Goal: Information Seeking & Learning: Find specific fact

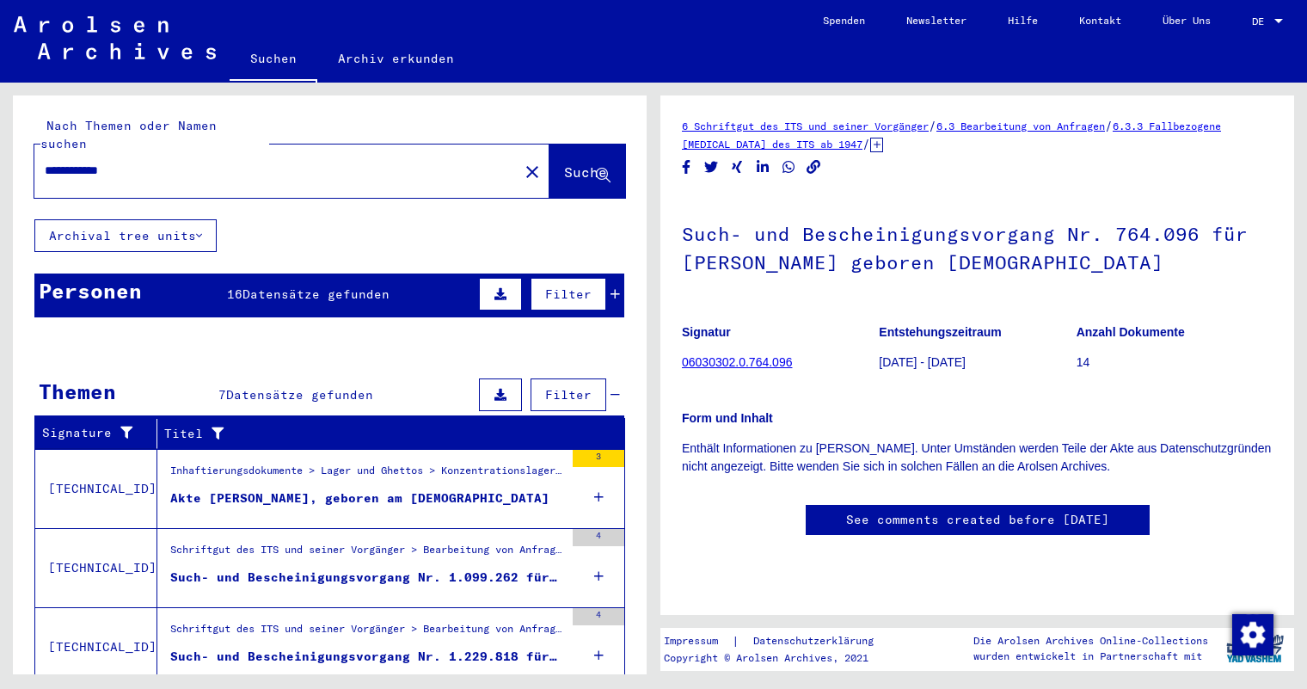
drag, startPoint x: 138, startPoint y: 153, endPoint x: -21, endPoint y: 151, distance: 158.2
click at [0, 151] on html "**********" at bounding box center [653, 344] width 1307 height 689
type input "**********"
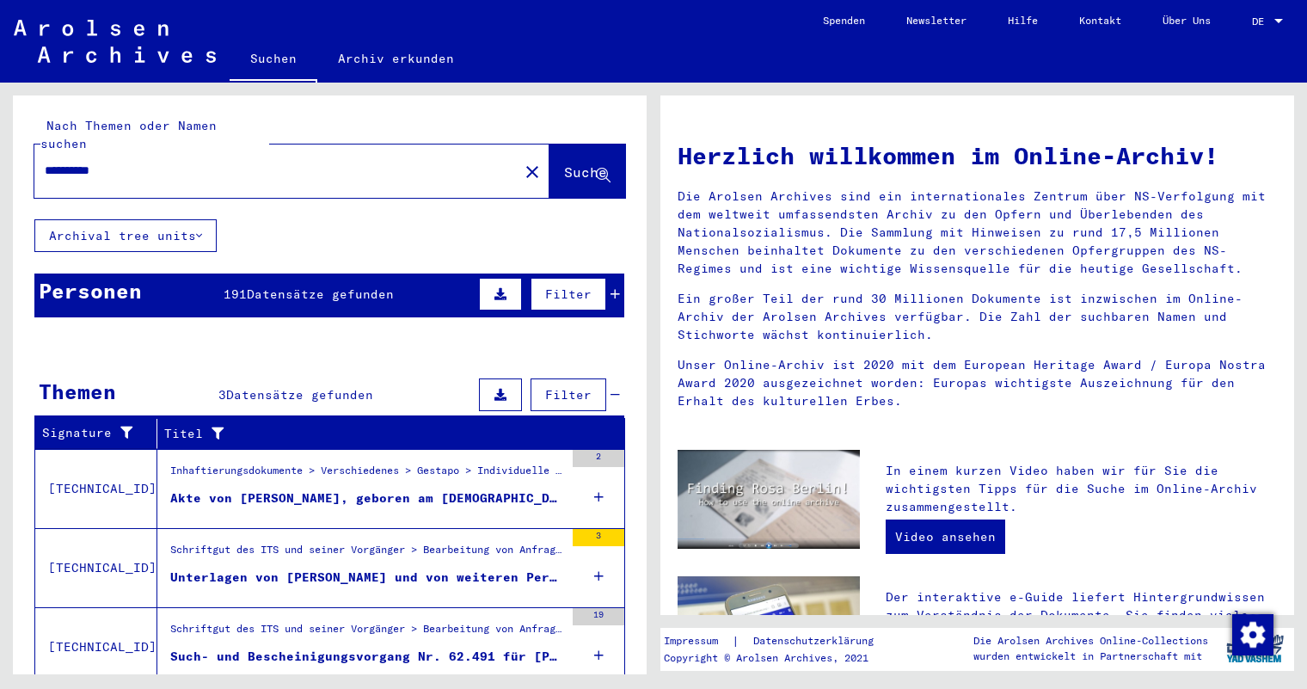
click at [279, 463] on div "Inhaftierungsdokumente > Verschiedenes > Gestapo > Individuelle Unterlagen Gest…" at bounding box center [367, 475] width 394 height 24
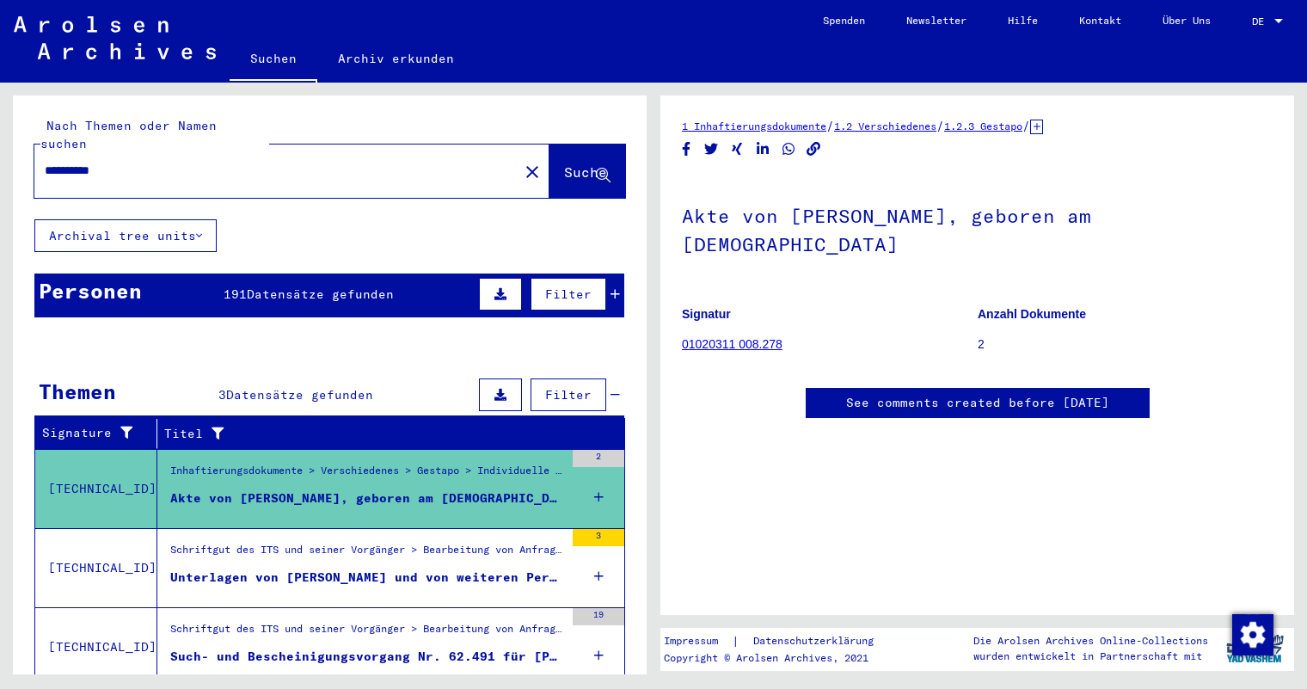
click at [296, 568] on div "Unterlagen von [PERSON_NAME] und von weiteren Personen" at bounding box center [367, 577] width 394 height 18
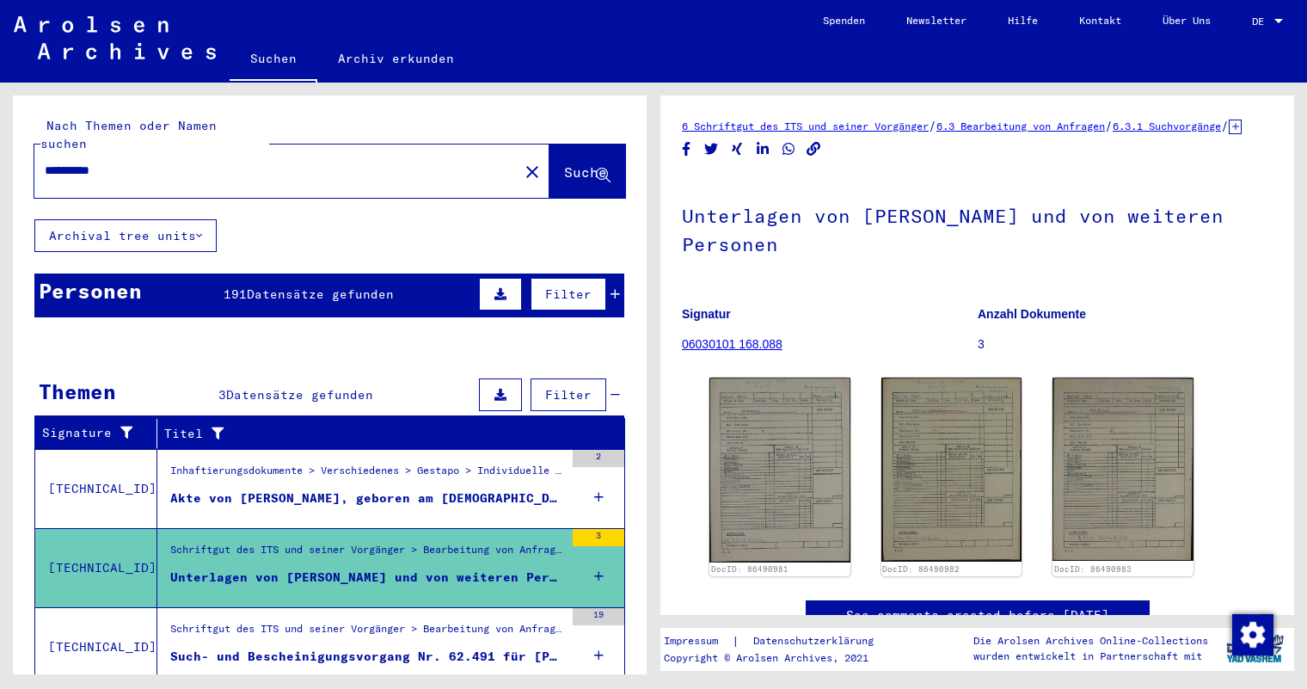
scroll to position [86, 0]
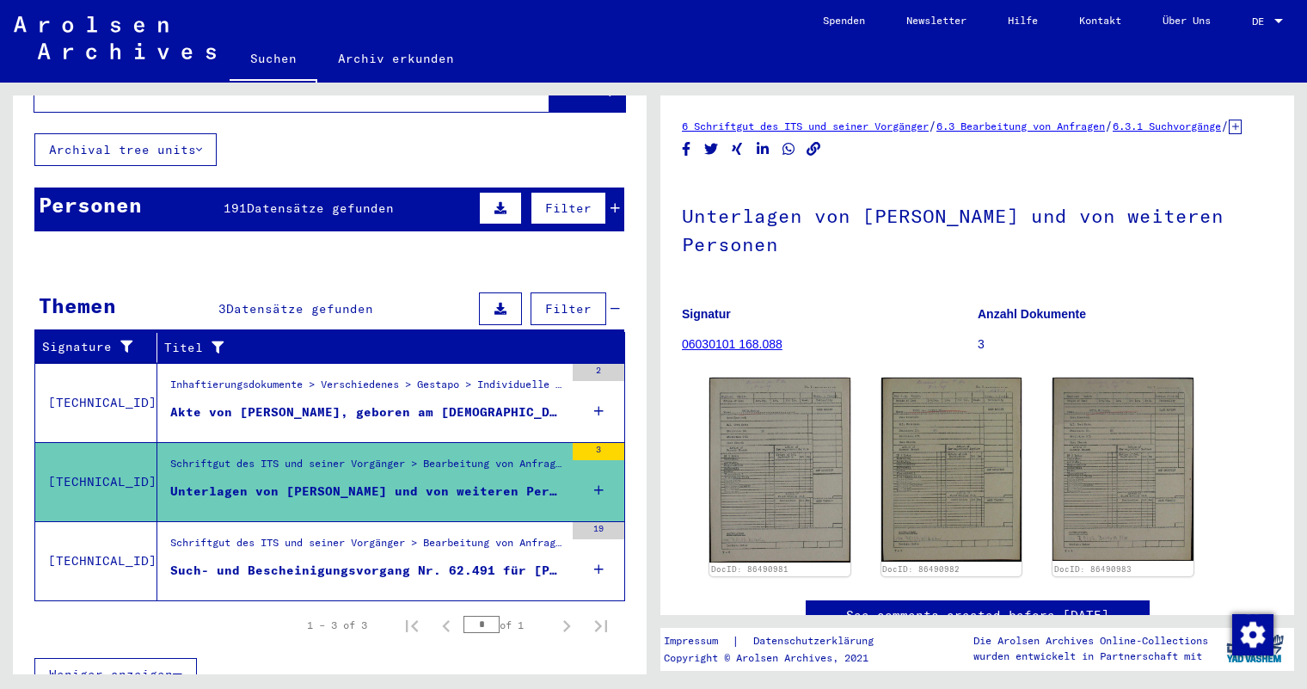
click at [296, 561] on div "Such- und Bescheinigungsvorgang Nr. 62.491 für [PERSON_NAME] geboren [DEMOGRAPH…" at bounding box center [367, 570] width 394 height 18
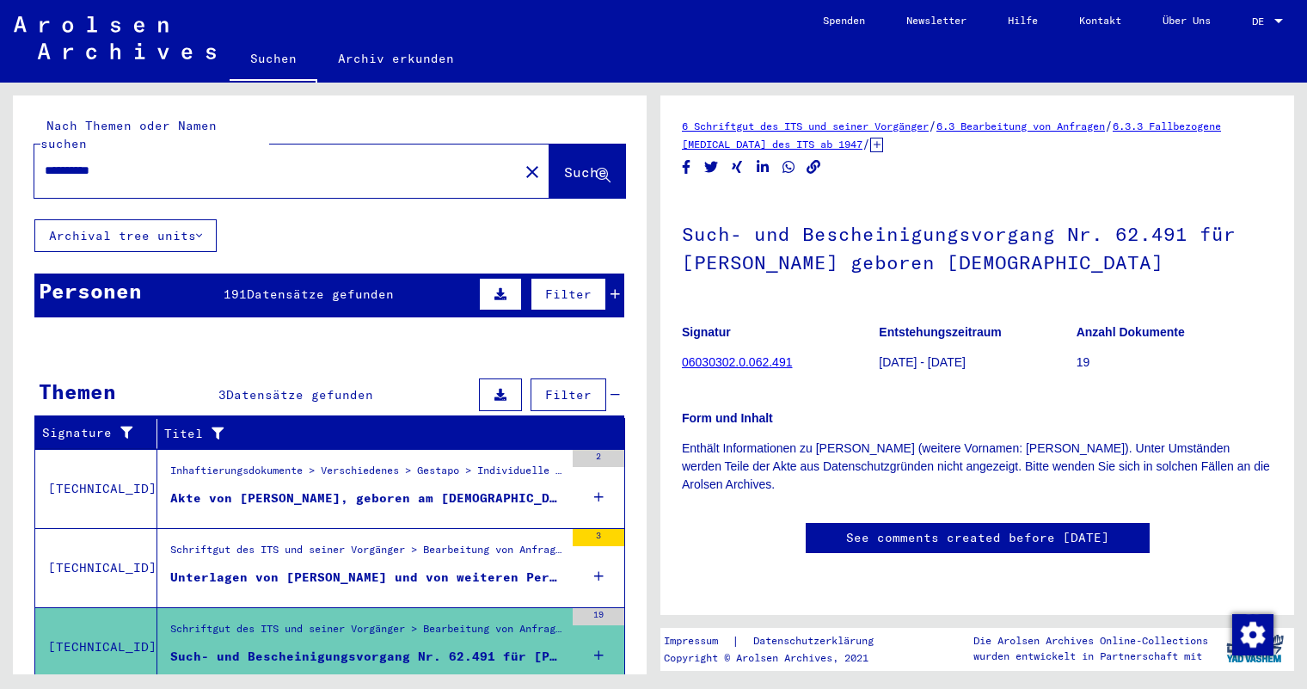
click at [283, 286] on span "Datensätze gefunden" at bounding box center [320, 293] width 147 height 15
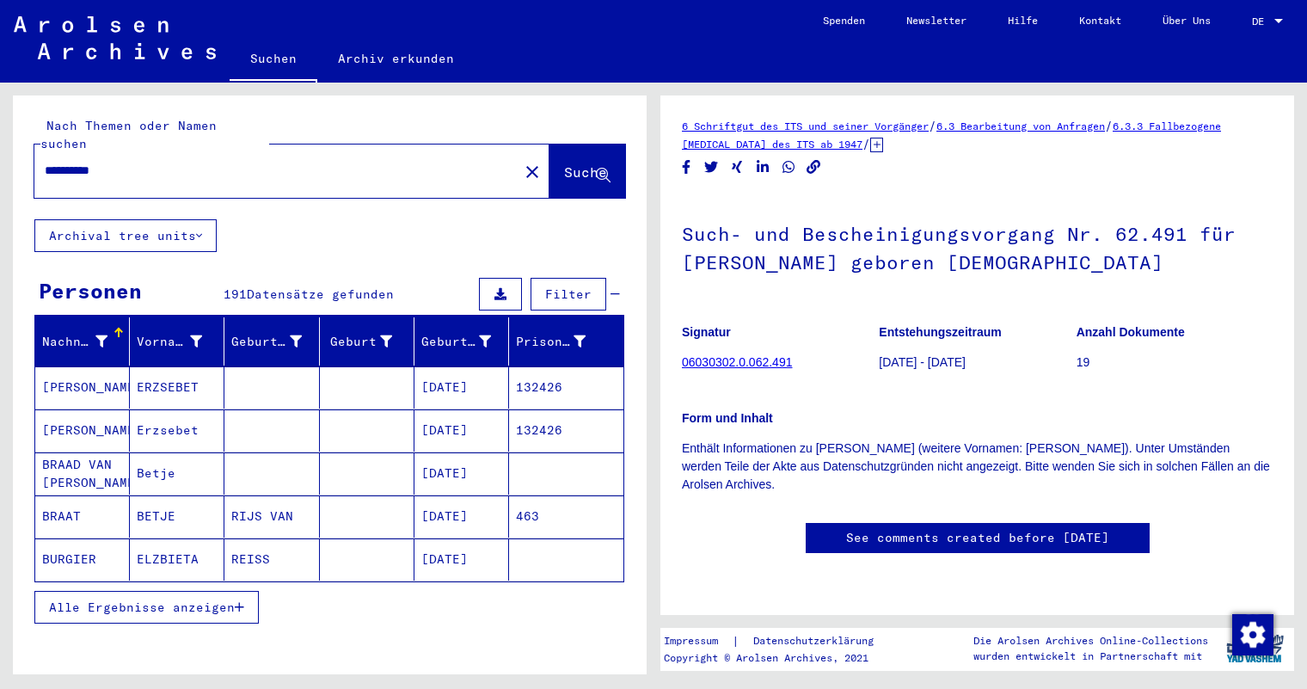
click at [81, 333] on div "Nachname" at bounding box center [74, 342] width 65 height 18
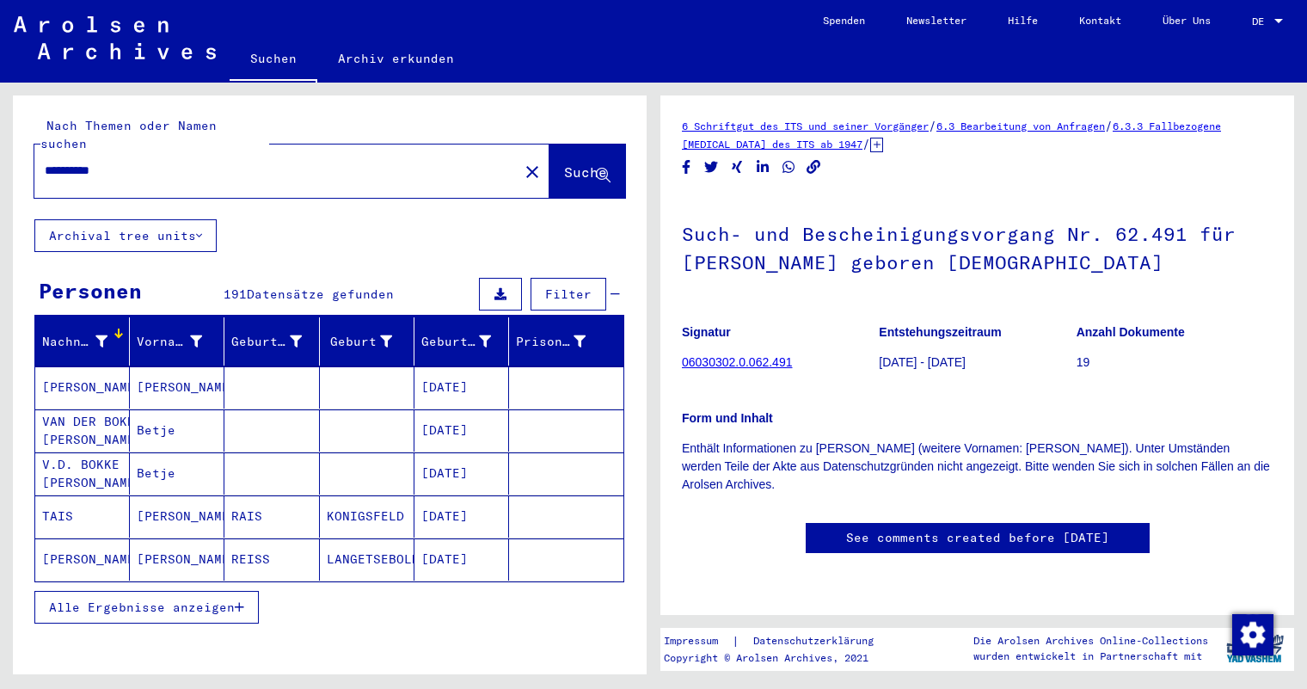
click at [98, 335] on icon at bounding box center [101, 341] width 12 height 12
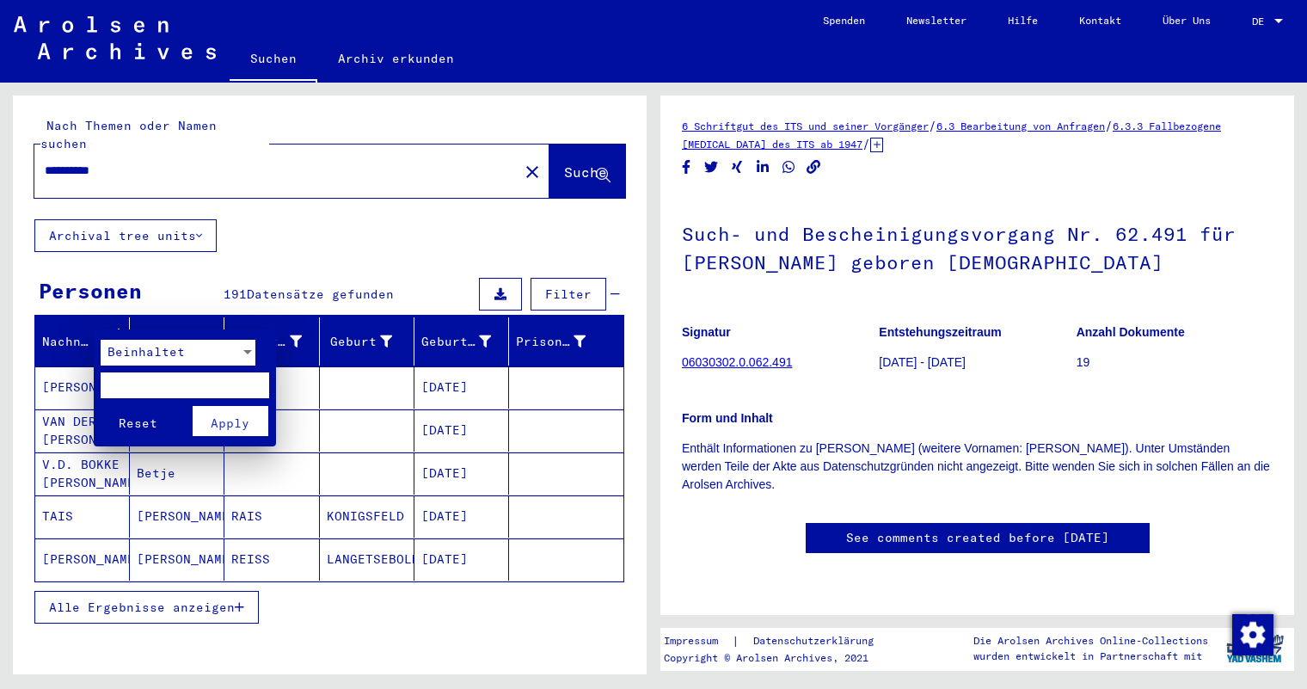
click at [126, 381] on input "text" at bounding box center [185, 385] width 169 height 26
type input "****"
click at [215, 419] on span "Apply" at bounding box center [230, 422] width 39 height 15
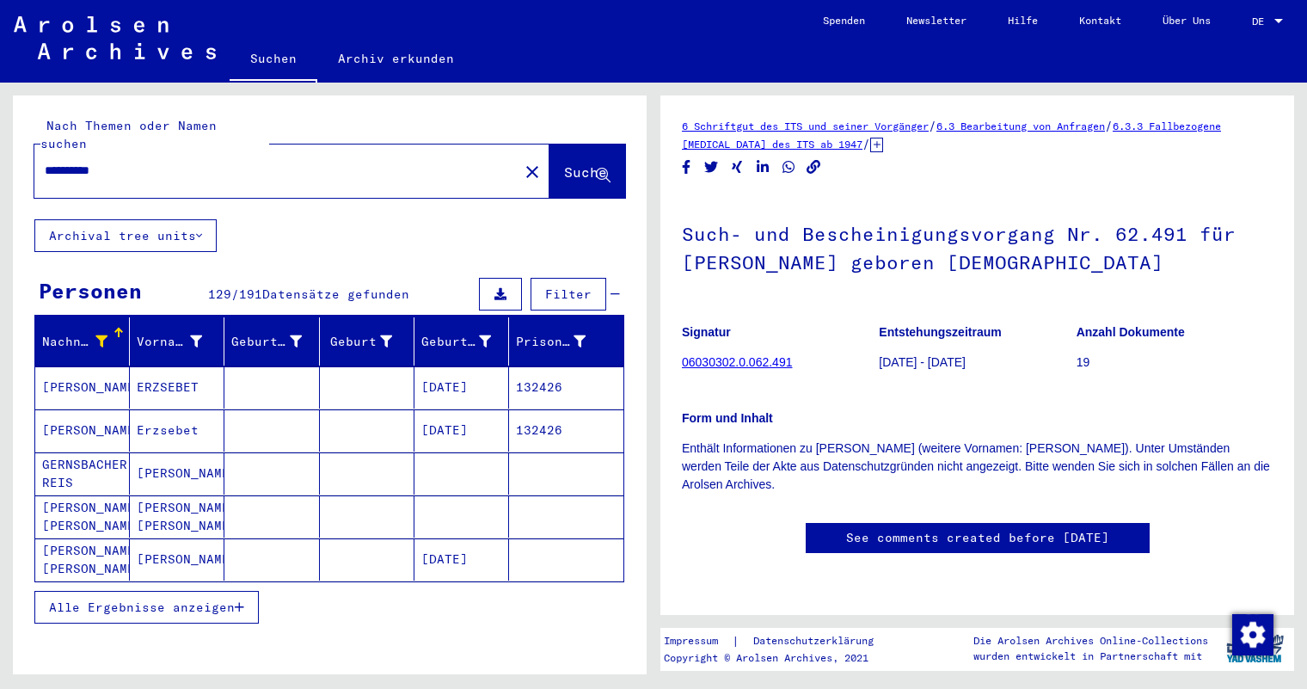
click at [236, 601] on icon "button" at bounding box center [239, 607] width 9 height 12
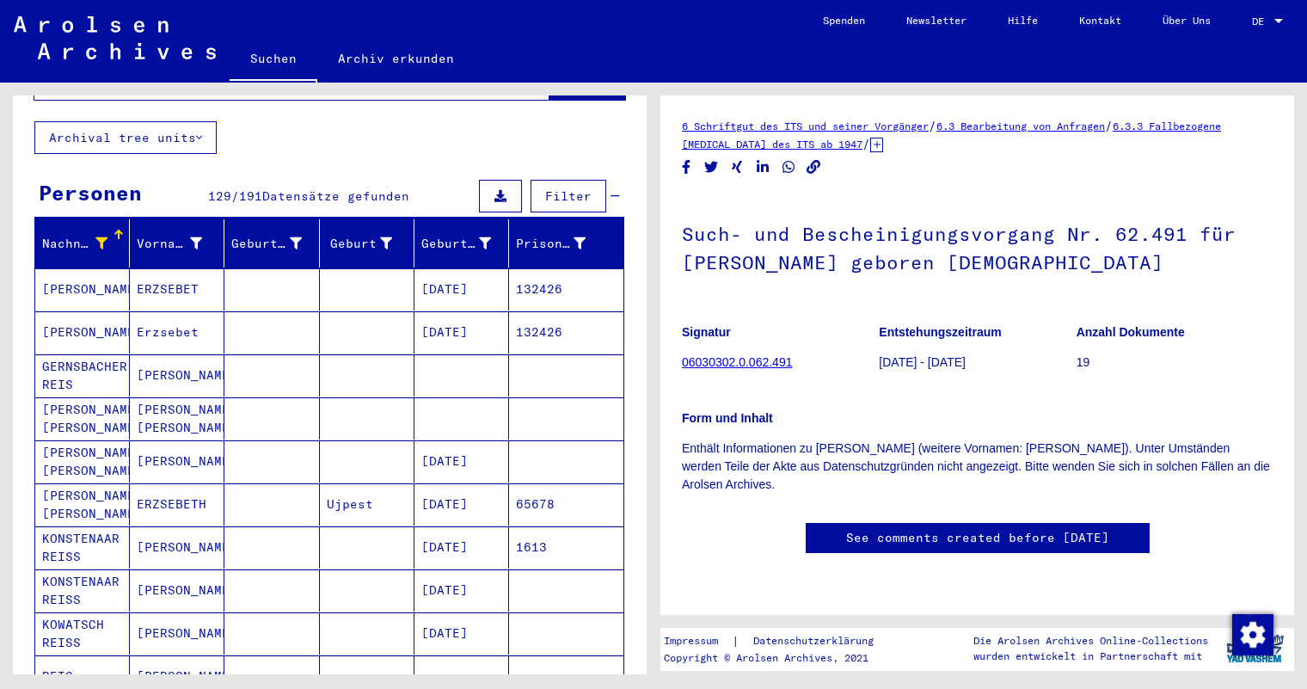
scroll to position [86, 0]
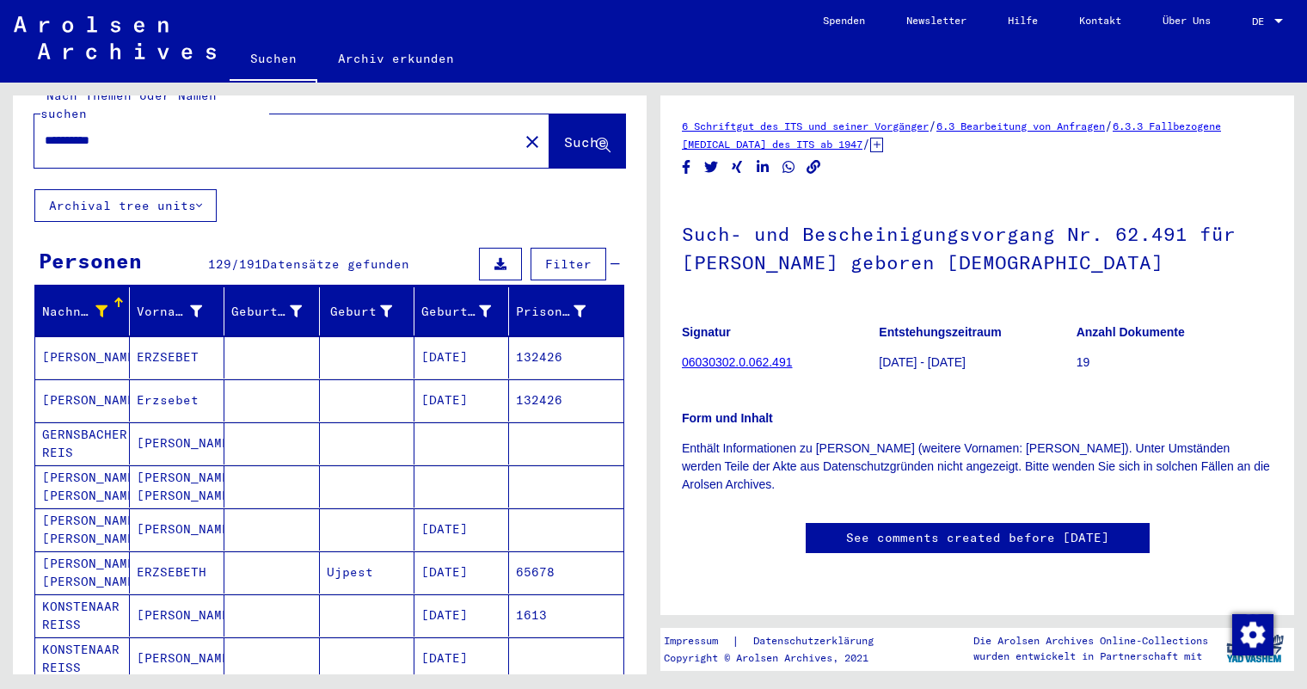
scroll to position [0, 0]
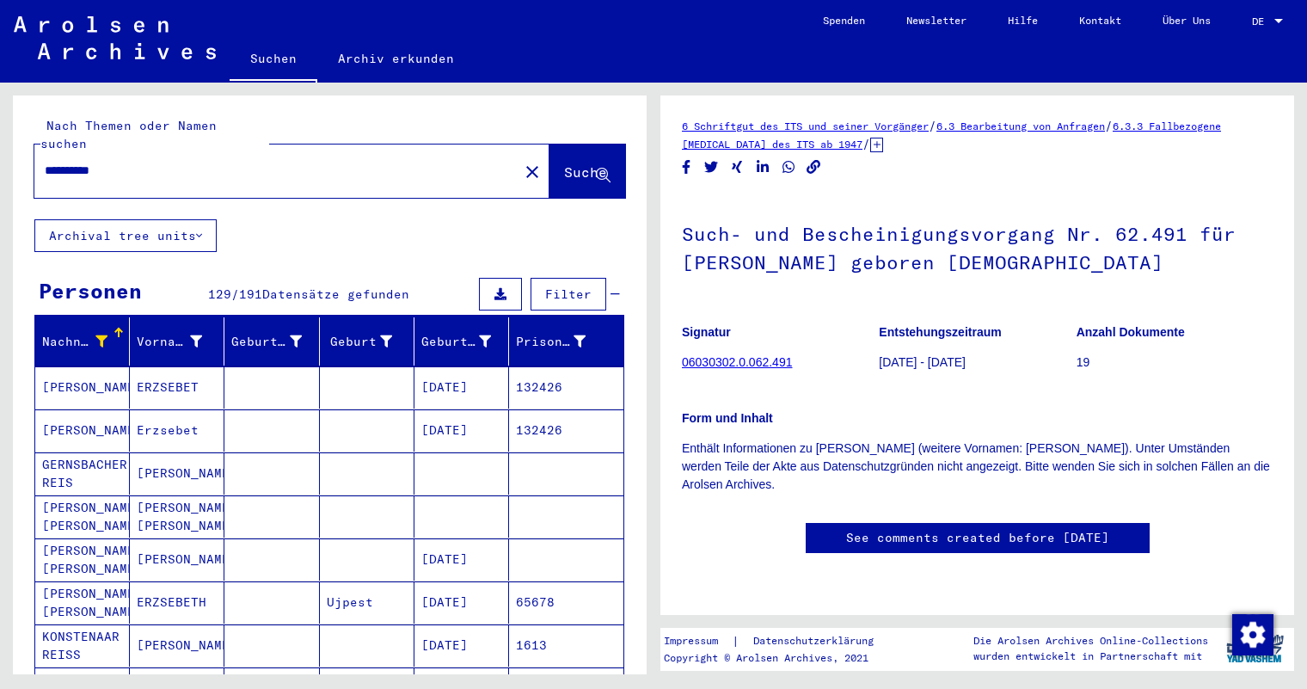
drag, startPoint x: 130, startPoint y: 148, endPoint x: -40, endPoint y: 152, distance: 170.3
click at [0, 152] on html "**********" at bounding box center [653, 344] width 1307 height 689
type input "******"
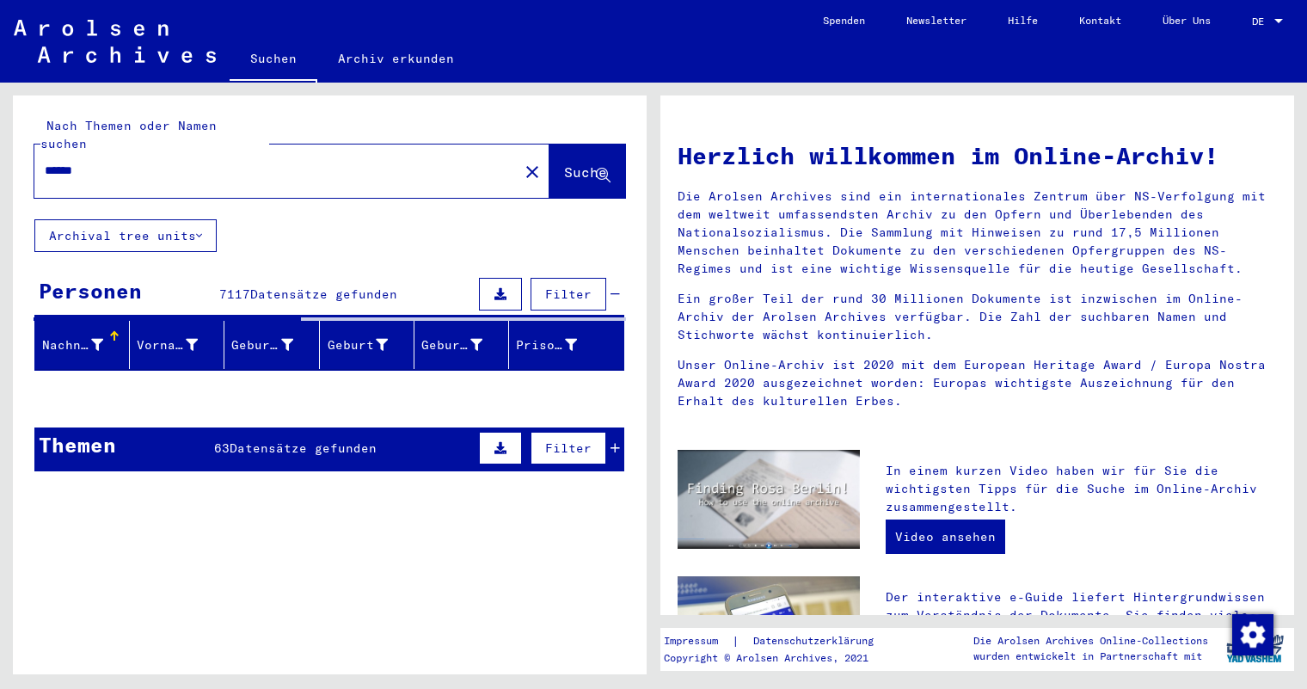
click at [305, 440] on span "Datensätze gefunden" at bounding box center [303, 447] width 147 height 15
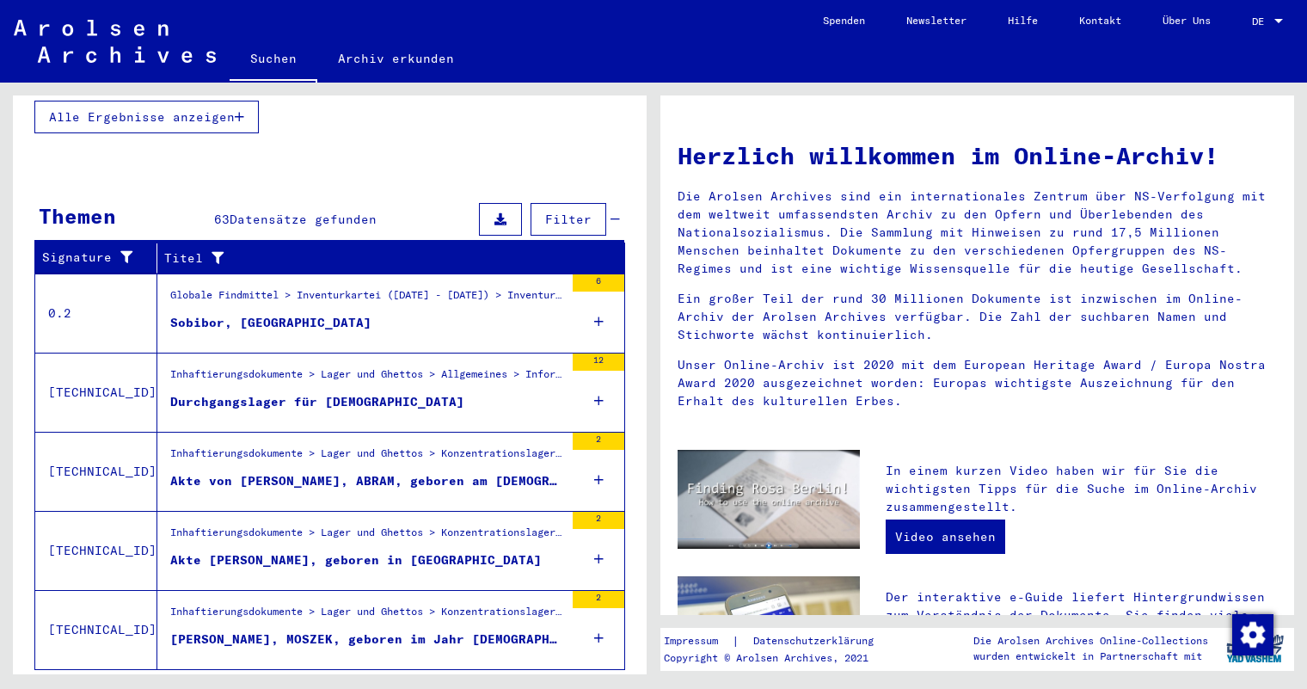
scroll to position [514, 0]
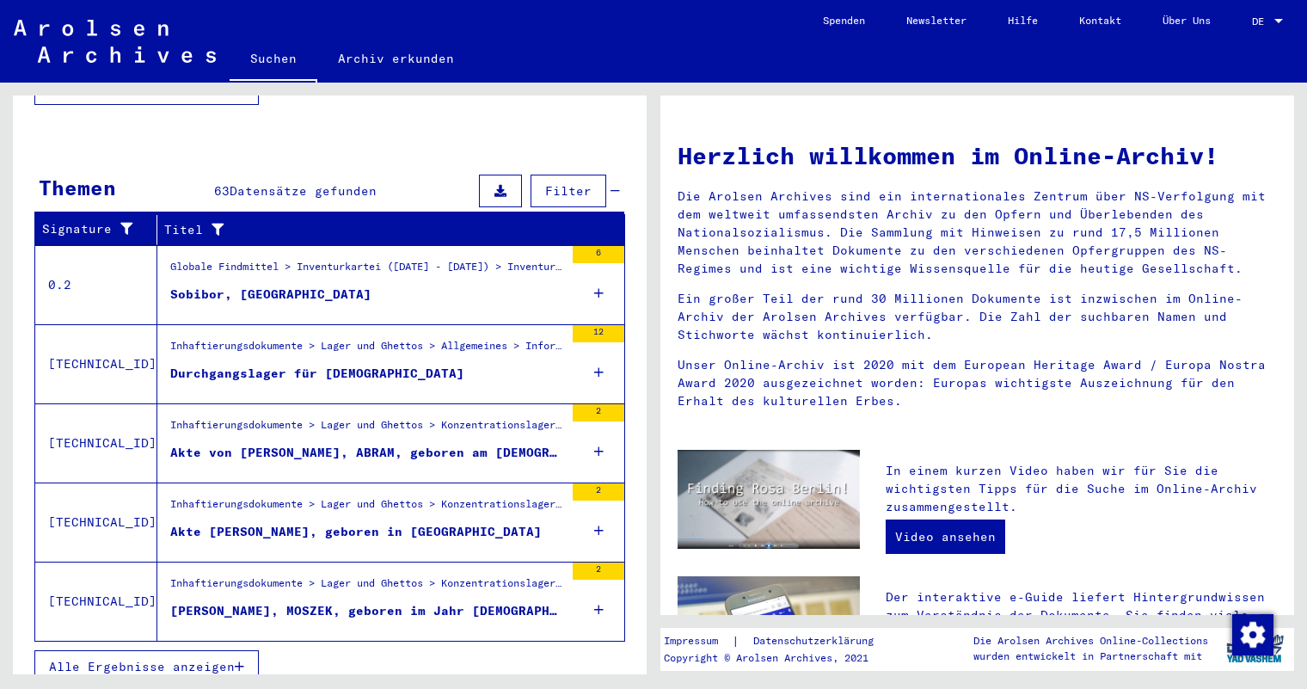
click at [241, 660] on icon "button" at bounding box center [239, 666] width 9 height 12
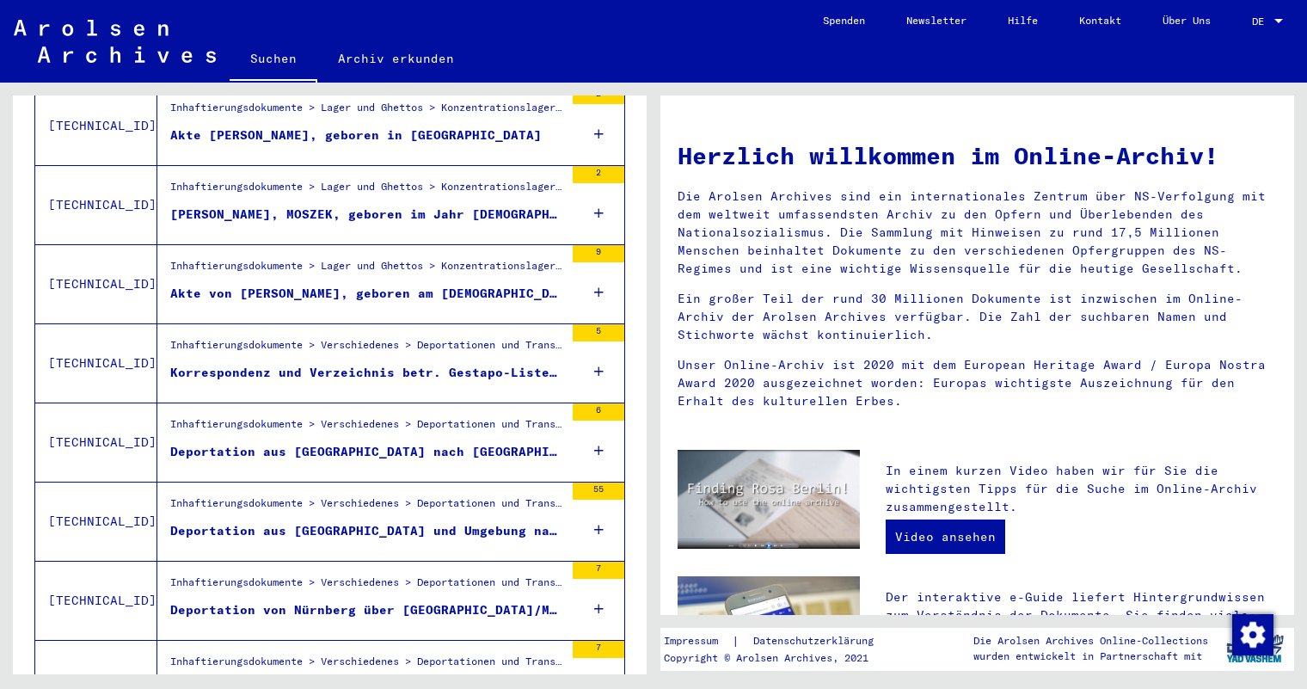
scroll to position [686, 0]
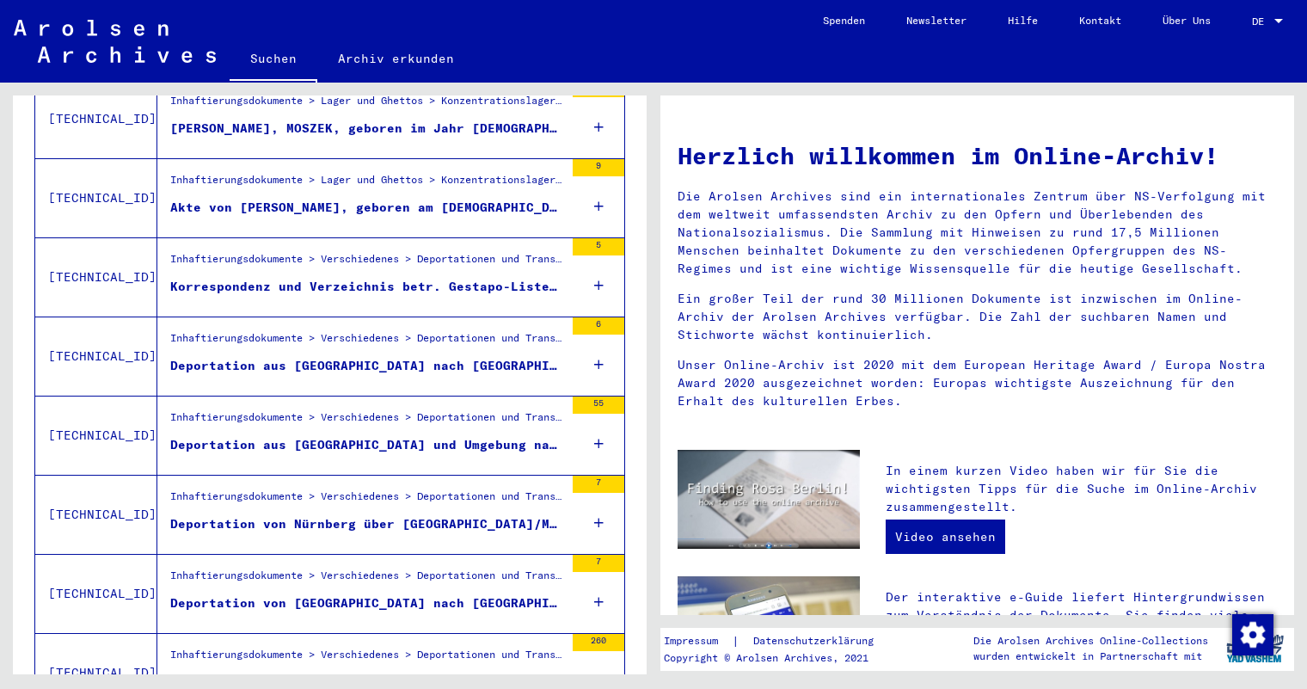
click at [470, 278] on div "Korrespondenz und Verzeichnis betr. Gestapo-Listen zu [DEMOGRAPHIC_DATA] und [D…" at bounding box center [367, 287] width 394 height 18
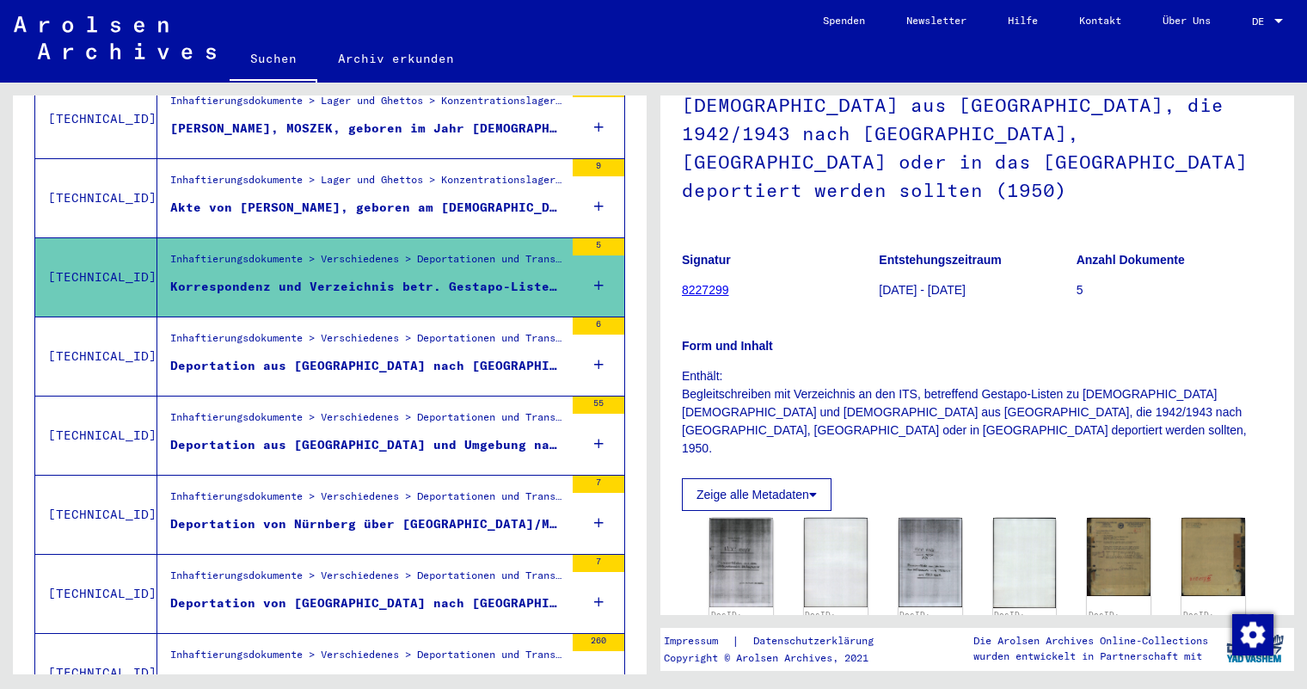
scroll to position [172, 0]
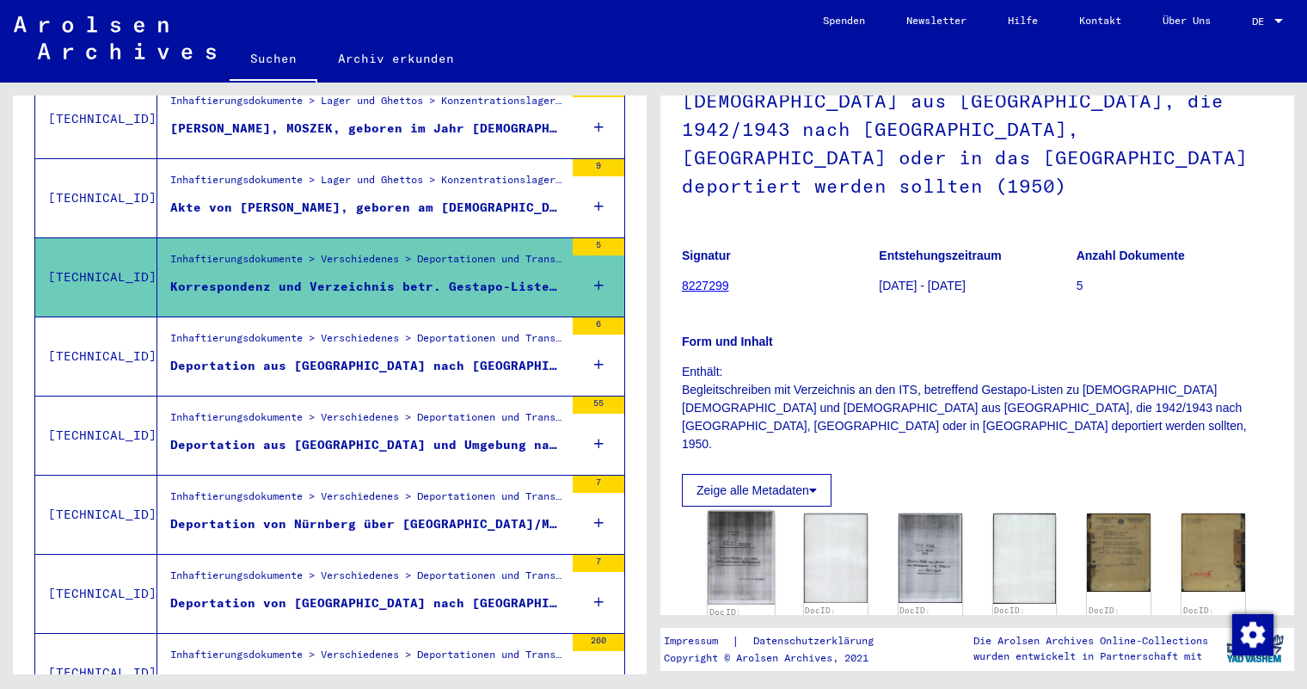
click at [735, 511] on img at bounding box center [741, 558] width 67 height 94
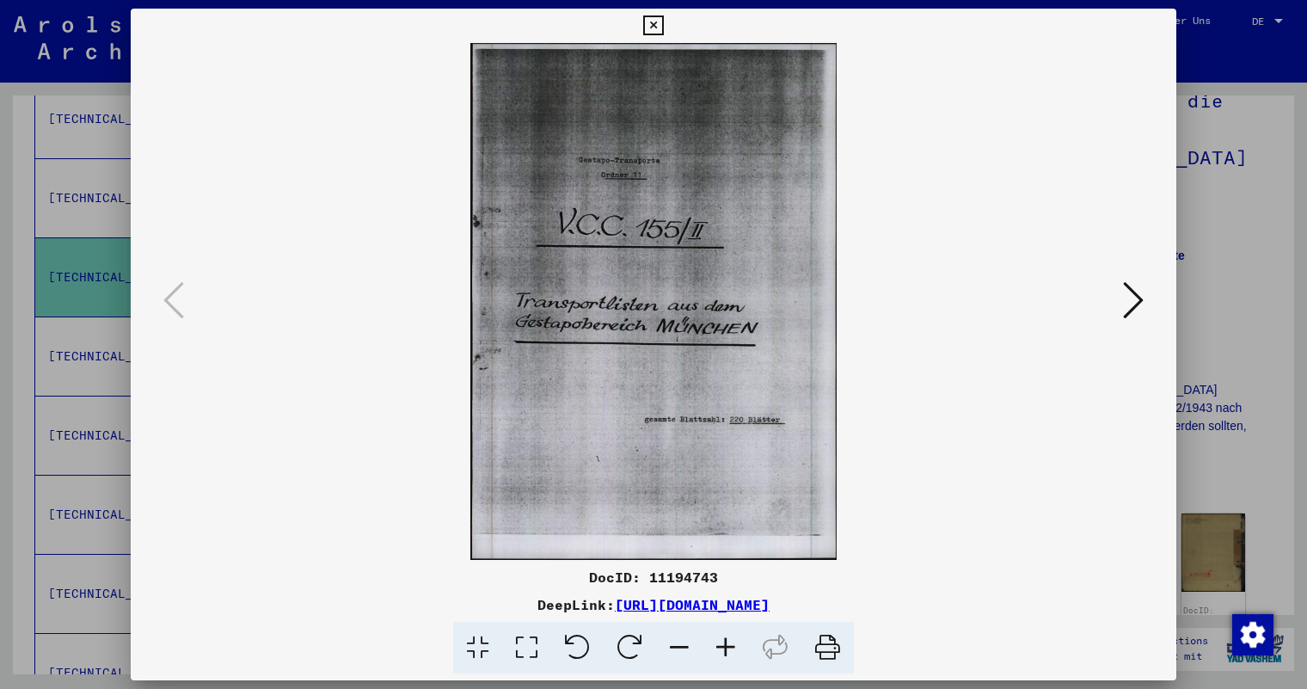
click at [1126, 303] on icon at bounding box center [1133, 299] width 21 height 41
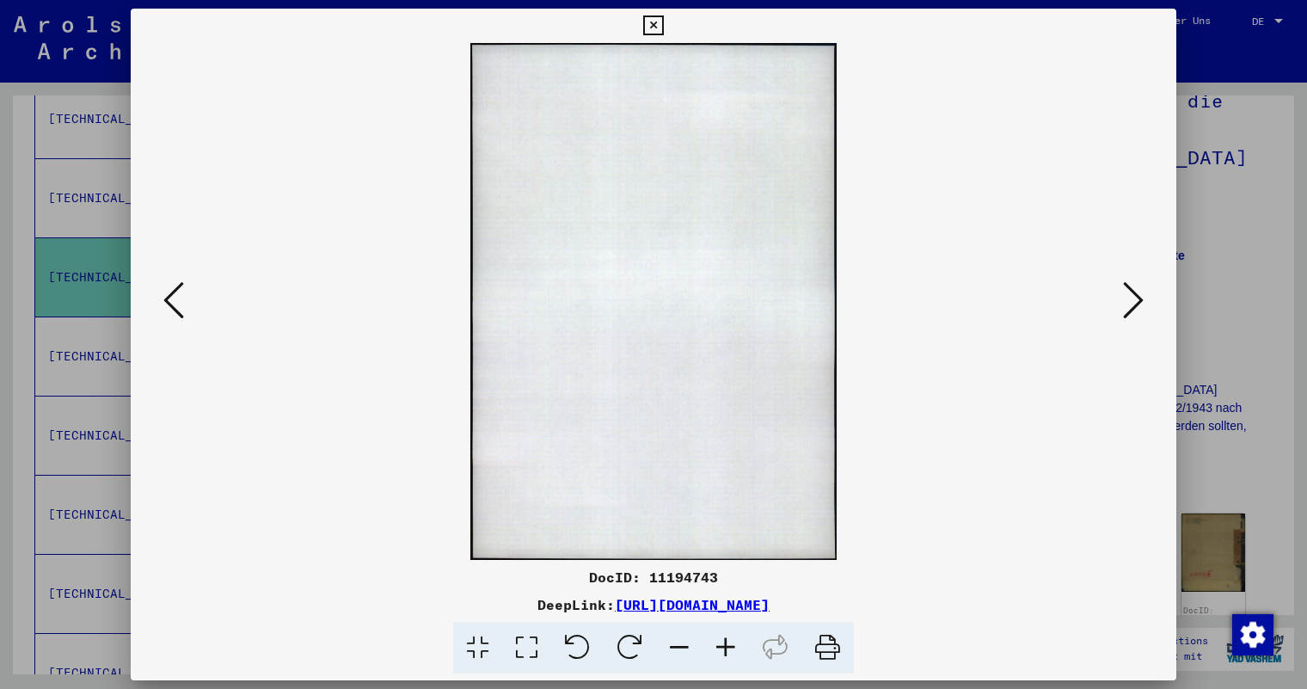
click at [1126, 303] on icon at bounding box center [1133, 299] width 21 height 41
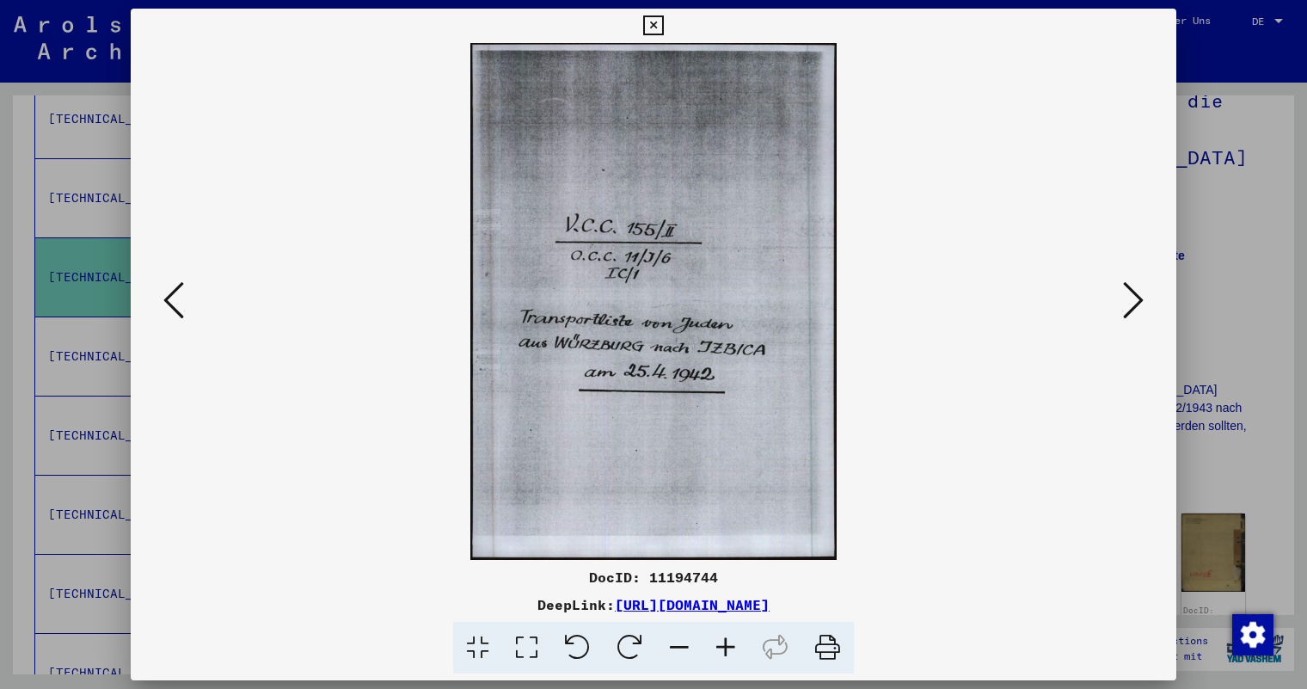
click at [1126, 303] on icon at bounding box center [1133, 299] width 21 height 41
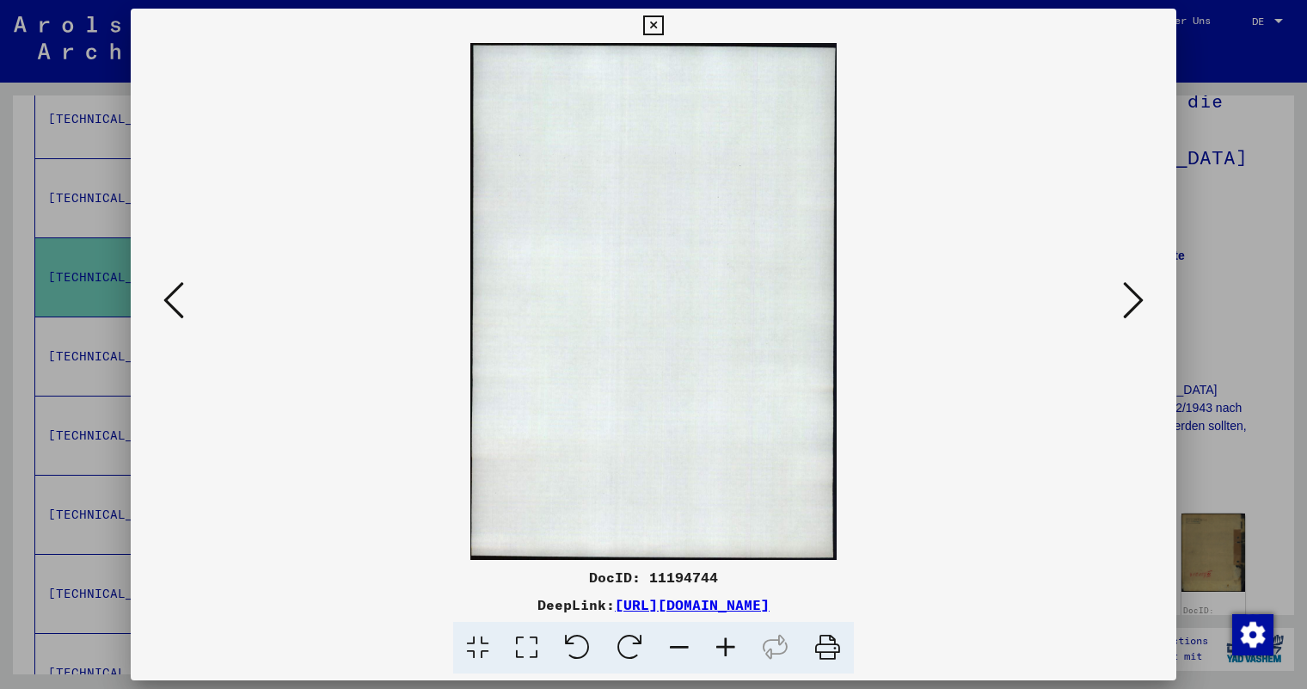
click at [1126, 303] on icon at bounding box center [1133, 299] width 21 height 41
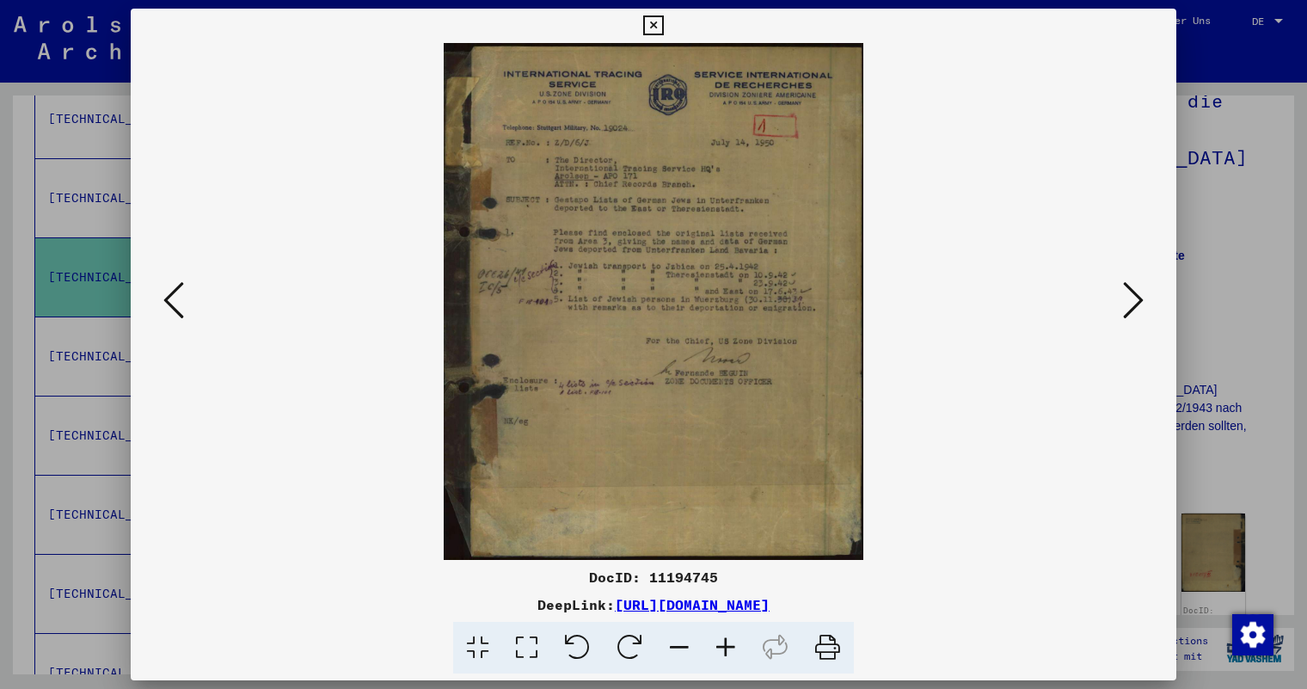
click at [1126, 303] on icon at bounding box center [1133, 299] width 21 height 41
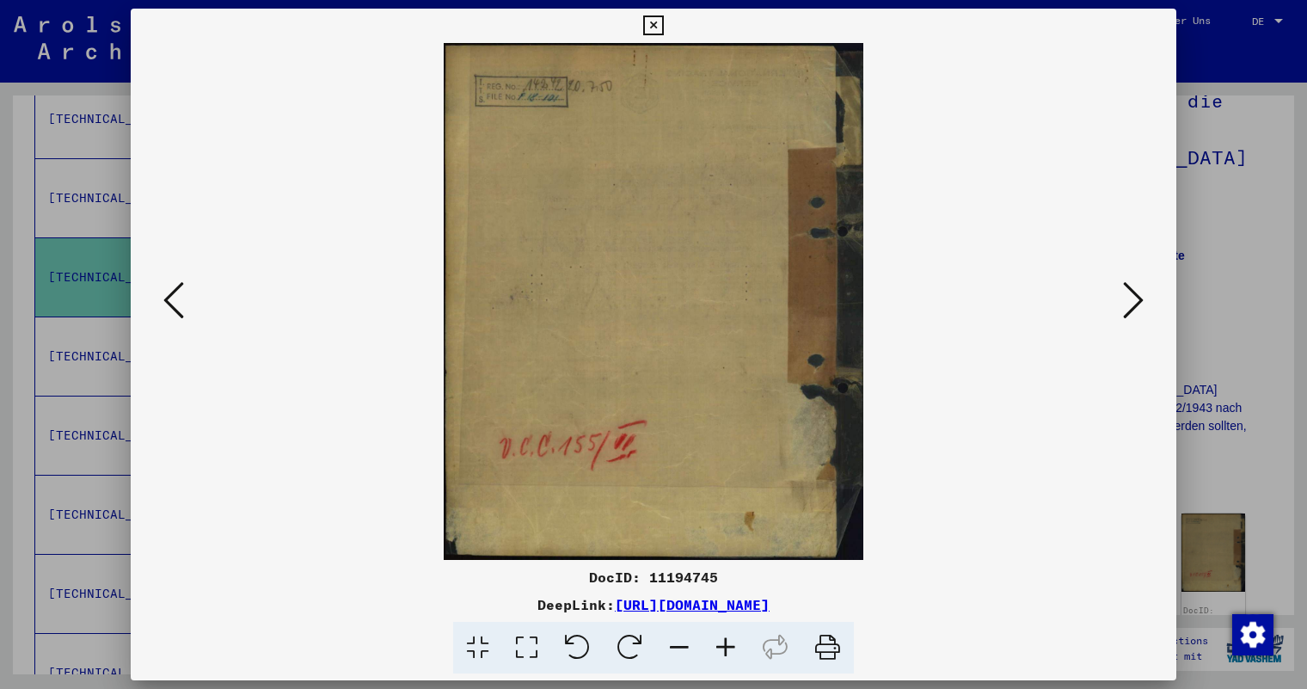
click at [1126, 303] on icon at bounding box center [1133, 299] width 21 height 41
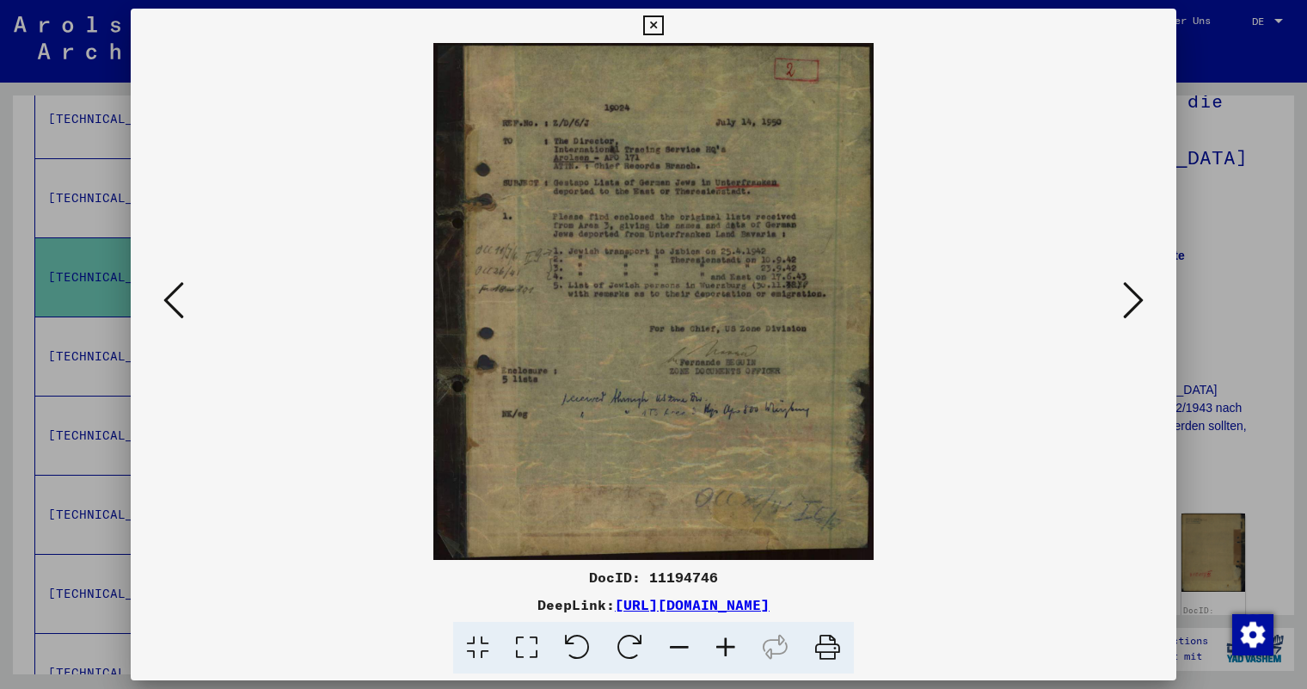
click at [1126, 303] on icon at bounding box center [1133, 299] width 21 height 41
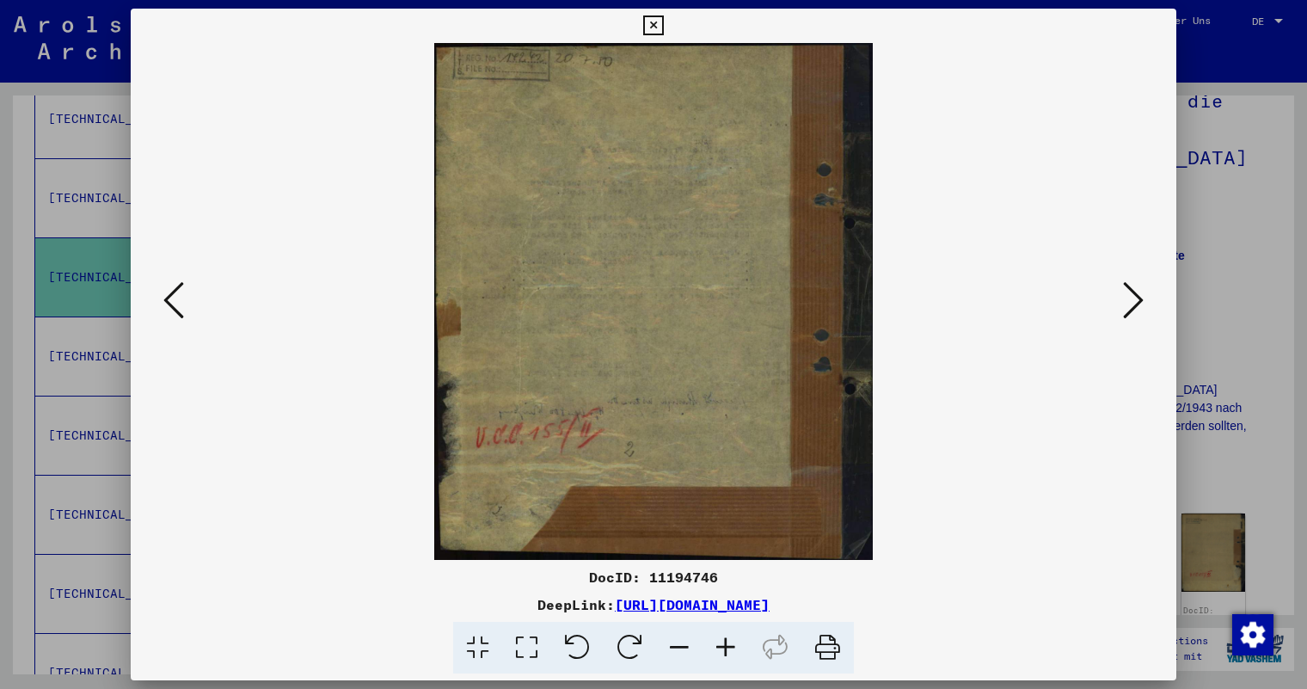
click at [1126, 303] on icon at bounding box center [1133, 299] width 21 height 41
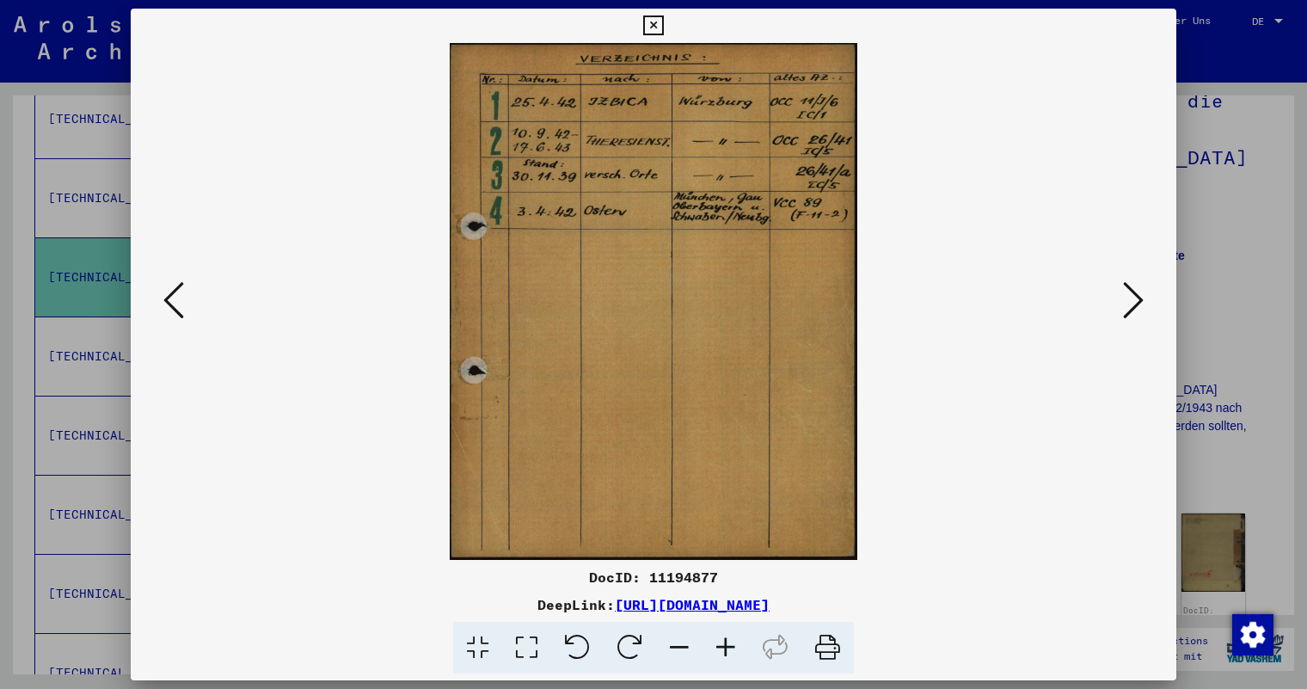
click at [1126, 303] on icon at bounding box center [1133, 299] width 21 height 41
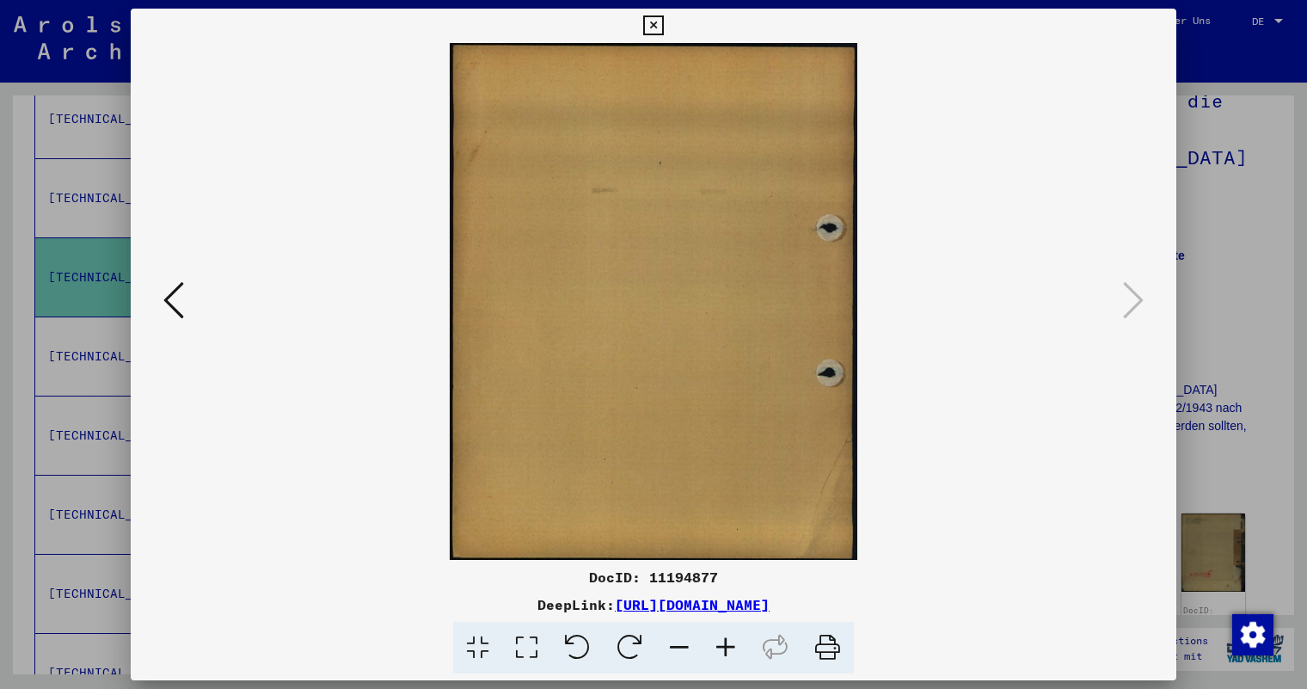
click at [647, 20] on icon at bounding box center [653, 25] width 20 height 21
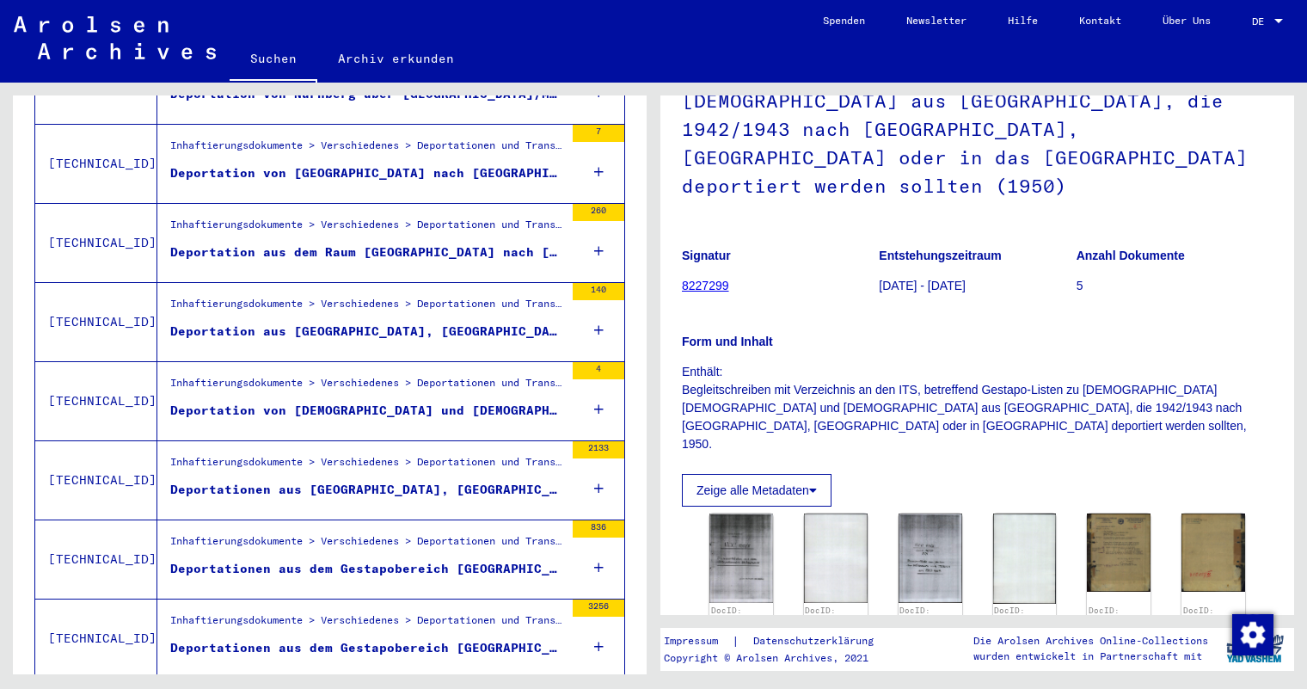
scroll to position [1202, 0]
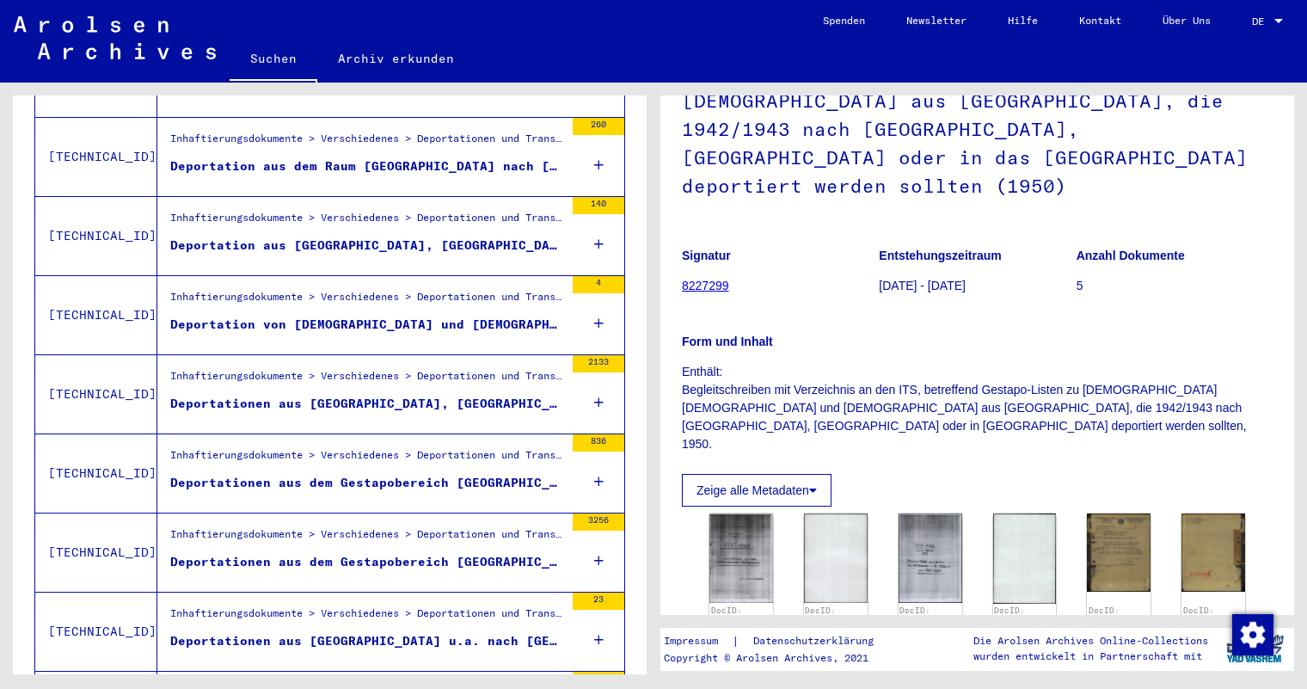
click at [445, 474] on div "Deportationen aus dem Gestapobereich [GEOGRAPHIC_DATA]" at bounding box center [367, 483] width 394 height 18
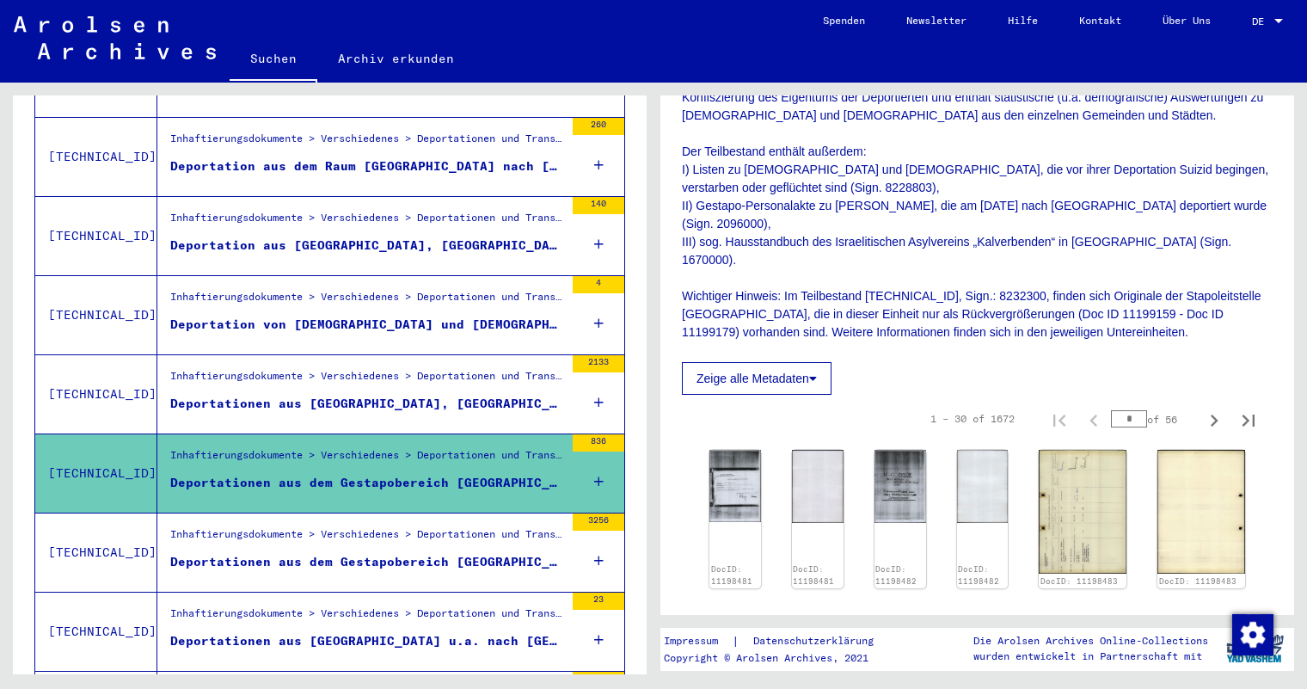
scroll to position [602, 0]
click at [594, 457] on icon at bounding box center [598, 481] width 9 height 60
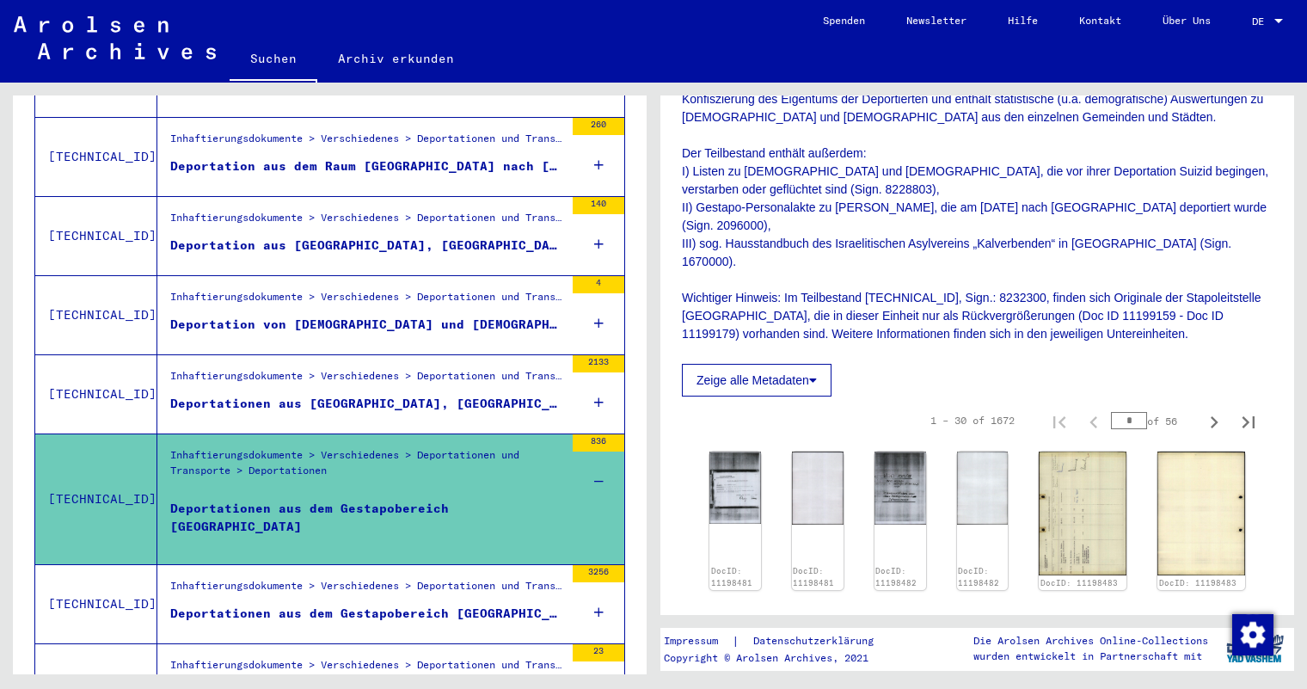
scroll to position [688, 0]
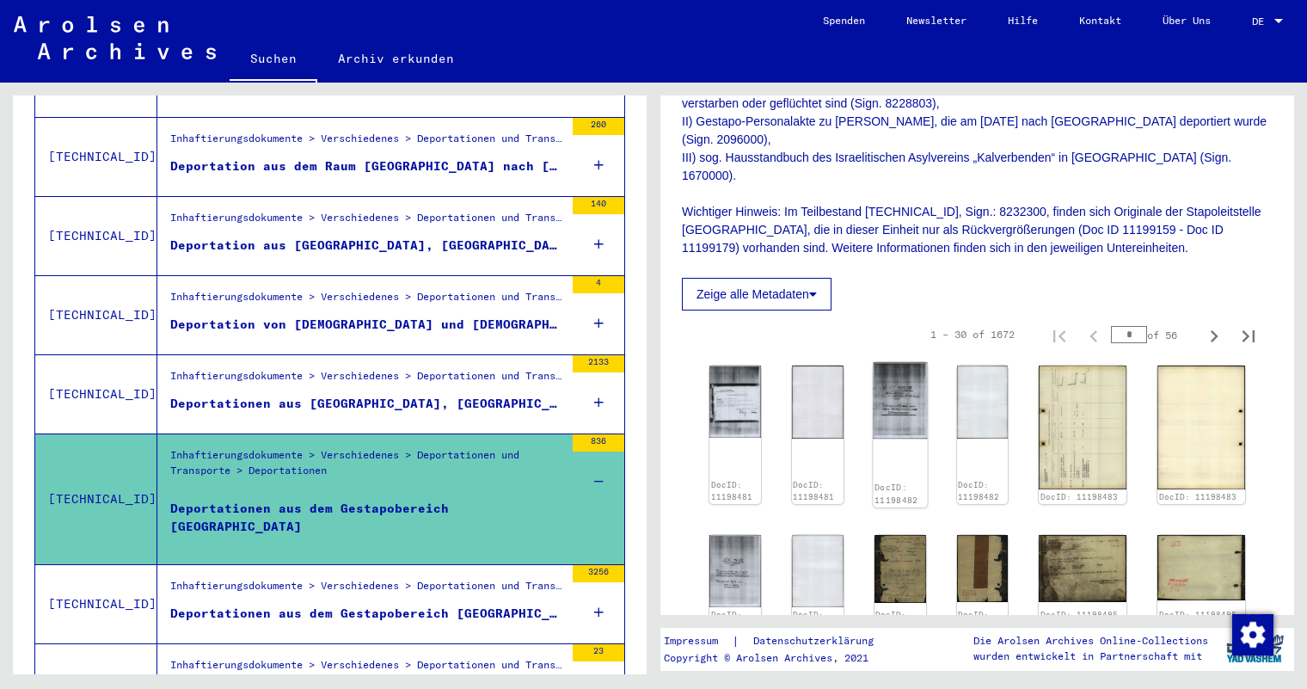
click at [917, 362] on img at bounding box center [900, 400] width 54 height 77
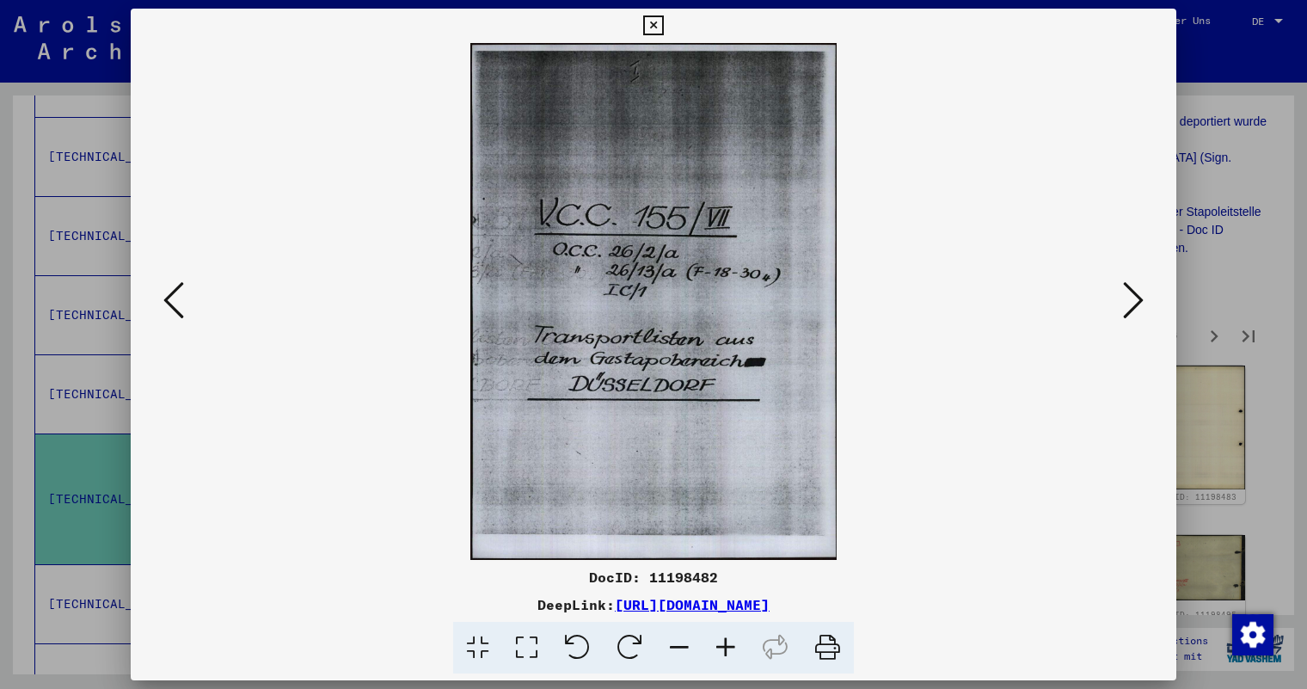
click at [1142, 296] on icon at bounding box center [1133, 299] width 21 height 41
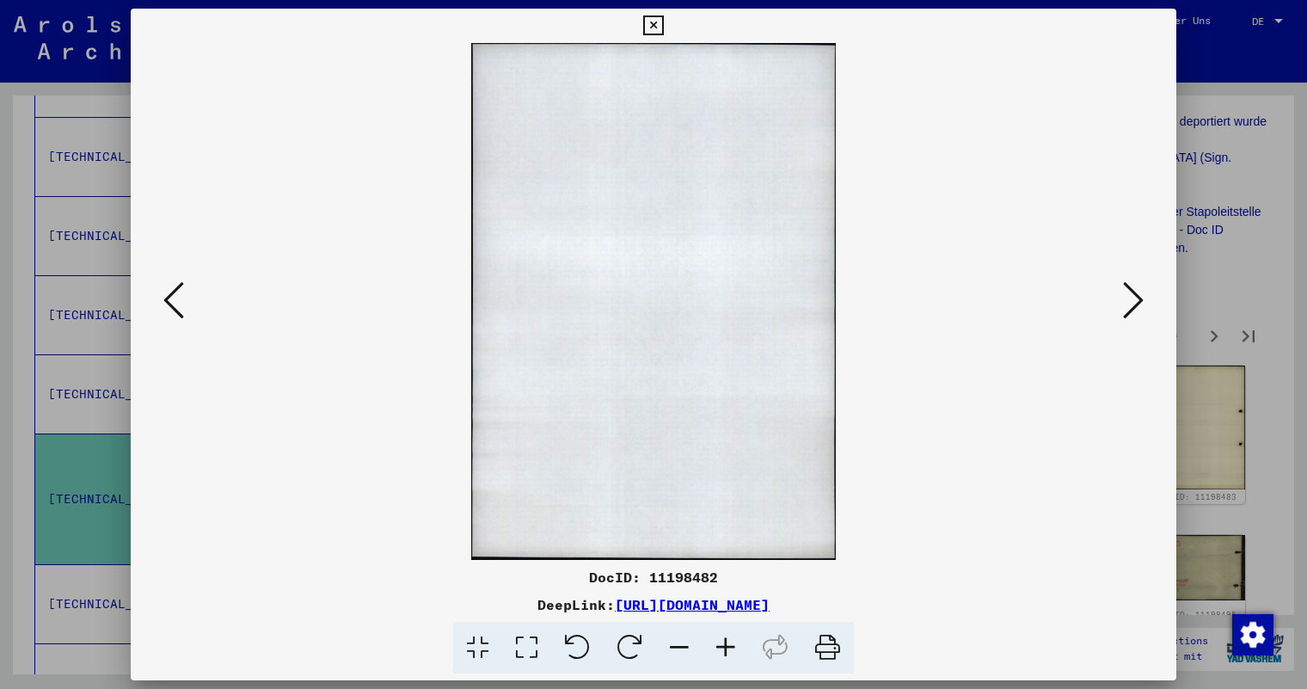
click at [1142, 296] on icon at bounding box center [1133, 299] width 21 height 41
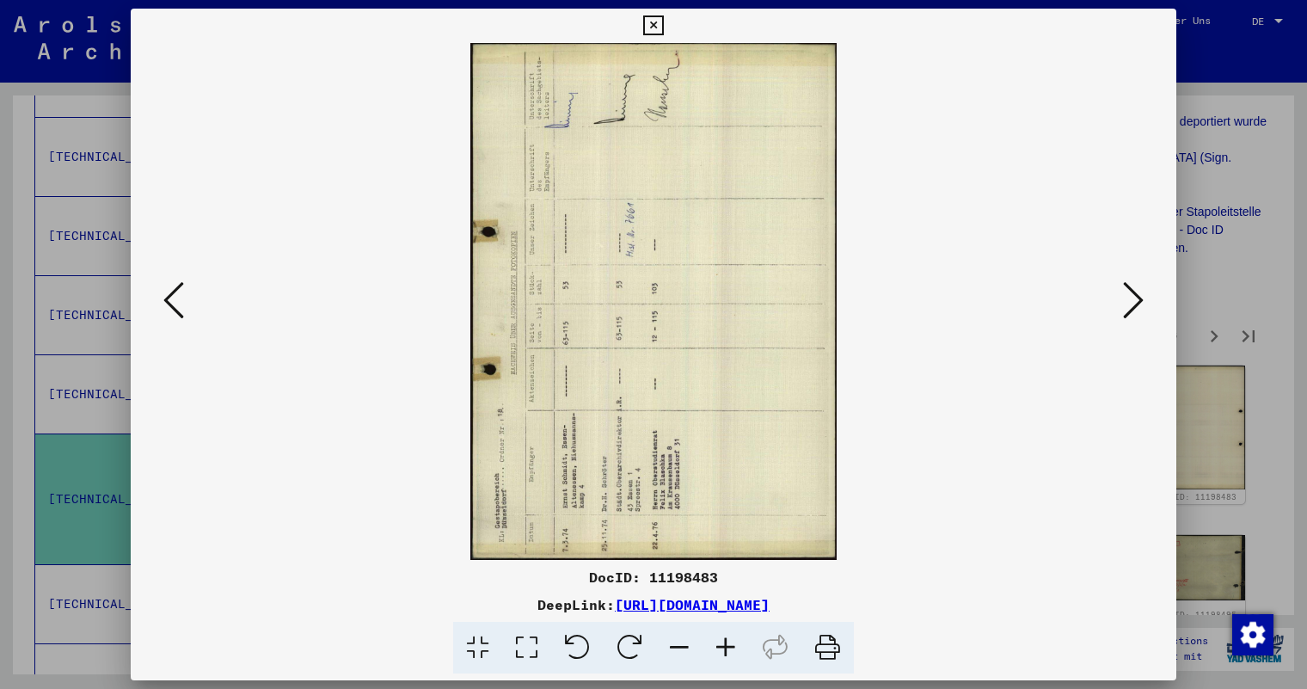
click at [1142, 296] on icon at bounding box center [1133, 299] width 21 height 41
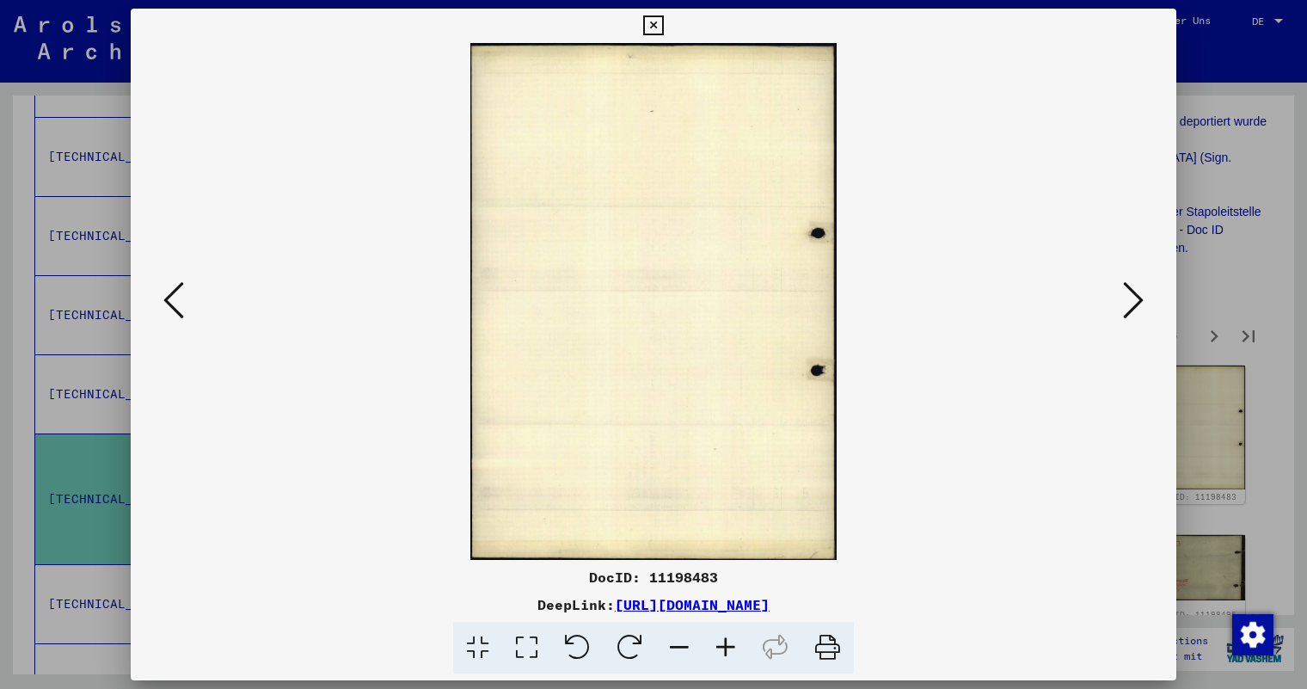
click at [1142, 296] on icon at bounding box center [1133, 299] width 21 height 41
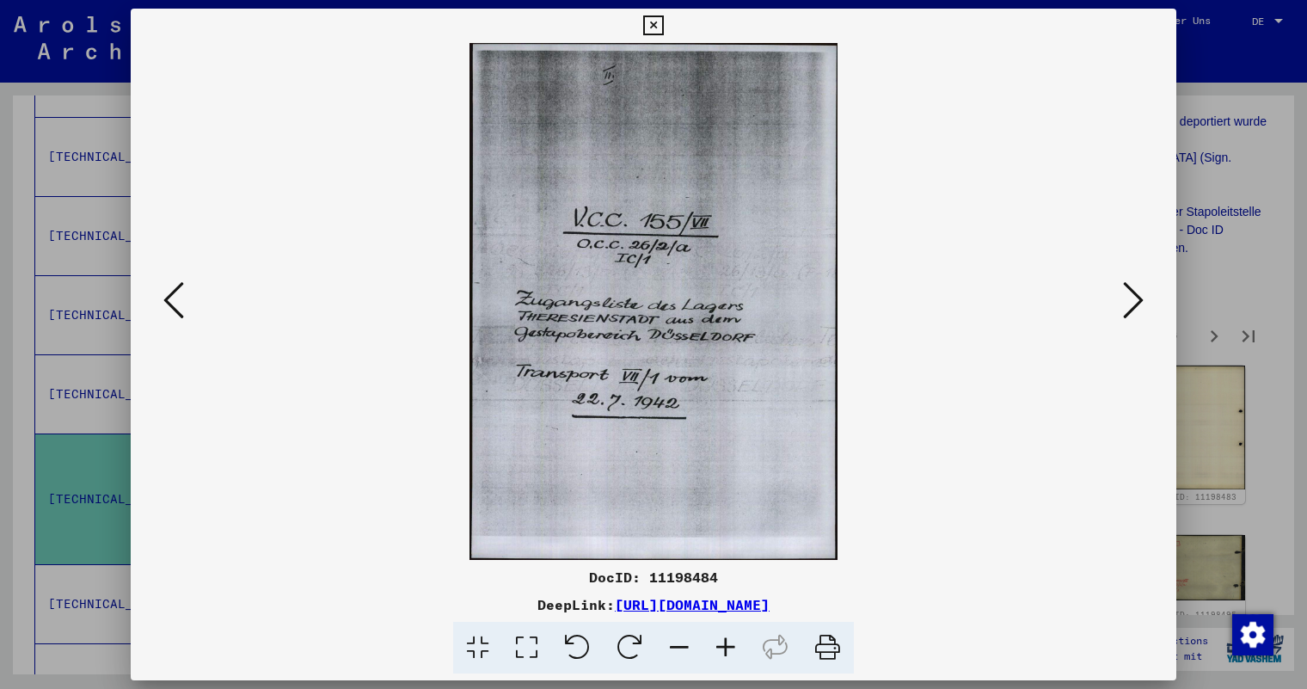
click at [1141, 296] on icon at bounding box center [1133, 299] width 21 height 41
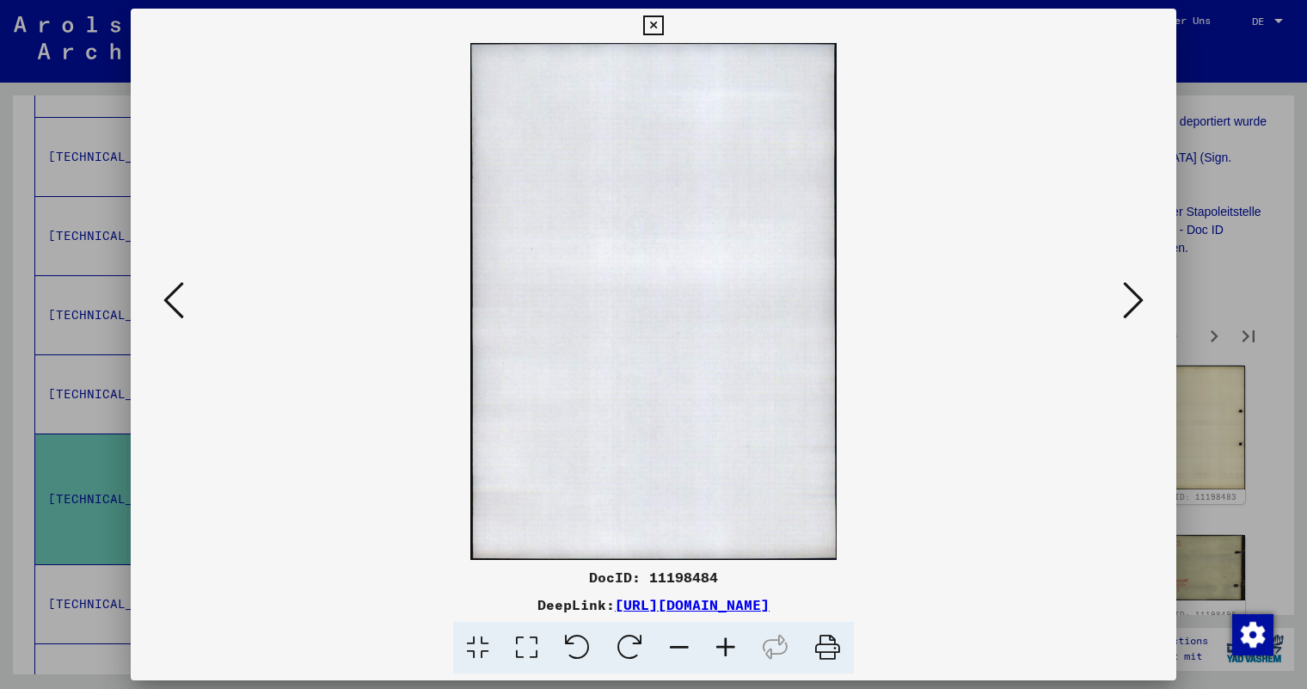
click at [1141, 296] on icon at bounding box center [1133, 299] width 21 height 41
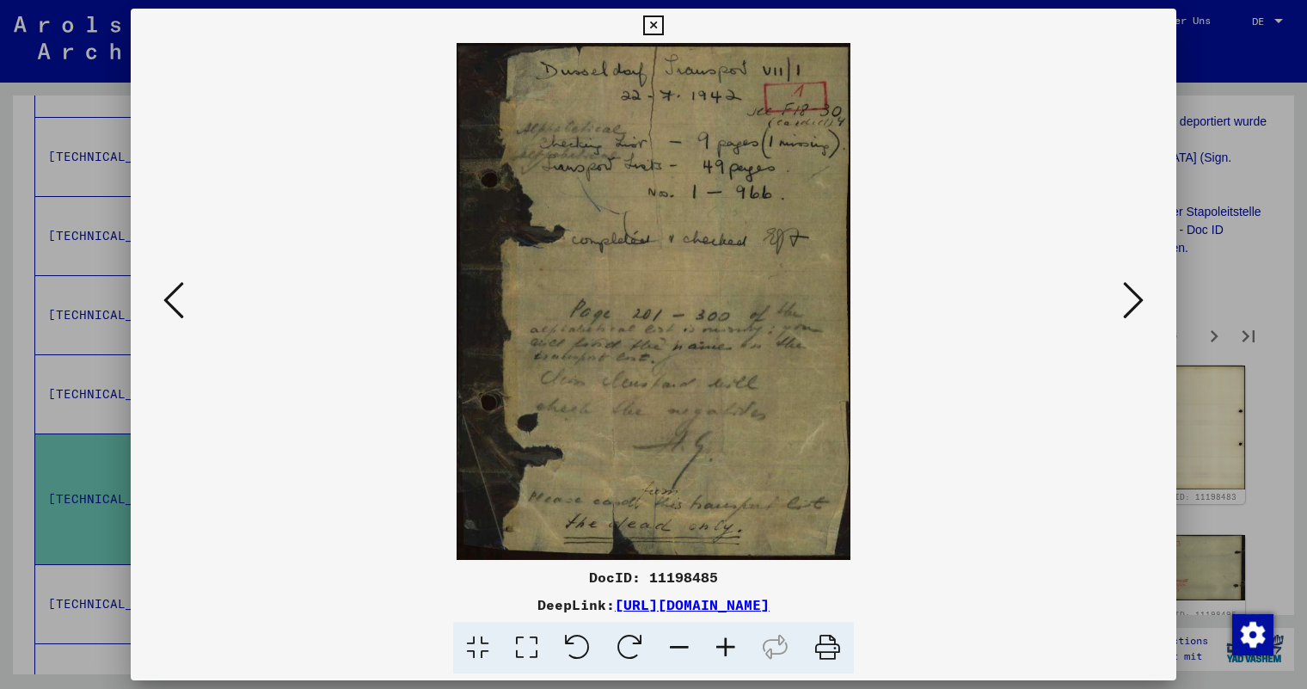
click at [1141, 296] on icon at bounding box center [1133, 299] width 21 height 41
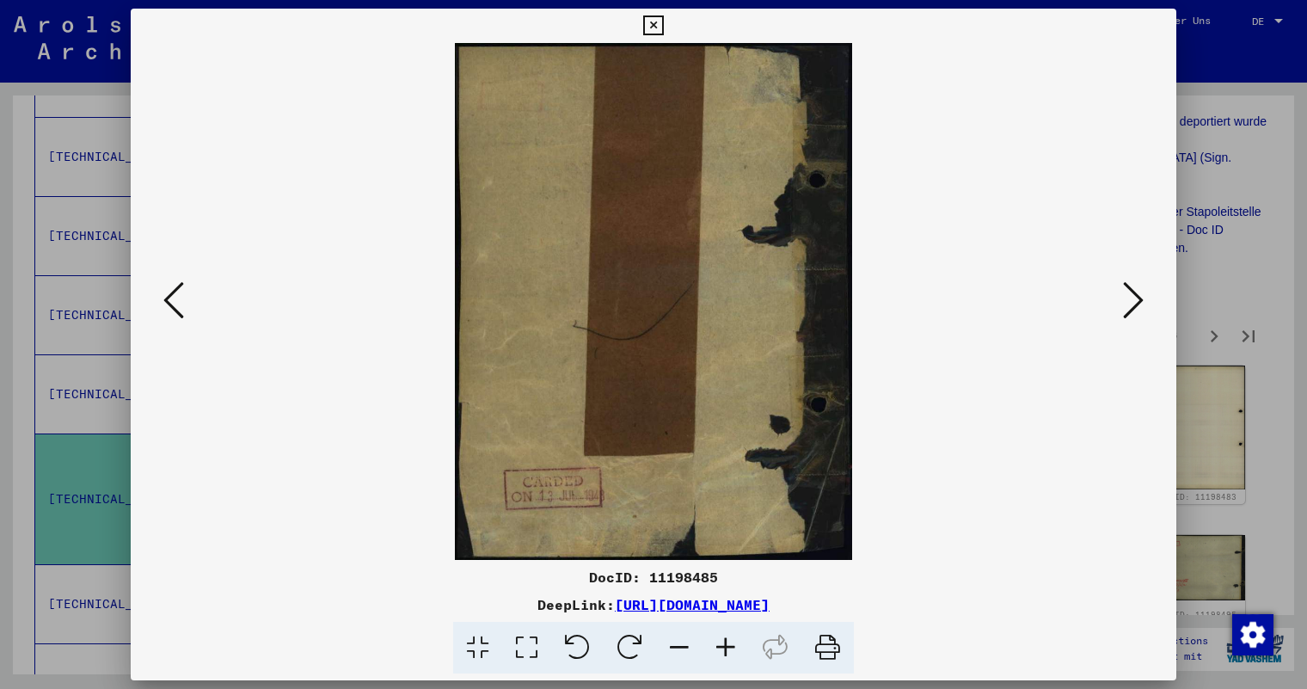
click at [1141, 296] on icon at bounding box center [1133, 299] width 21 height 41
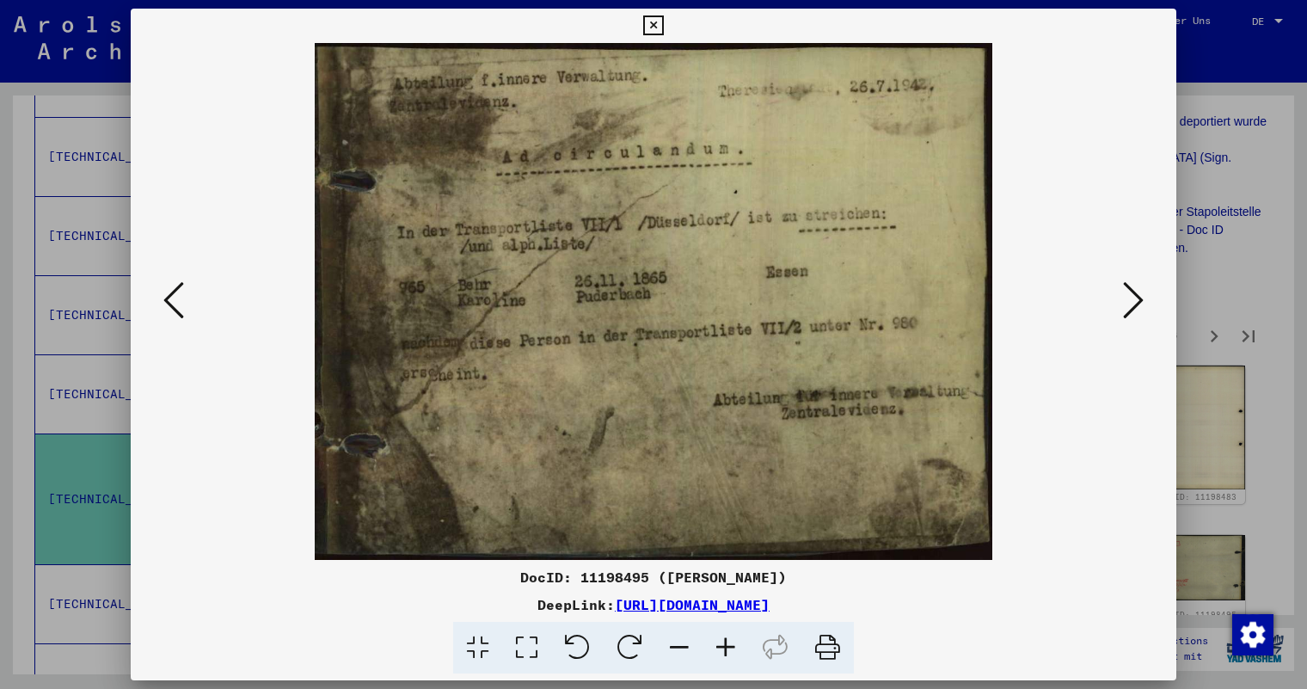
click at [1141, 296] on icon at bounding box center [1133, 299] width 21 height 41
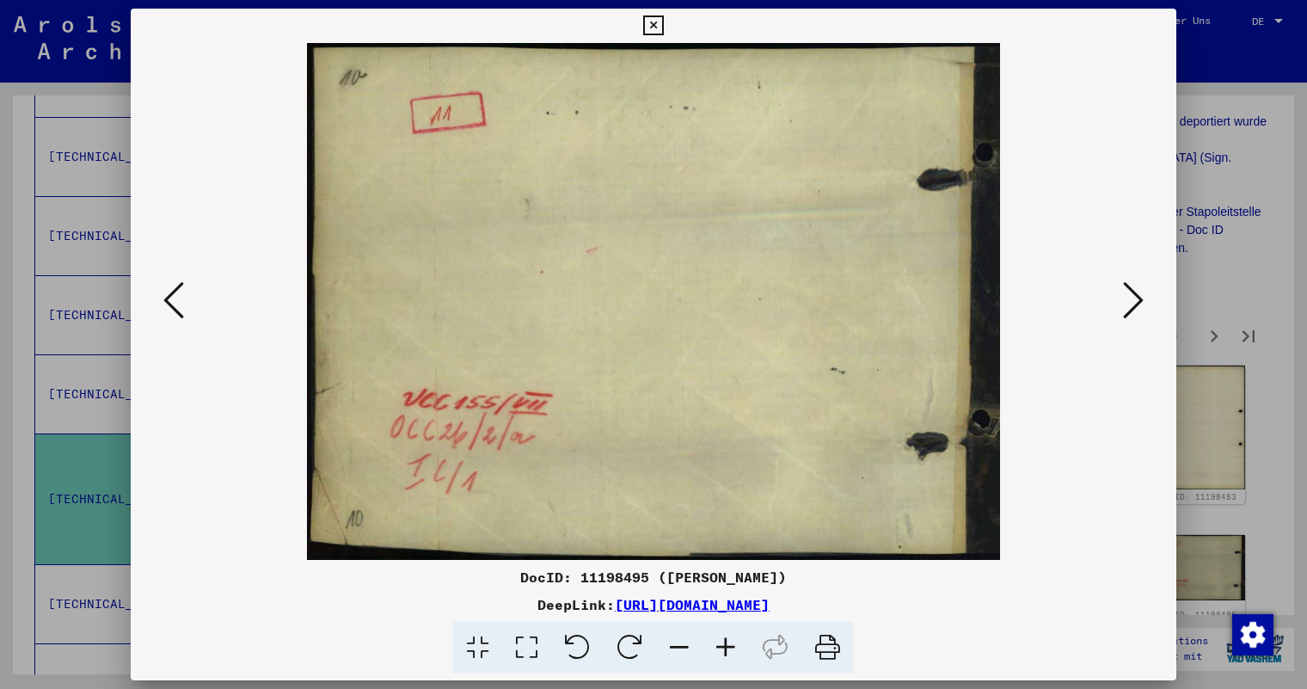
click at [1141, 296] on icon at bounding box center [1133, 299] width 21 height 41
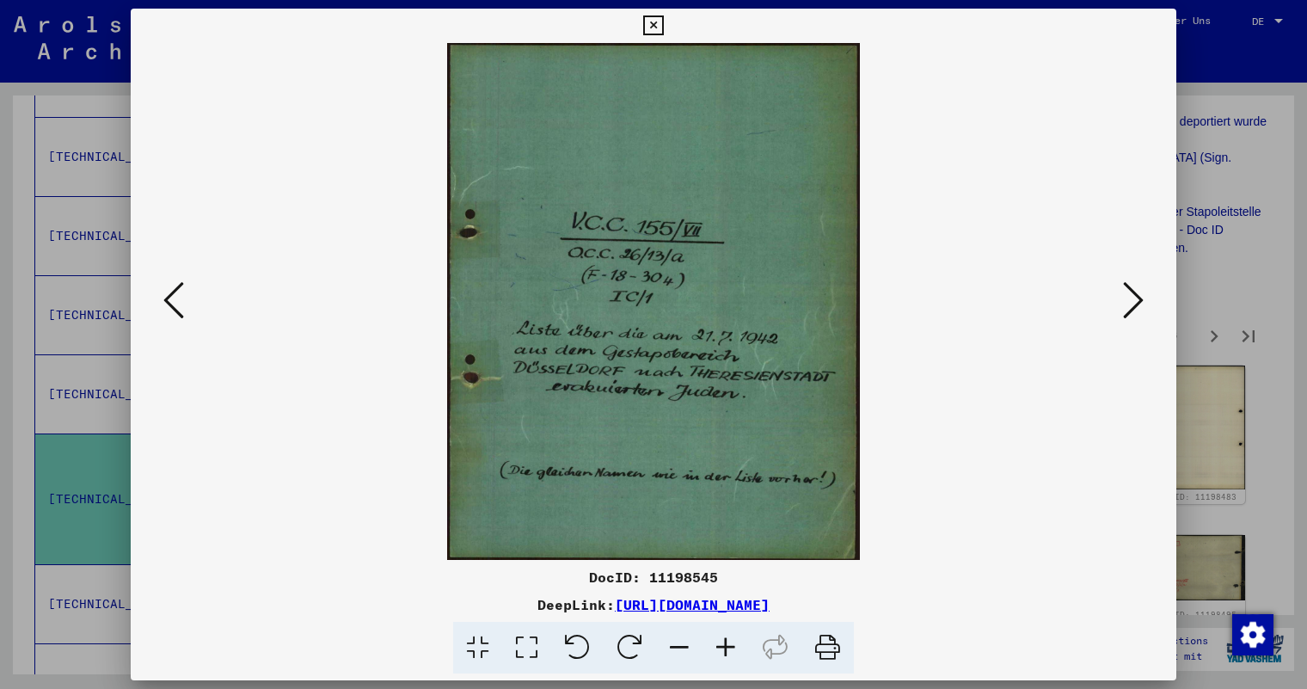
click at [1141, 296] on icon at bounding box center [1133, 299] width 21 height 41
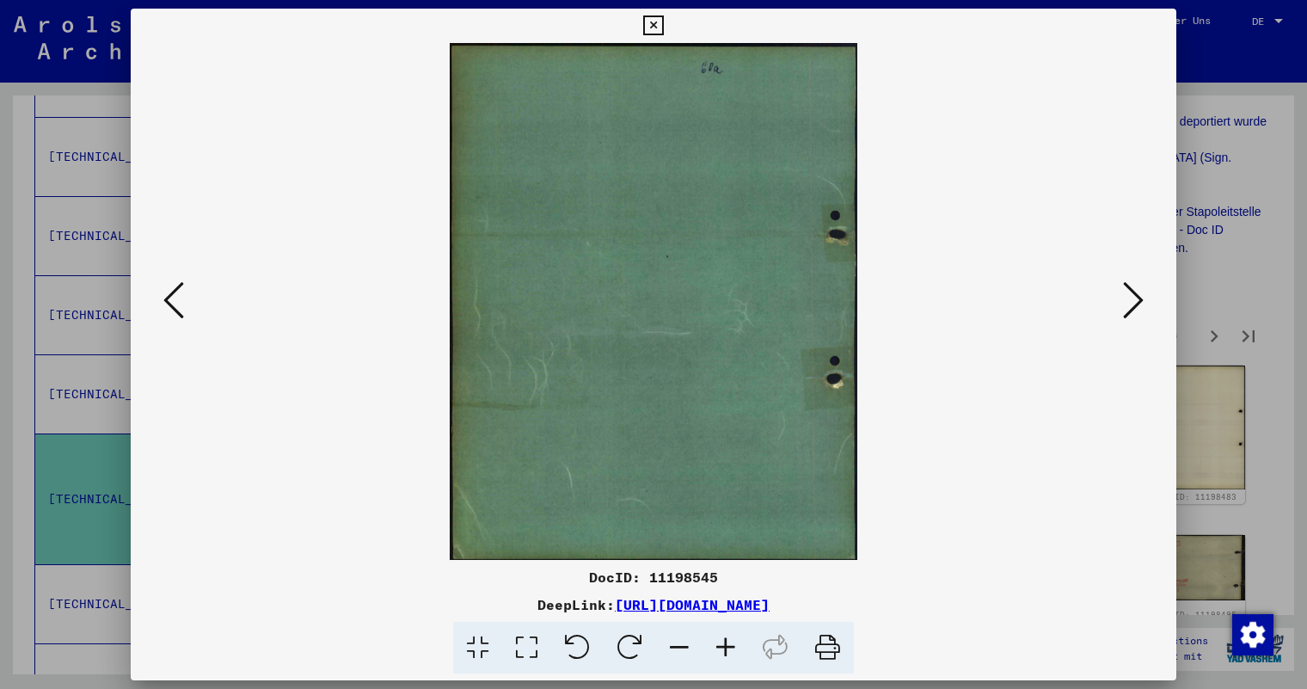
click at [1141, 296] on icon at bounding box center [1133, 299] width 21 height 41
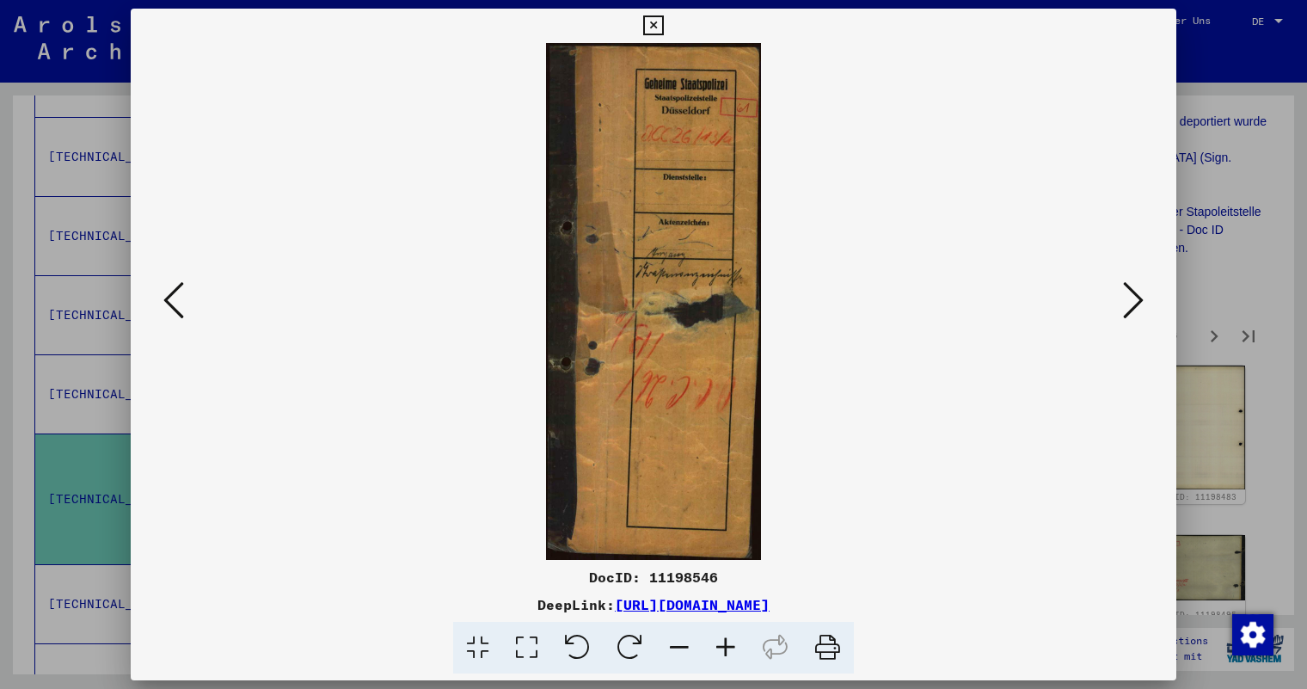
click at [1141, 296] on icon at bounding box center [1133, 299] width 21 height 41
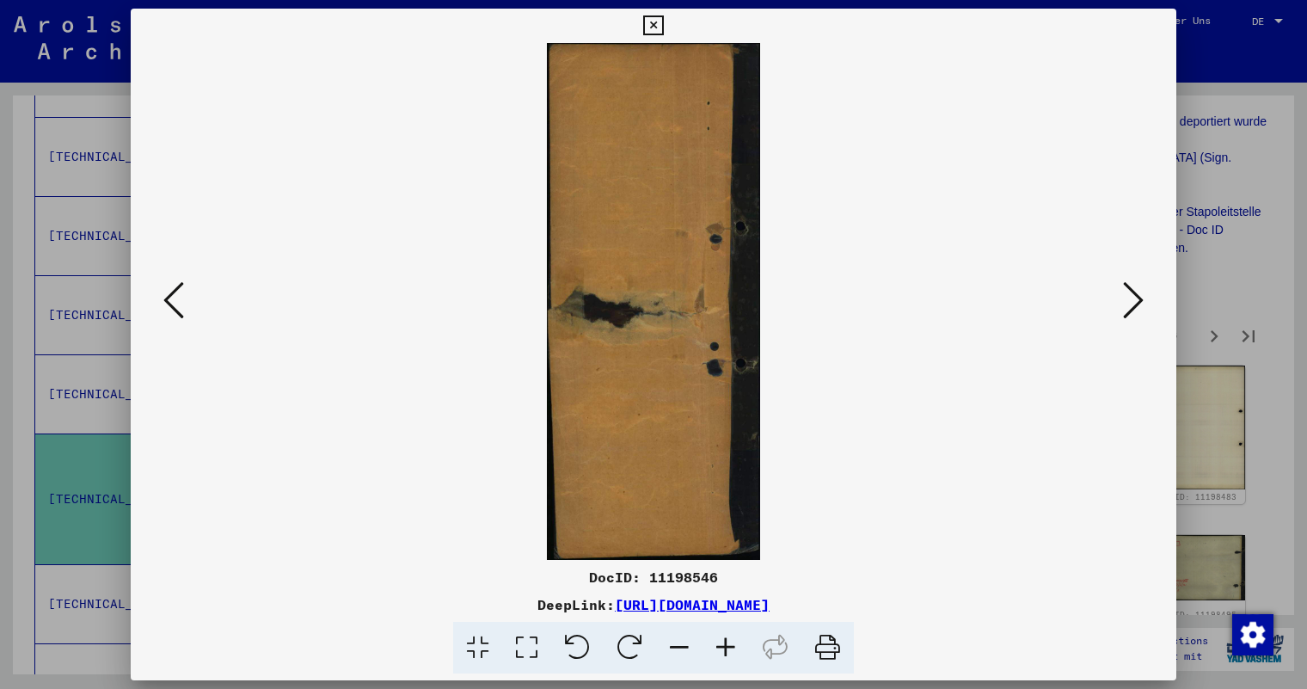
click at [1141, 296] on icon at bounding box center [1133, 299] width 21 height 41
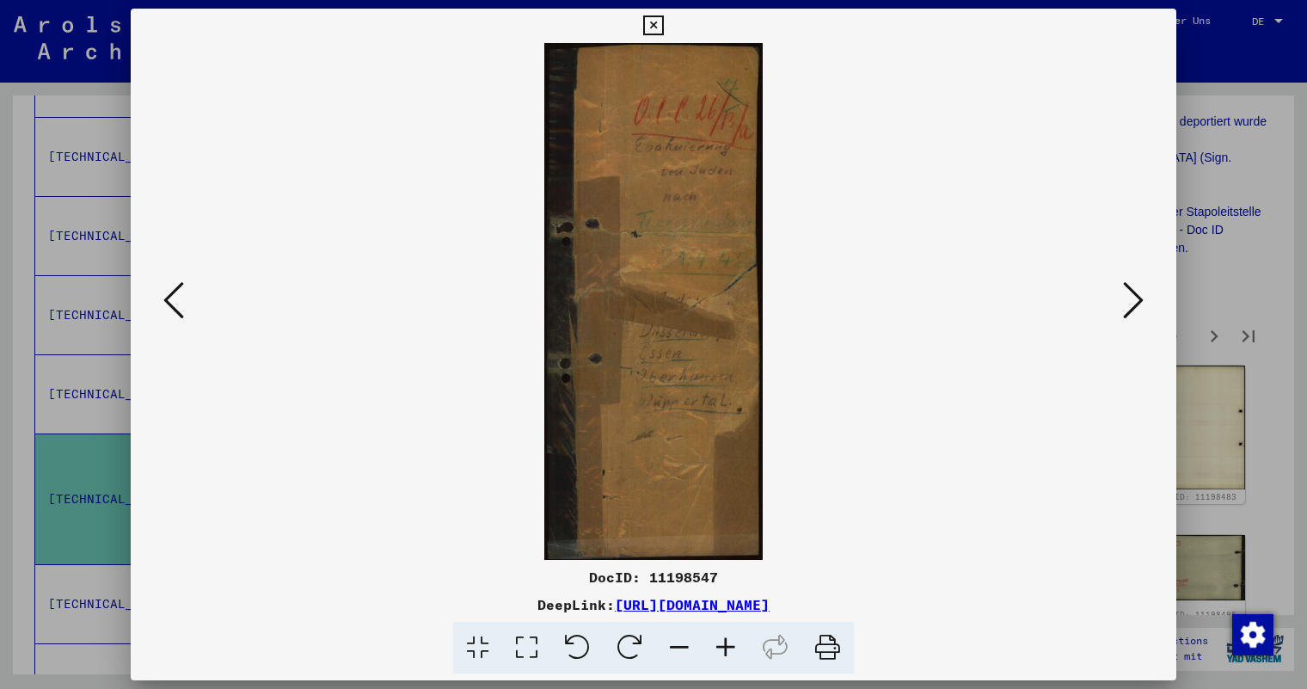
click at [1141, 296] on icon at bounding box center [1133, 299] width 21 height 41
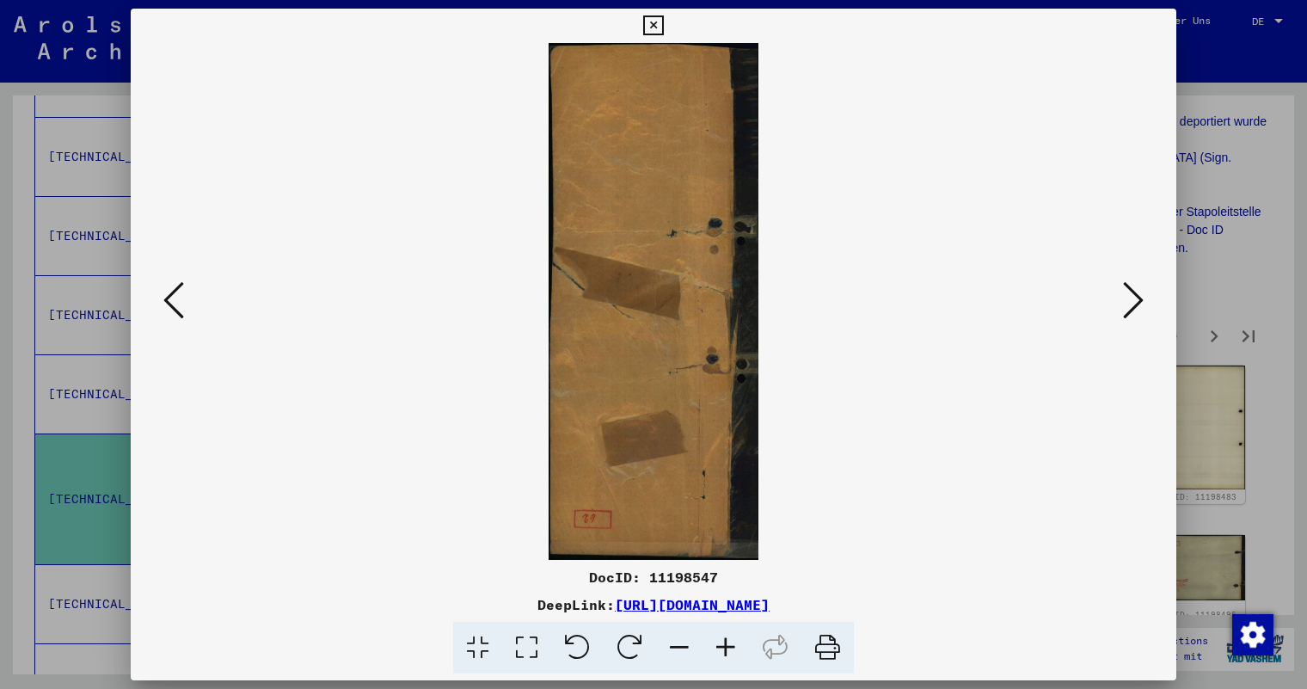
click at [1141, 296] on icon at bounding box center [1133, 299] width 21 height 41
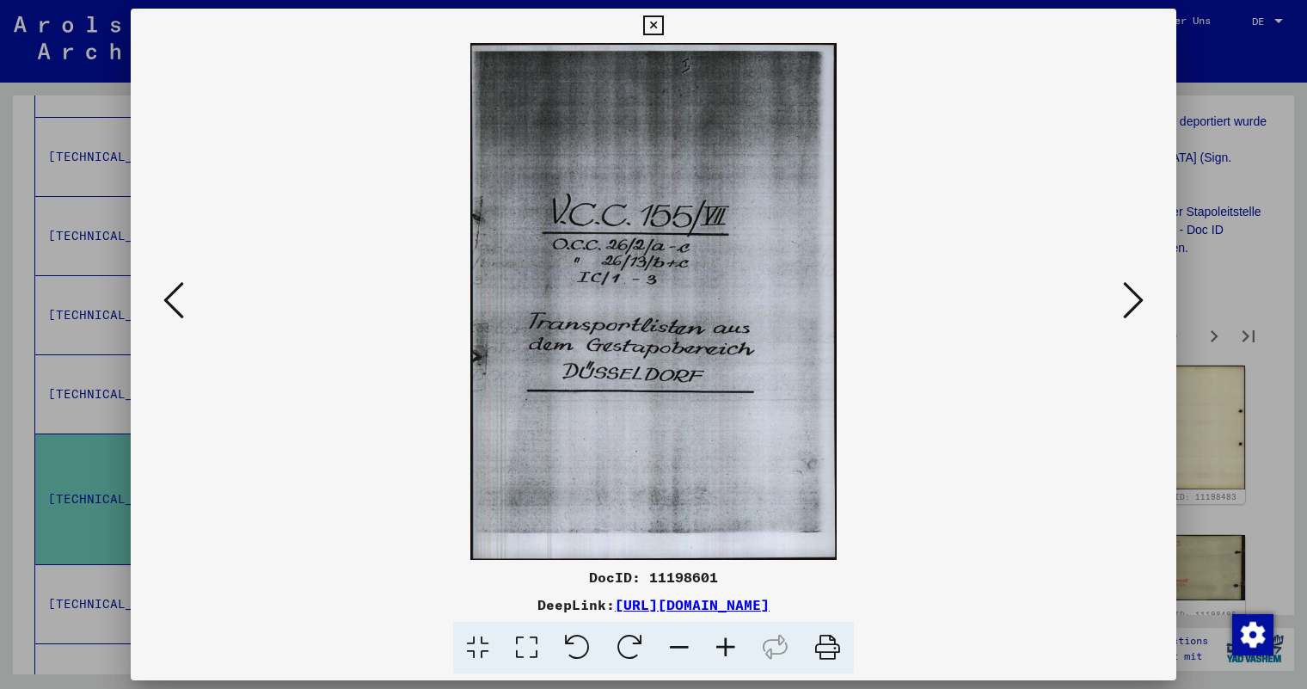
click at [1141, 296] on icon at bounding box center [1133, 299] width 21 height 41
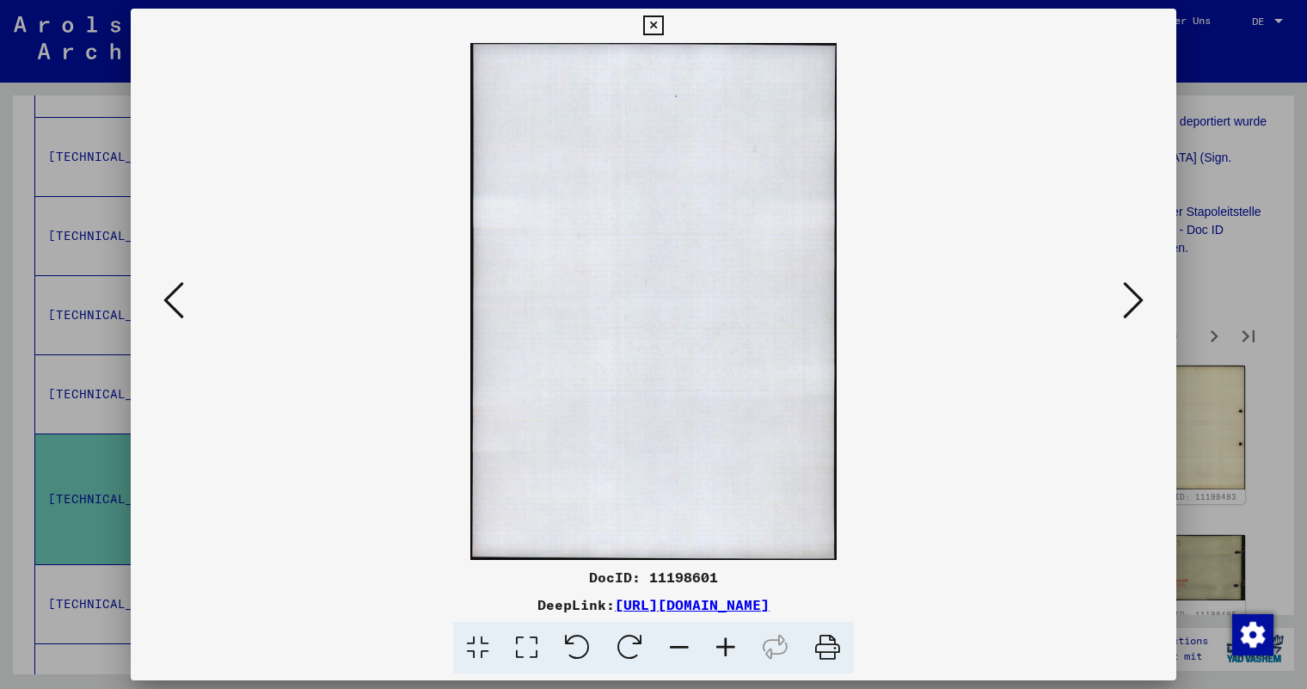
click at [1141, 296] on icon at bounding box center [1133, 299] width 21 height 41
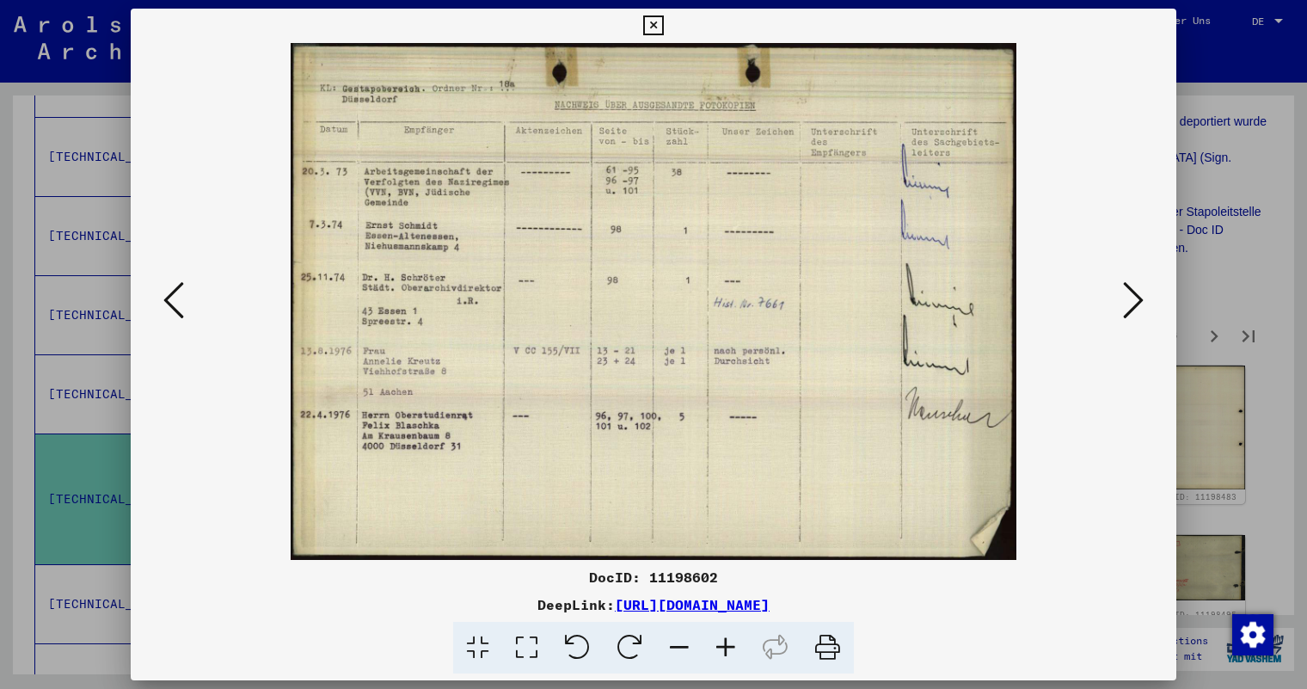
click at [1141, 296] on icon at bounding box center [1133, 299] width 21 height 41
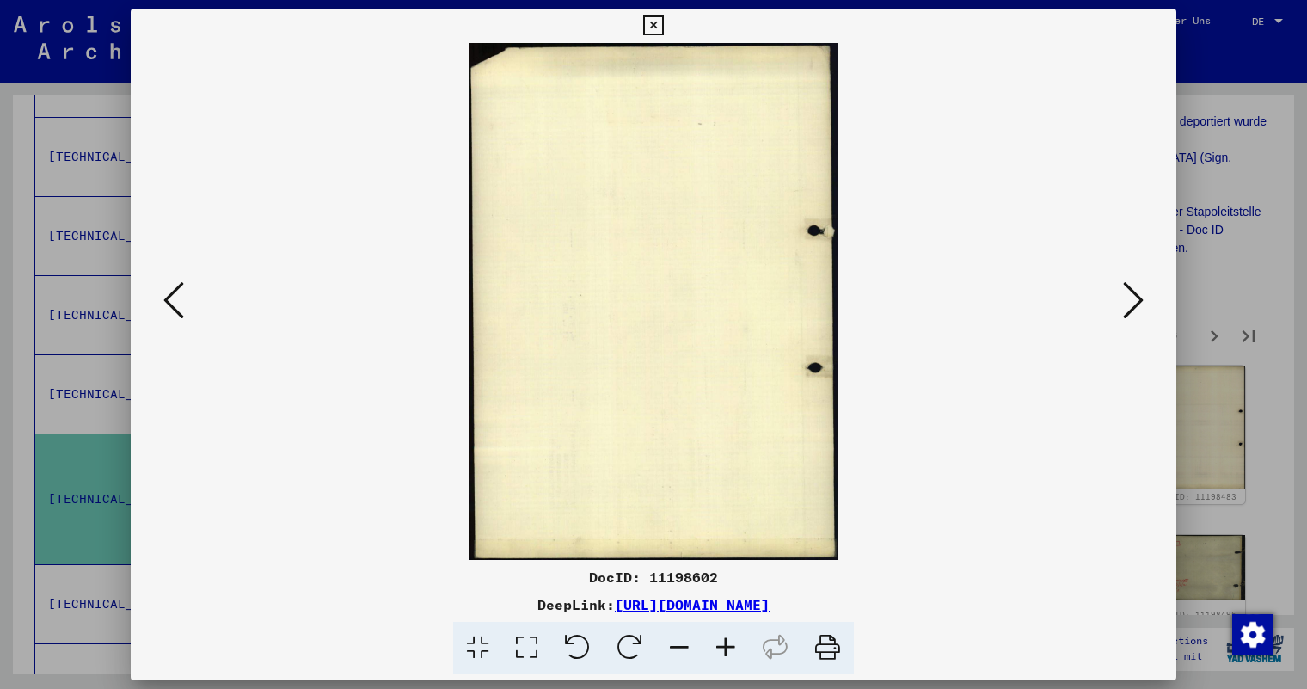
click at [1141, 296] on icon at bounding box center [1133, 299] width 21 height 41
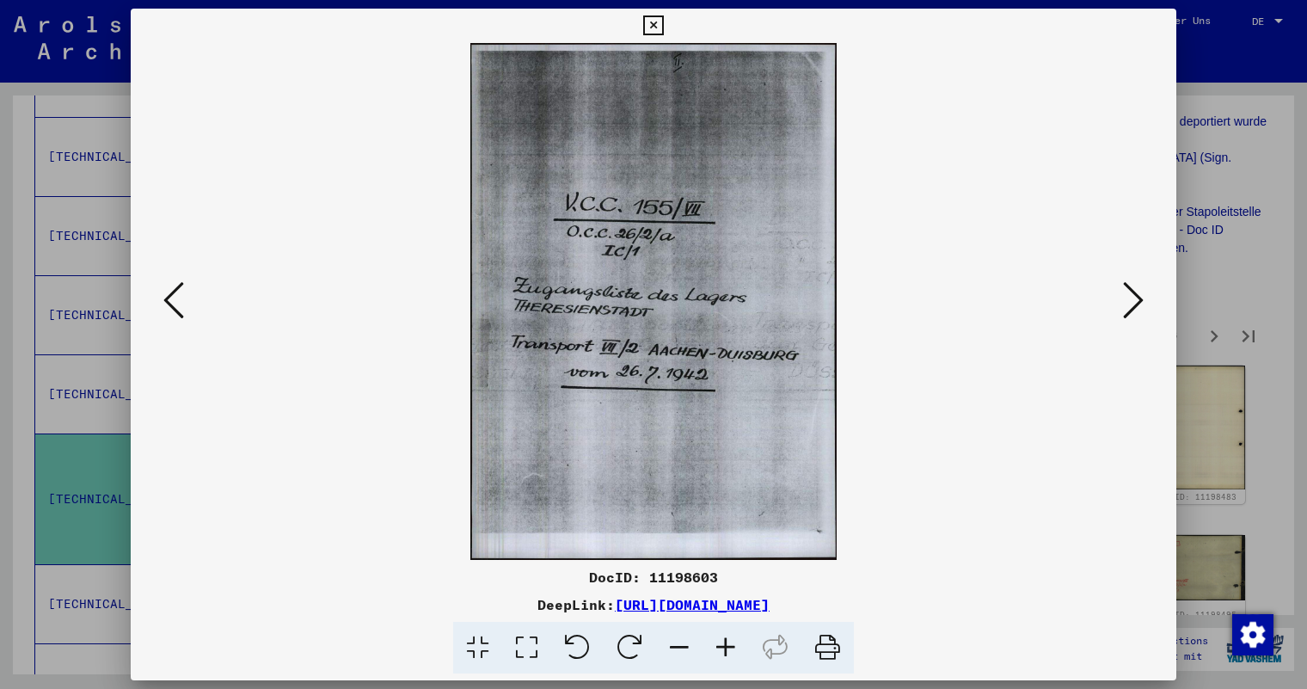
click at [1141, 296] on icon at bounding box center [1133, 299] width 21 height 41
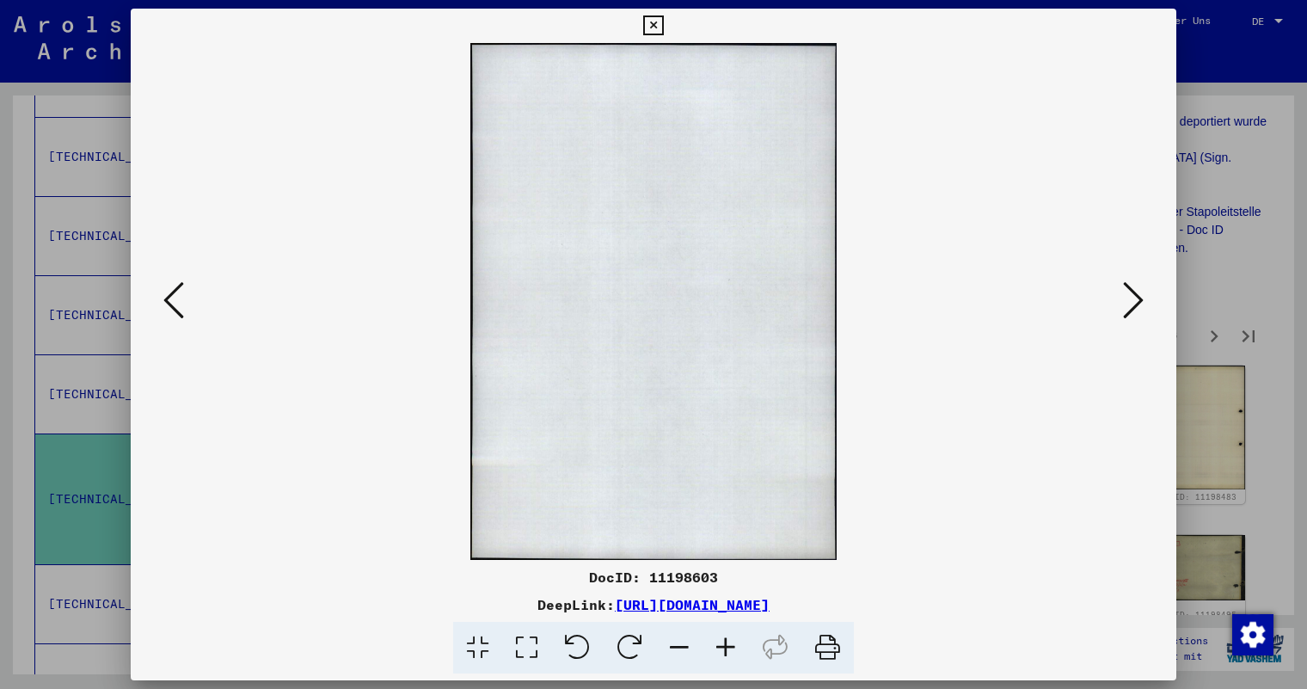
click at [1141, 296] on icon at bounding box center [1133, 299] width 21 height 41
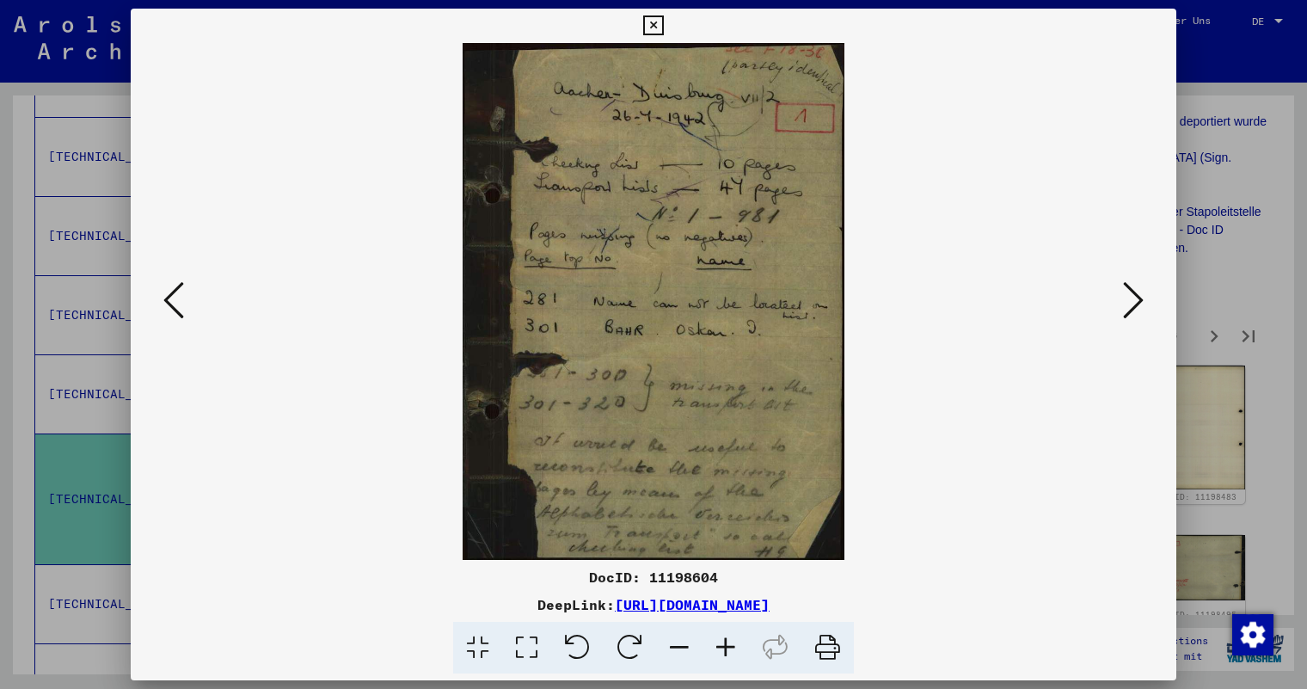
click at [1141, 296] on icon at bounding box center [1133, 299] width 21 height 41
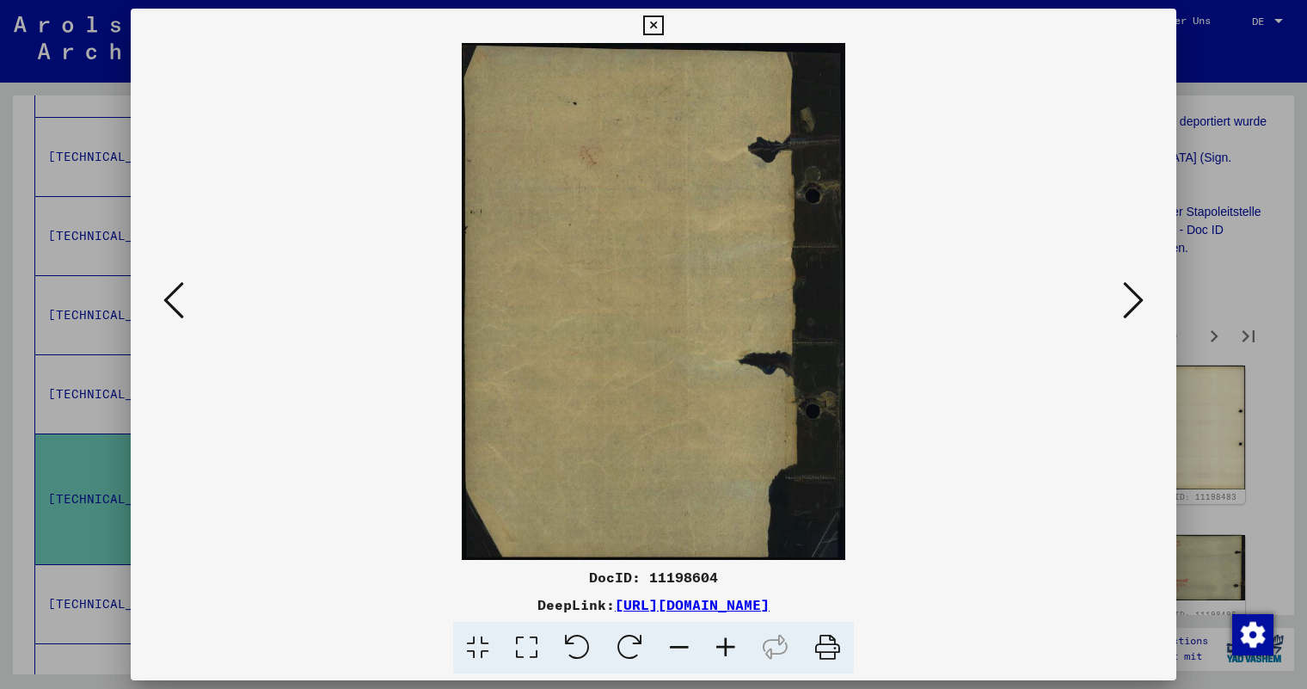
click at [1141, 296] on icon at bounding box center [1133, 299] width 21 height 41
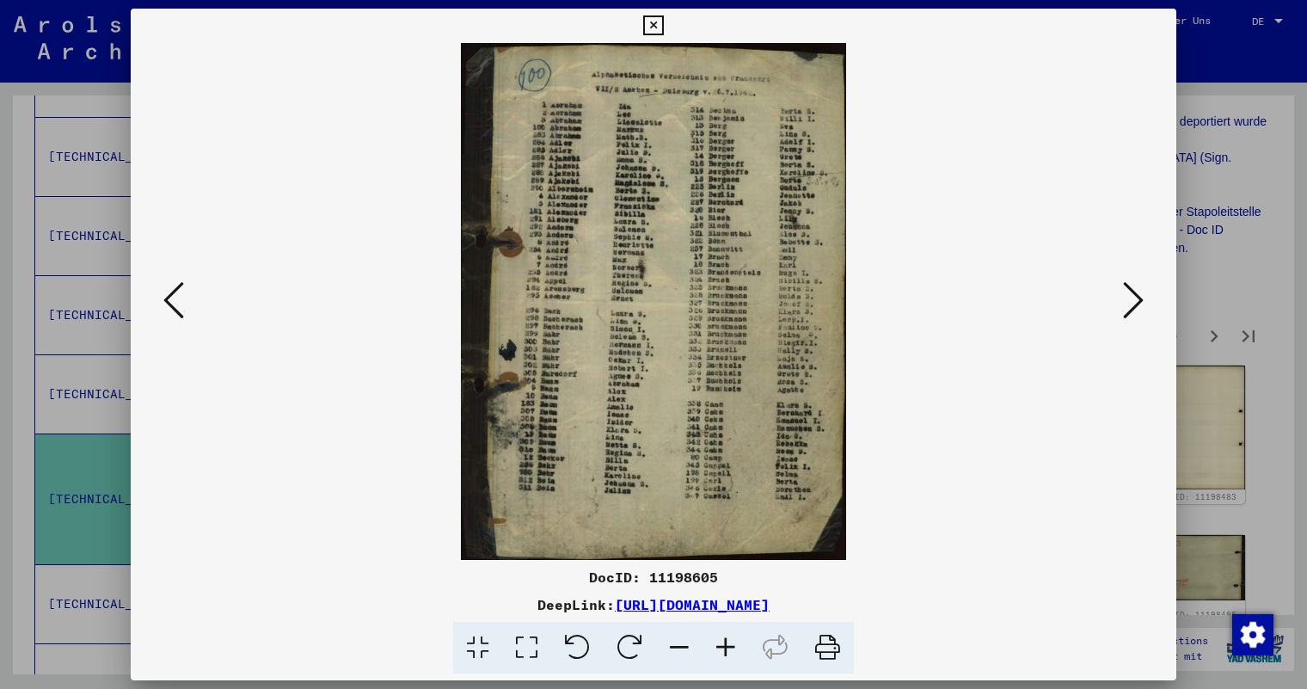
click at [1141, 296] on icon at bounding box center [1133, 299] width 21 height 41
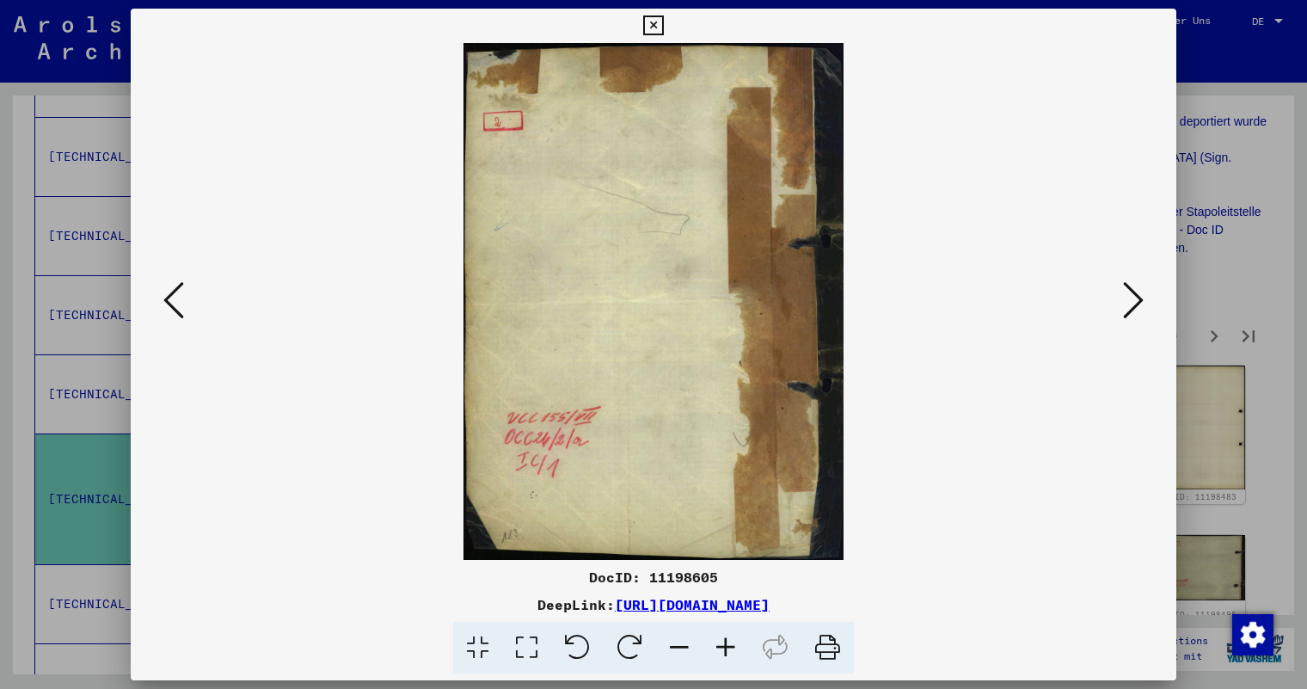
click at [1141, 296] on icon at bounding box center [1133, 299] width 21 height 41
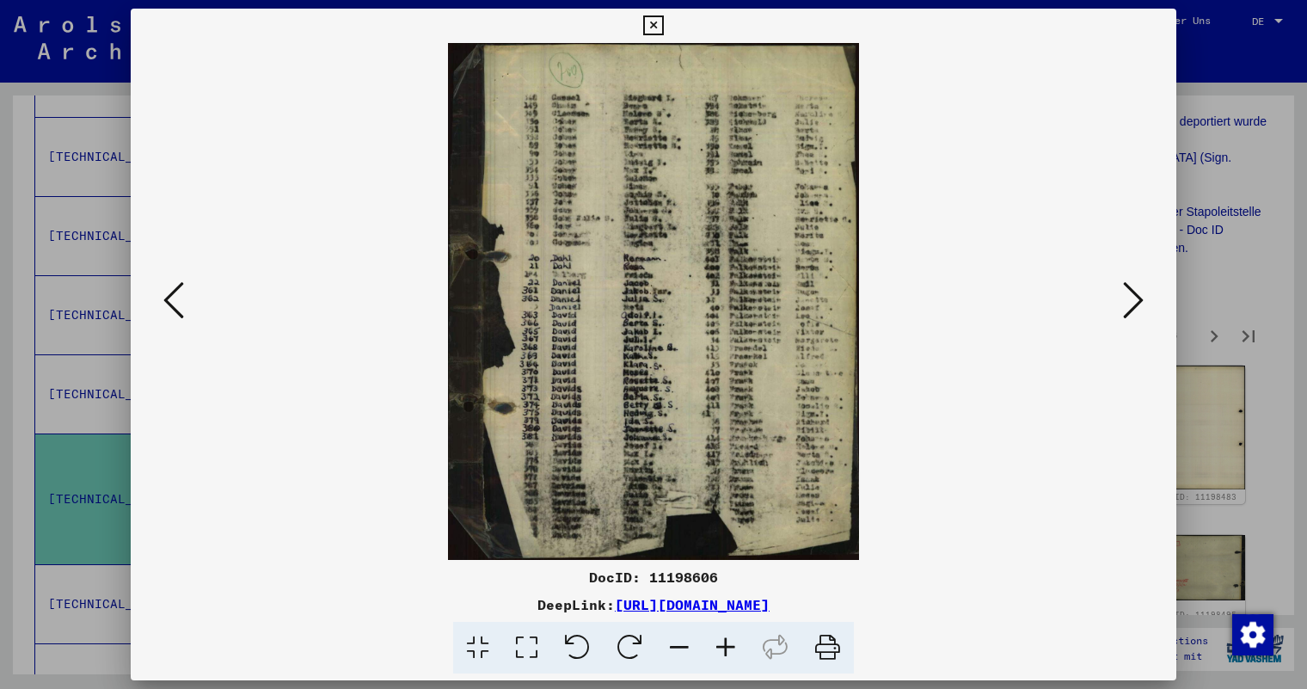
click at [1141, 296] on icon at bounding box center [1133, 299] width 21 height 41
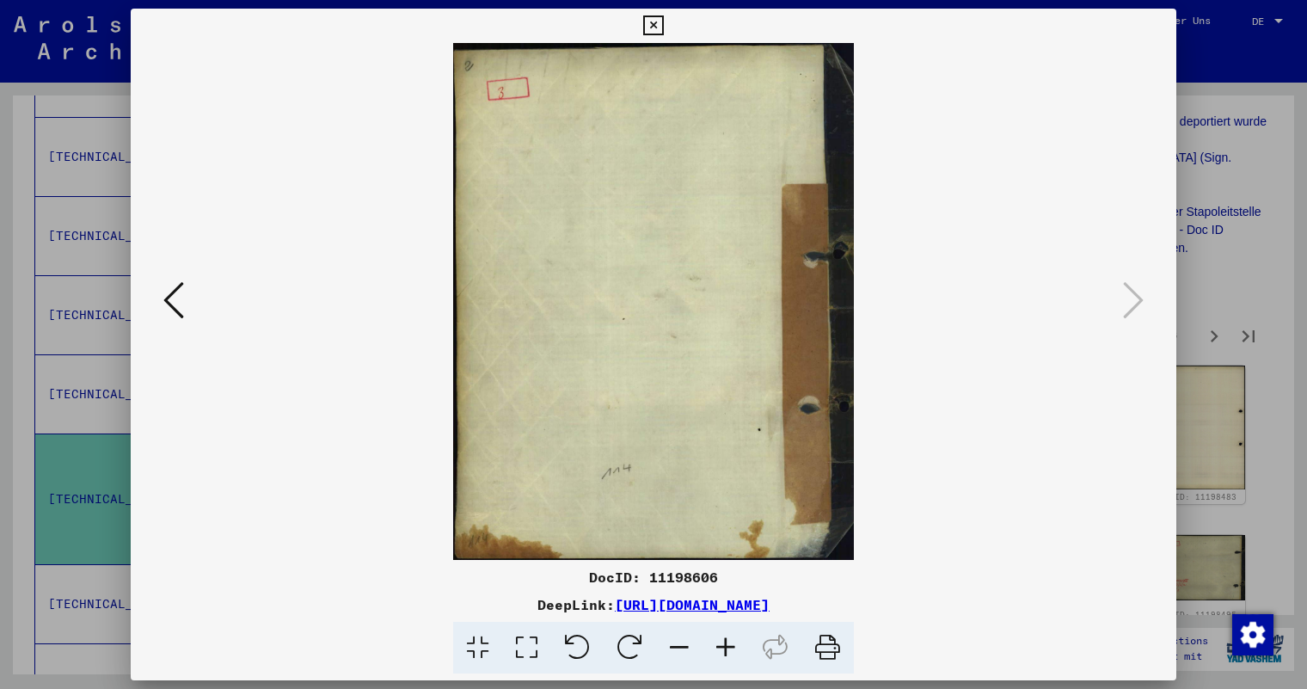
click at [659, 21] on icon at bounding box center [653, 25] width 20 height 21
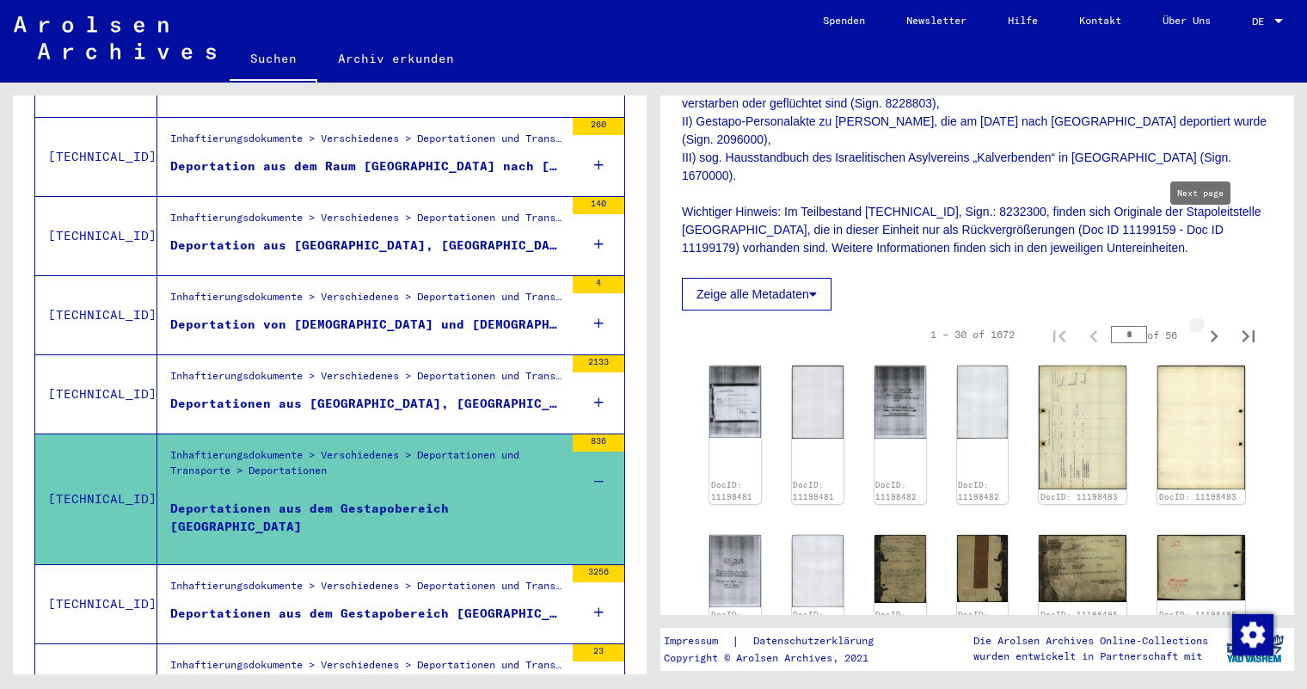
click at [1202, 324] on icon "Next page" at bounding box center [1214, 336] width 24 height 24
type input "*"
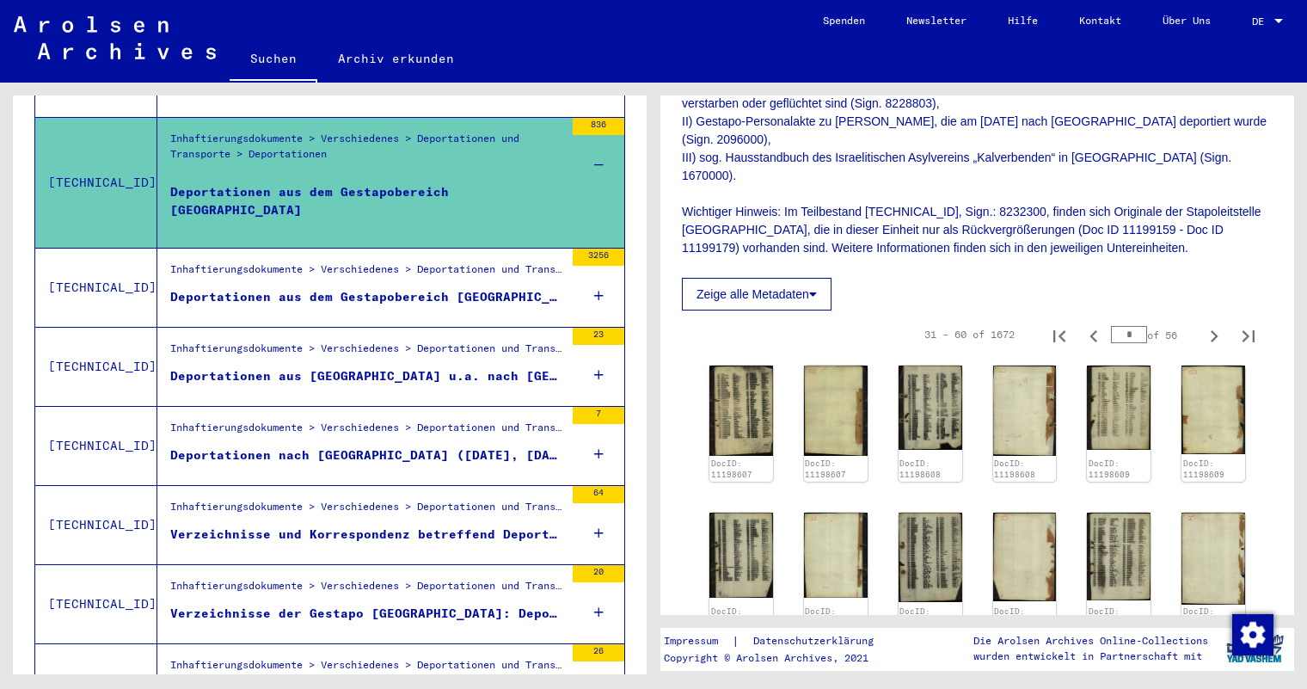
scroll to position [1546, 0]
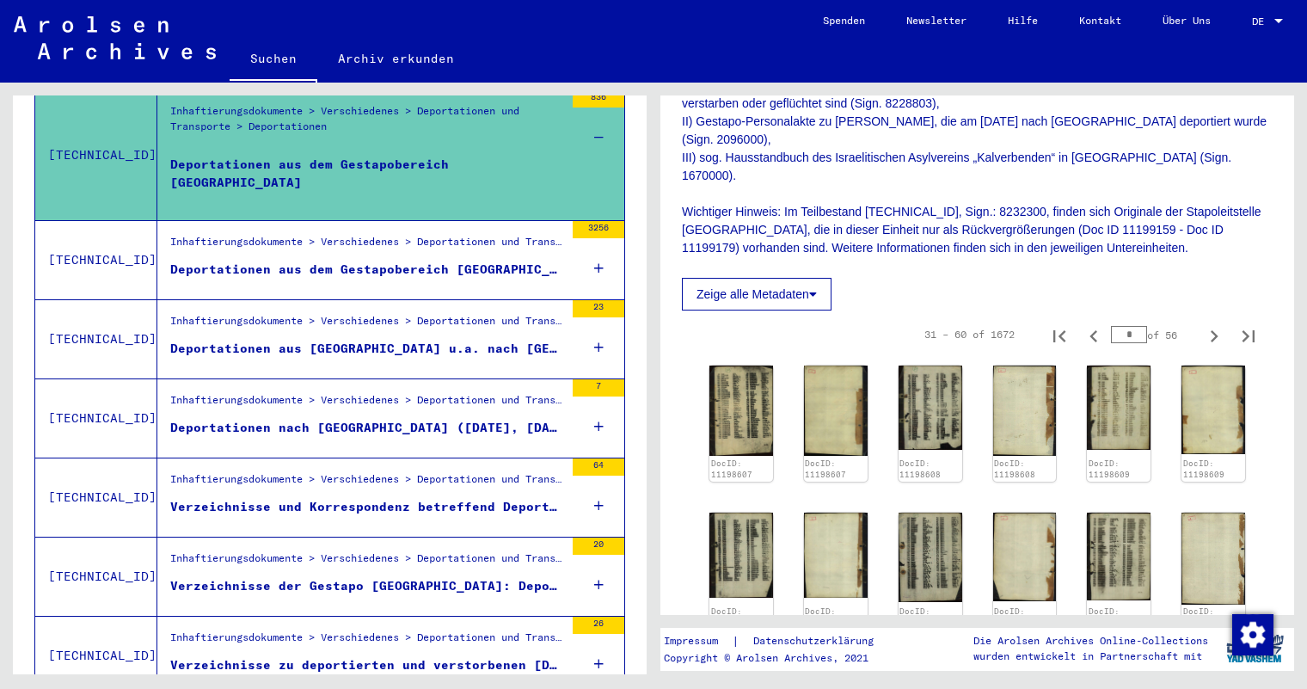
click at [462, 394] on div "Inhaftierungsdokumente > Verschiedenes > Deportationen und Transporte > Deporta…" at bounding box center [367, 404] width 394 height 24
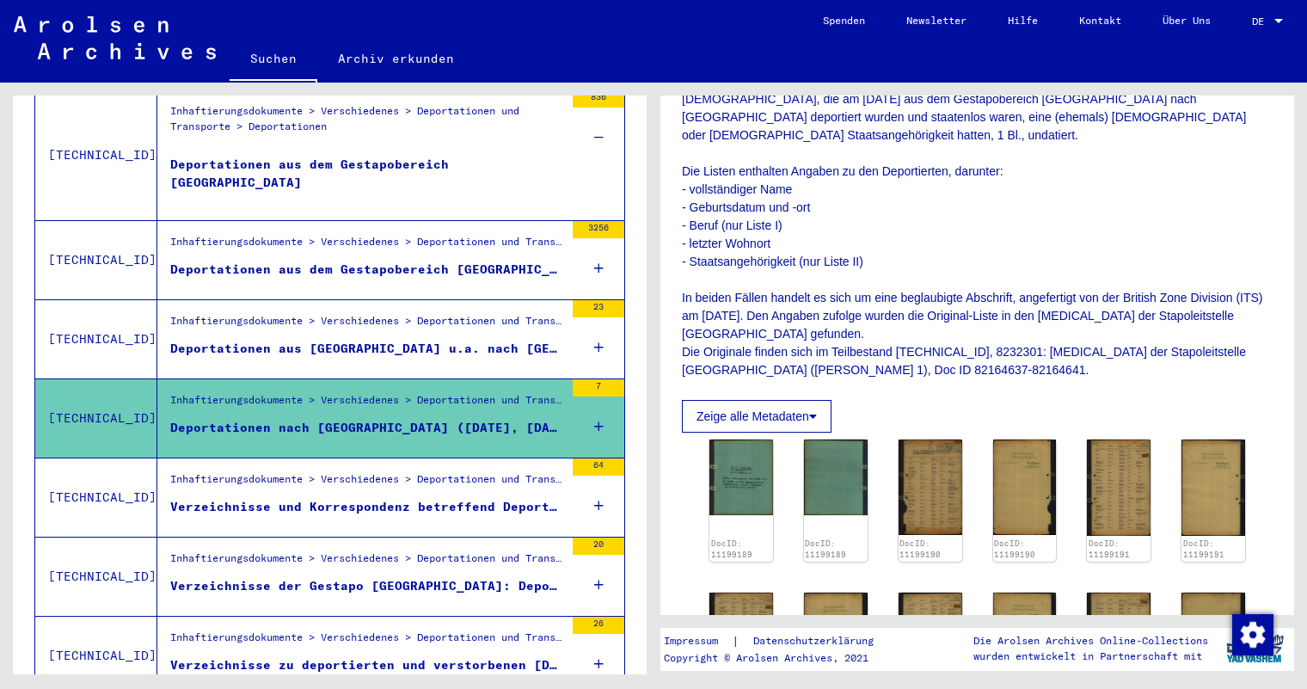
scroll to position [602, 0]
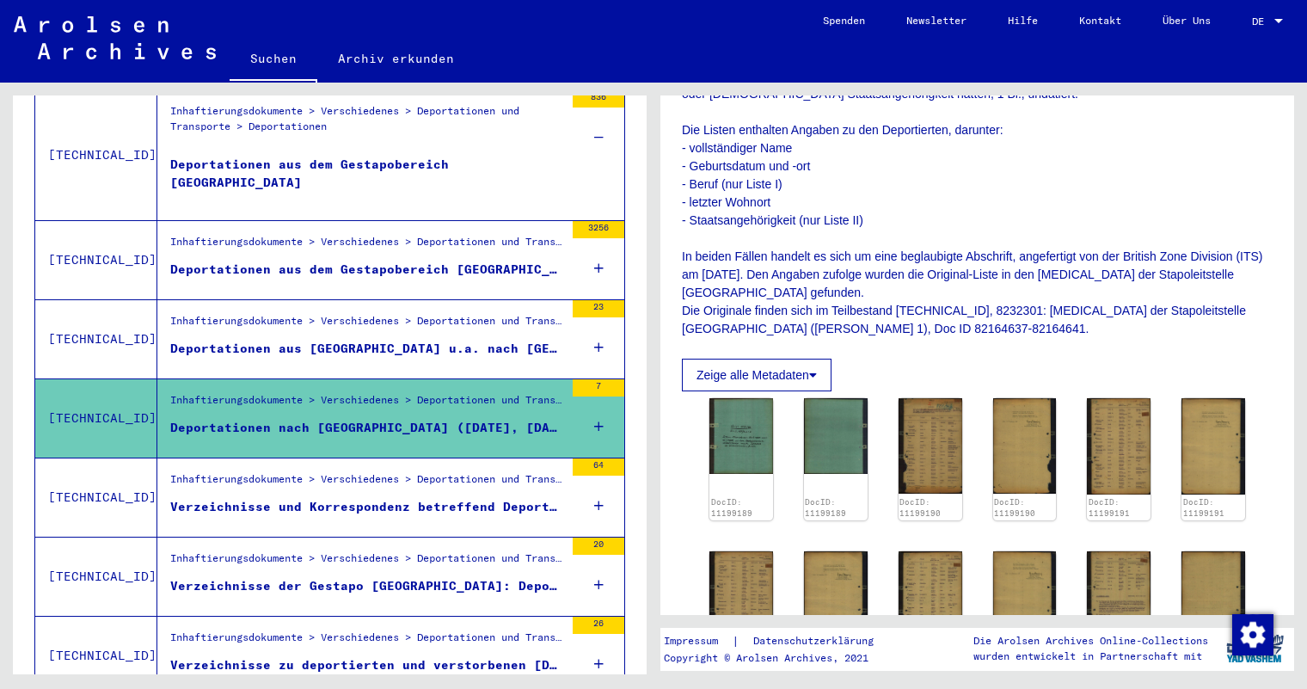
click at [594, 407] on icon at bounding box center [598, 426] width 9 height 60
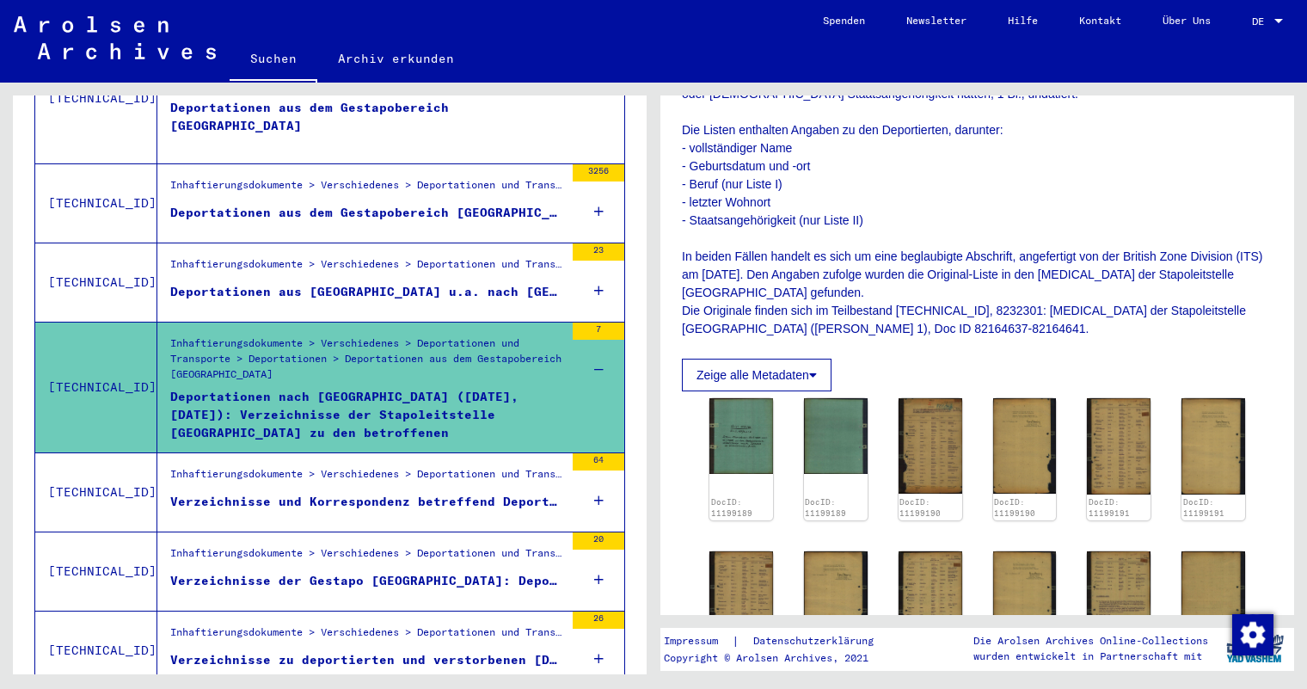
scroll to position [1632, 0]
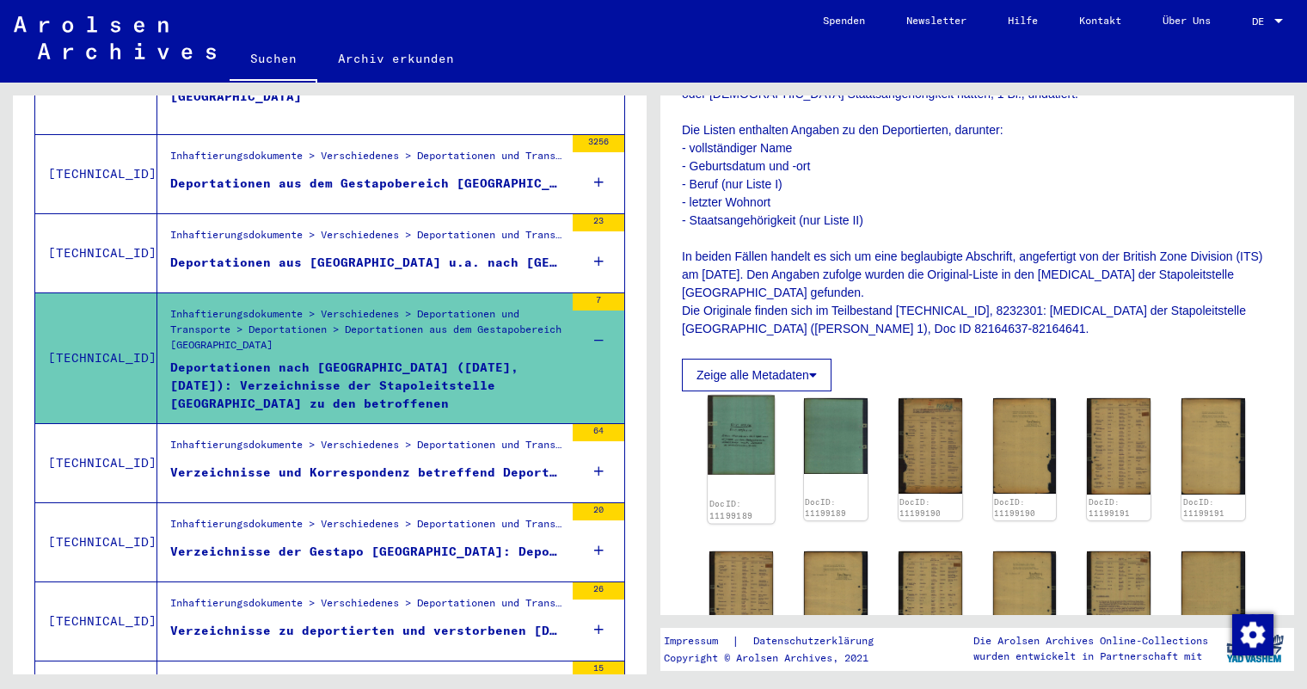
click at [733, 396] on img at bounding box center [741, 436] width 67 height 80
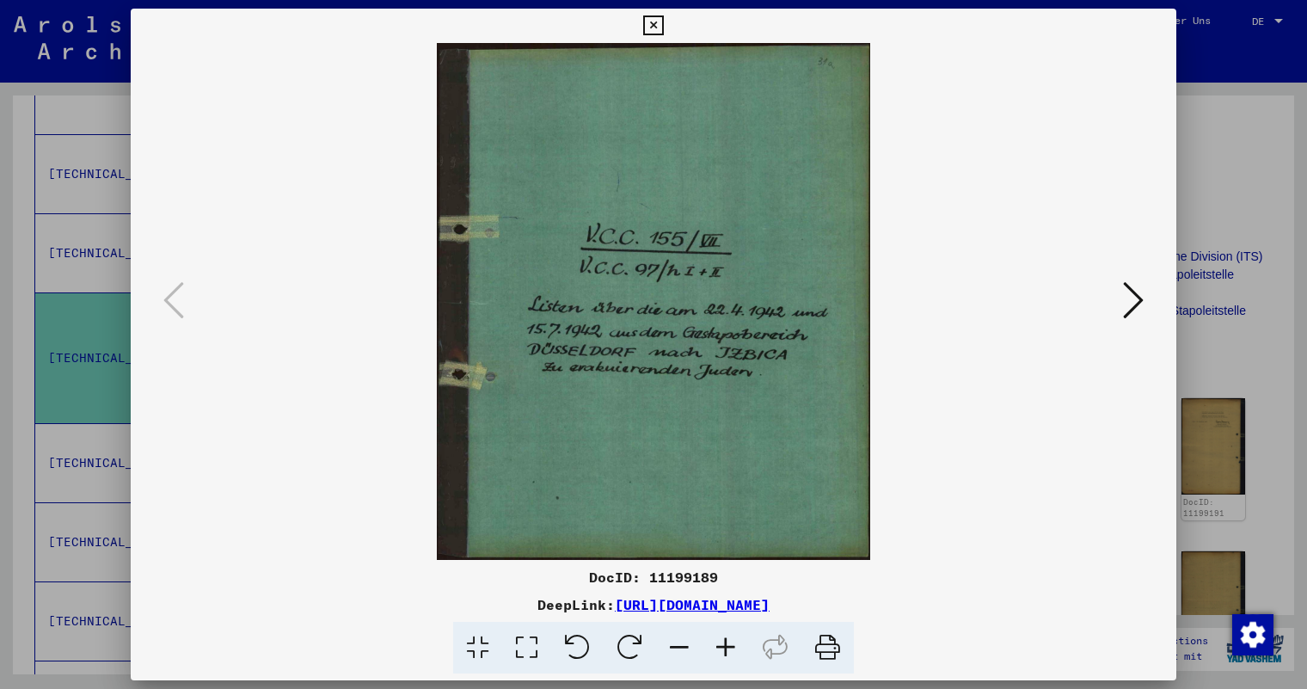
click at [1134, 297] on icon at bounding box center [1133, 299] width 21 height 41
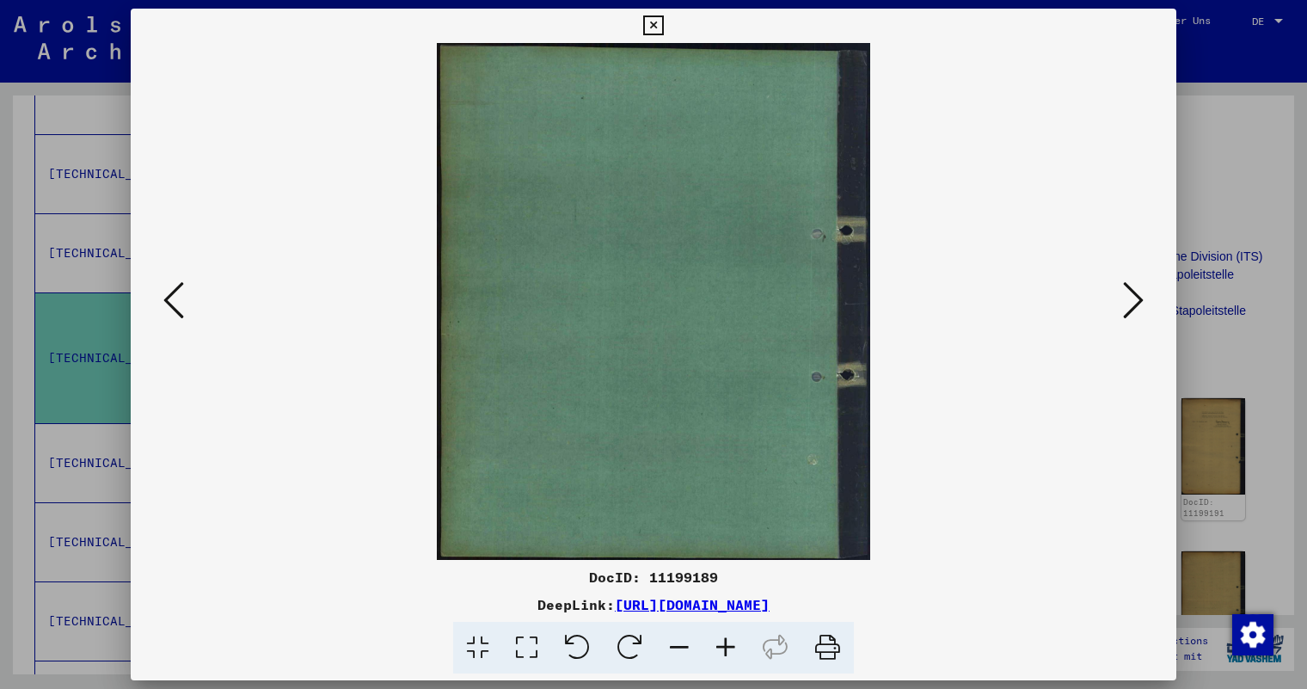
click at [1134, 297] on icon at bounding box center [1133, 299] width 21 height 41
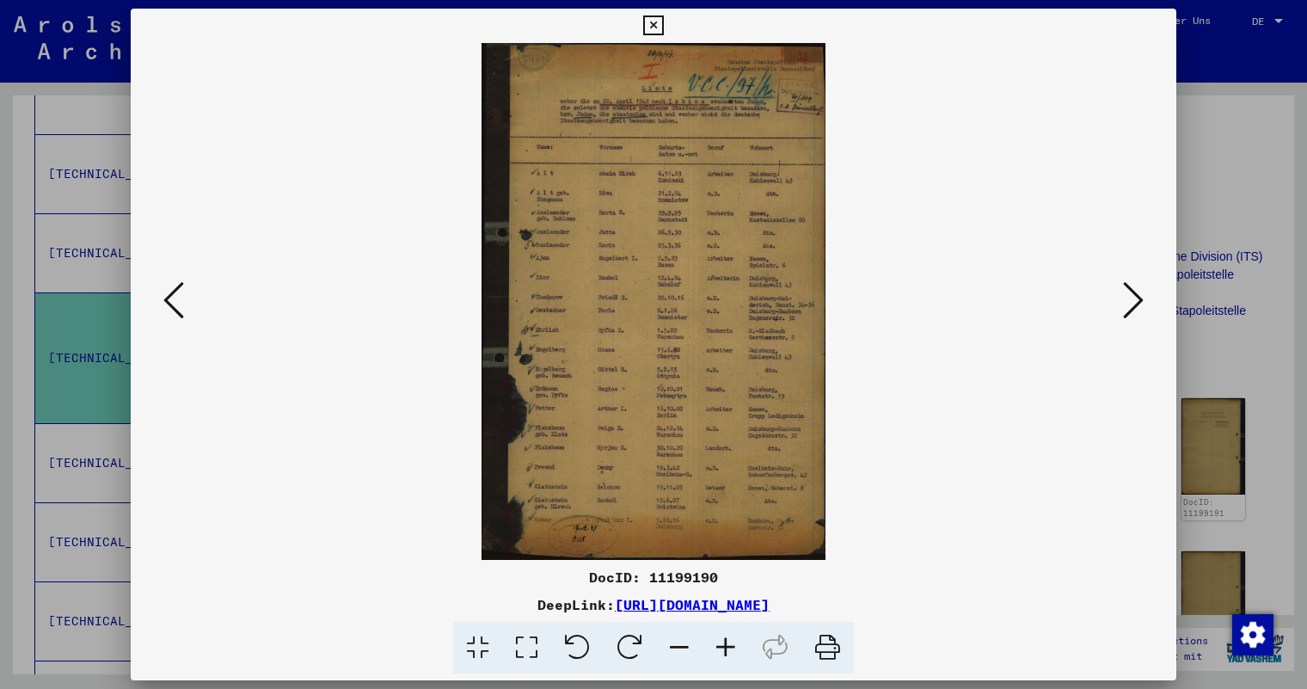
click at [651, 21] on icon at bounding box center [653, 25] width 20 height 21
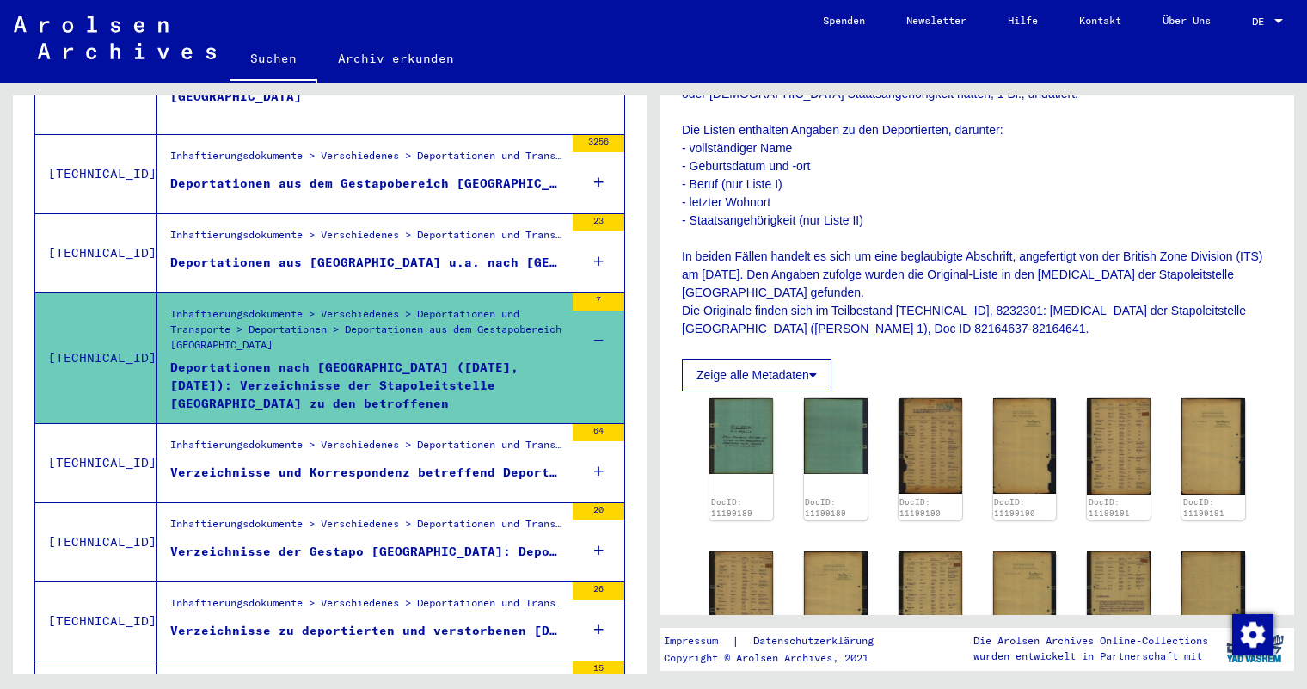
click at [379, 463] on div "Verzeichnisse und Korrespondenz betreffend Deportationen aus dem Gestapobereich…" at bounding box center [367, 472] width 394 height 18
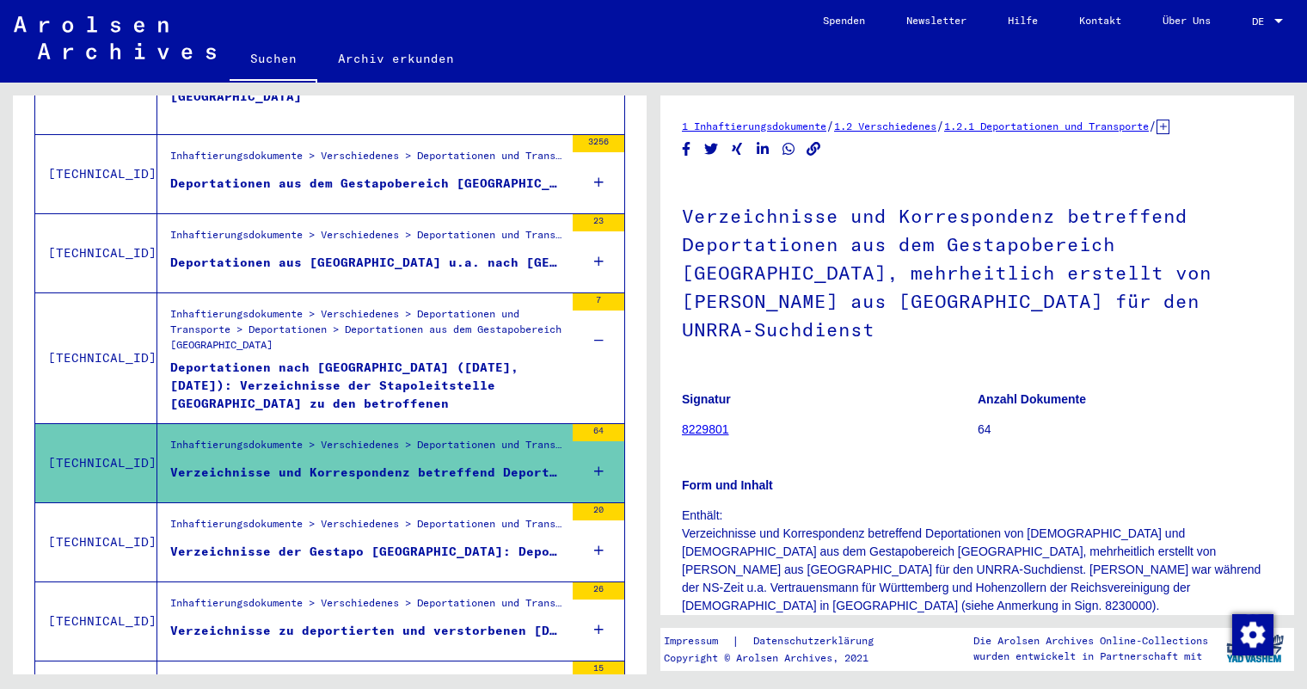
scroll to position [1718, 0]
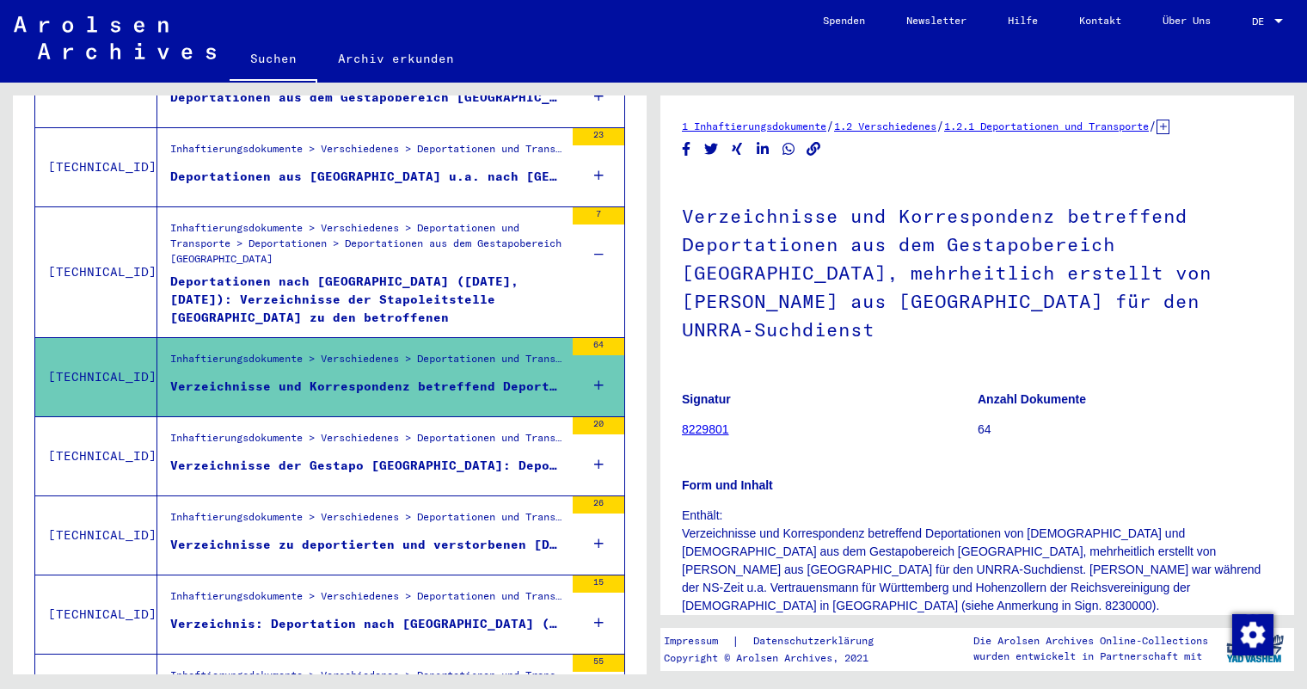
click at [379, 457] on div "Verzeichnisse der Gestapo [GEOGRAPHIC_DATA]: Deportationen von [DEMOGRAPHIC_DAT…" at bounding box center [367, 466] width 394 height 18
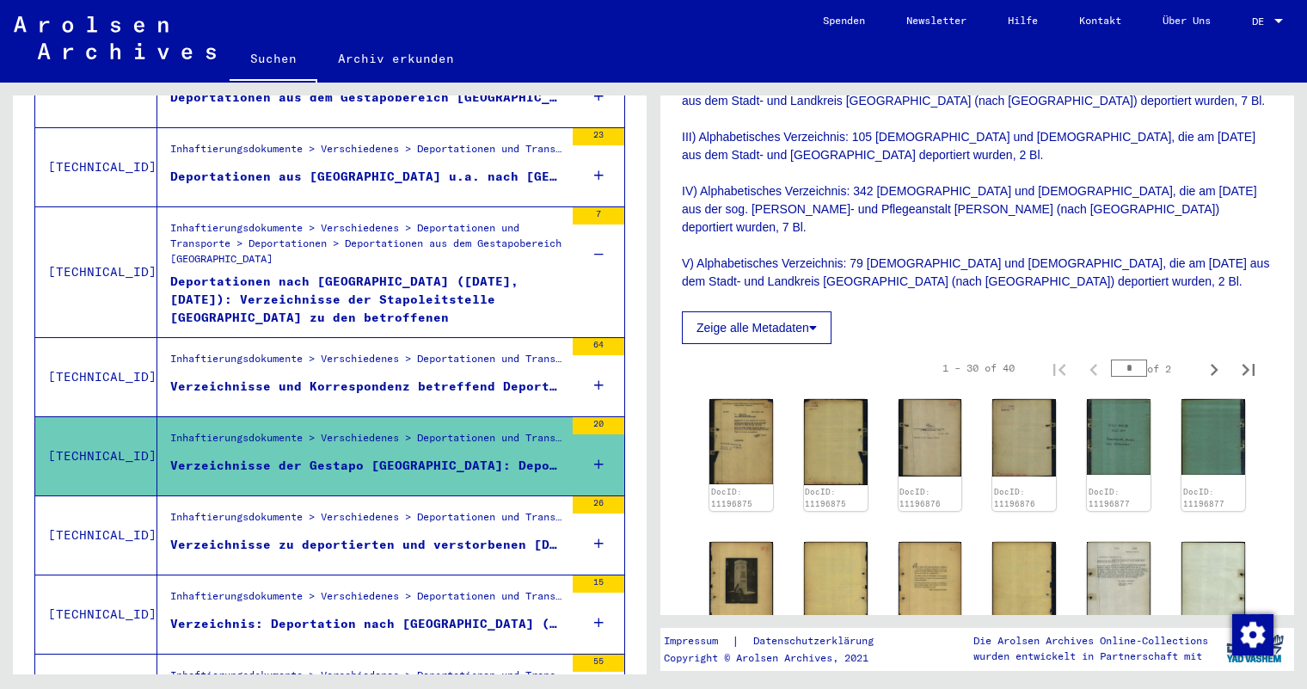
scroll to position [688, 0]
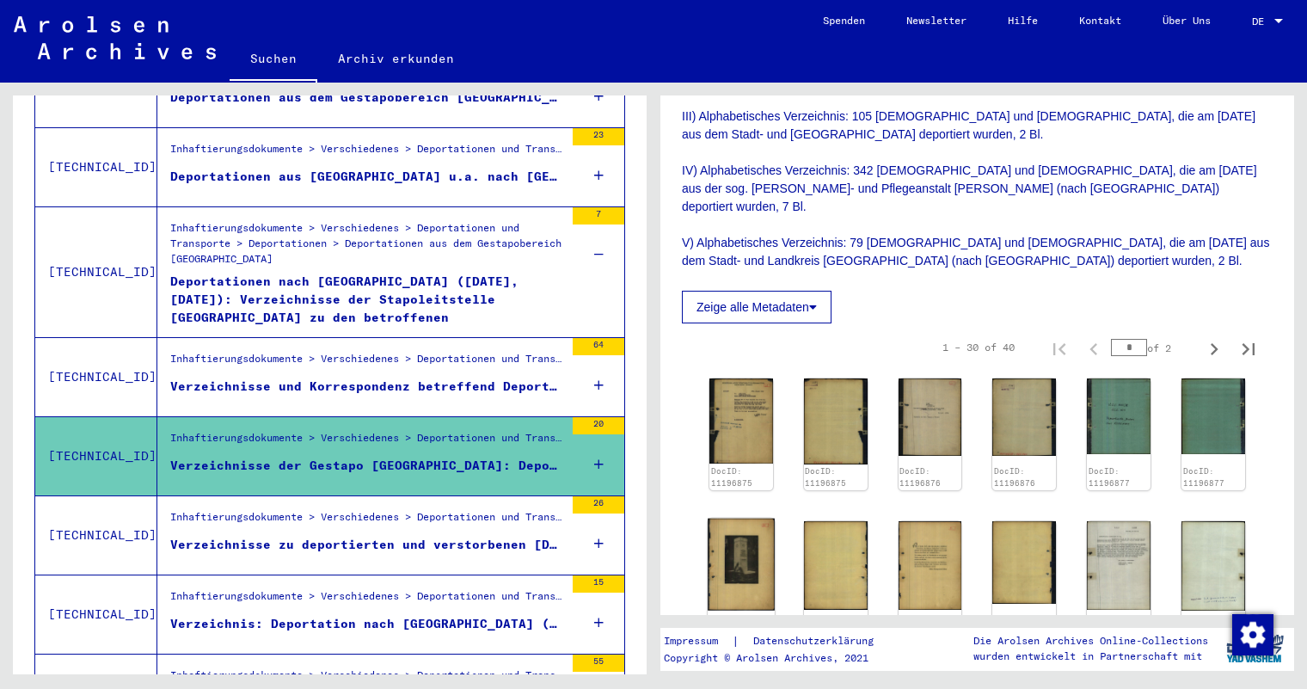
click at [750, 518] on img at bounding box center [741, 564] width 67 height 92
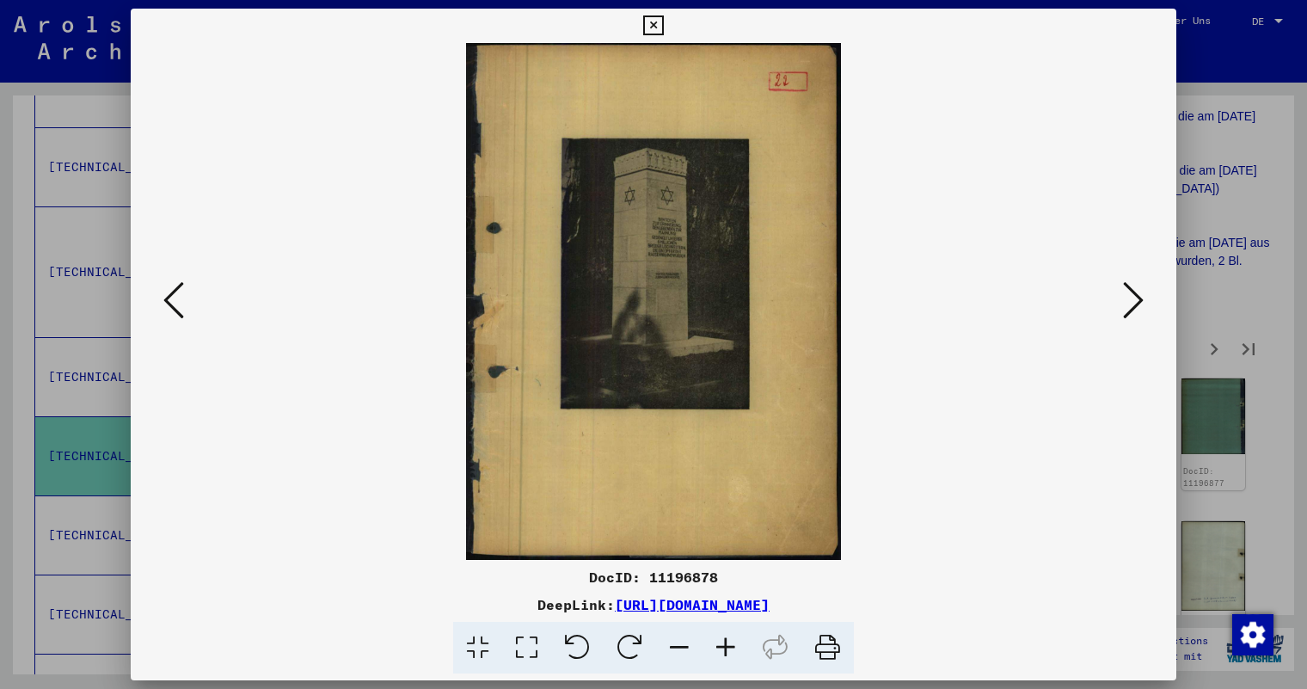
click at [652, 27] on icon at bounding box center [653, 25] width 20 height 21
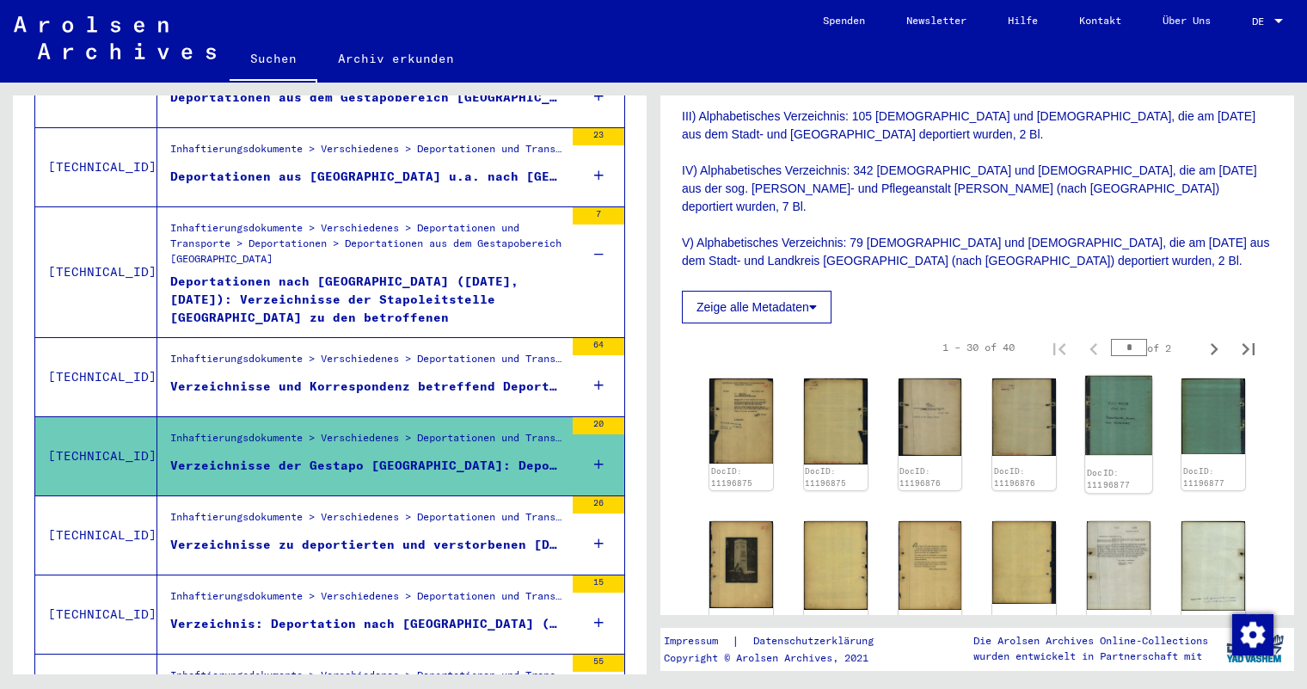
click at [1118, 376] on img at bounding box center [1118, 415] width 67 height 79
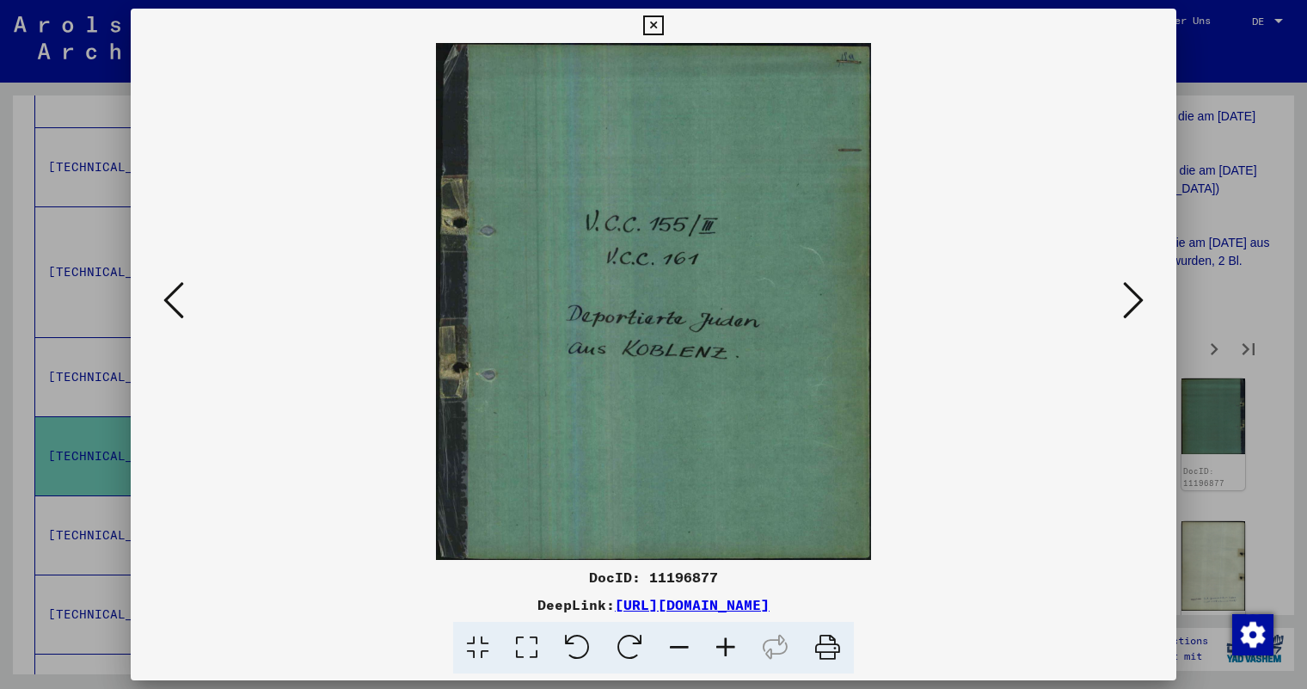
click at [655, 22] on icon at bounding box center [653, 25] width 20 height 21
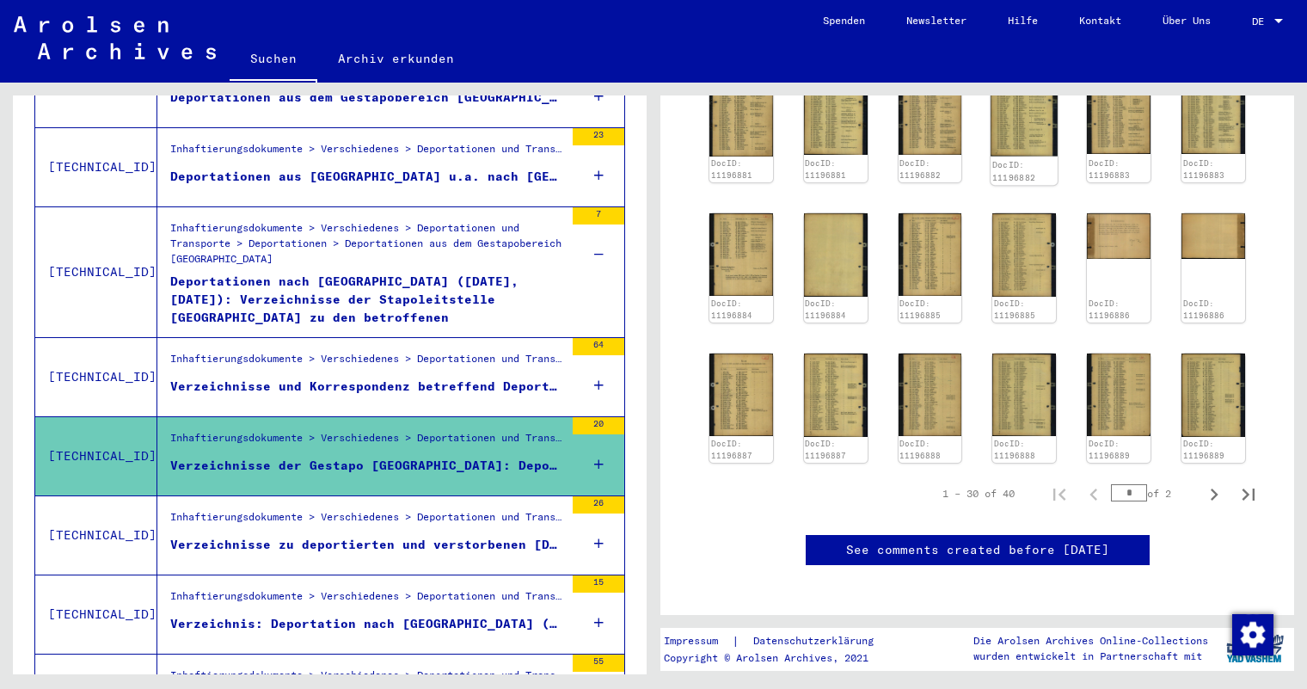
scroll to position [1290, 0]
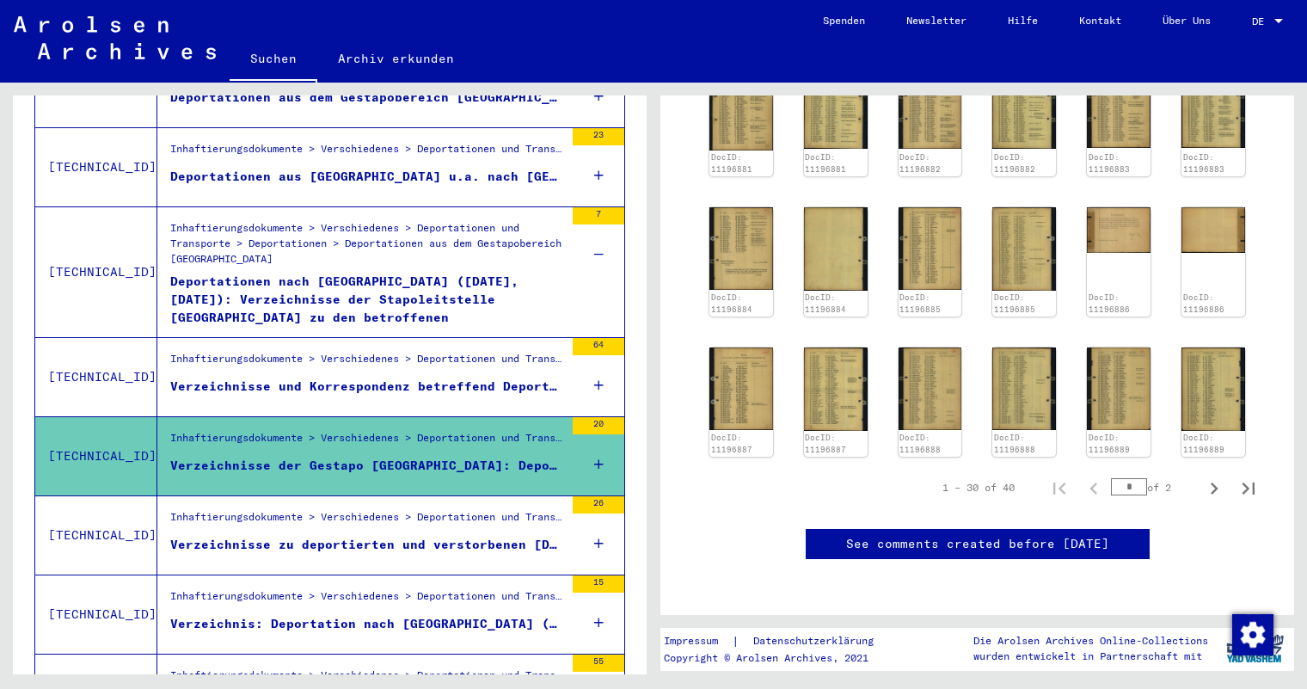
click at [365, 588] on div "Inhaftierungsdokumente > Verschiedenes > Deportationen und Transporte > Deporta…" at bounding box center [367, 600] width 394 height 24
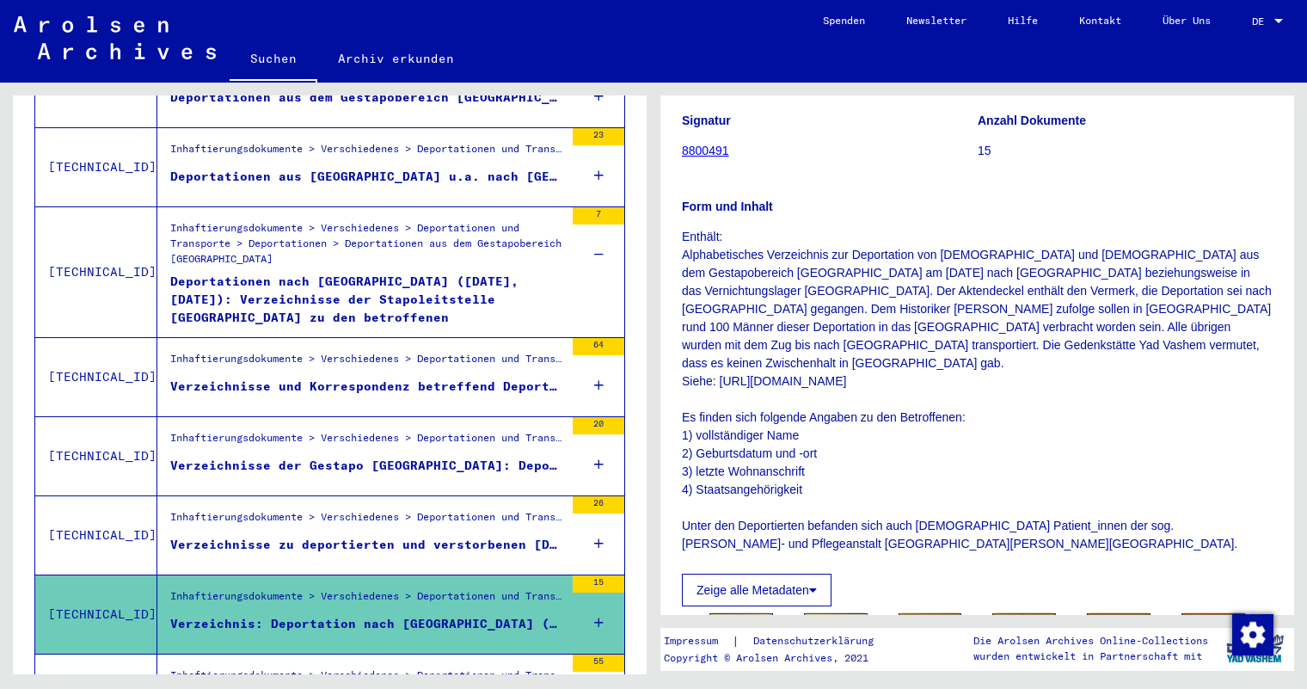
scroll to position [258, 0]
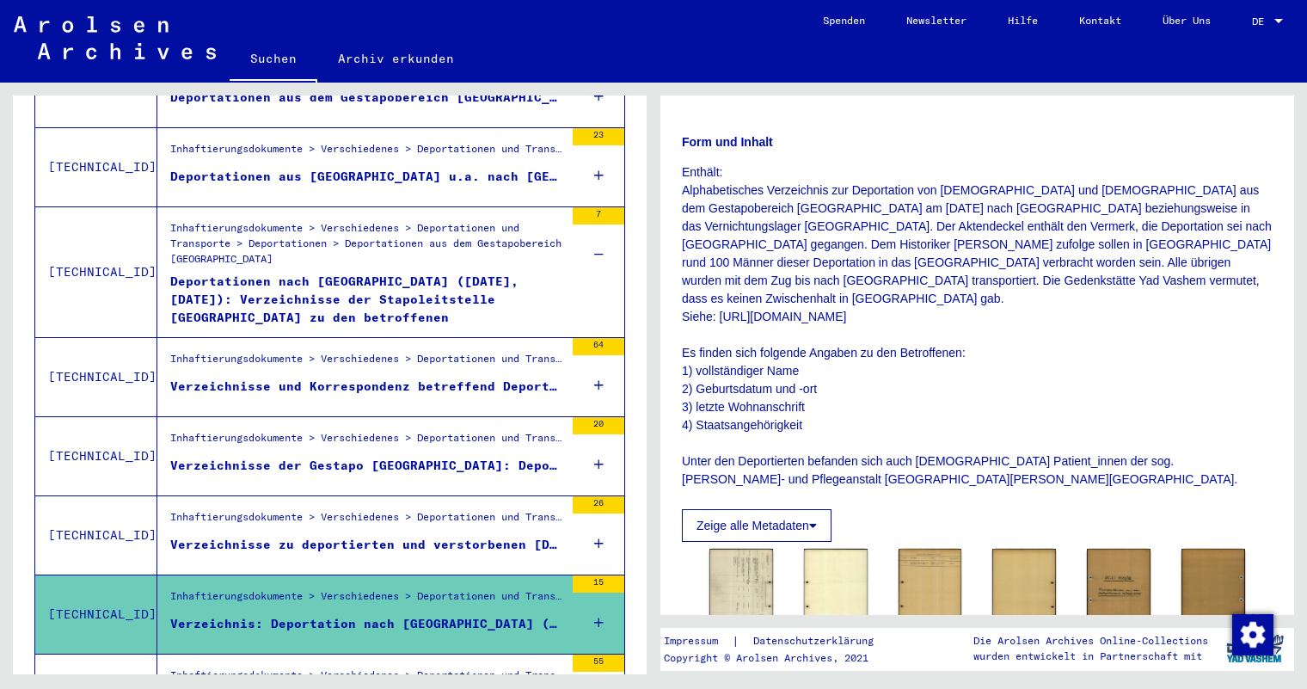
click at [721, 15] on mat-toolbar "Suchen Archiv erkunden Detailfragen/-infos zu den Dokumenten? Stelle hier einen…" at bounding box center [653, 41] width 1307 height 83
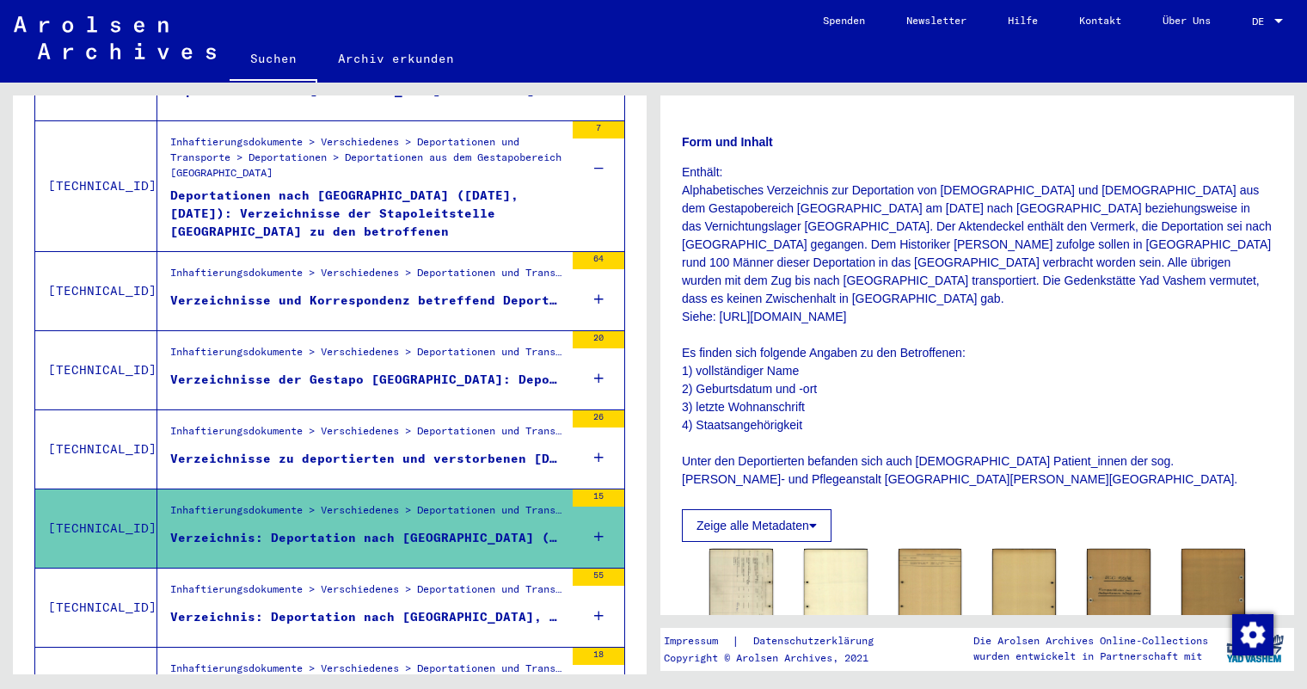
scroll to position [1890, 0]
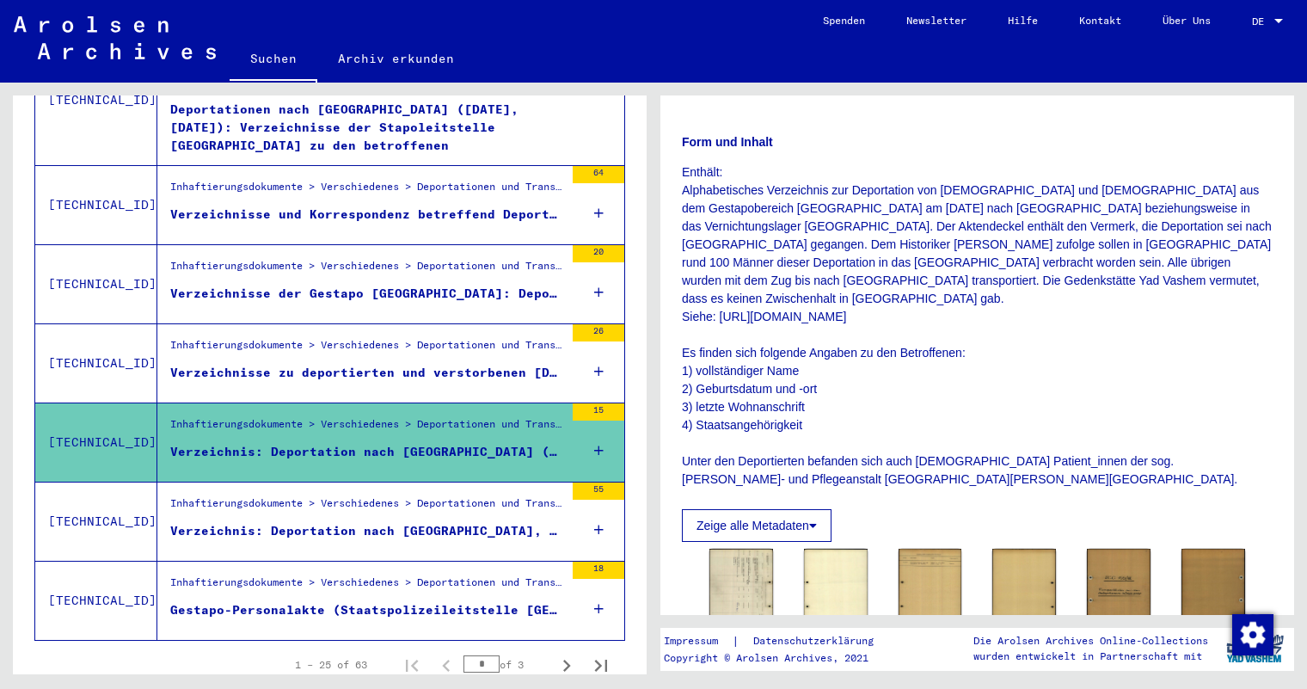
click at [408, 502] on figure "Inhaftierungsdokumente > Verschiedenes > Deportationen und Transporte > Deporta…" at bounding box center [367, 508] width 394 height 26
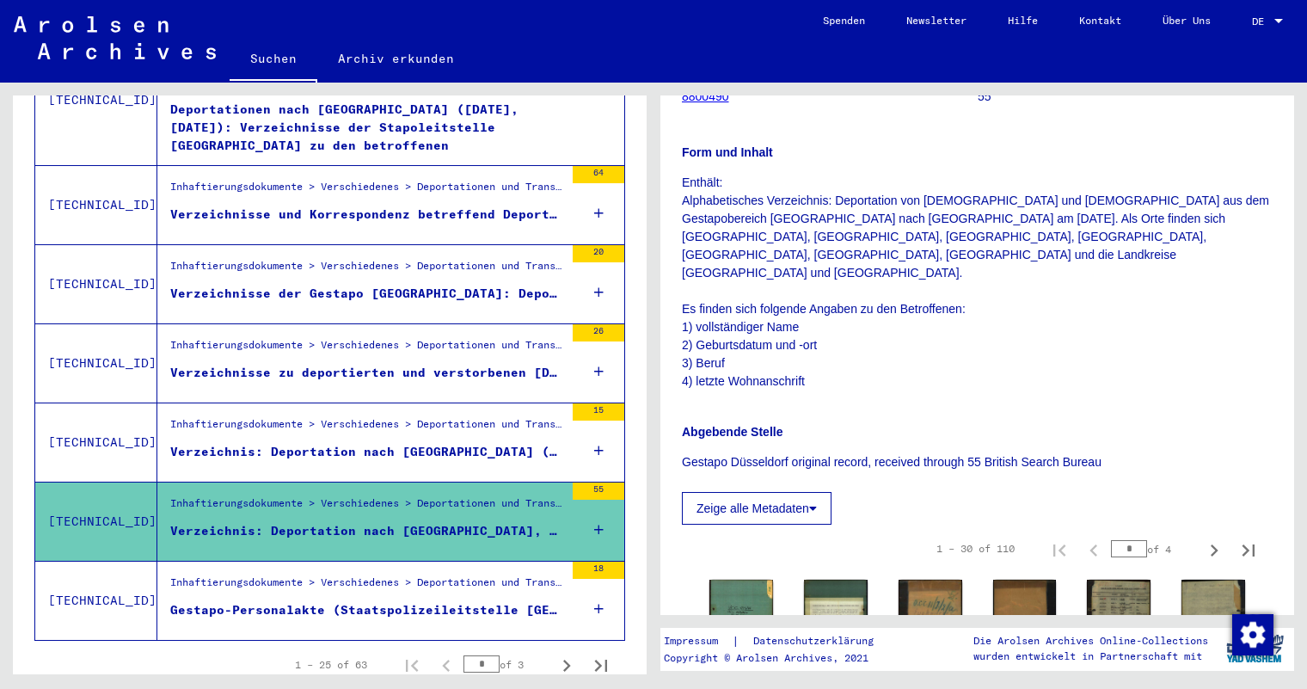
scroll to position [258, 0]
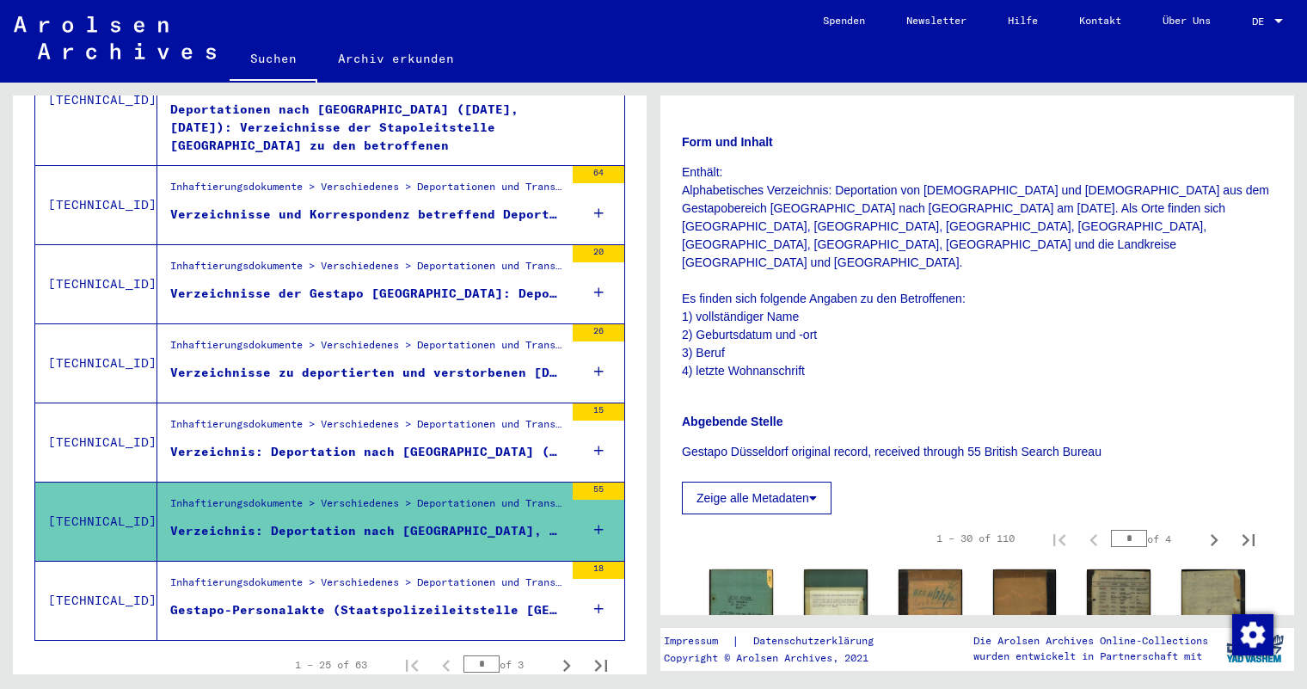
click at [426, 579] on div "Inhaftierungsdokumente > Verschiedenes > Deportationen und Transporte > Deporta…" at bounding box center [367, 586] width 394 height 24
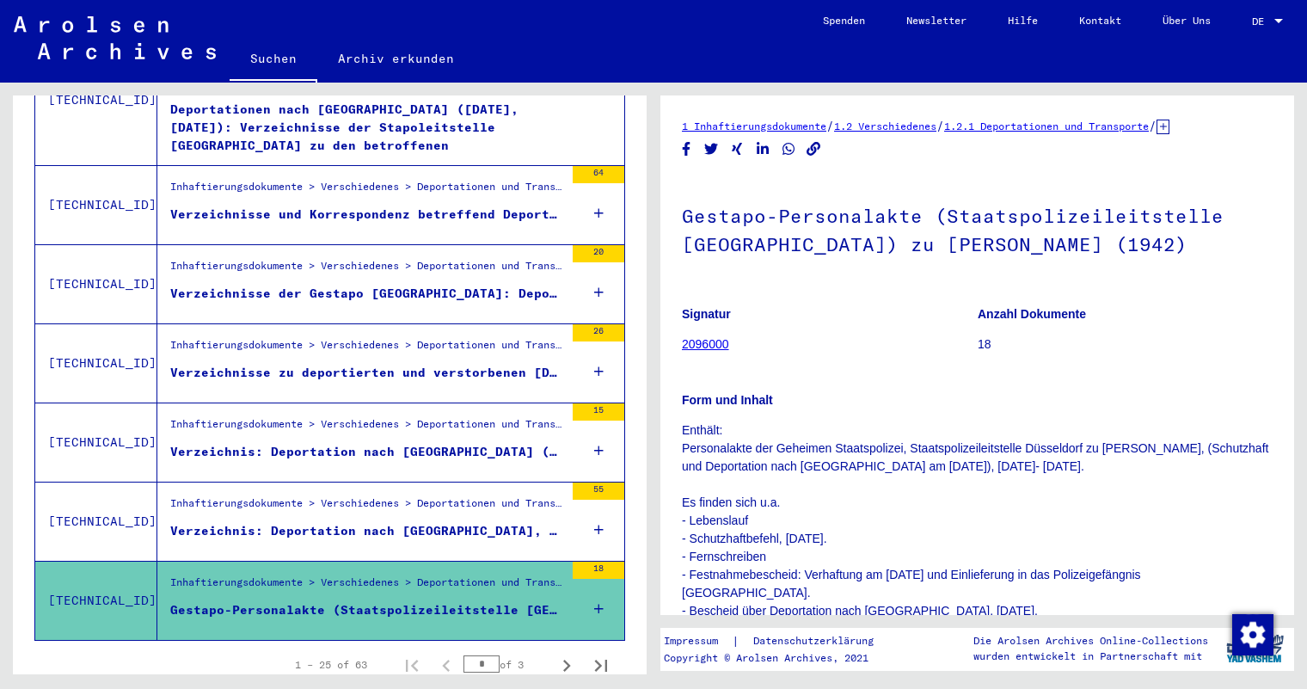
click at [314, 495] on div "Inhaftierungsdokumente > Verschiedenes > Deportationen und Transporte > Deporta…" at bounding box center [367, 507] width 394 height 24
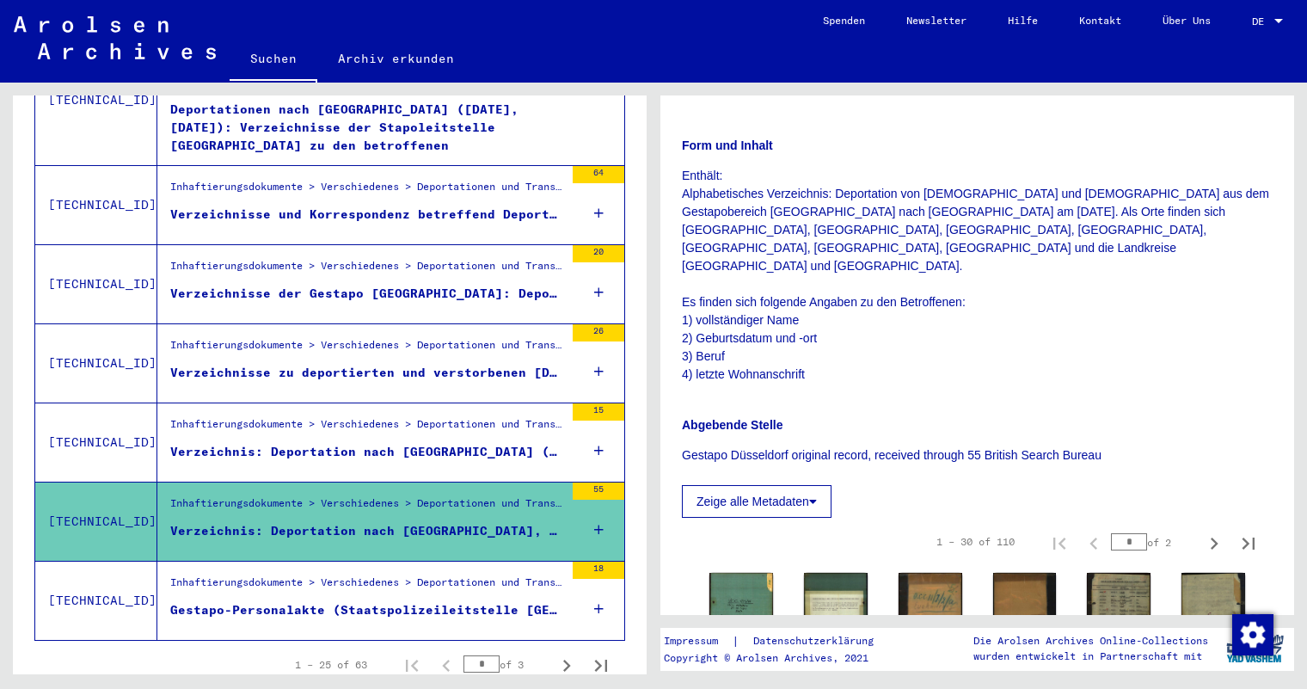
scroll to position [172, 0]
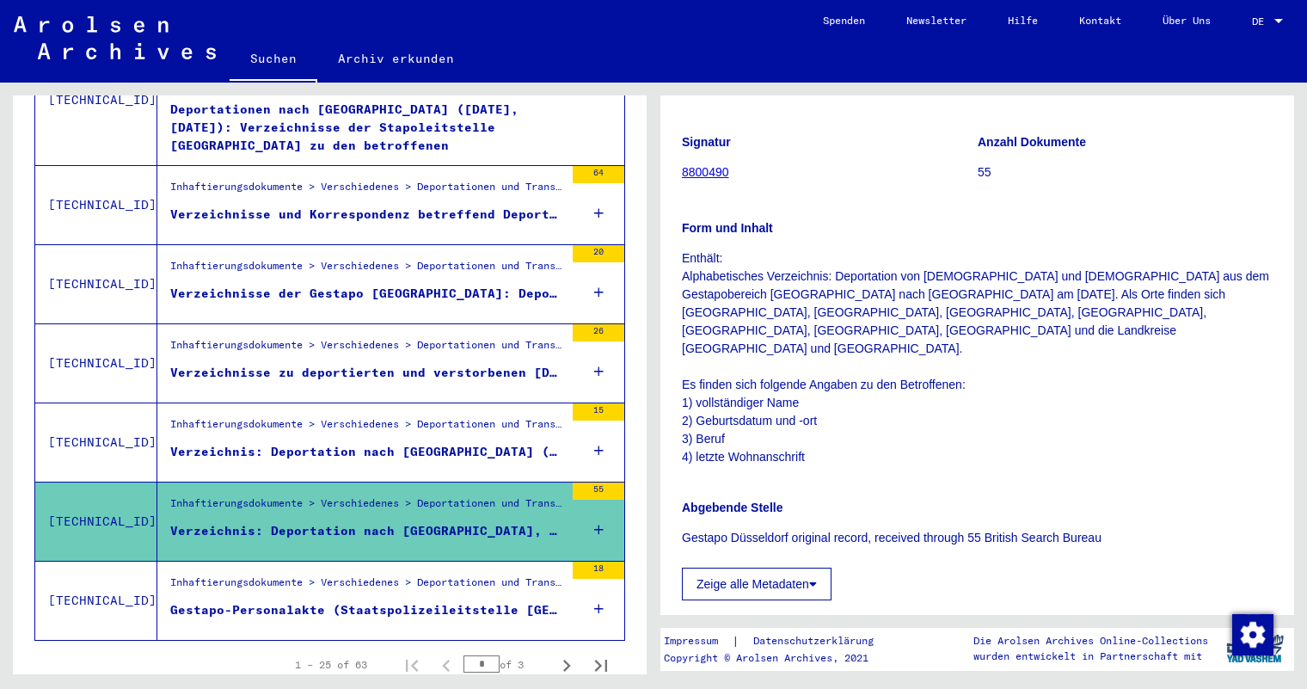
click at [421, 443] on div "Verzeichnis: Deportation nach [GEOGRAPHIC_DATA] ([GEOGRAPHIC_DATA]), [DATE]" at bounding box center [367, 452] width 394 height 18
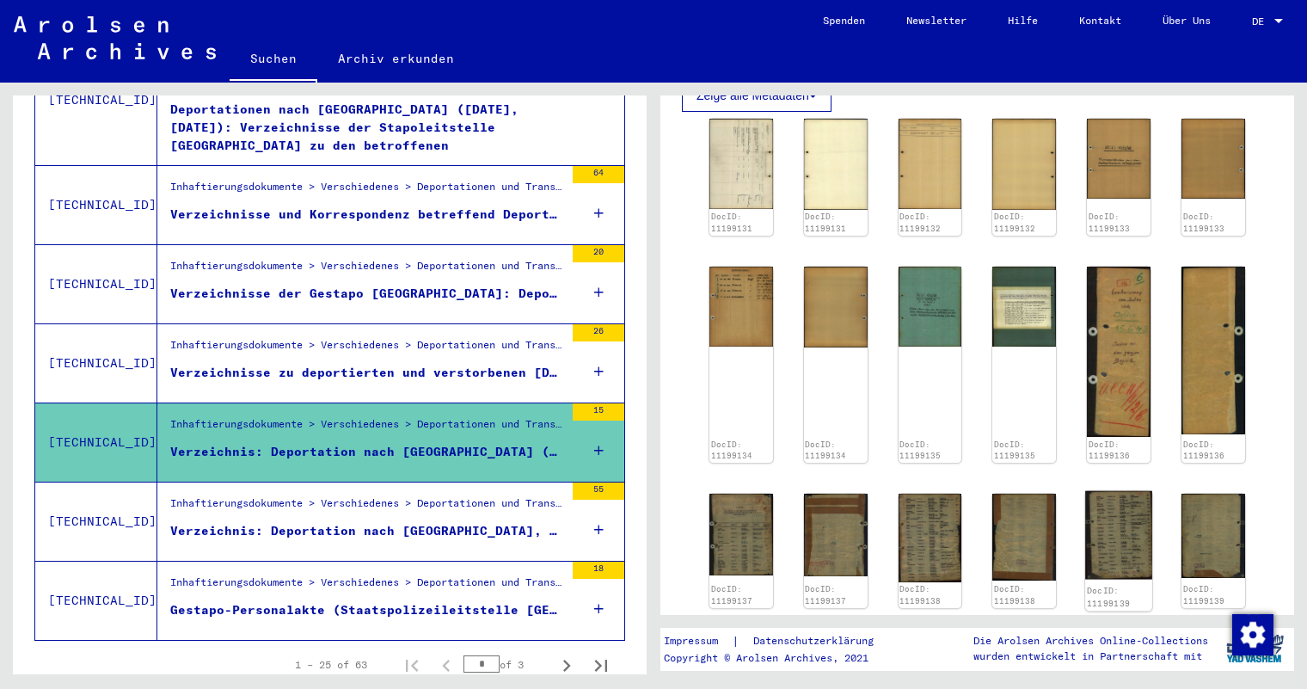
scroll to position [602, 0]
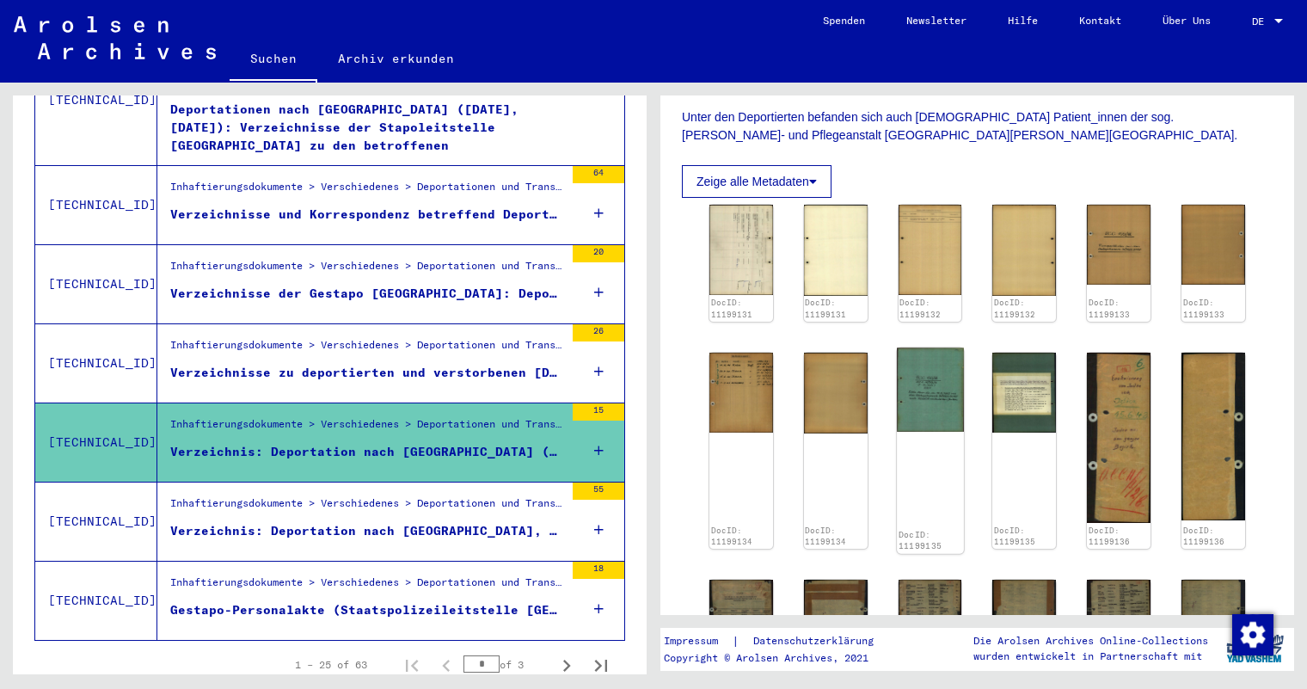
click at [939, 385] on img at bounding box center [930, 389] width 67 height 84
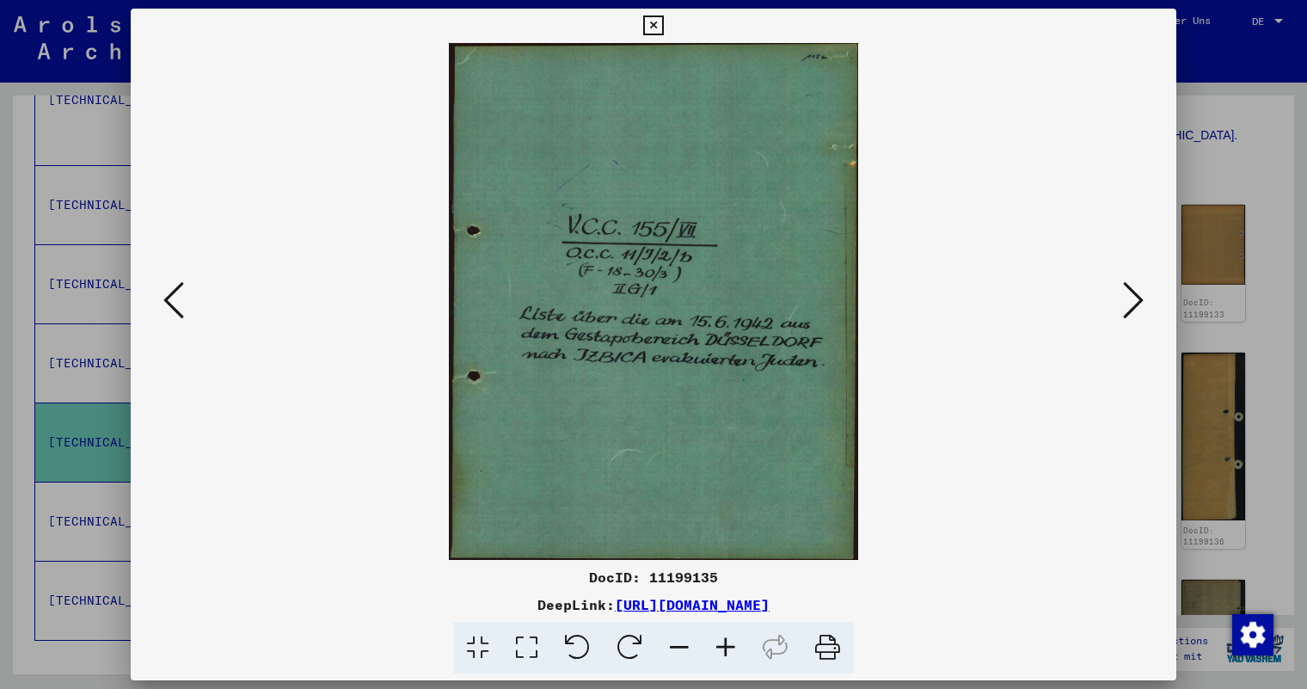
click at [1127, 301] on icon at bounding box center [1133, 299] width 21 height 41
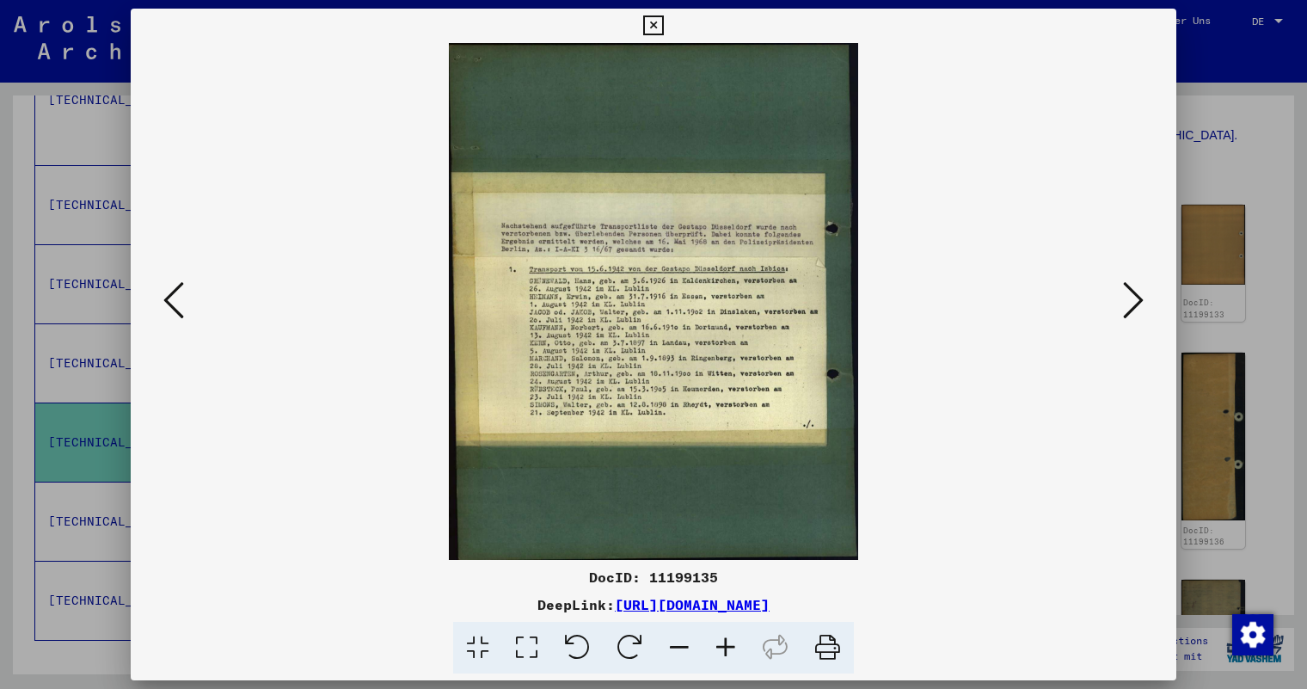
click at [1137, 301] on icon at bounding box center [1133, 299] width 21 height 41
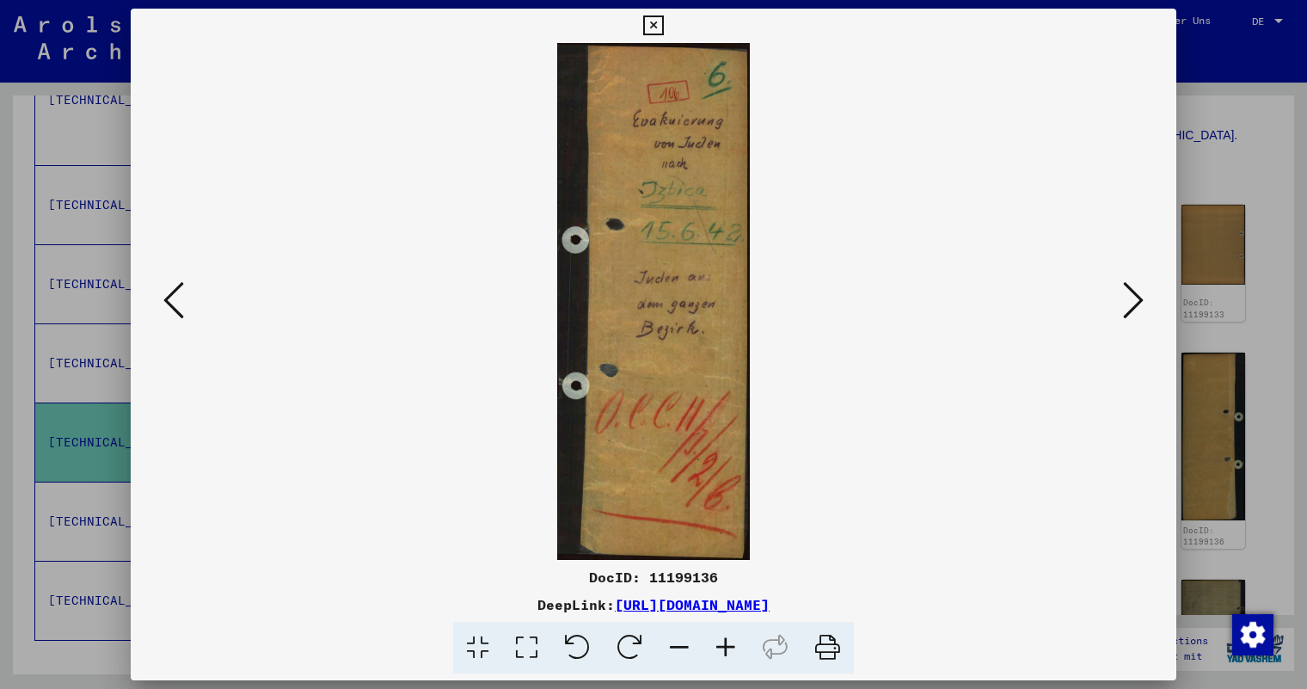
click at [1137, 301] on icon at bounding box center [1133, 299] width 21 height 41
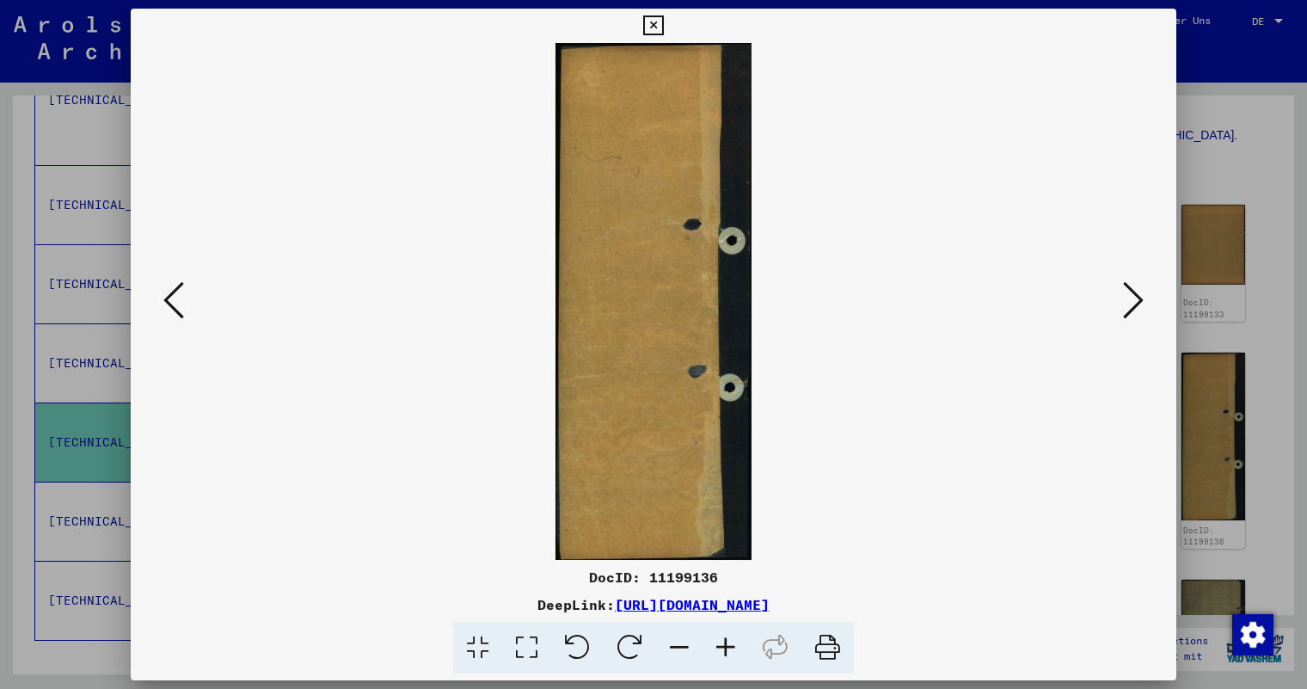
click at [1137, 301] on icon at bounding box center [1133, 299] width 21 height 41
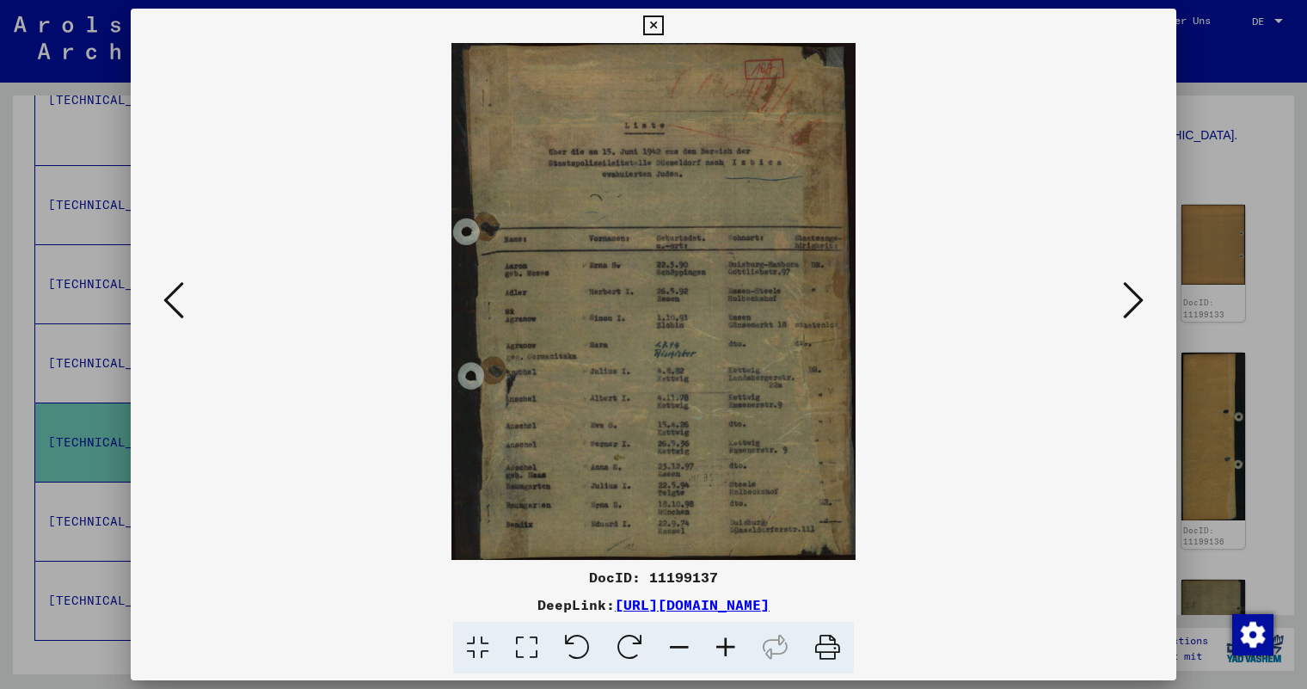
click at [1137, 301] on icon at bounding box center [1133, 299] width 21 height 41
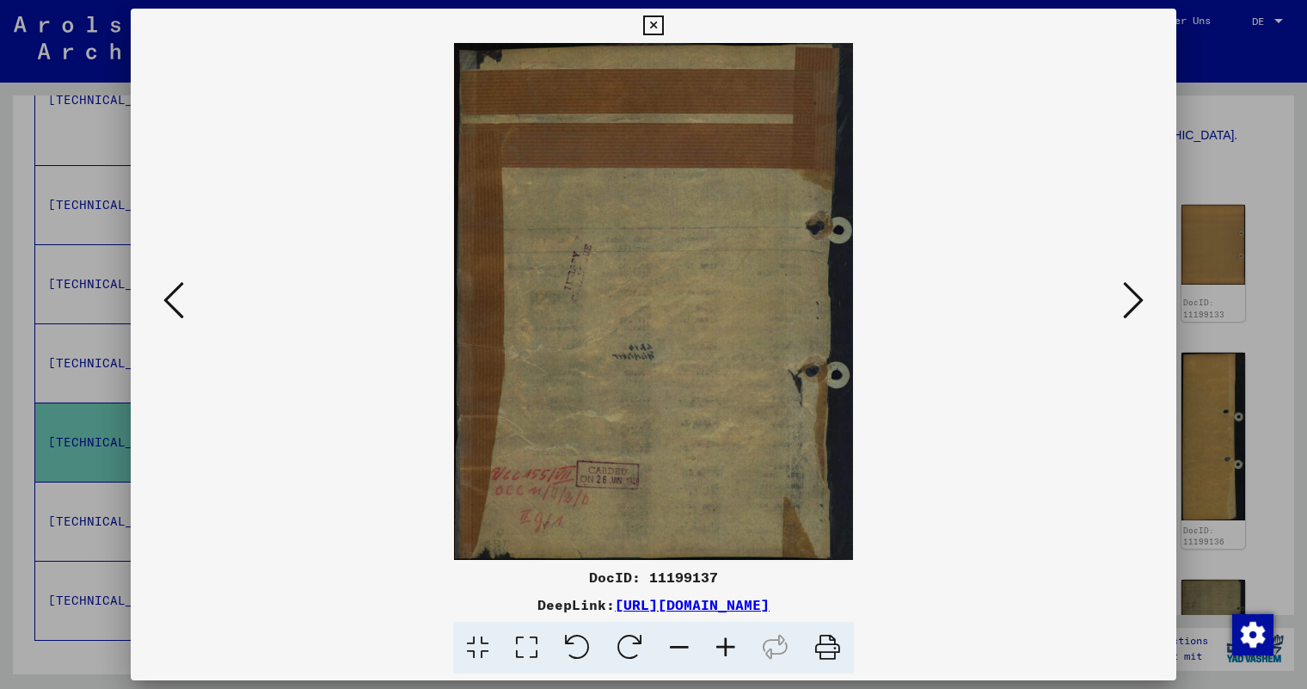
click at [1137, 301] on icon at bounding box center [1133, 299] width 21 height 41
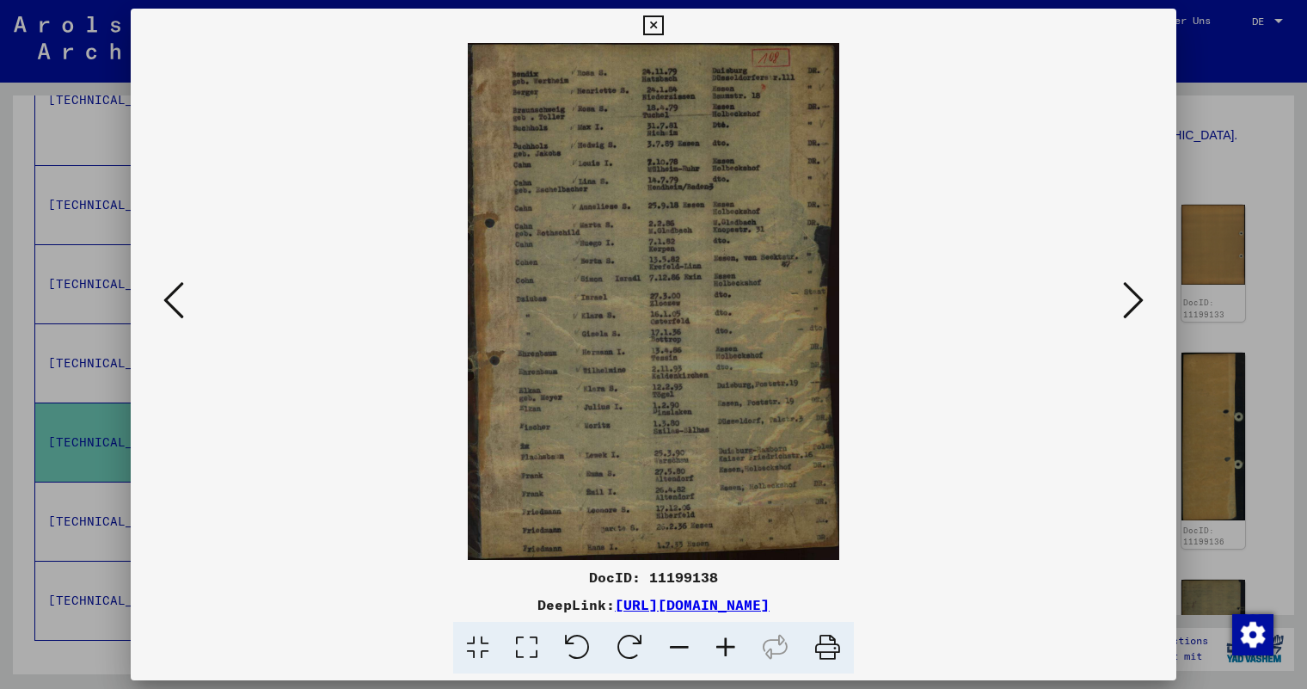
click at [1137, 301] on icon at bounding box center [1133, 299] width 21 height 41
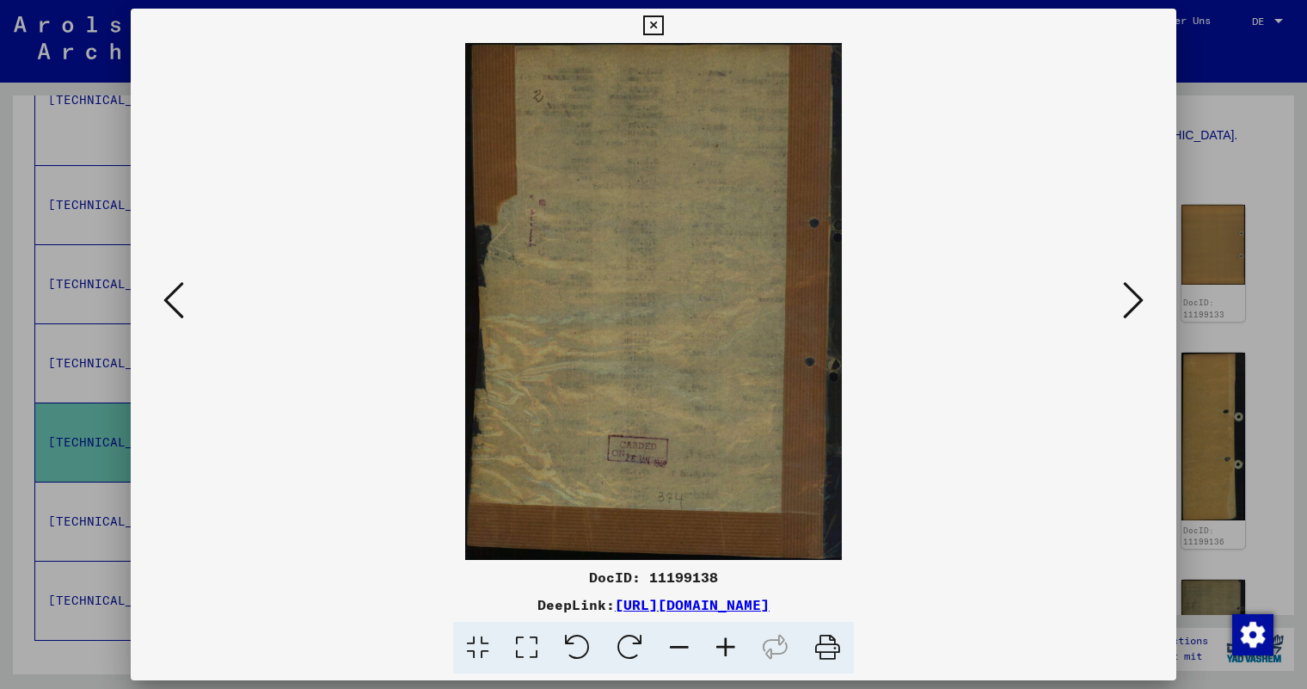
click at [1137, 301] on icon at bounding box center [1133, 299] width 21 height 41
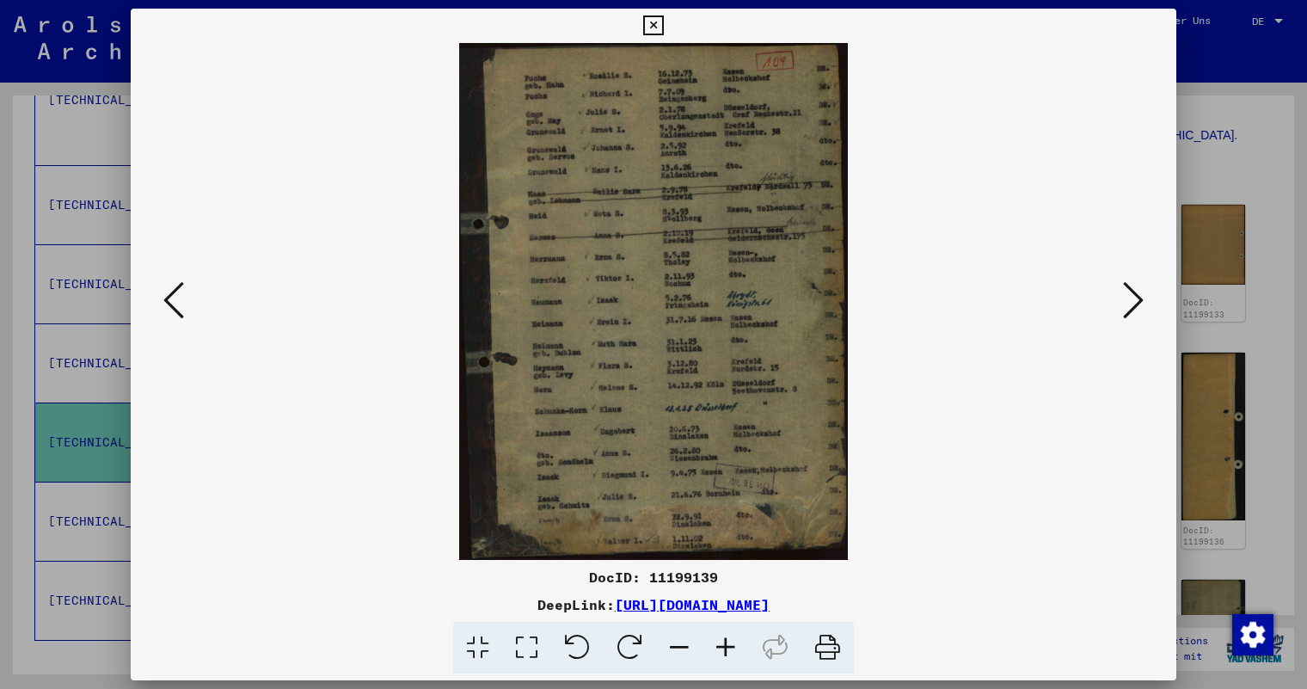
click at [1137, 301] on icon at bounding box center [1133, 299] width 21 height 41
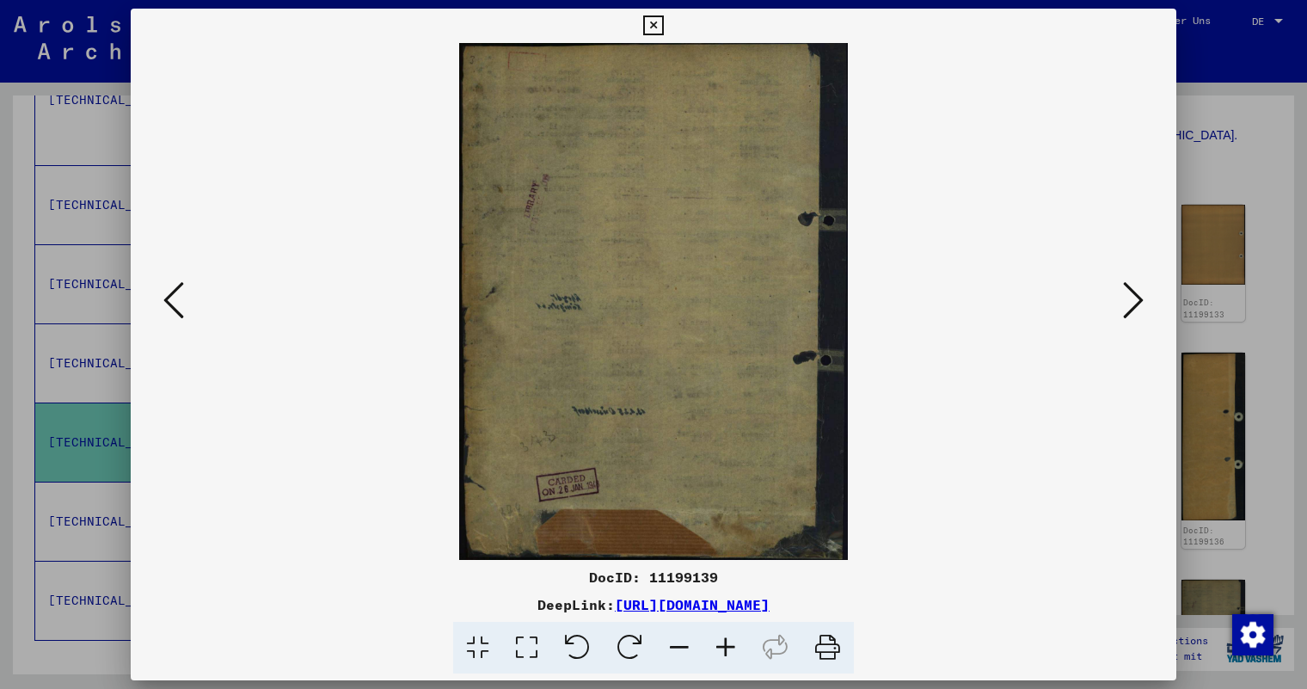
click at [1137, 301] on icon at bounding box center [1133, 299] width 21 height 41
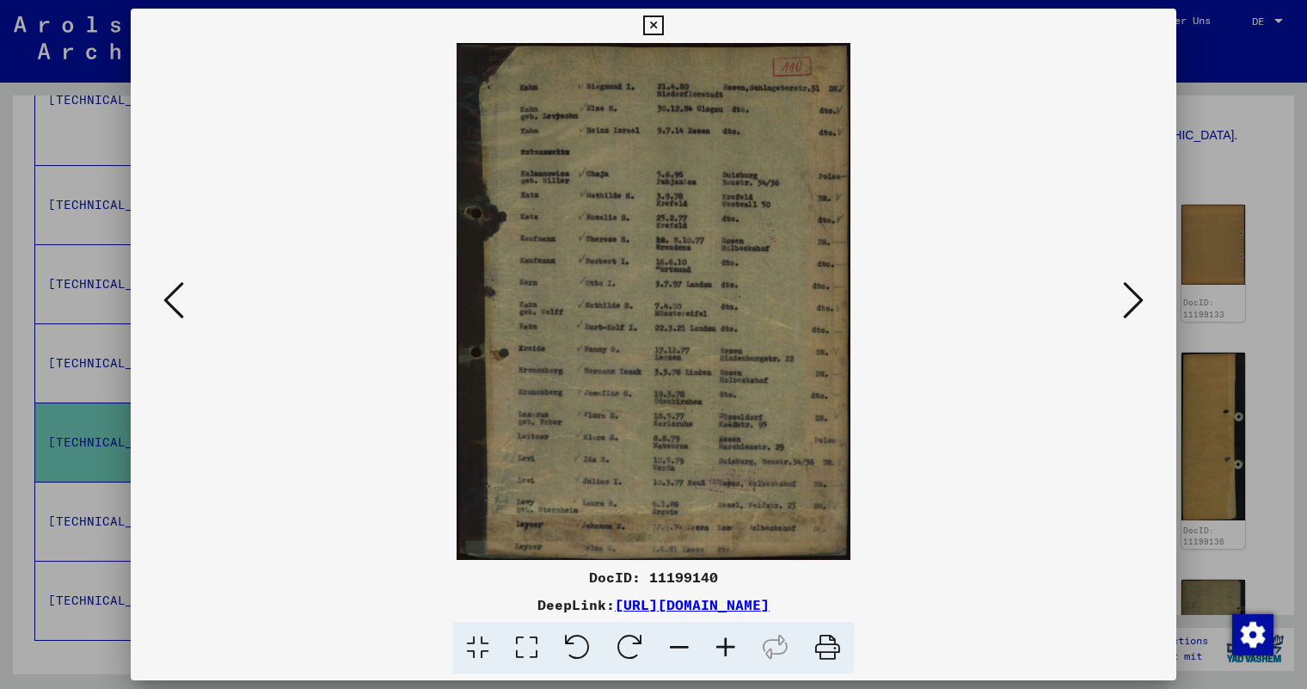
click at [1137, 301] on icon at bounding box center [1133, 299] width 21 height 41
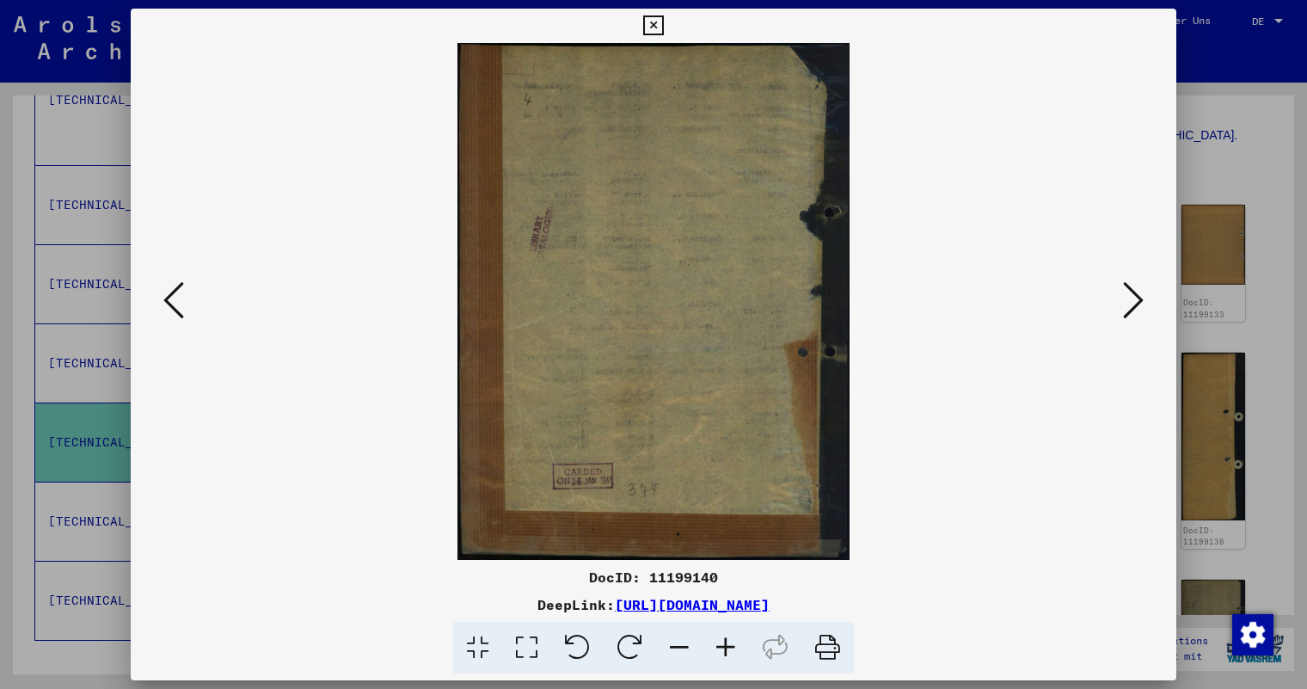
click at [1137, 301] on icon at bounding box center [1133, 299] width 21 height 41
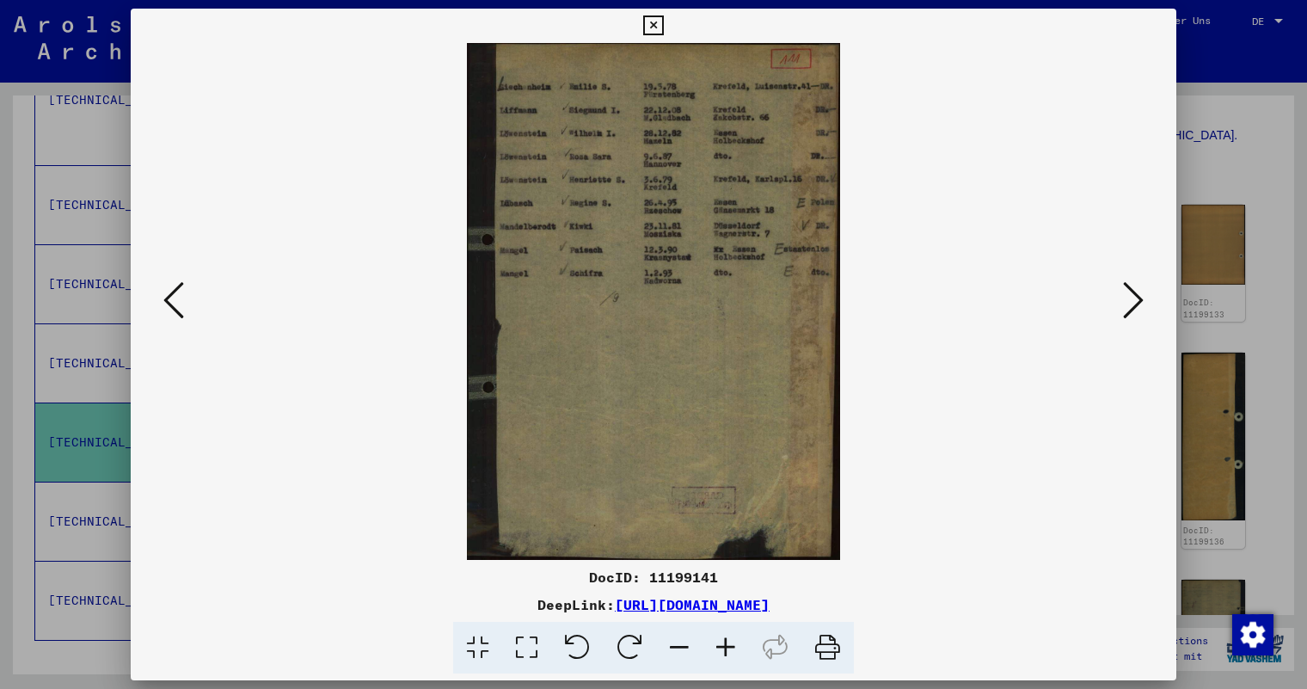
click at [659, 26] on icon at bounding box center [653, 25] width 20 height 21
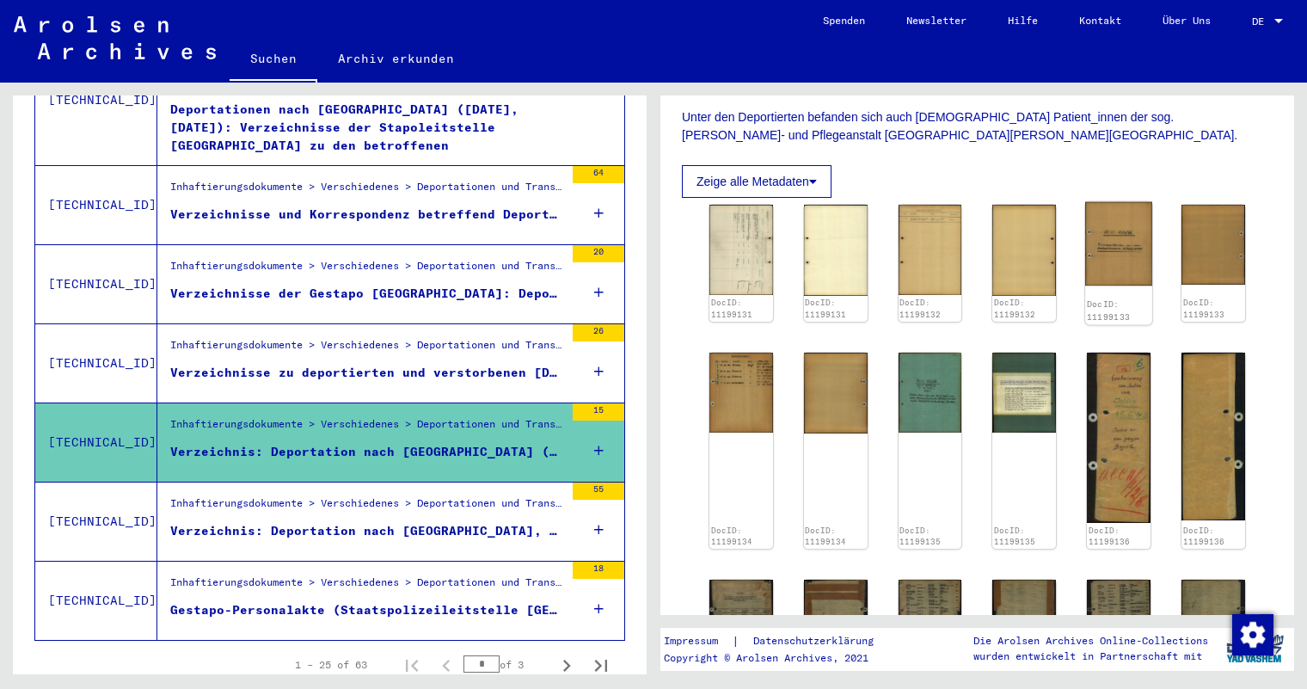
click at [1119, 228] on img at bounding box center [1118, 243] width 67 height 83
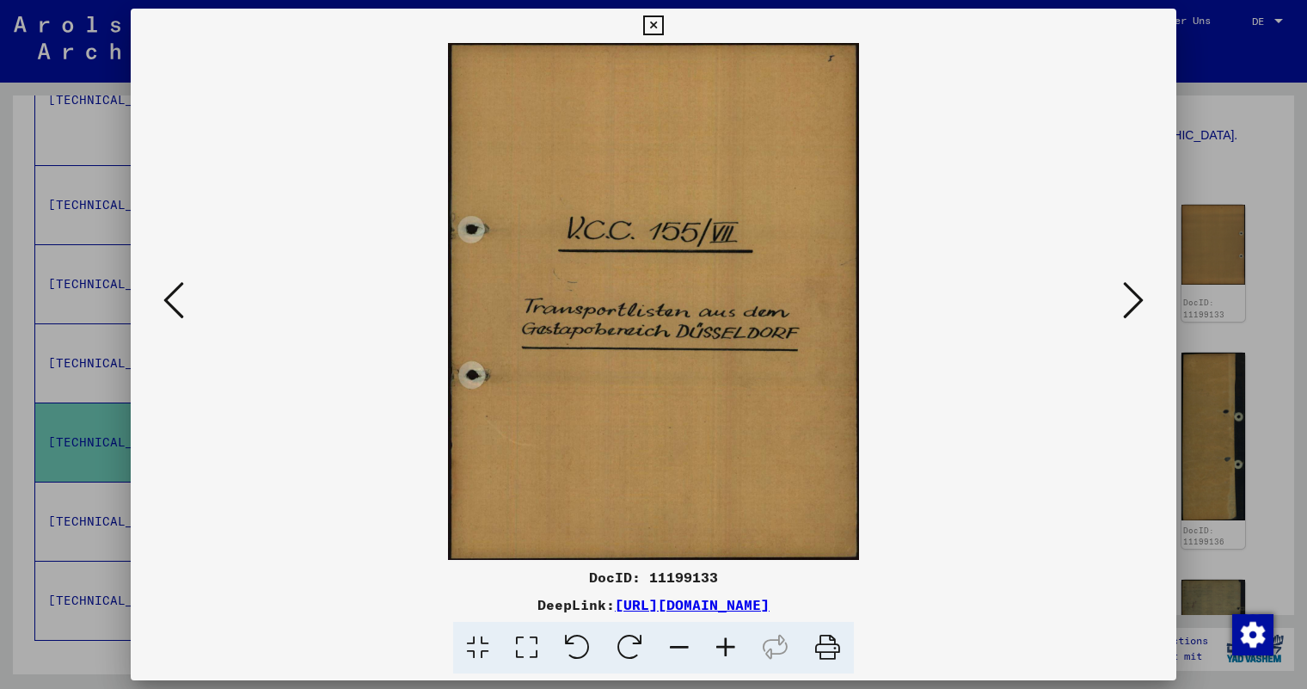
click at [653, 20] on icon at bounding box center [653, 25] width 20 height 21
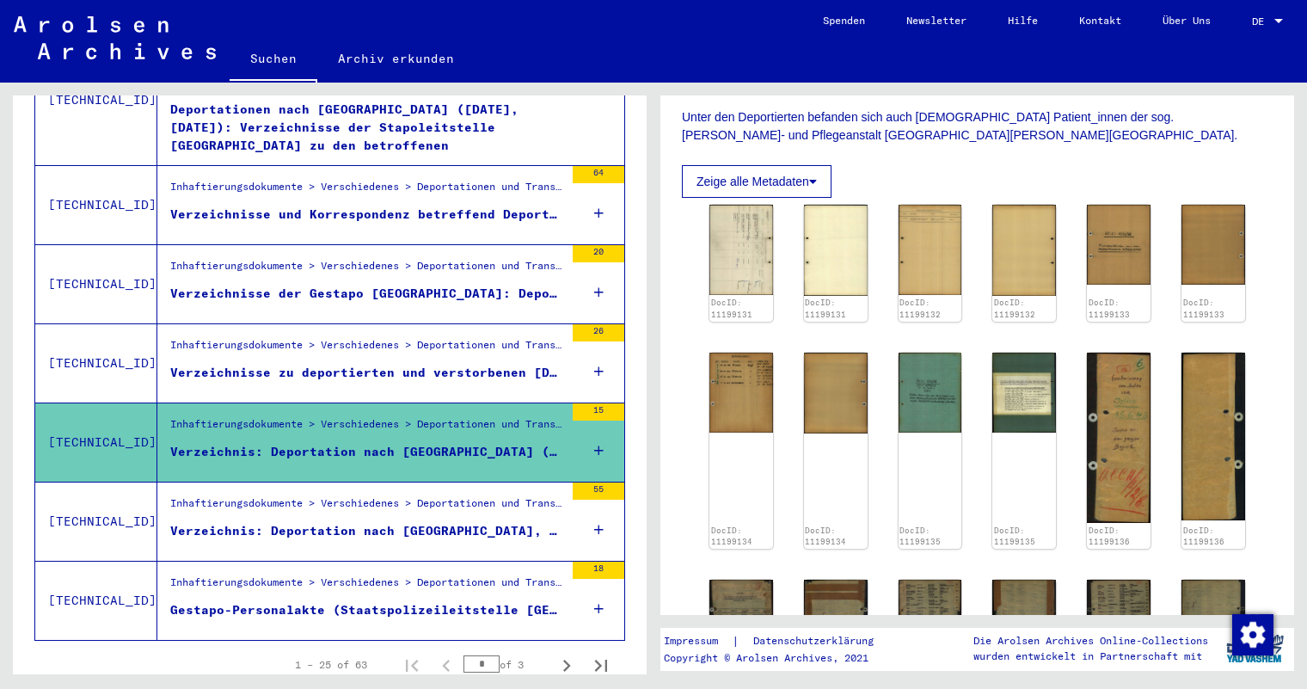
click at [393, 285] on div "Verzeichnisse der Gestapo [GEOGRAPHIC_DATA]: Deportationen von [DEMOGRAPHIC_DAT…" at bounding box center [367, 294] width 394 height 18
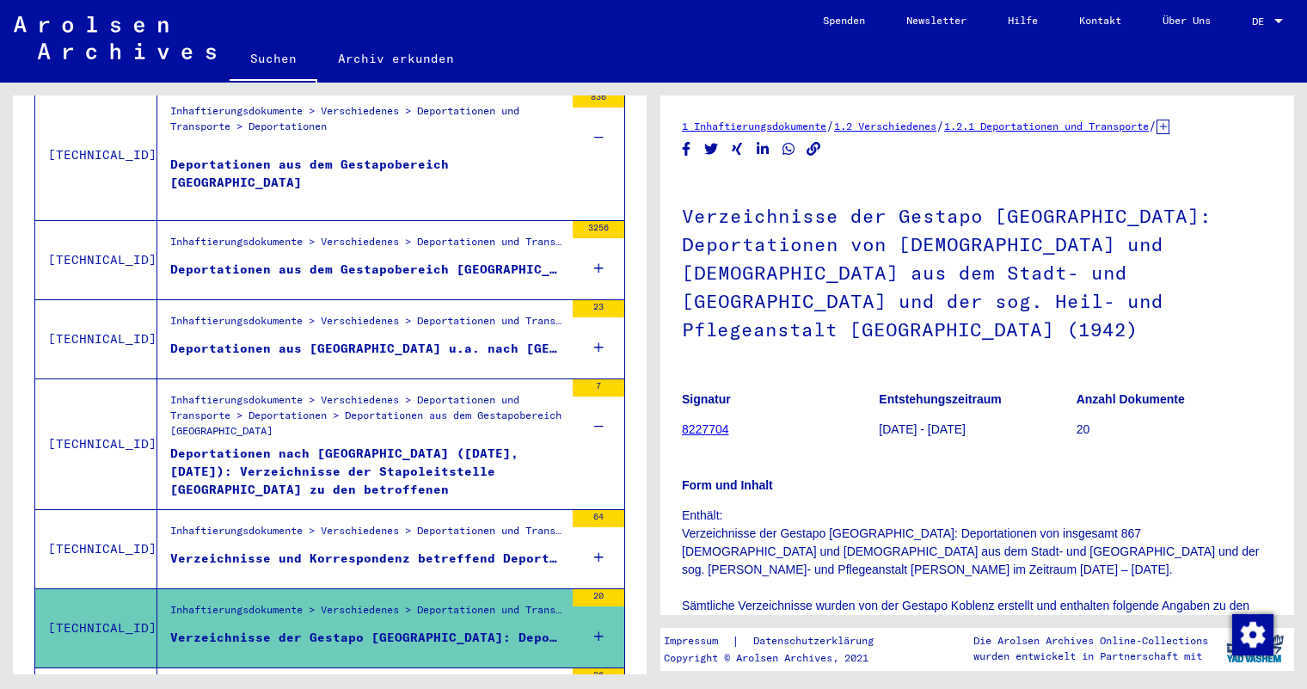
scroll to position [1460, 0]
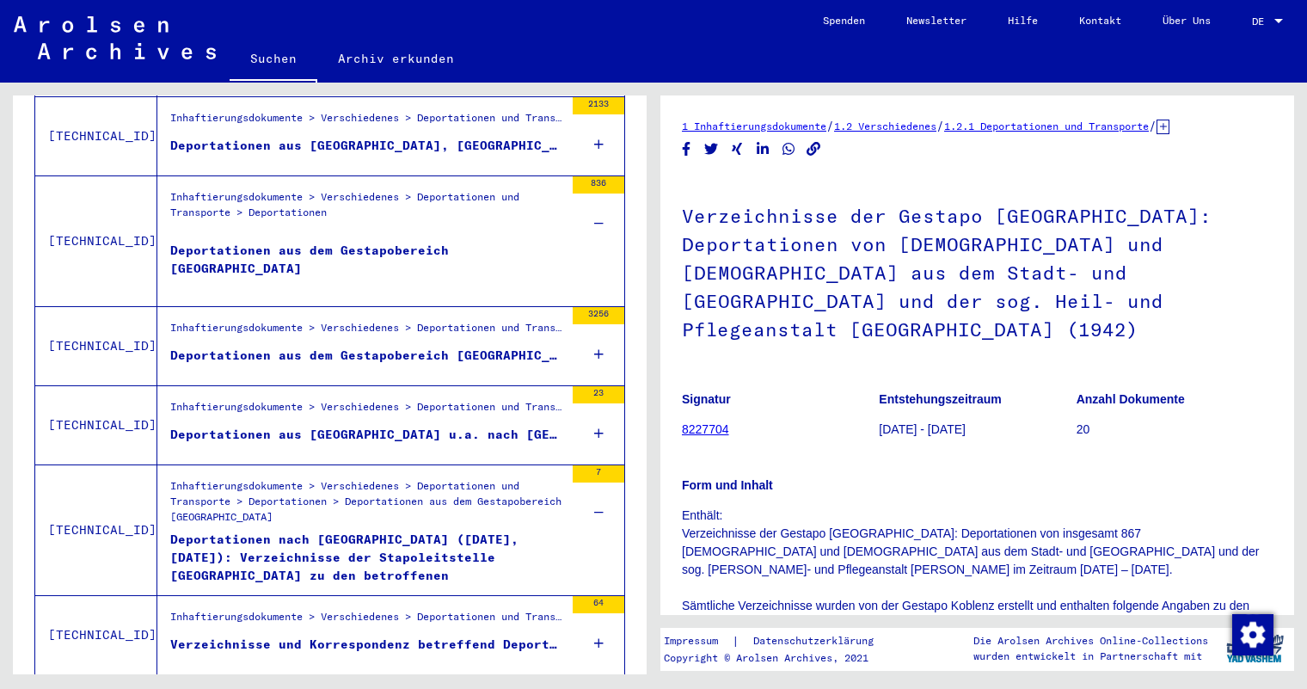
click at [396, 242] on div "Deportationen aus dem Gestapobereich [GEOGRAPHIC_DATA]" at bounding box center [367, 268] width 394 height 52
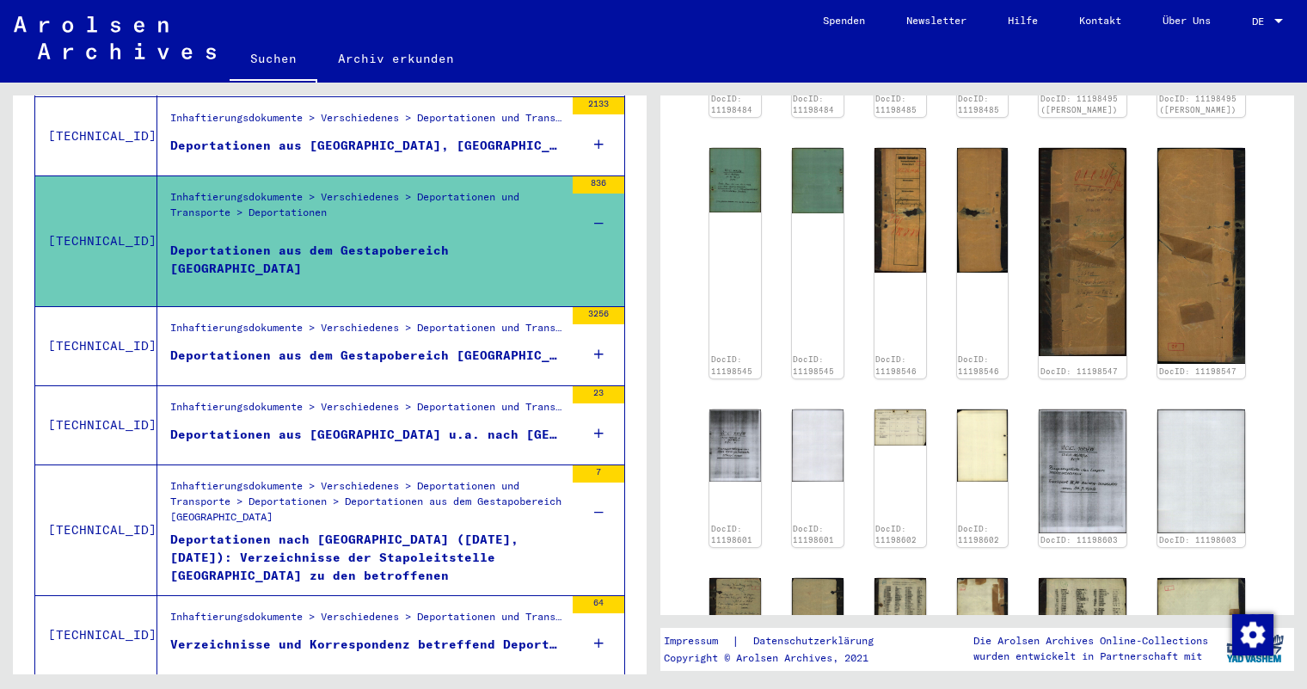
scroll to position [1376, 0]
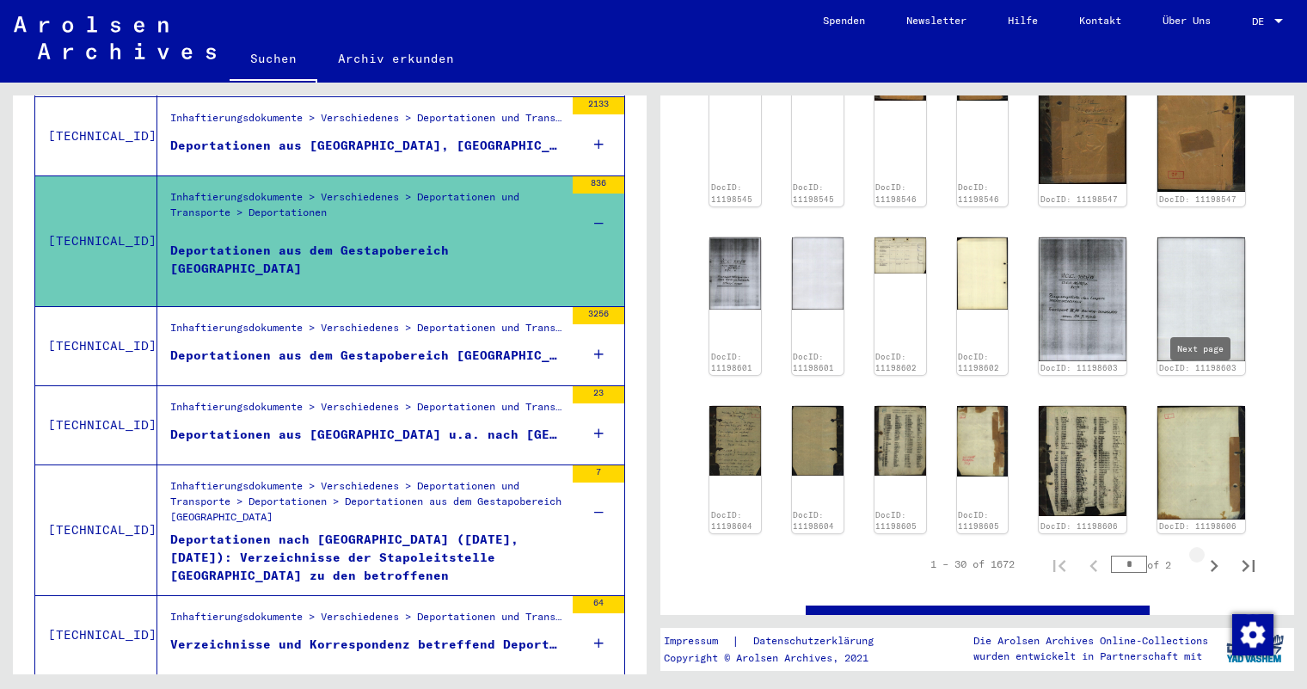
click at [1202, 554] on icon "Next page" at bounding box center [1214, 566] width 24 height 24
type input "*"
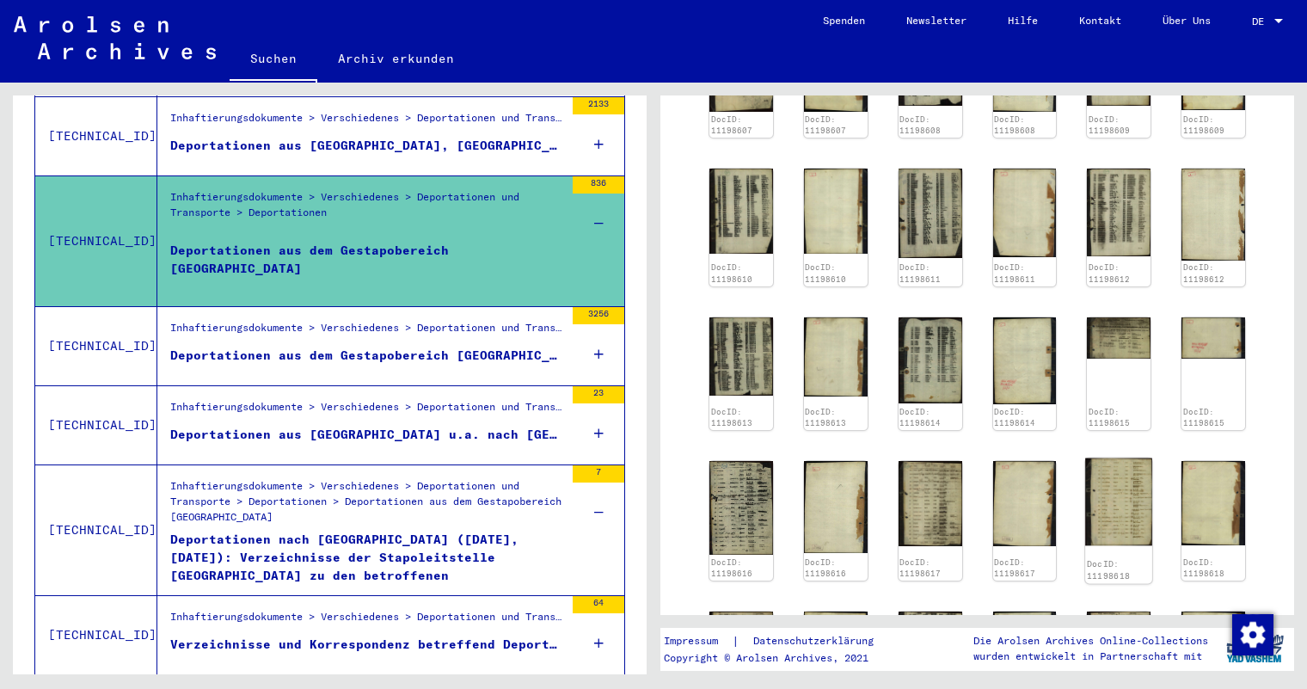
scroll to position [1204, 0]
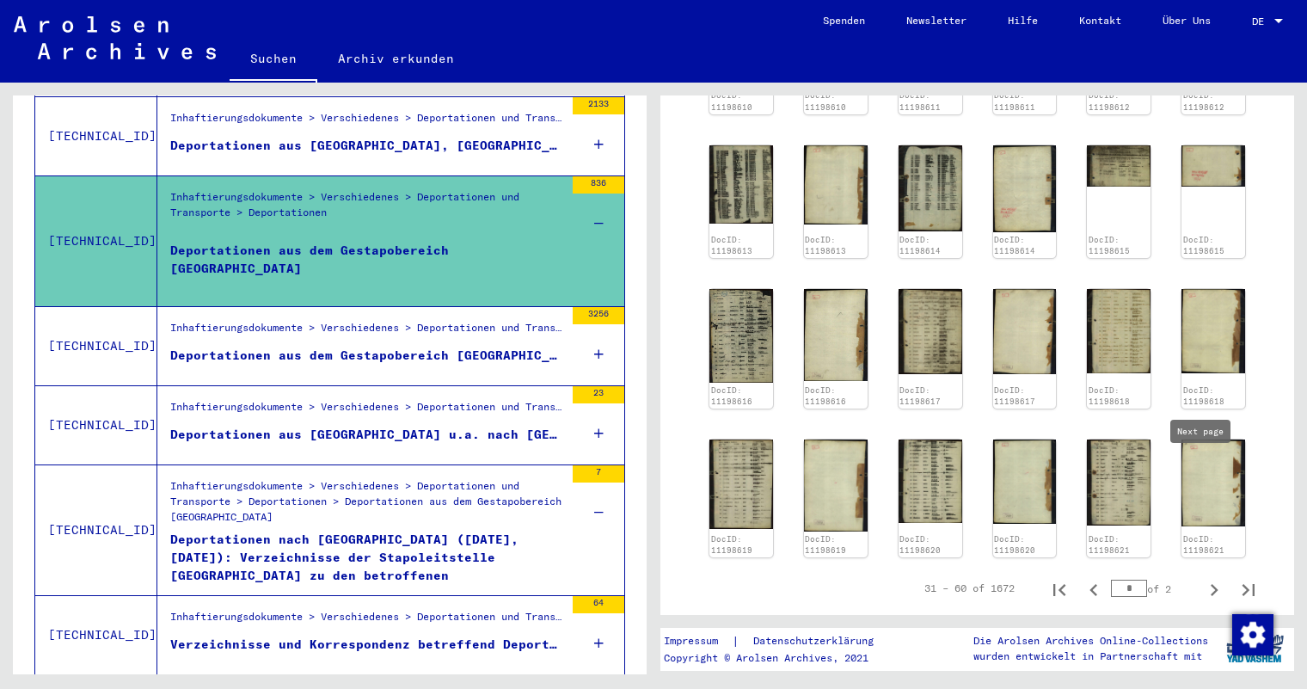
click at [1211, 584] on icon "Next page" at bounding box center [1215, 590] width 8 height 12
type input "*"
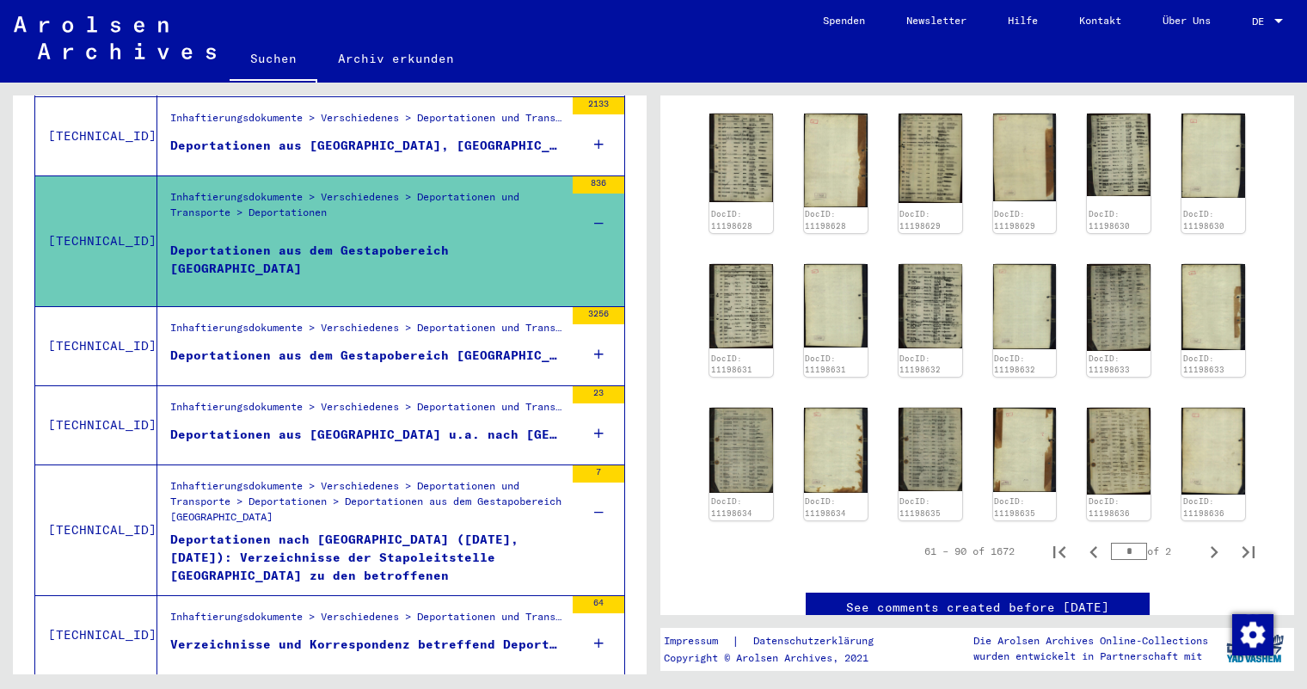
scroll to position [1289, 0]
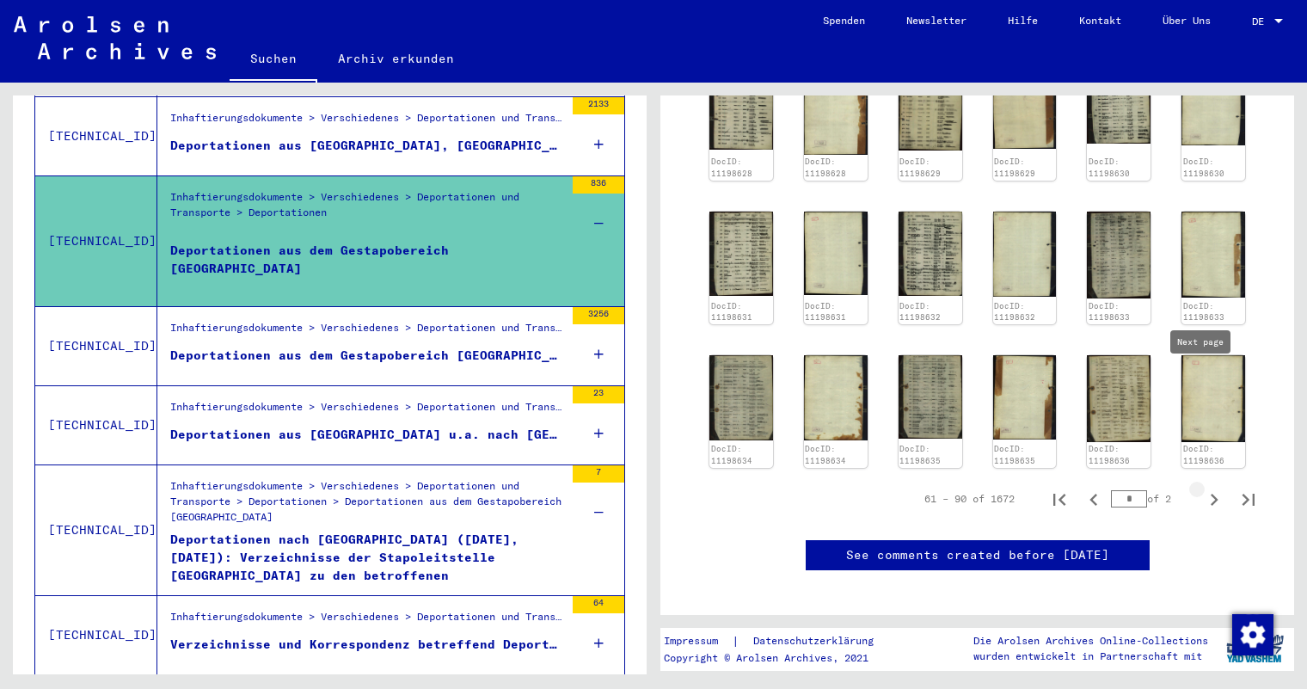
click at [1202, 488] on icon "Next page" at bounding box center [1214, 500] width 24 height 24
type input "*"
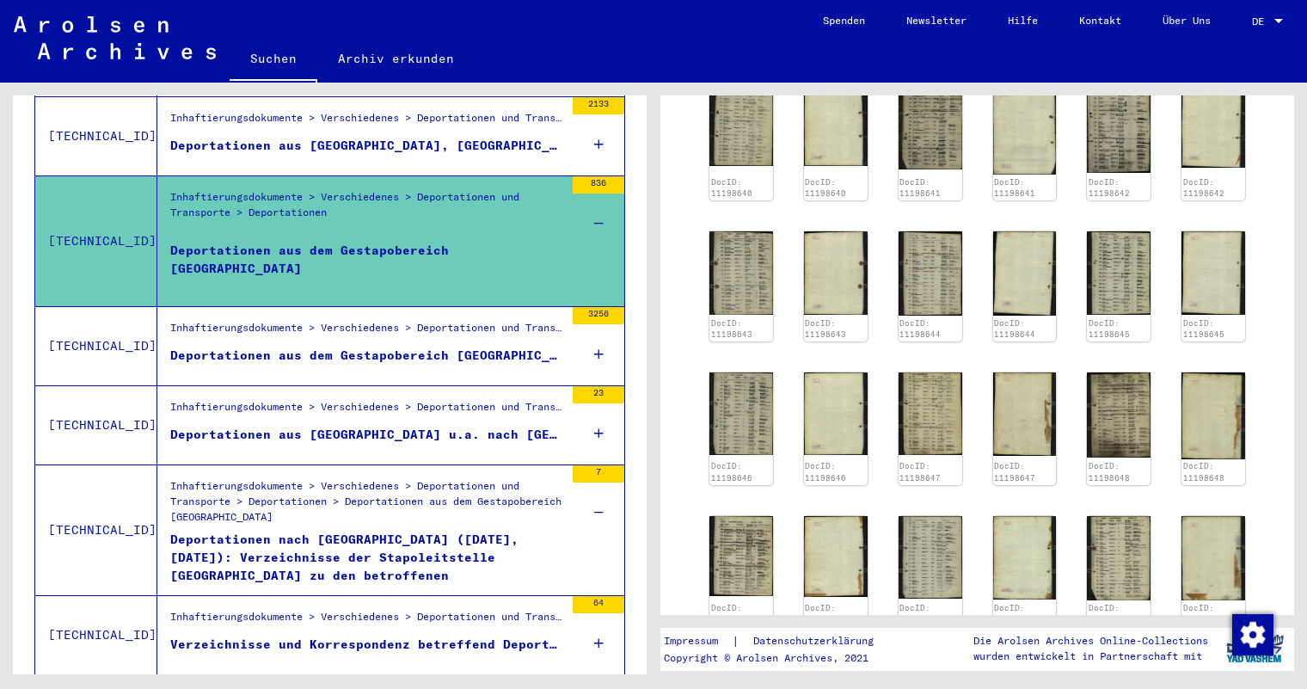
scroll to position [1033, 0]
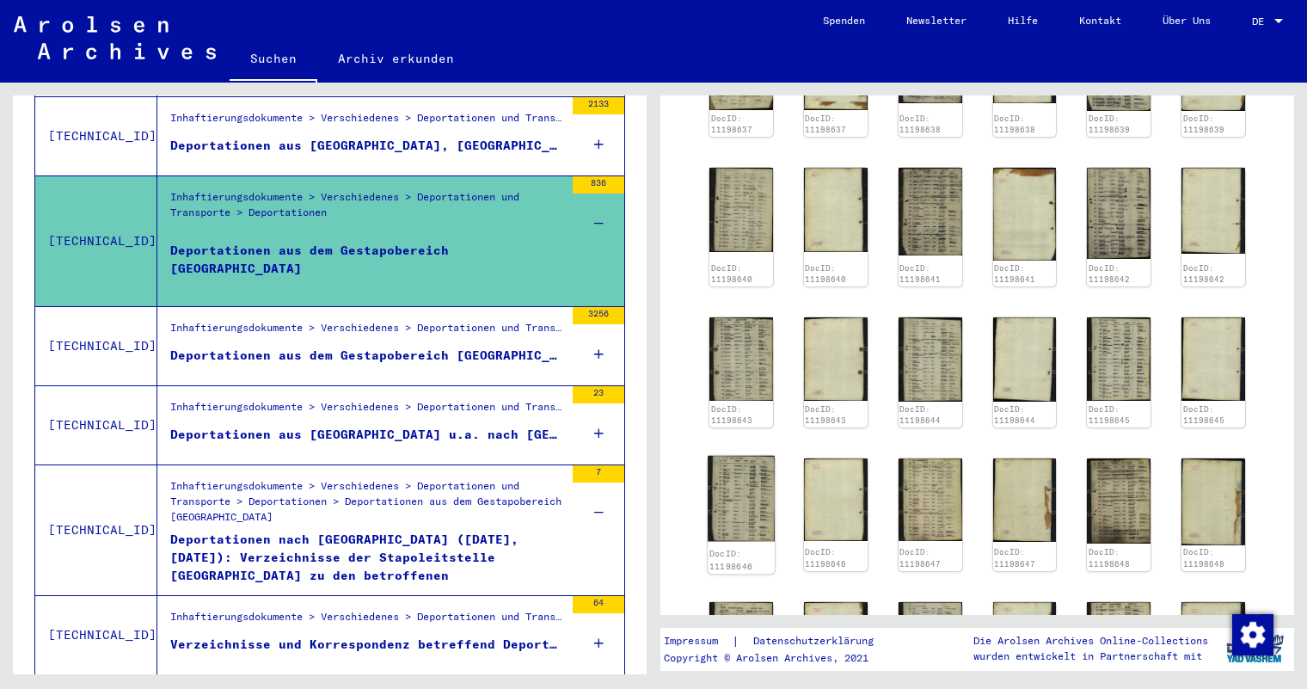
click at [733, 456] on img at bounding box center [741, 499] width 67 height 86
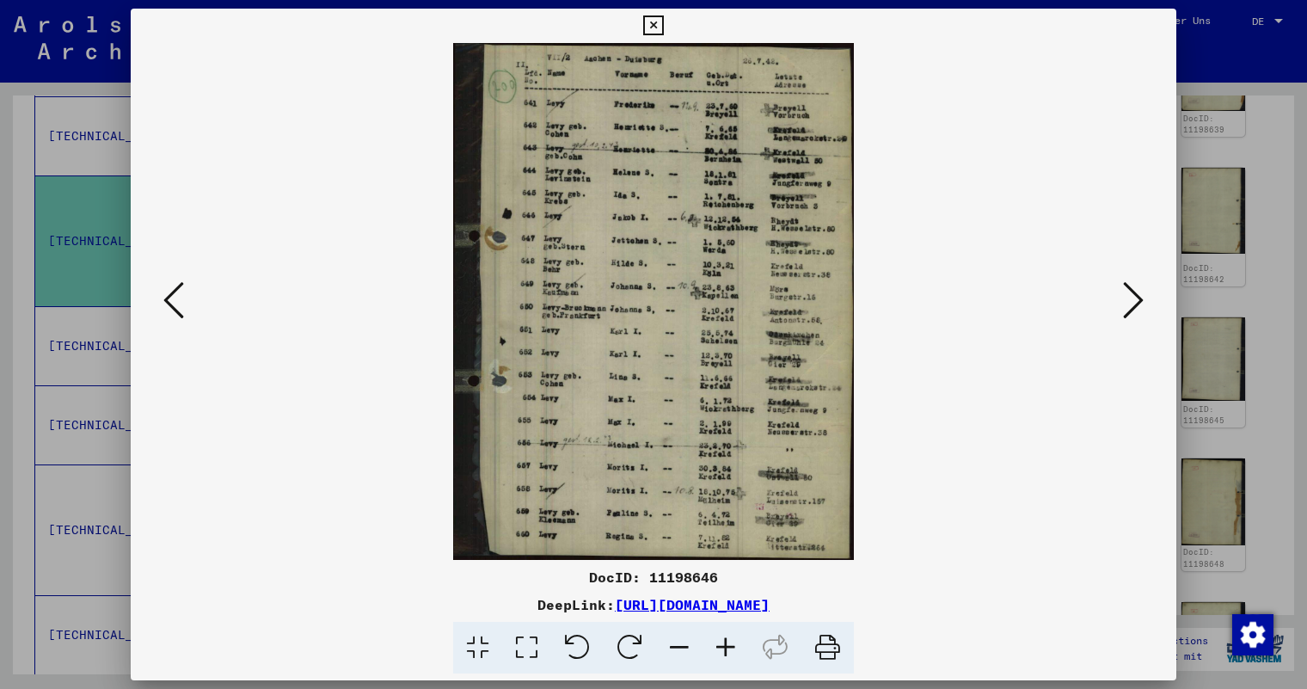
click at [652, 23] on icon at bounding box center [653, 25] width 20 height 21
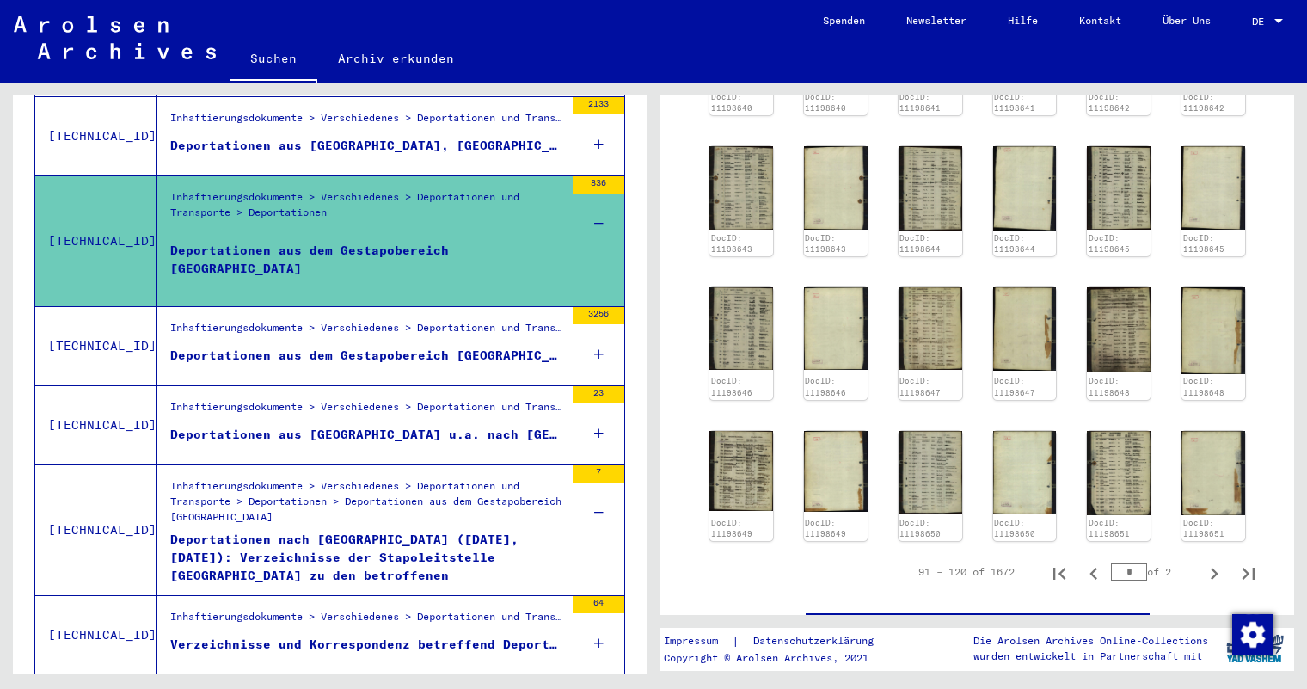
scroll to position [1205, 0]
click at [1211, 567] on icon "Next page" at bounding box center [1215, 573] width 8 height 12
type input "*"
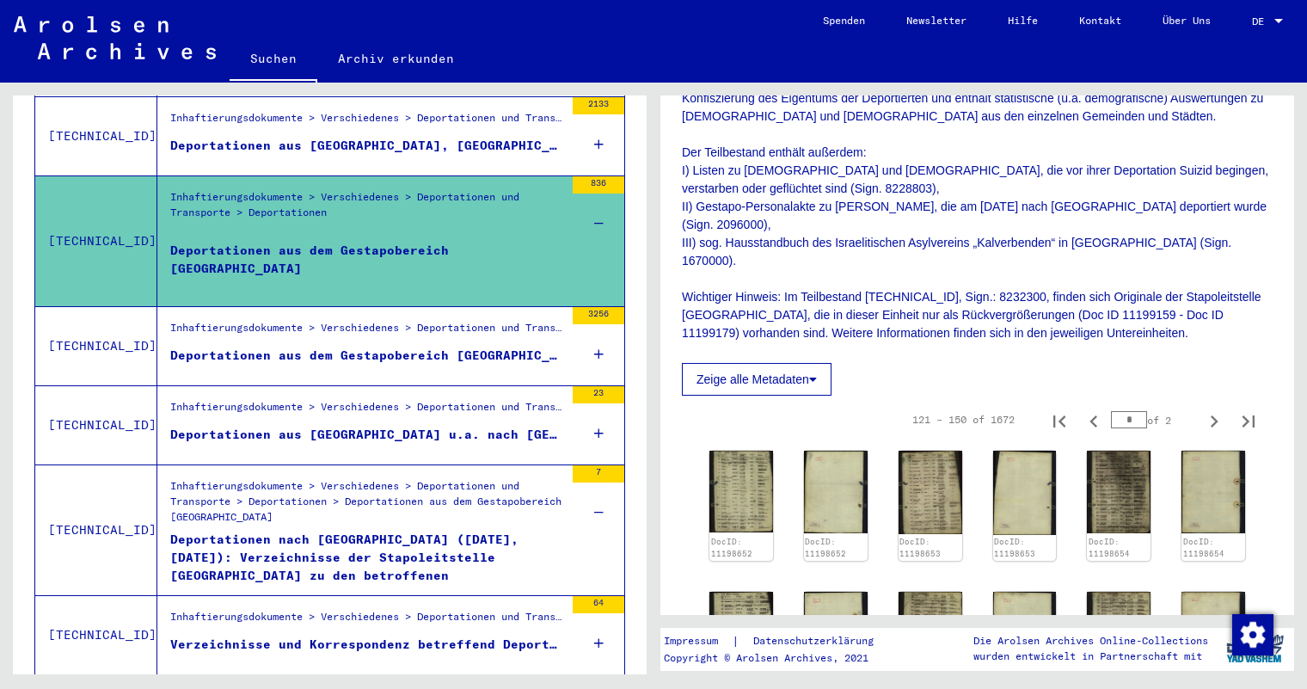
scroll to position [604, 0]
click at [817, 372] on icon at bounding box center [813, 378] width 8 height 12
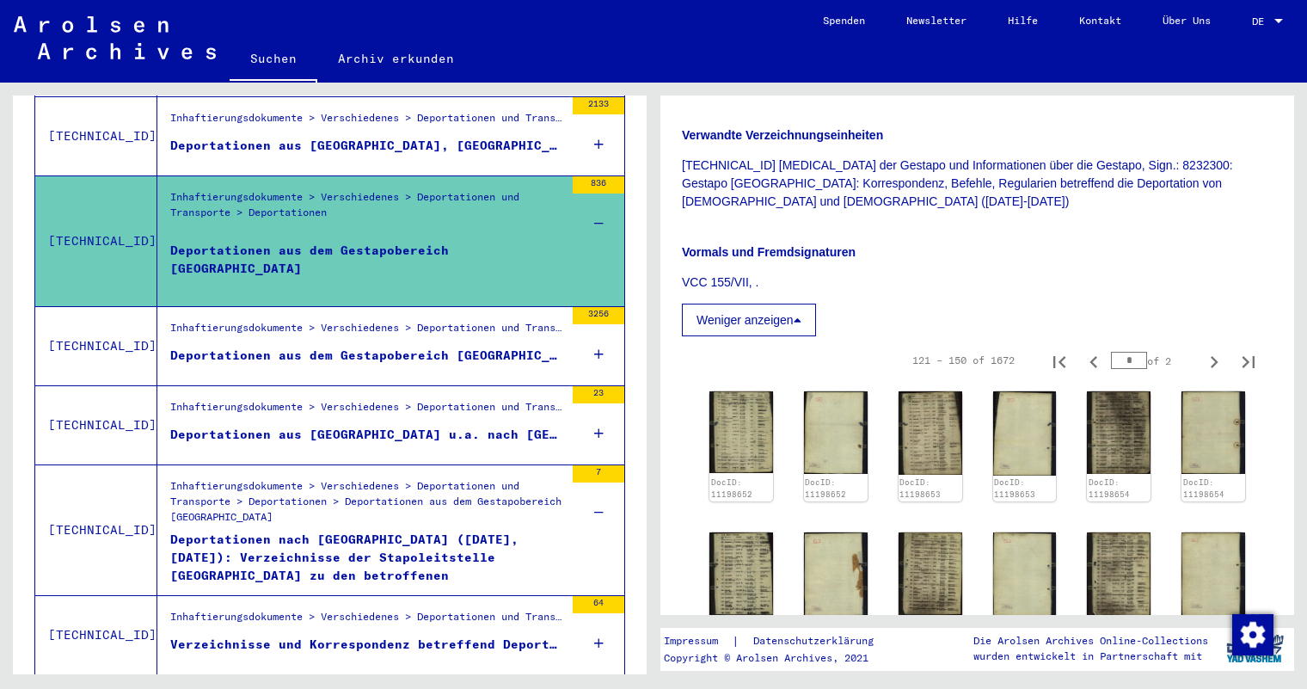
scroll to position [862, 0]
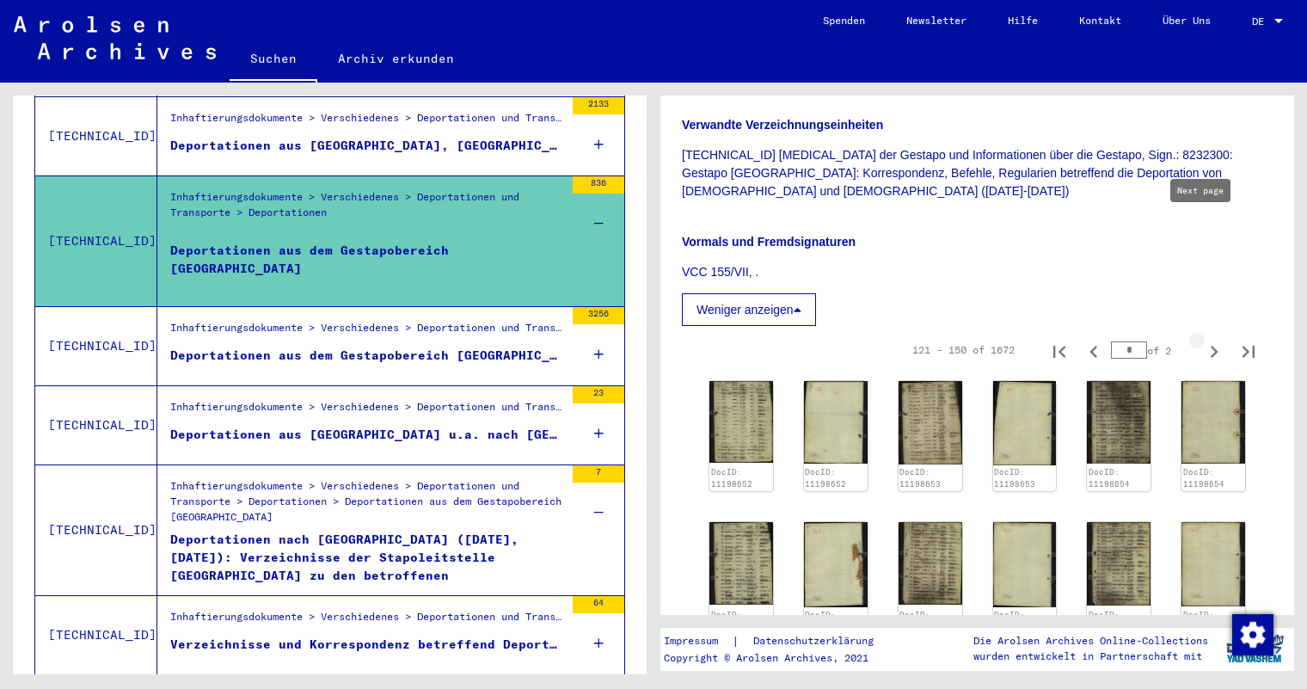
click at [1205, 340] on icon "Next page" at bounding box center [1214, 352] width 24 height 24
type input "*"
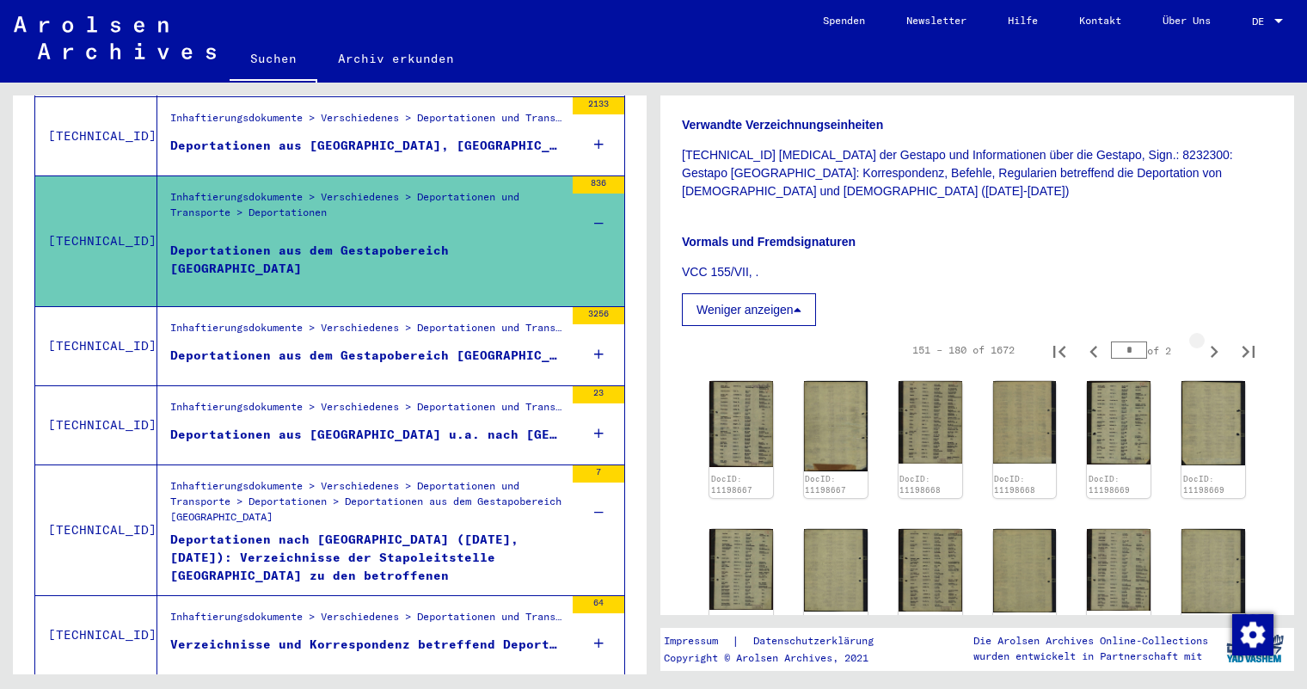
click at [1205, 340] on icon "Next page" at bounding box center [1214, 352] width 24 height 24
type input "*"
click at [1202, 340] on icon "Next page" at bounding box center [1214, 352] width 24 height 24
type input "*"
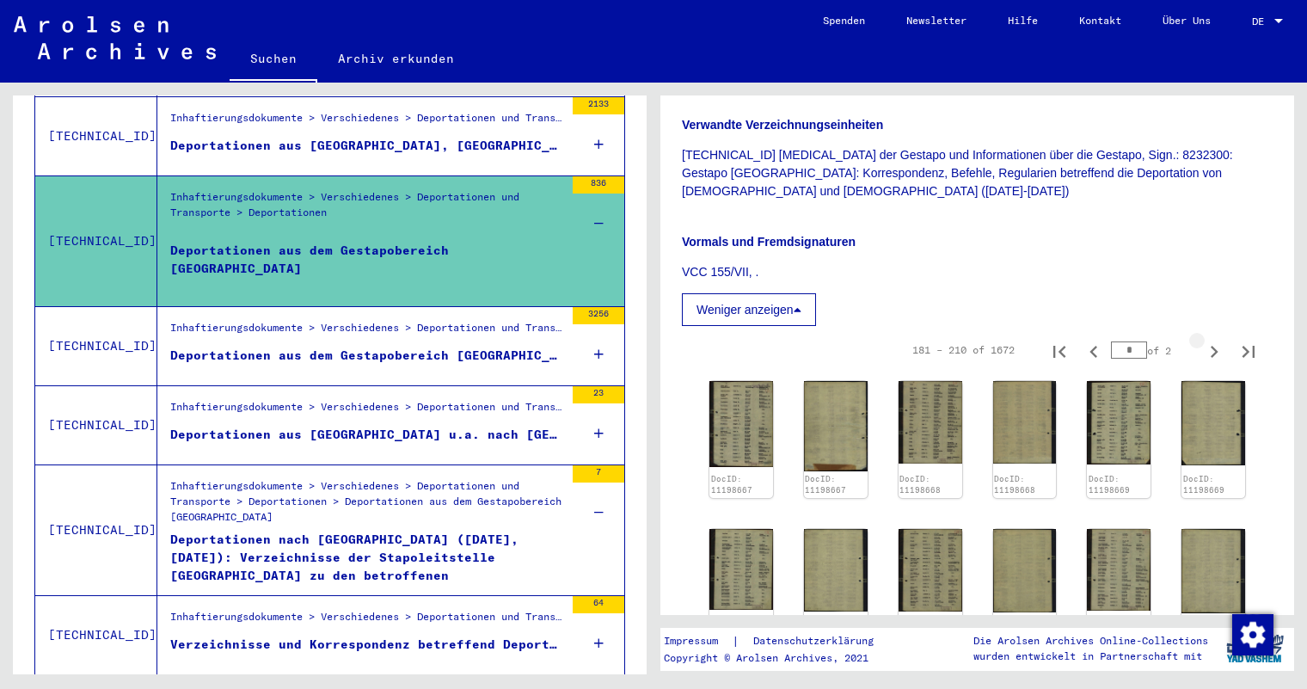
type input "*"
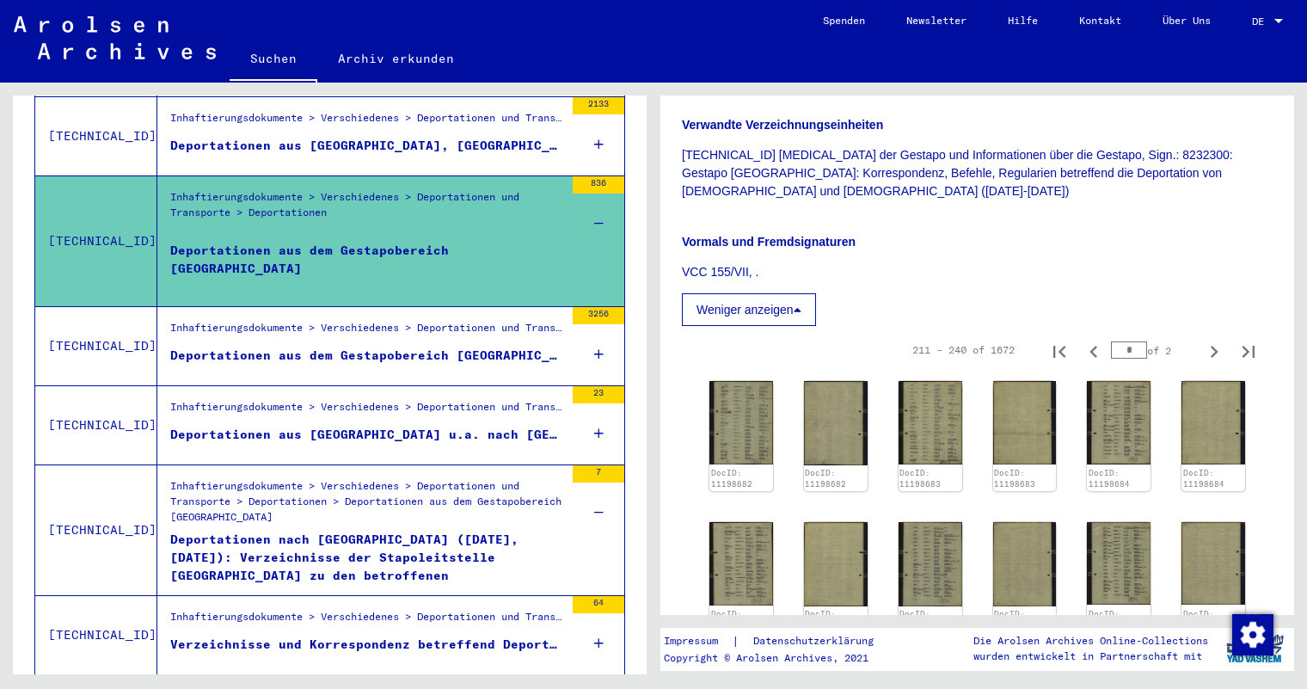
click at [1202, 340] on icon "Next page" at bounding box center [1214, 352] width 24 height 24
type input "*"
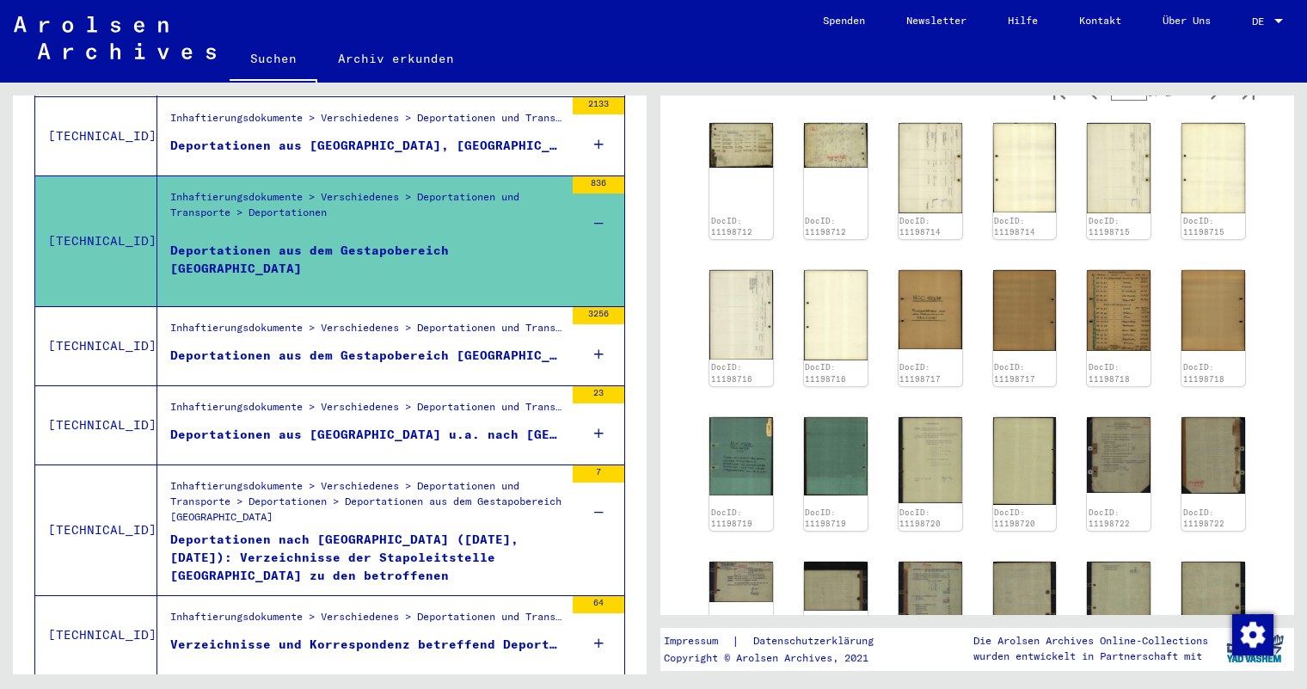
scroll to position [1120, 0]
click at [922, 267] on img at bounding box center [930, 308] width 67 height 83
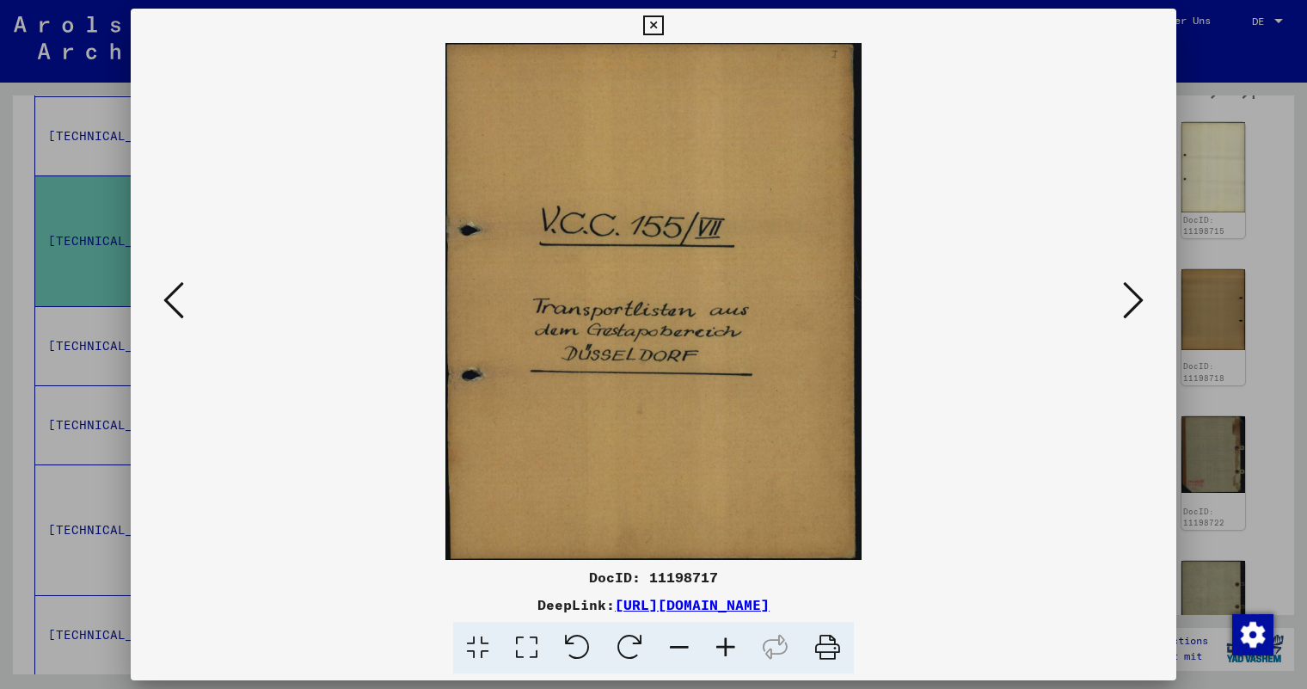
click at [1127, 299] on icon at bounding box center [1133, 299] width 21 height 41
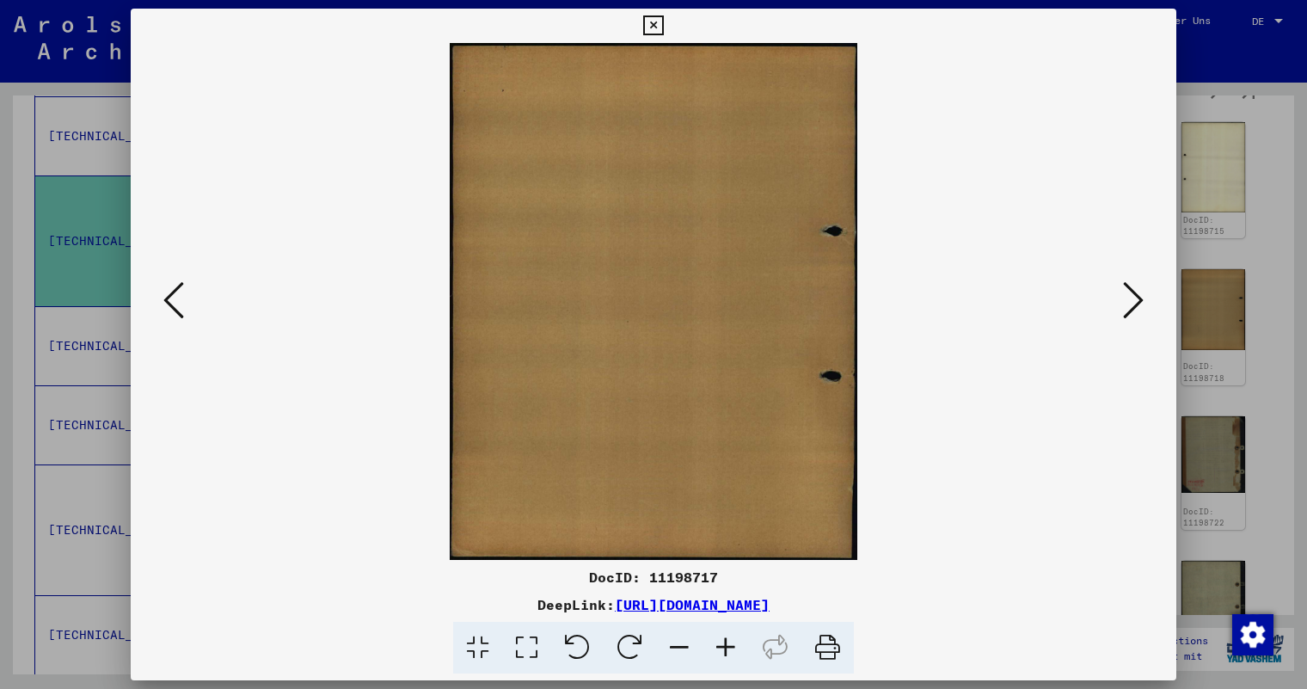
click at [1127, 299] on icon at bounding box center [1133, 299] width 21 height 41
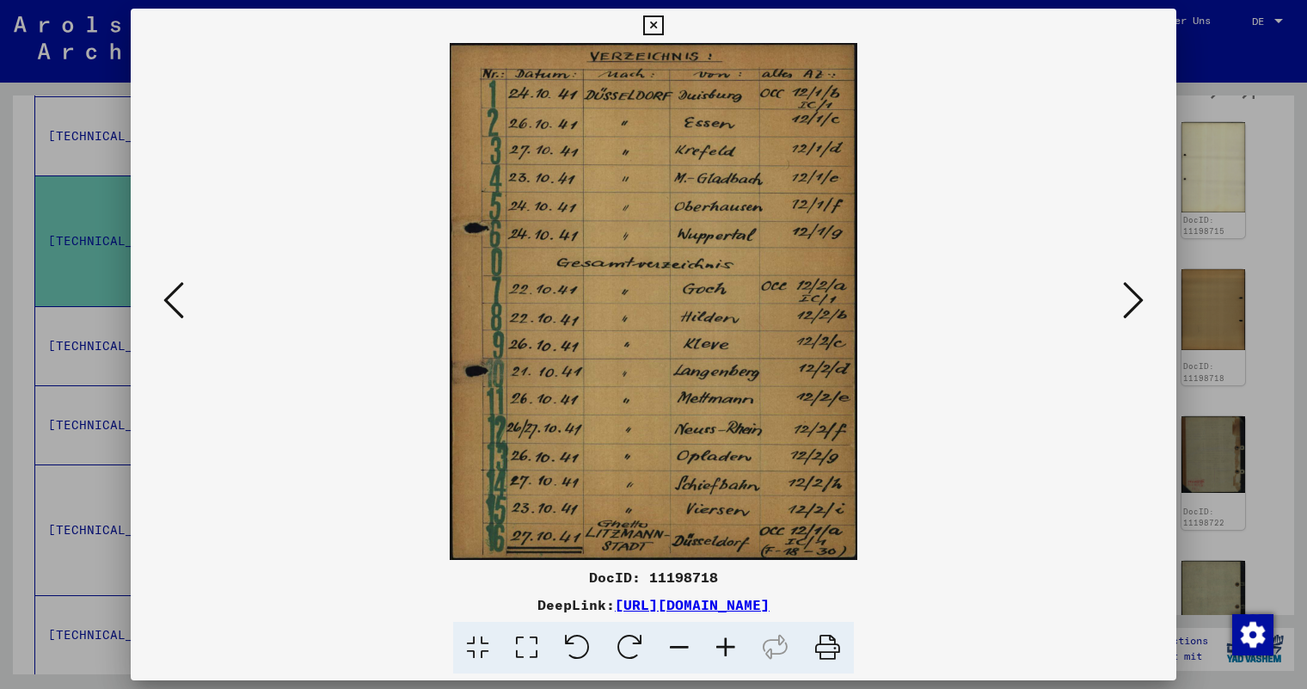
click at [1128, 298] on icon at bounding box center [1133, 299] width 21 height 41
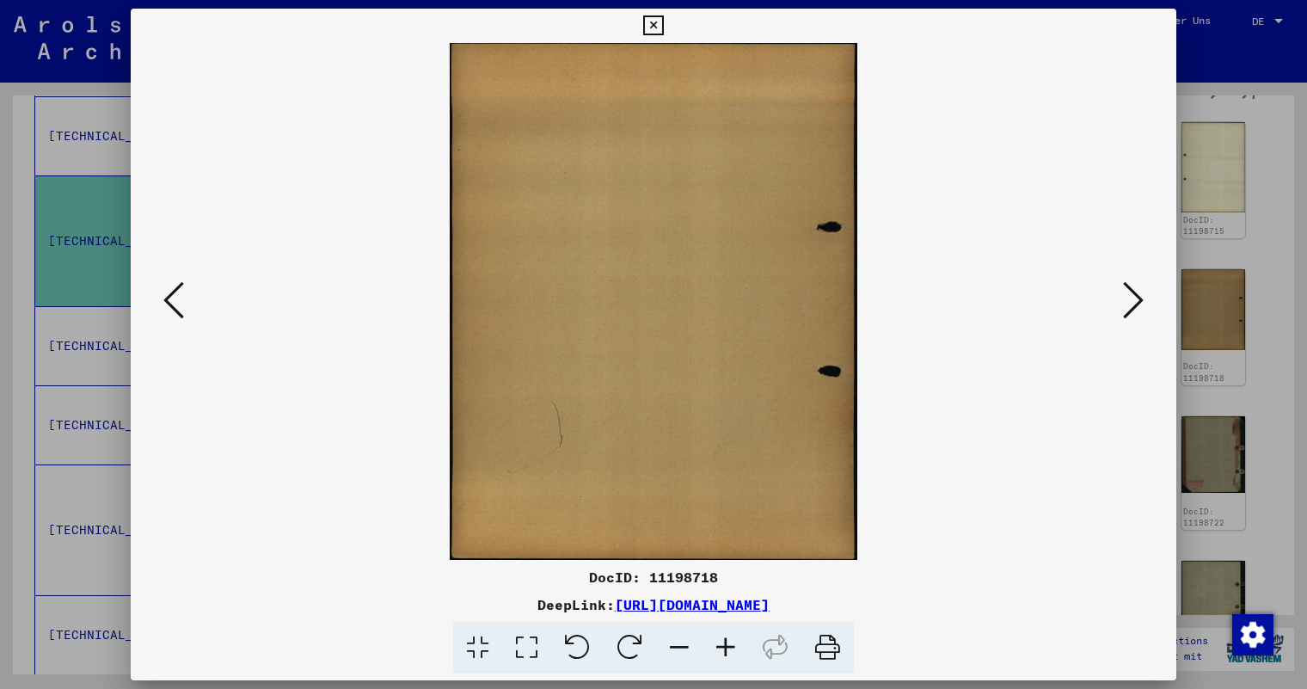
click at [1128, 298] on icon at bounding box center [1133, 299] width 21 height 41
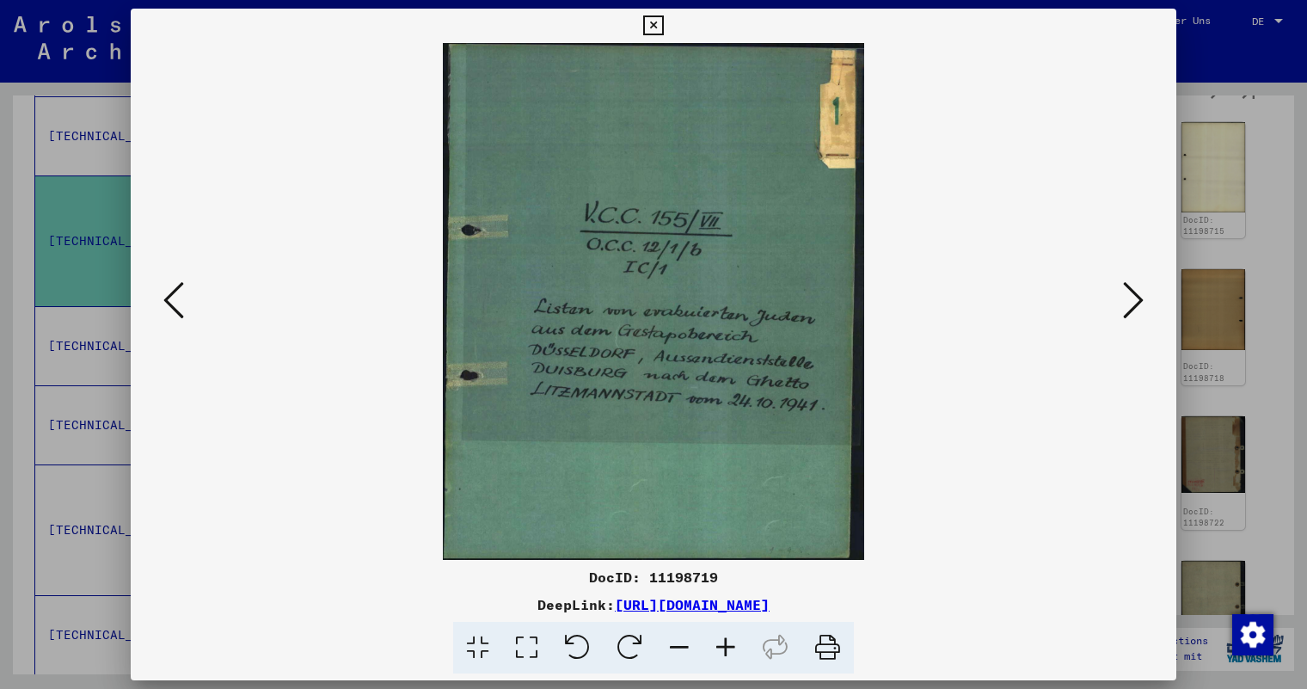
click at [1128, 298] on icon at bounding box center [1133, 299] width 21 height 41
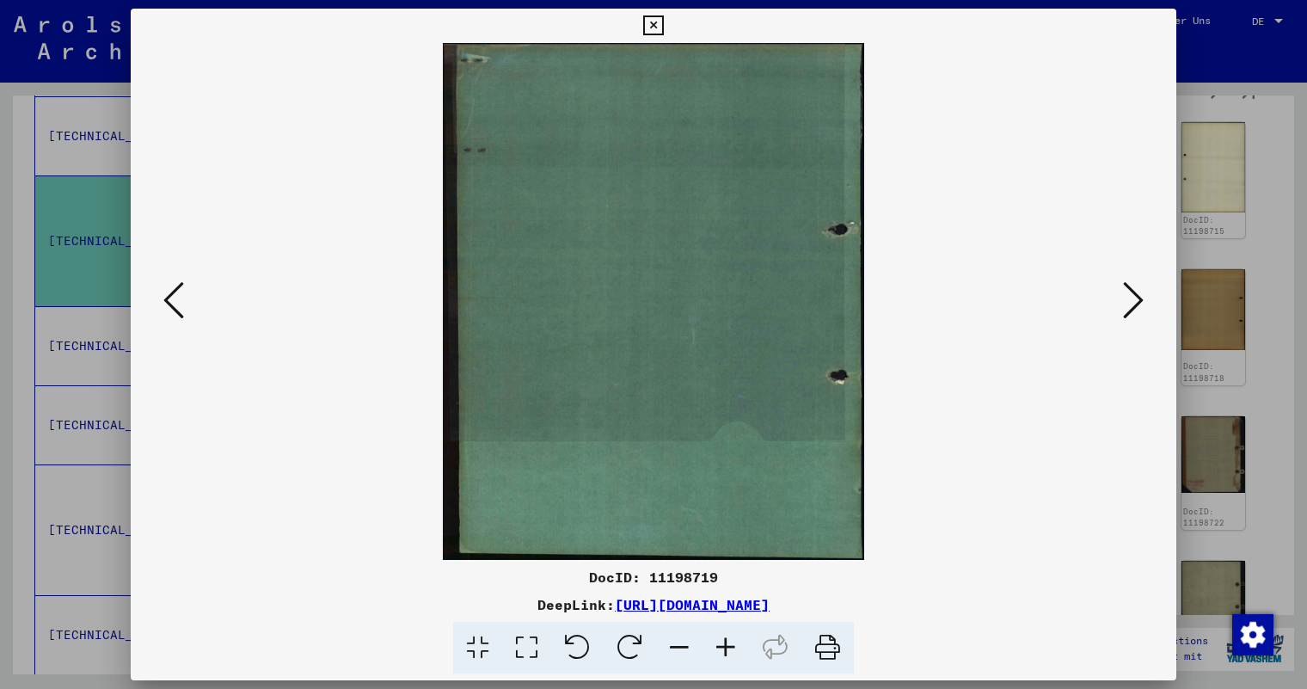
click at [1128, 298] on icon at bounding box center [1133, 299] width 21 height 41
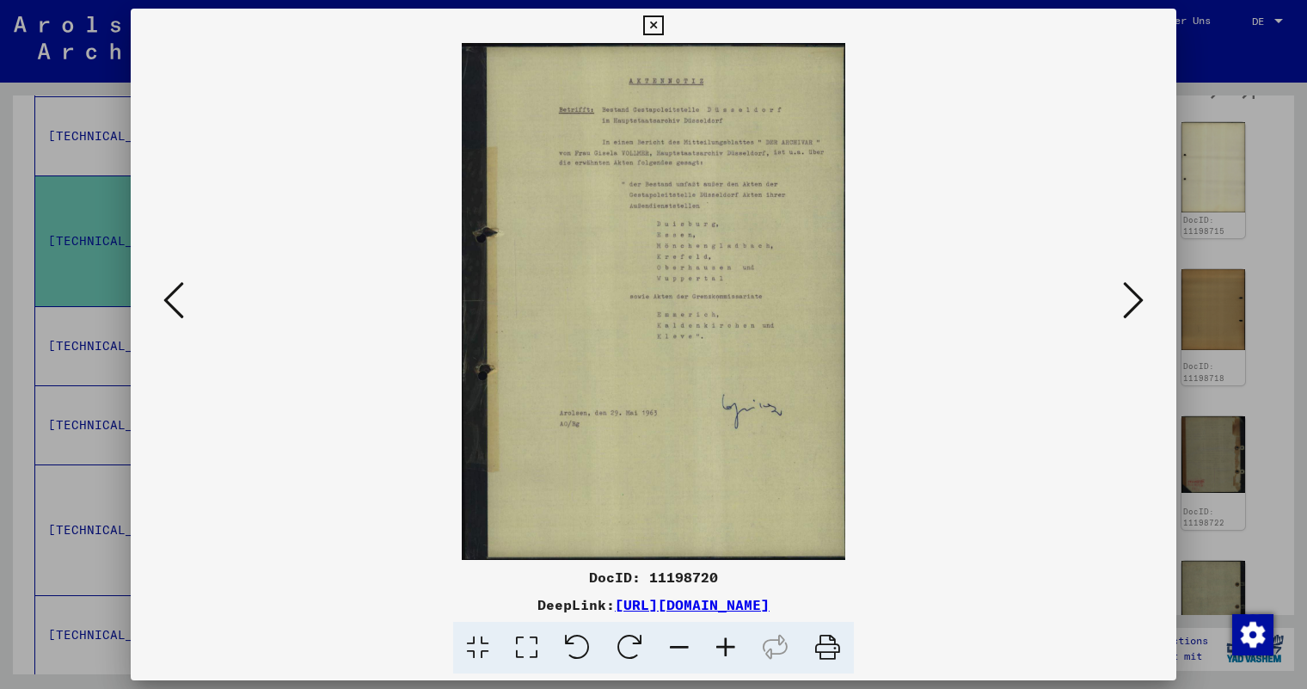
click at [1128, 298] on icon at bounding box center [1133, 299] width 21 height 41
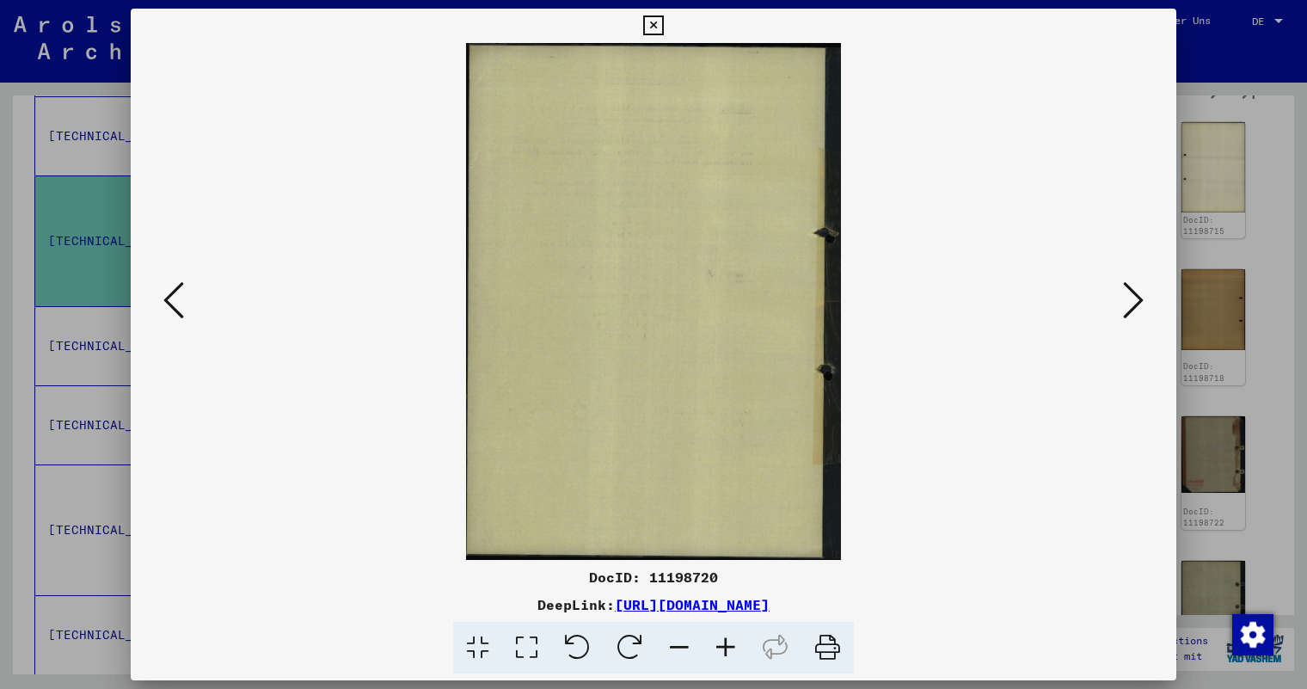
click at [1128, 298] on icon at bounding box center [1133, 299] width 21 height 41
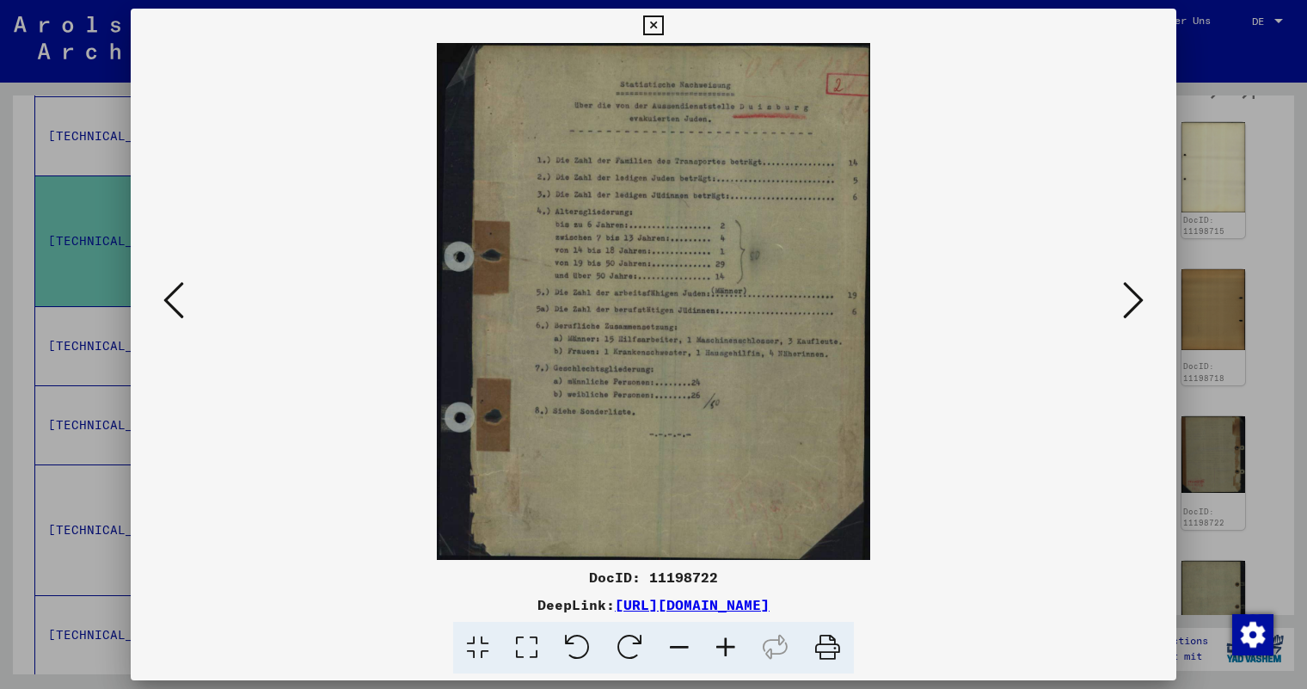
click at [1128, 298] on icon at bounding box center [1133, 299] width 21 height 41
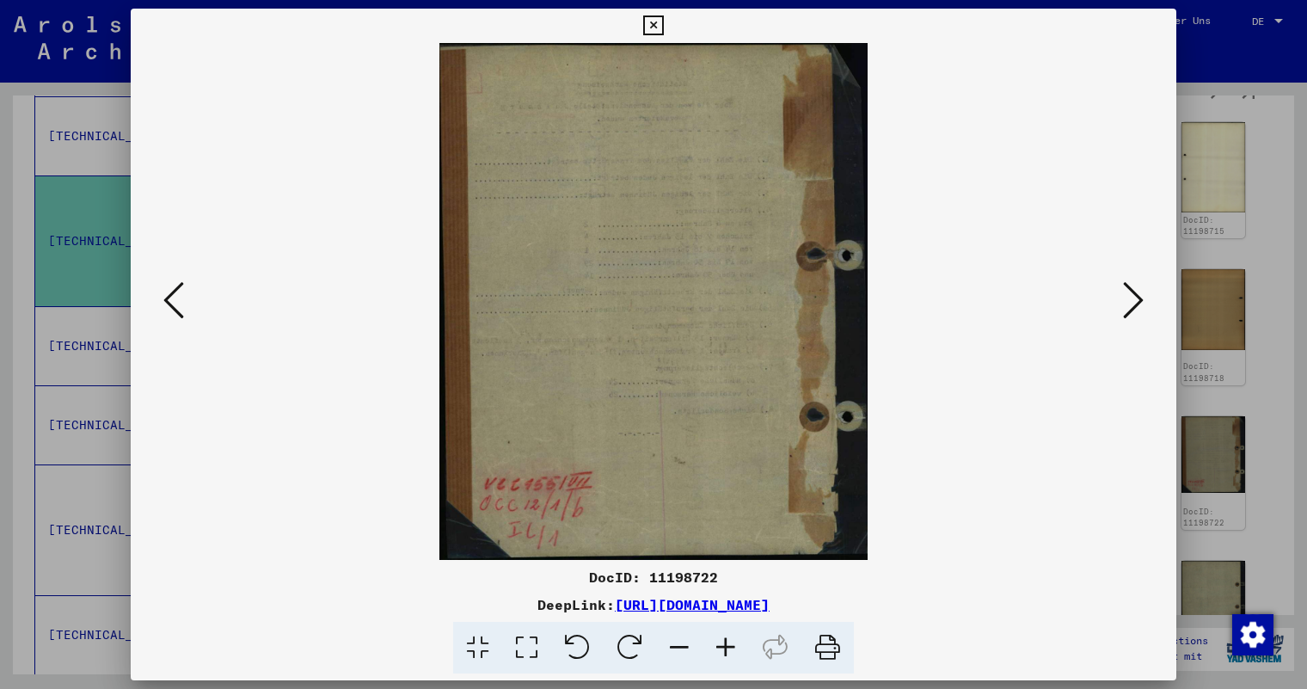
click at [1128, 298] on icon at bounding box center [1133, 299] width 21 height 41
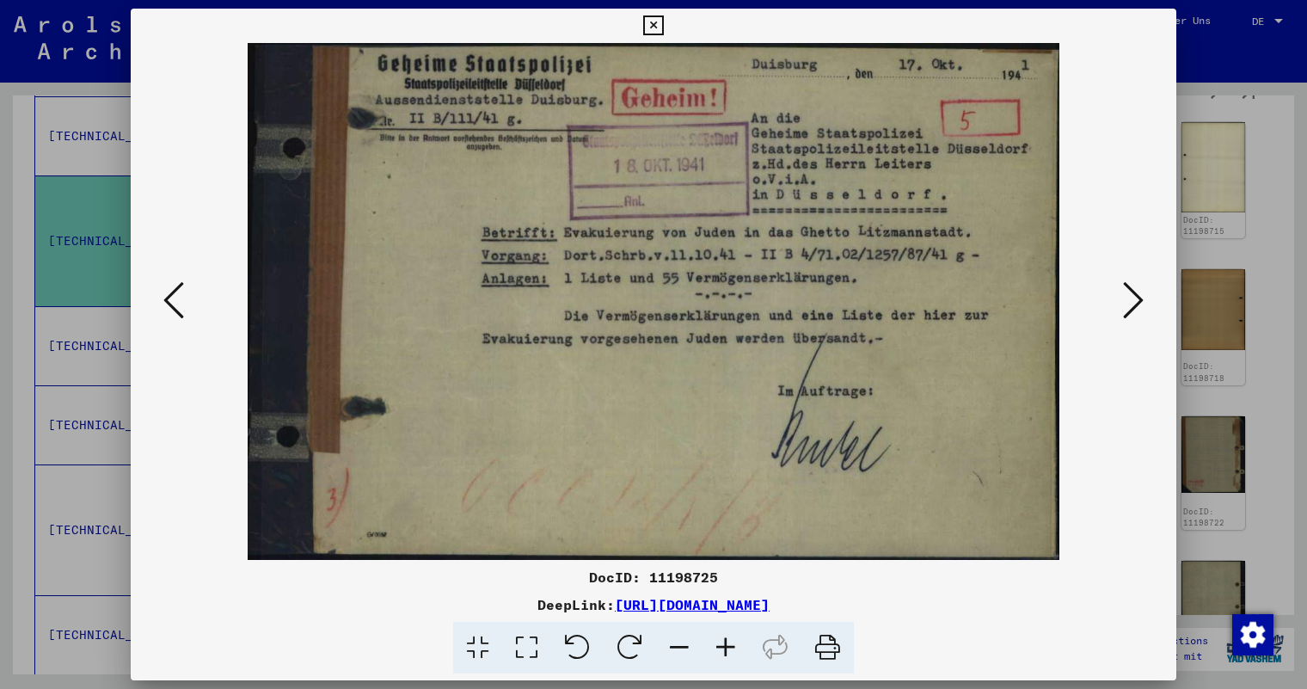
click at [1128, 298] on icon at bounding box center [1133, 299] width 21 height 41
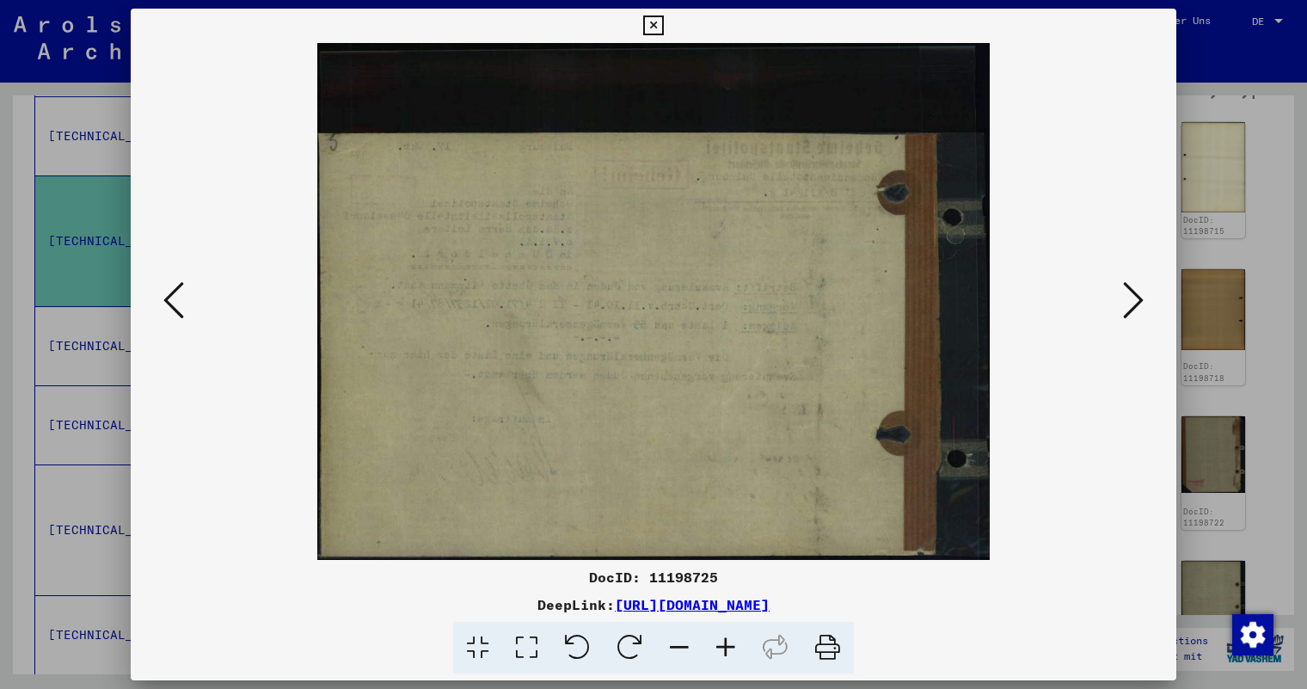
click at [1128, 298] on icon at bounding box center [1133, 299] width 21 height 41
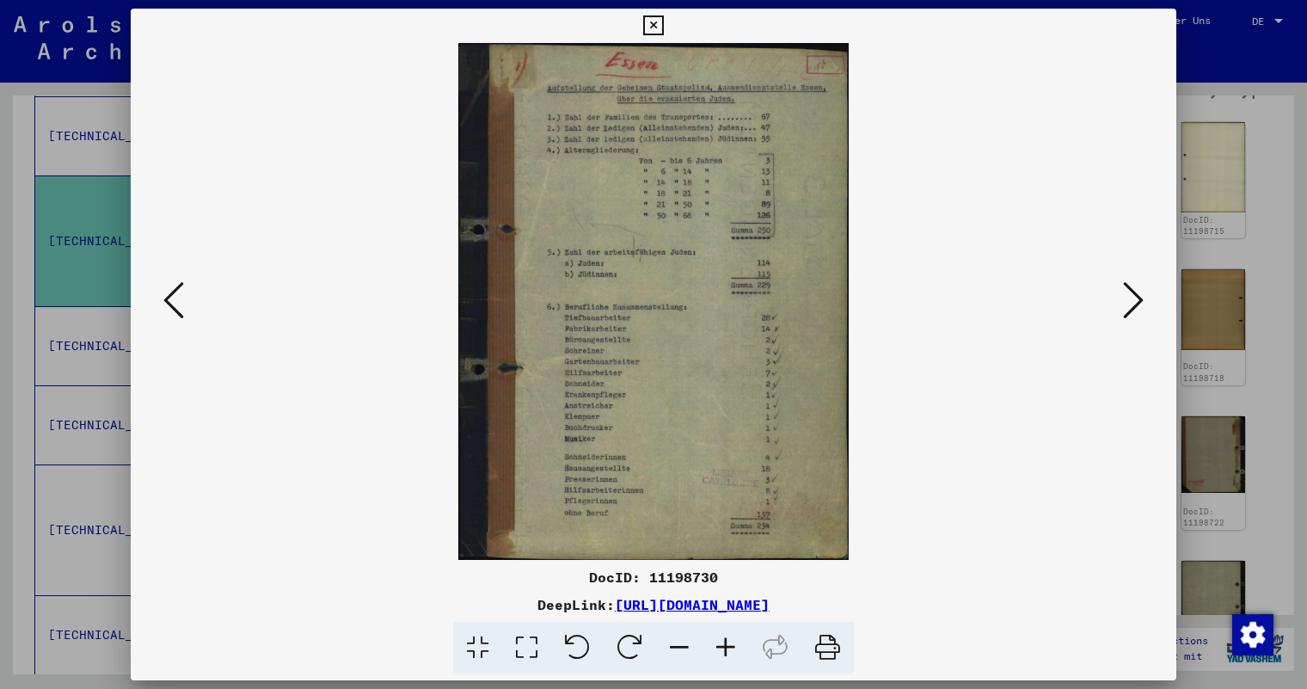
click at [1128, 298] on icon at bounding box center [1133, 299] width 21 height 41
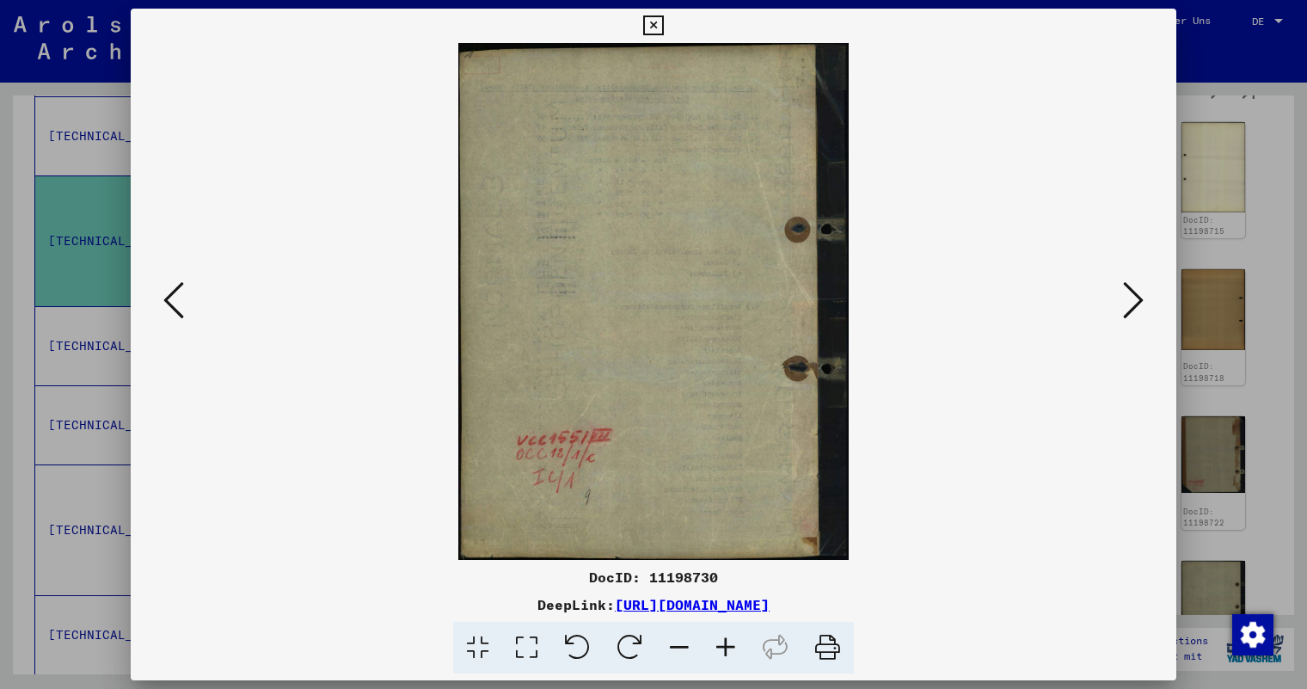
click at [1128, 298] on icon at bounding box center [1133, 299] width 21 height 41
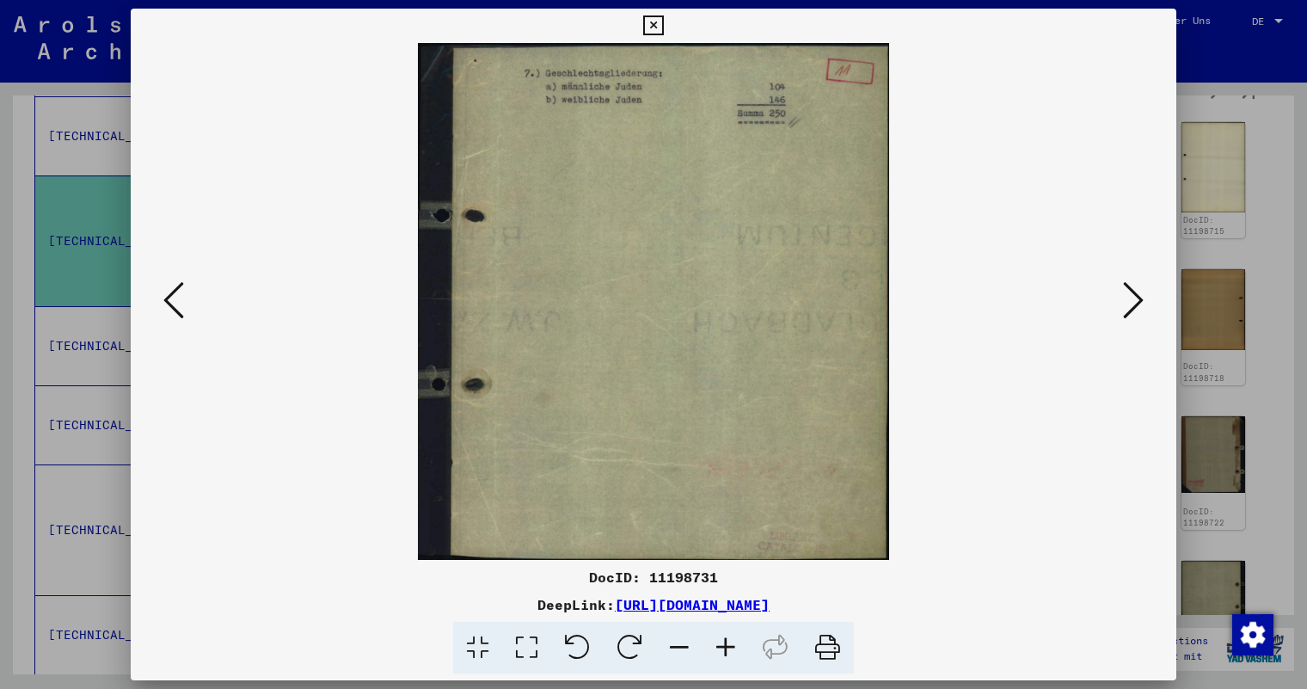
click at [1128, 298] on icon at bounding box center [1133, 299] width 21 height 41
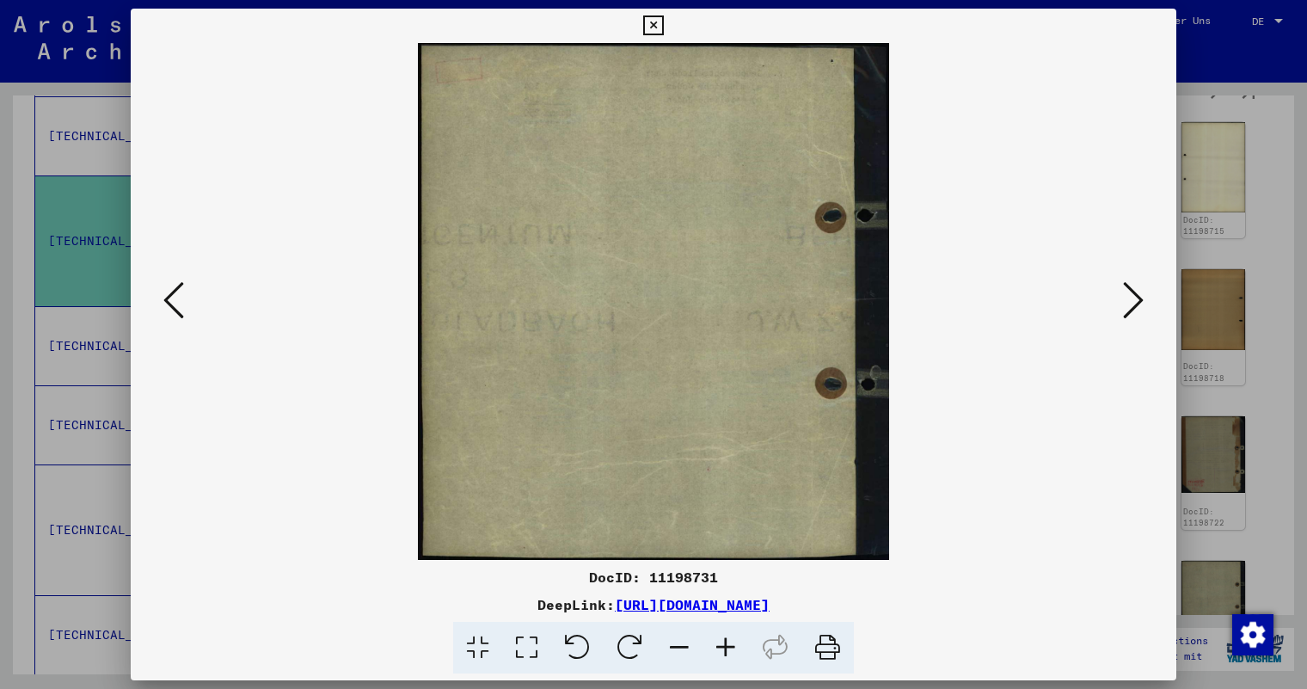
click at [1128, 298] on icon at bounding box center [1133, 299] width 21 height 41
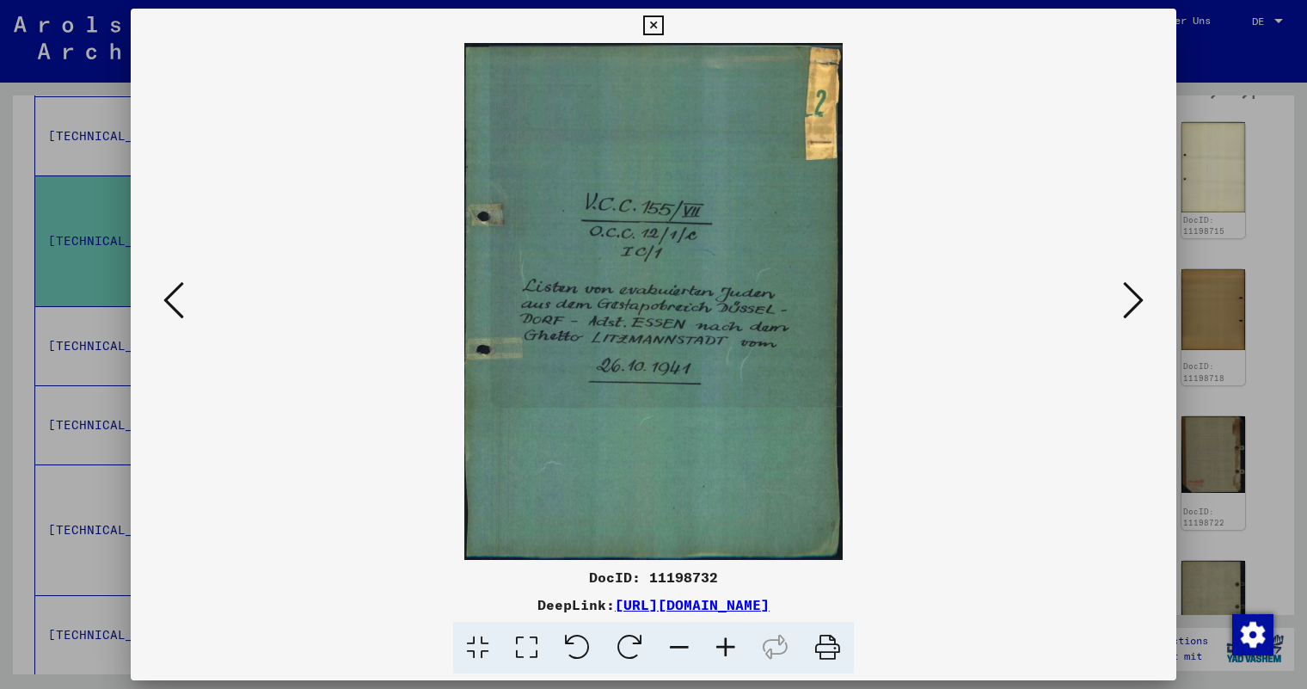
click at [1128, 298] on icon at bounding box center [1133, 299] width 21 height 41
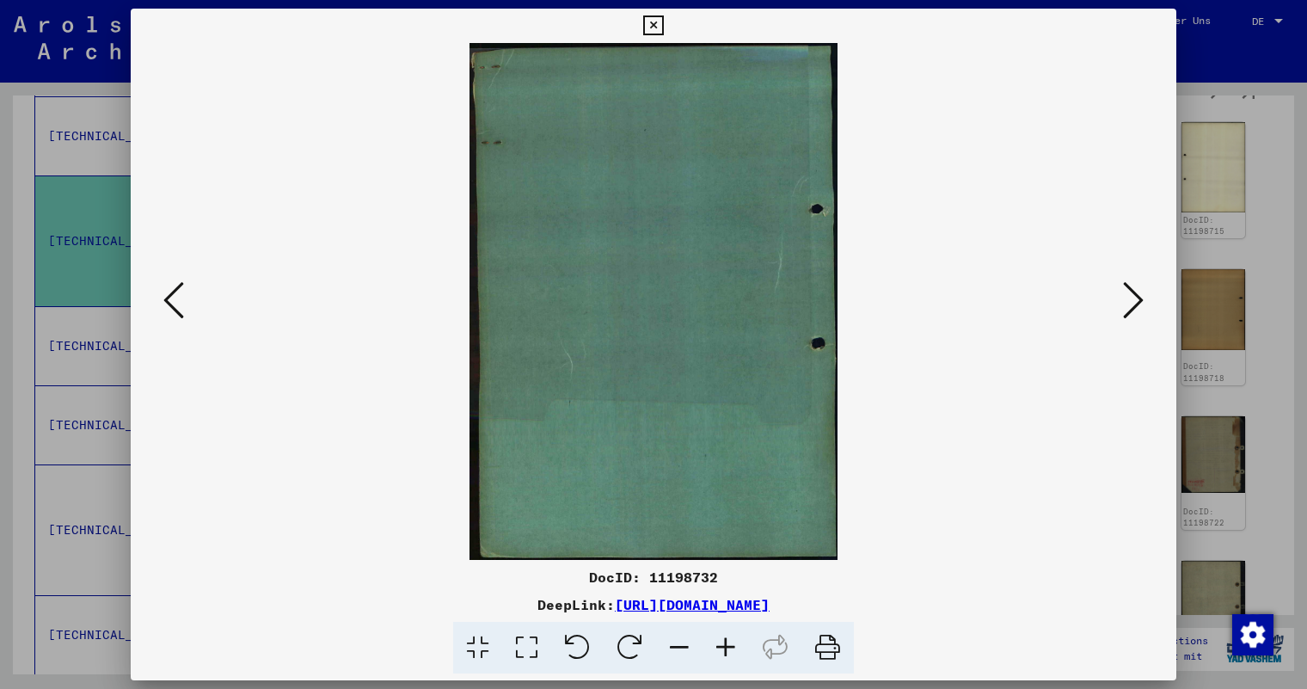
click at [1128, 298] on icon at bounding box center [1133, 299] width 21 height 41
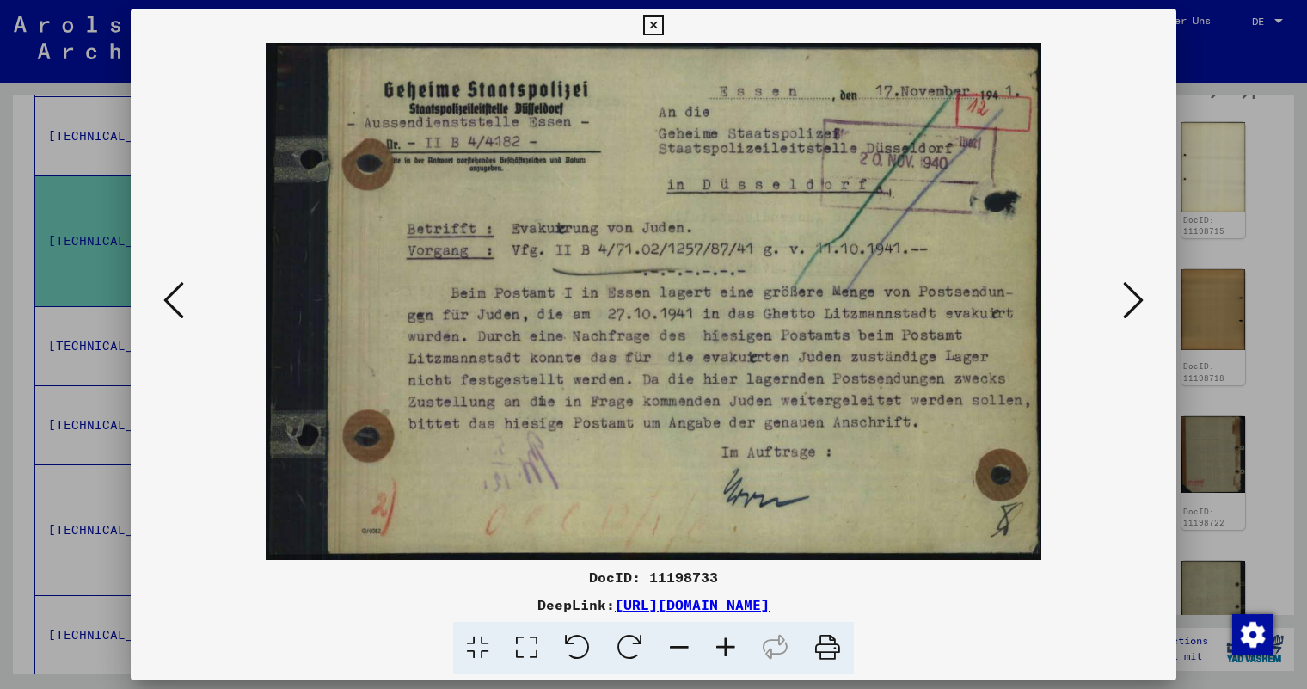
click at [1128, 298] on icon at bounding box center [1133, 299] width 21 height 41
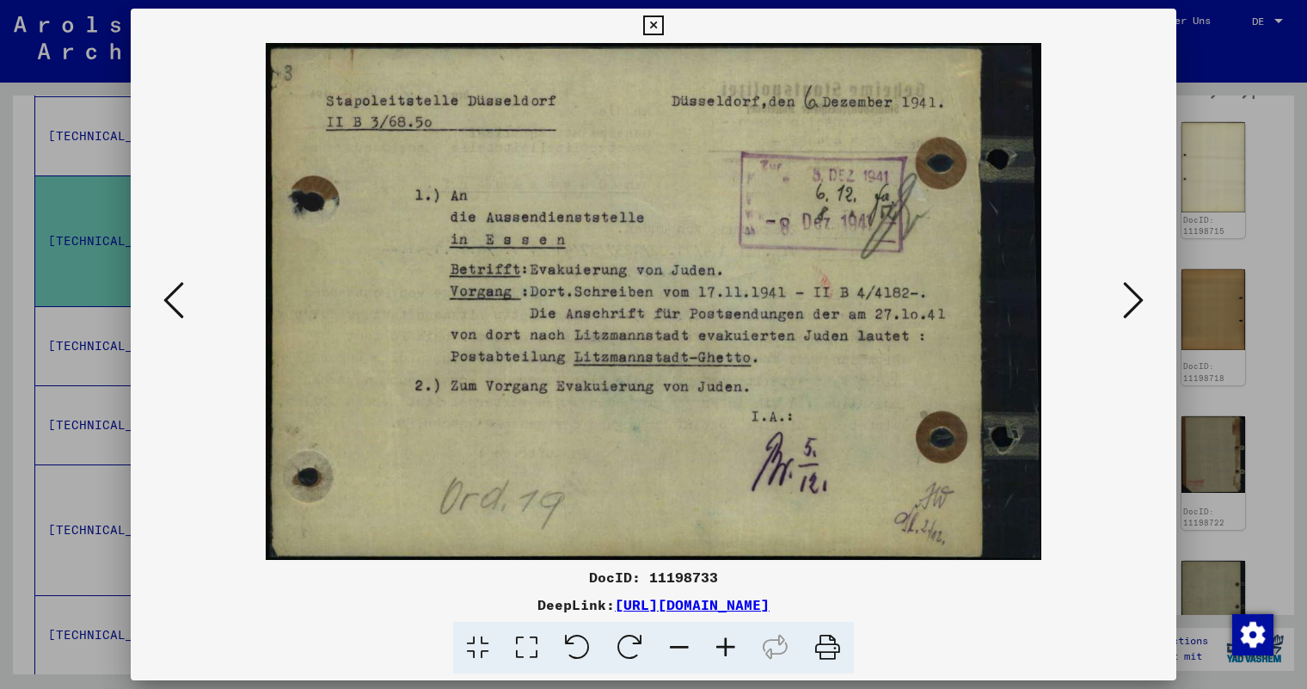
click at [1128, 298] on icon at bounding box center [1133, 299] width 21 height 41
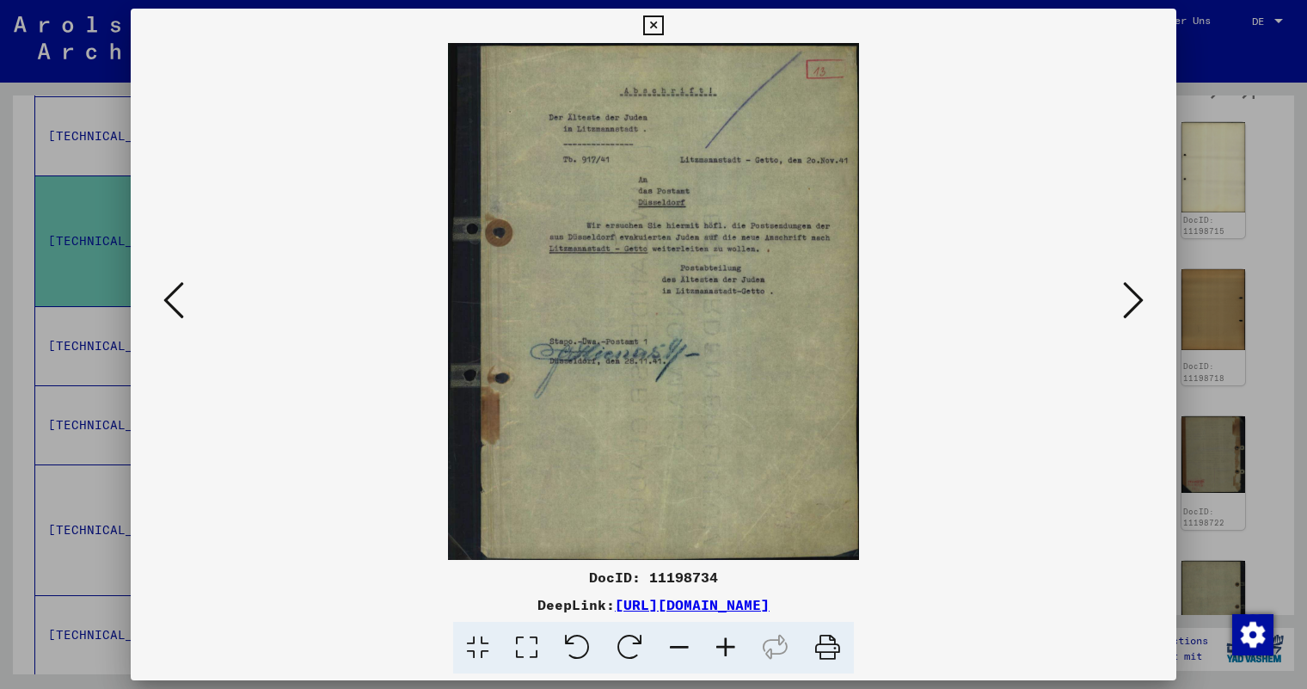
click at [1128, 298] on icon at bounding box center [1133, 299] width 21 height 41
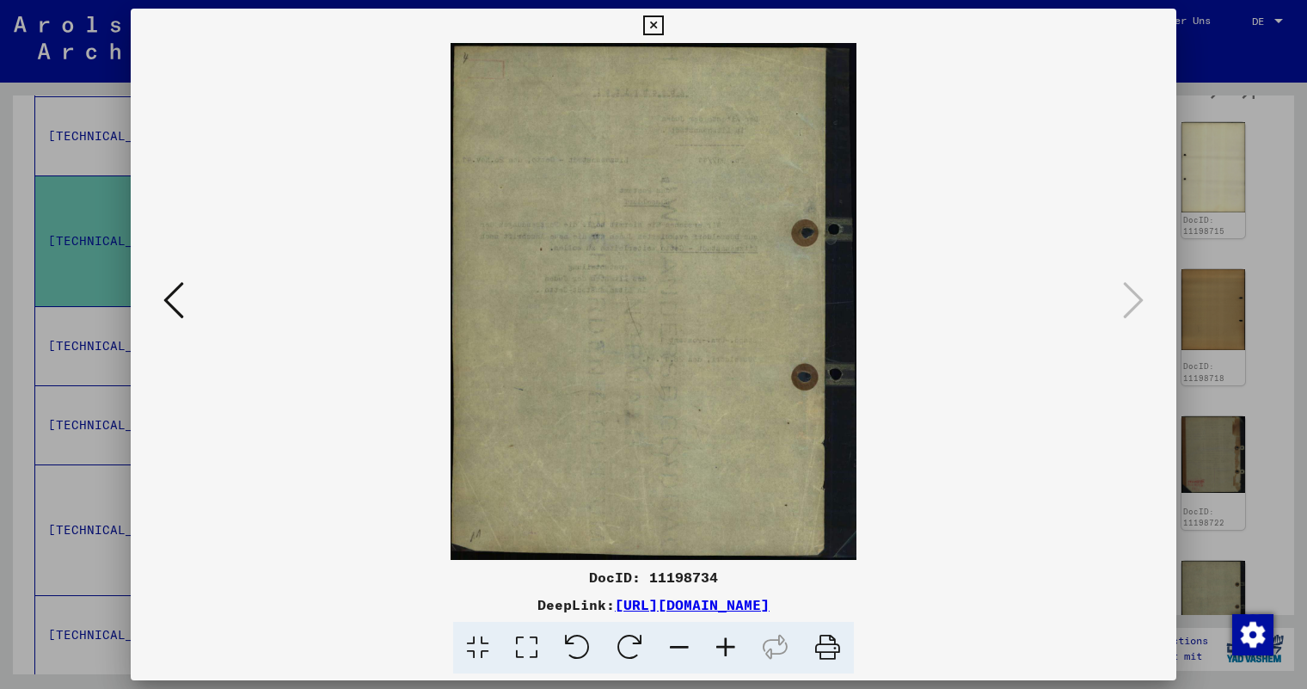
click at [647, 16] on icon at bounding box center [653, 25] width 20 height 21
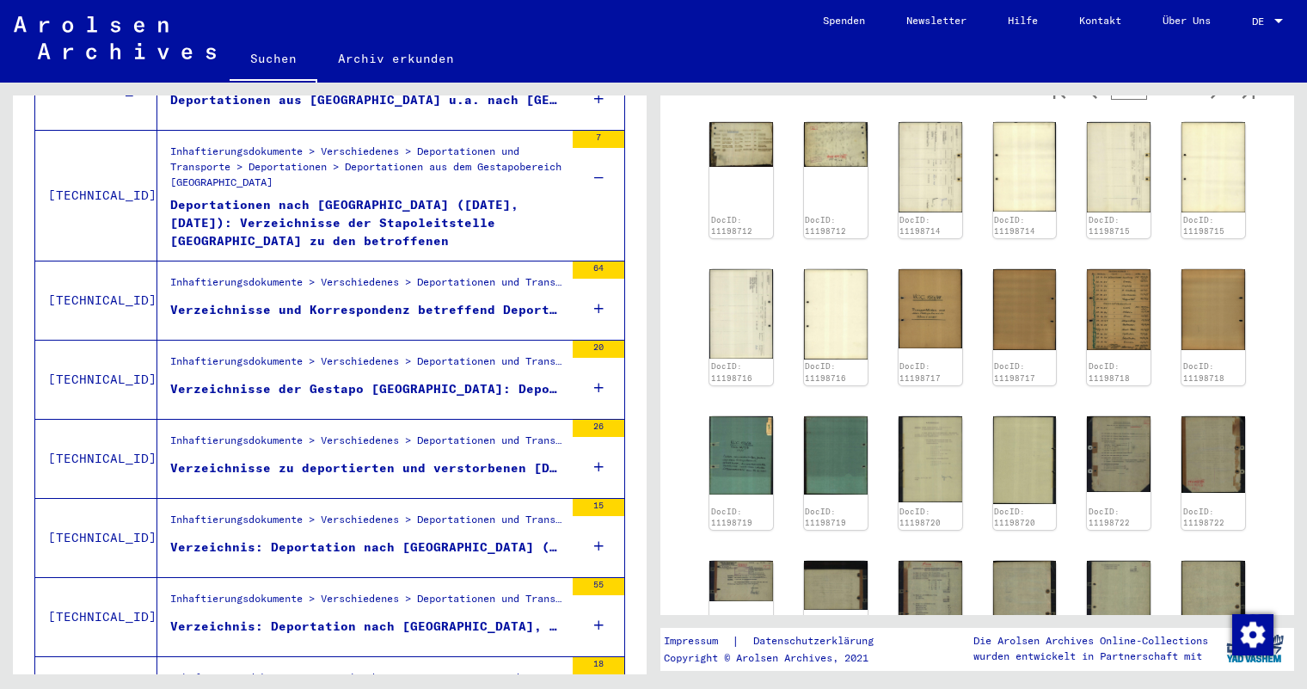
scroll to position [1804, 0]
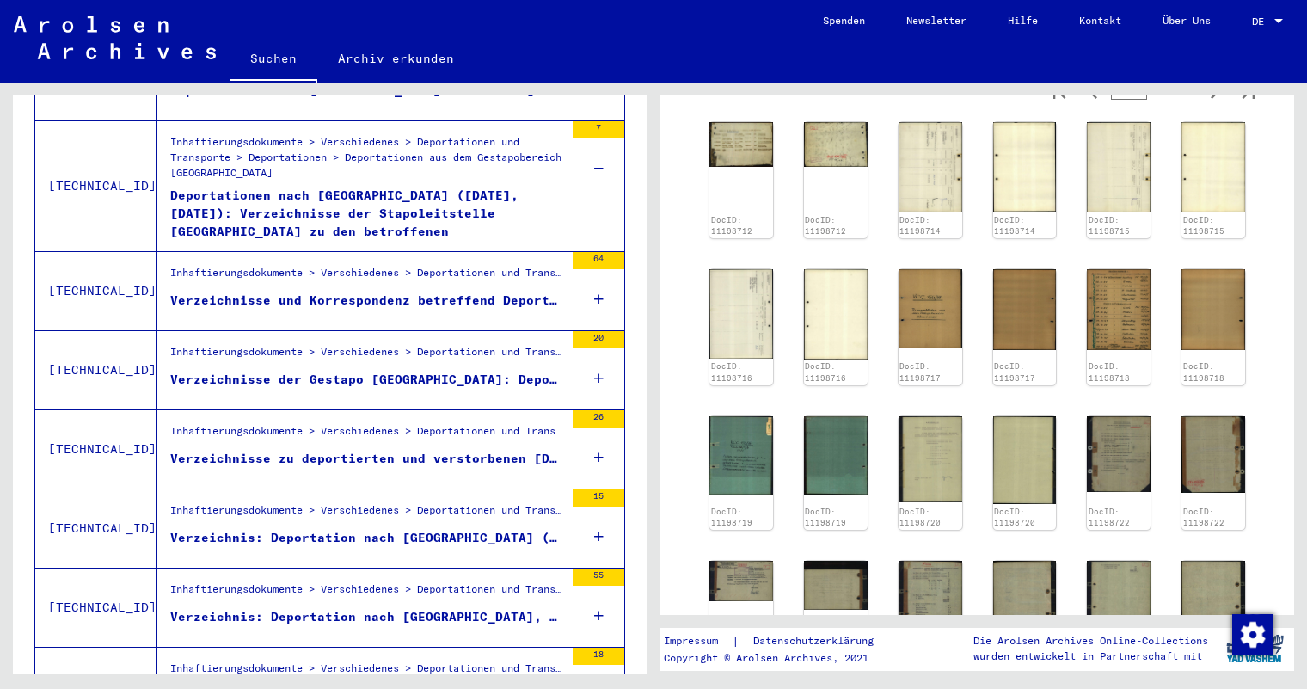
click at [462, 291] on div "Verzeichnisse und Korrespondenz betreffend Deportationen aus dem Gestapobereich…" at bounding box center [367, 300] width 394 height 18
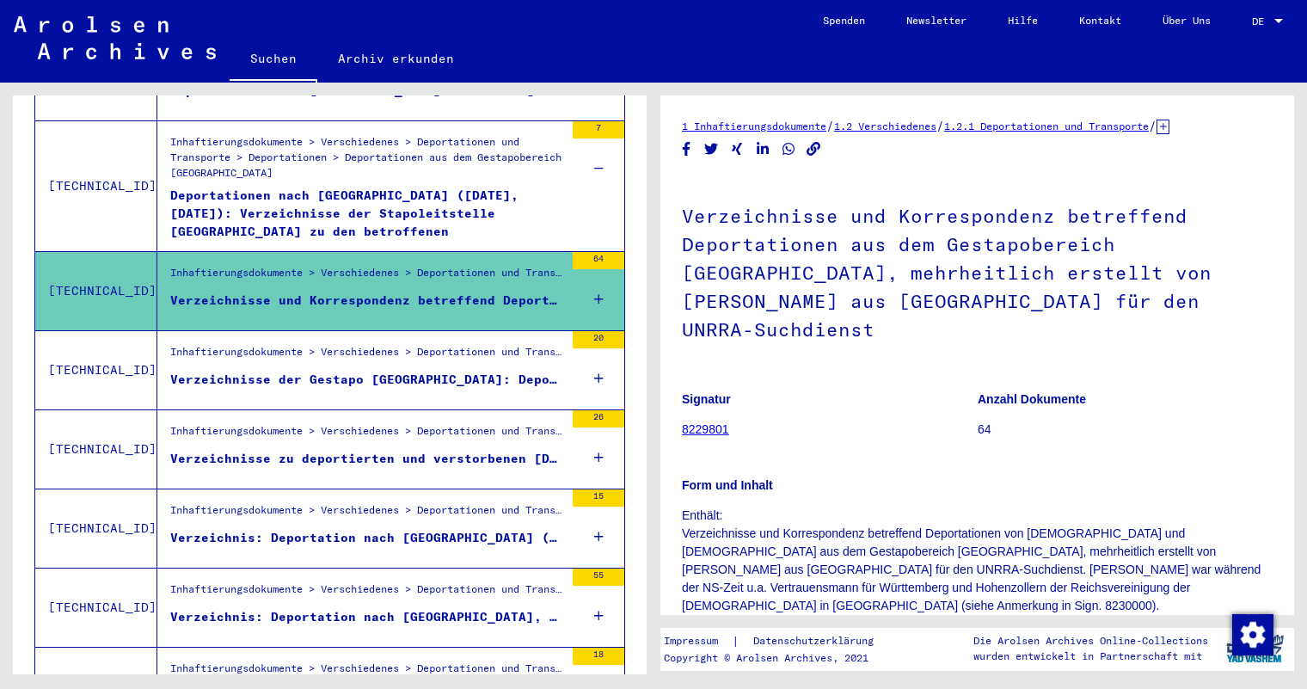
click at [412, 344] on div "Inhaftierungsdokumente > Verschiedenes > Deportationen und Transporte > Deporta…" at bounding box center [367, 356] width 394 height 24
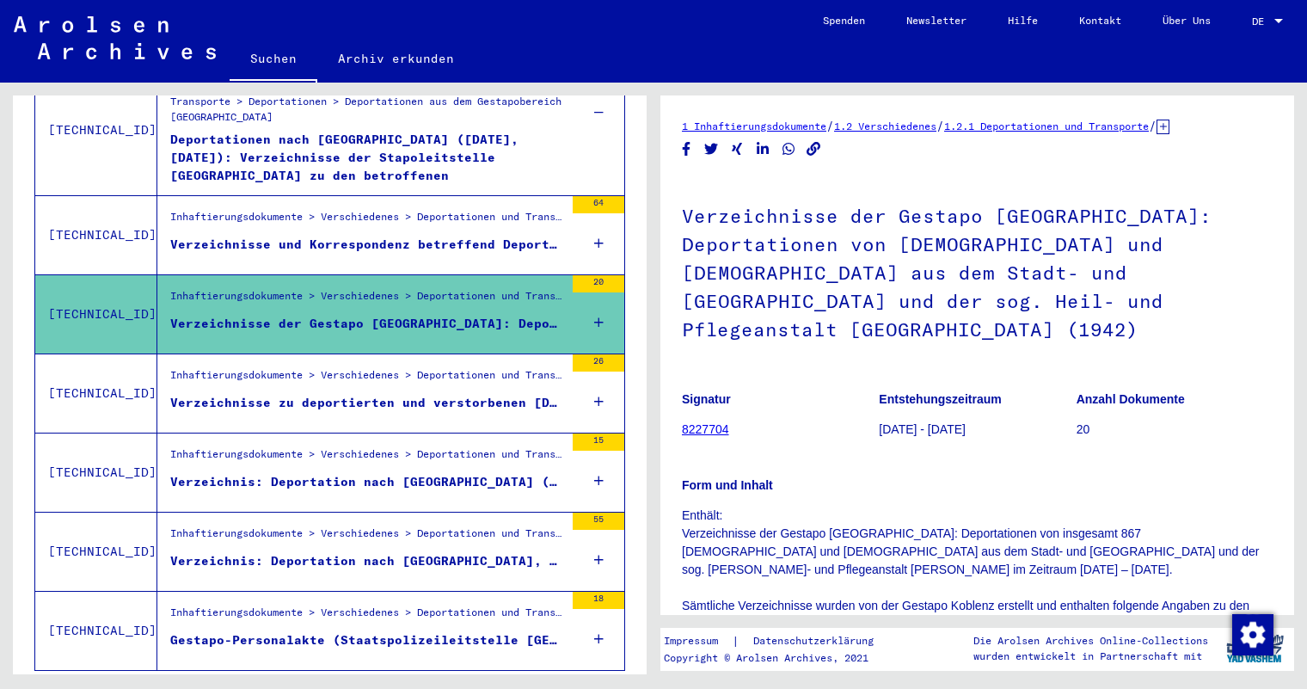
scroll to position [1890, 0]
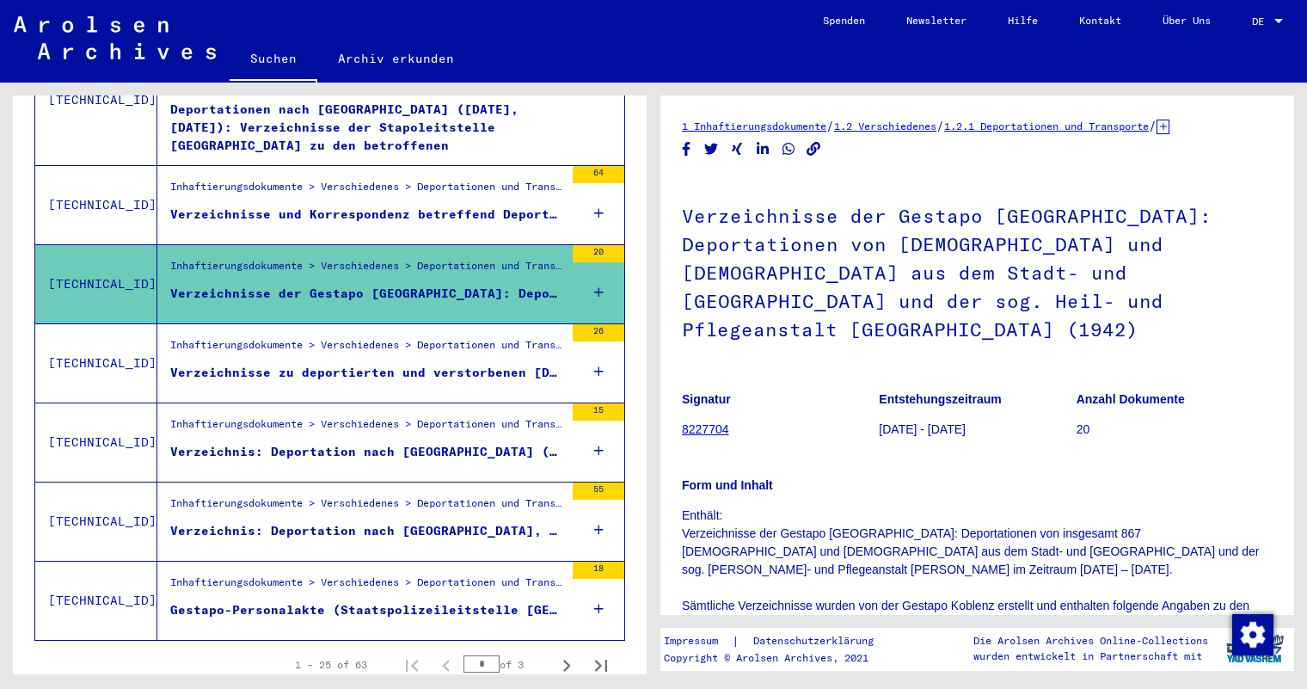
click at [412, 337] on div "Inhaftierungsdokumente > Verschiedenes > Deportationen und Transporte > Deporta…" at bounding box center [367, 349] width 394 height 24
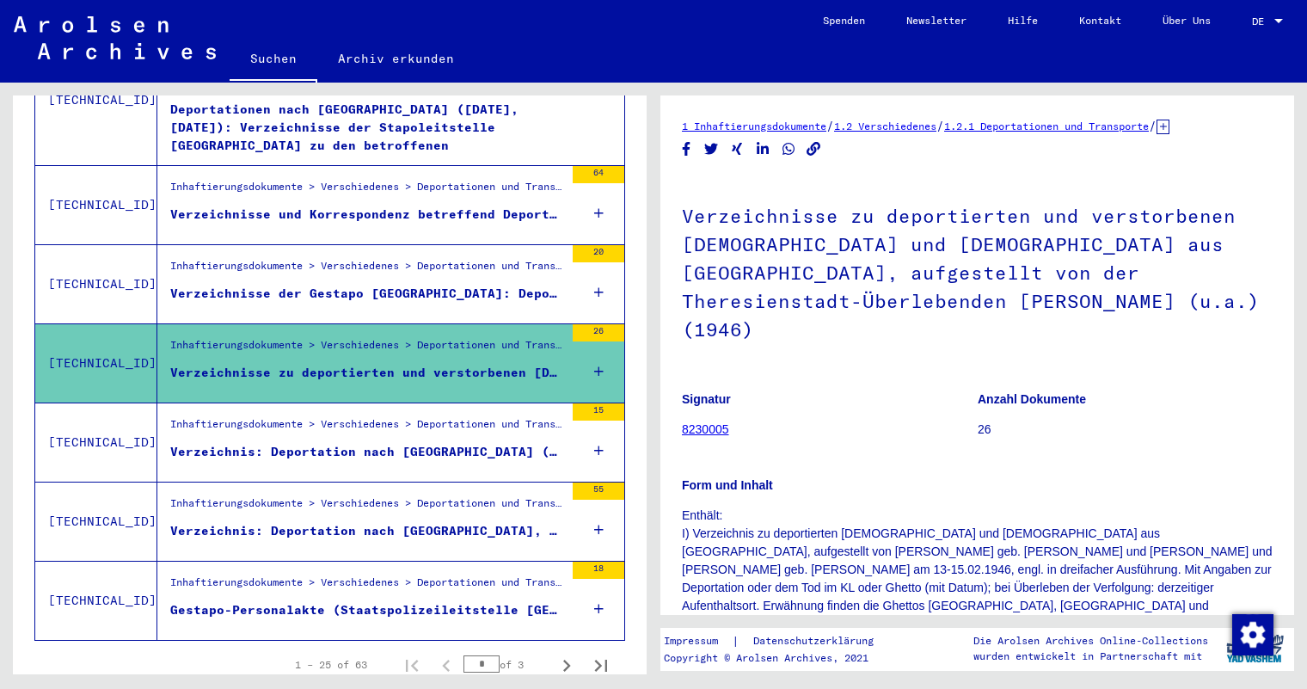
scroll to position [1937, 0]
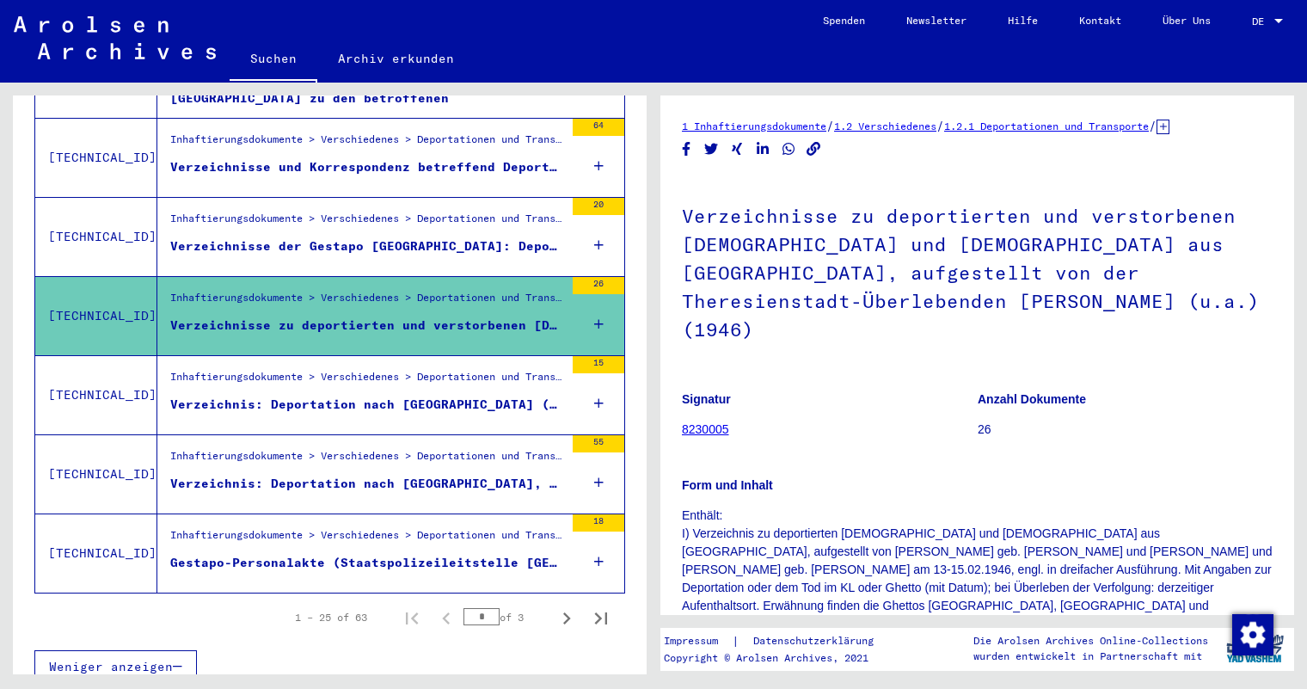
click at [412, 369] on div "Inhaftierungsdokumente > Verschiedenes > Deportationen und Transporte > Deporta…" at bounding box center [367, 381] width 394 height 24
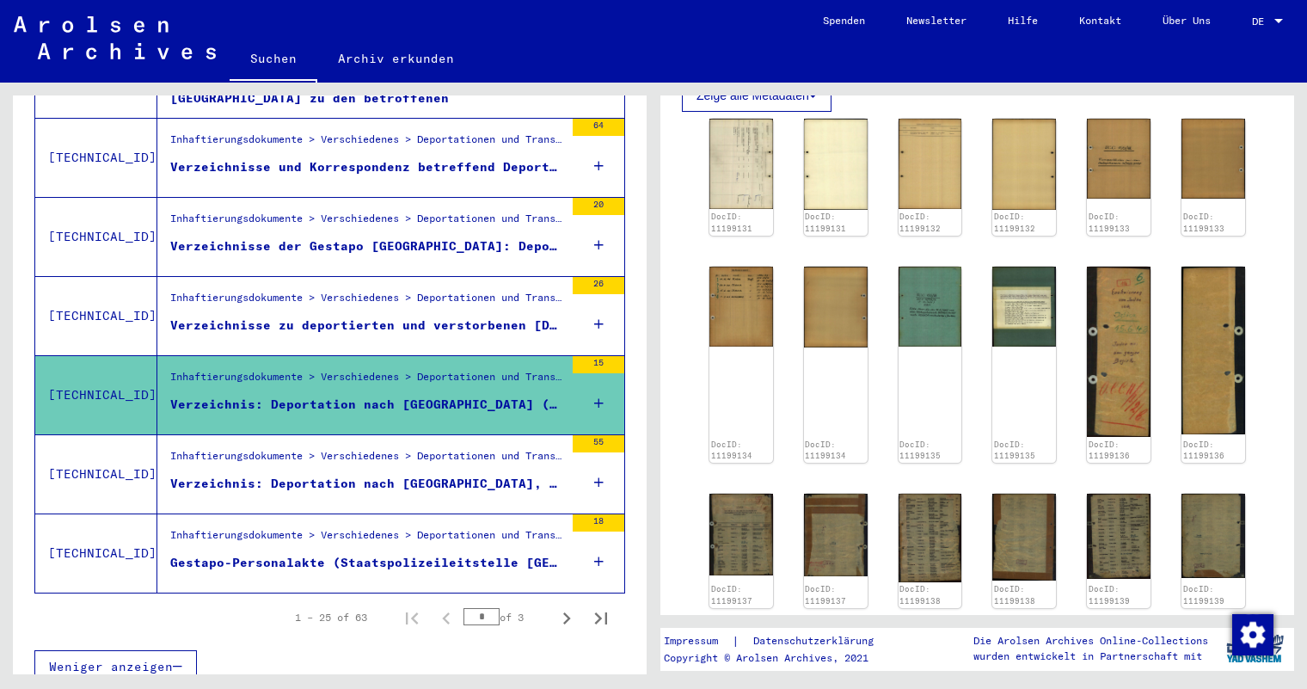
scroll to position [430, 0]
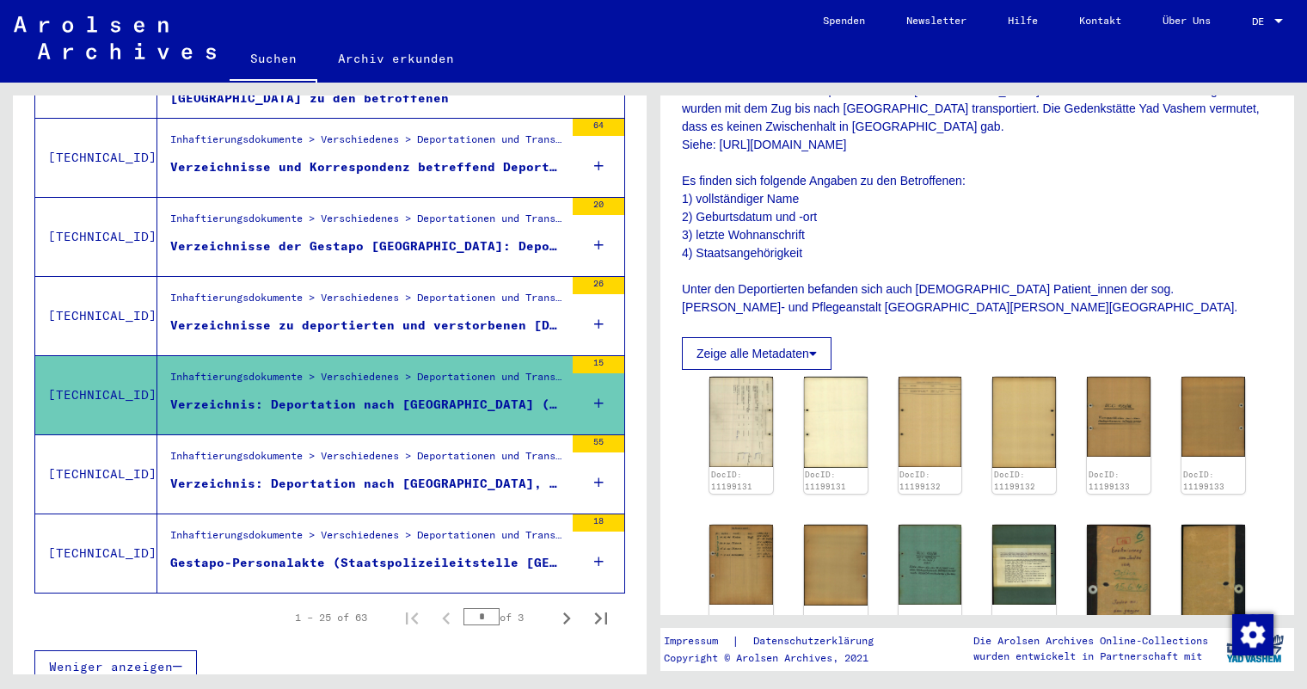
click at [438, 450] on div "Inhaftierungsdokumente > Verschiedenes > Deportationen und Transporte > Deporta…" at bounding box center [367, 460] width 394 height 24
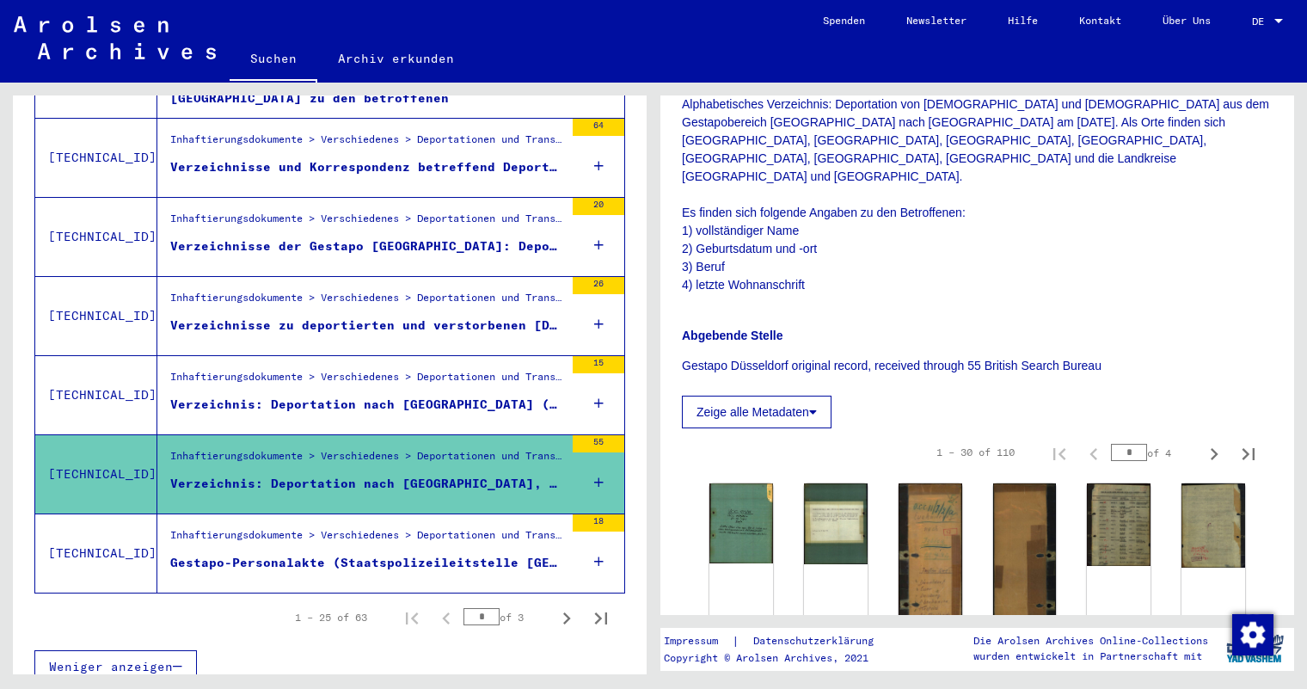
scroll to position [172, 0]
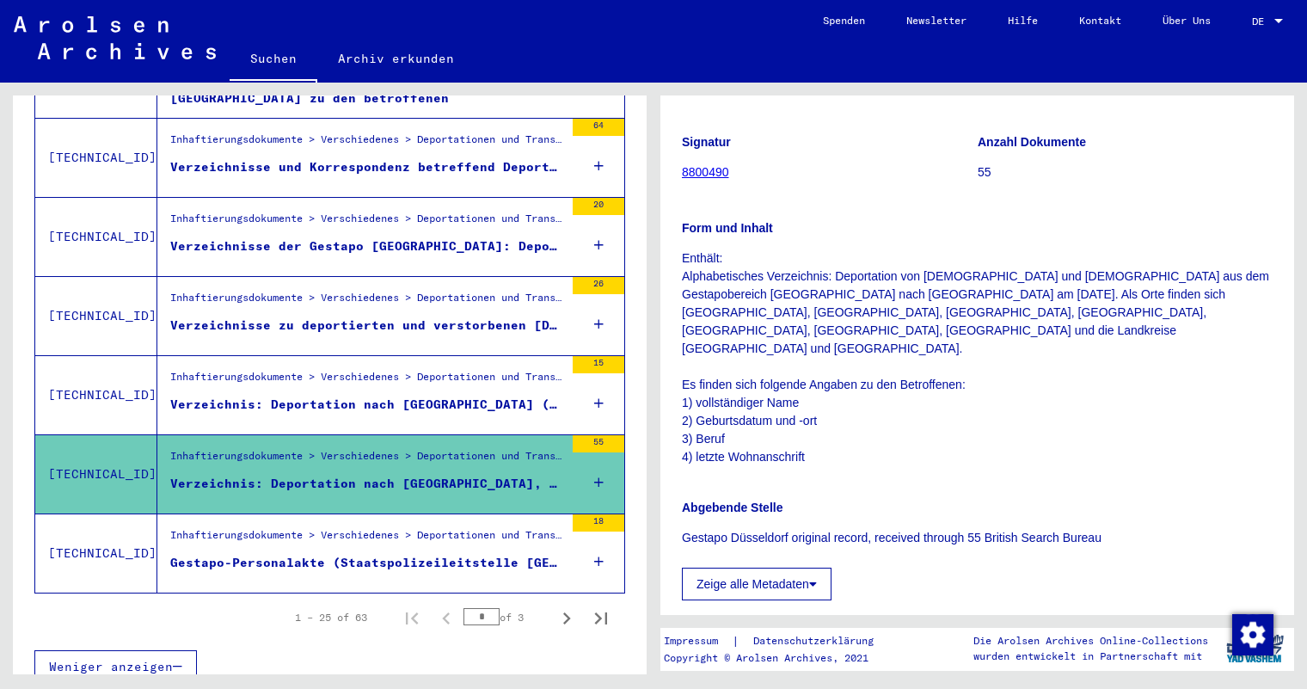
click at [444, 554] on div "Gestapo-Personalakte (Staatspolizeileitstelle [GEOGRAPHIC_DATA]) zu [PERSON_NAM…" at bounding box center [367, 563] width 394 height 18
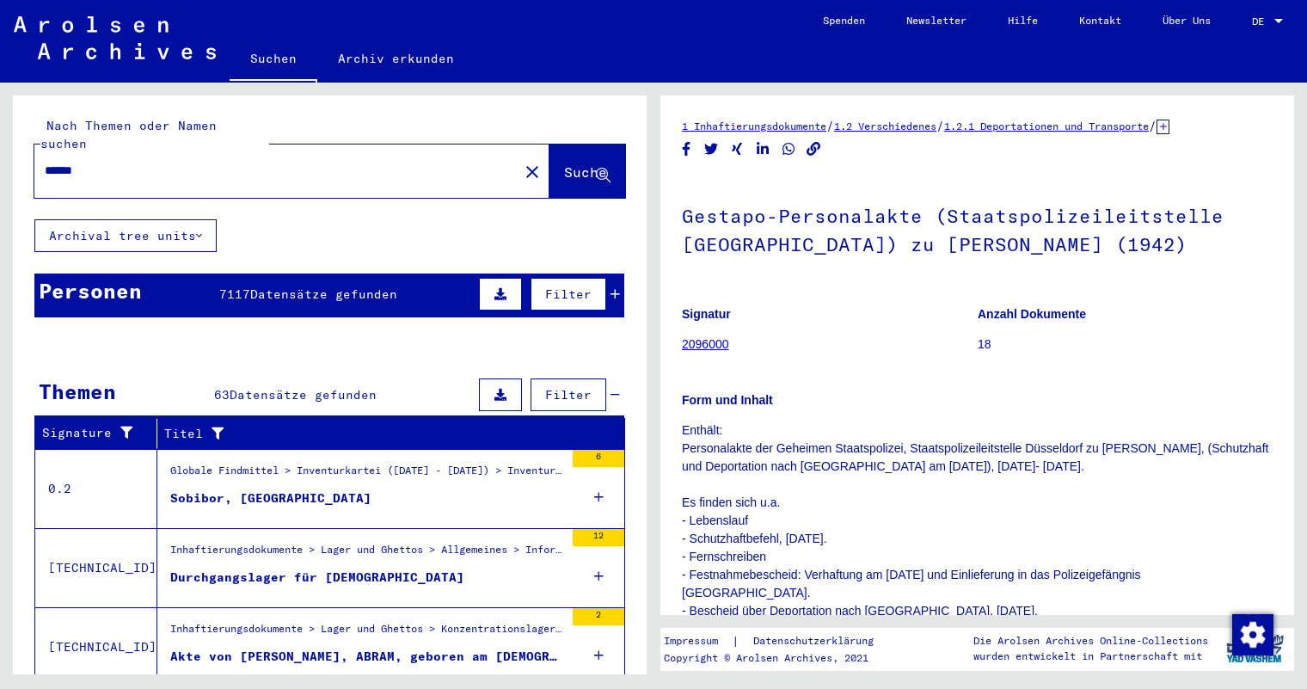
click at [200, 162] on input "******" at bounding box center [276, 171] width 463 height 18
type input "**********"
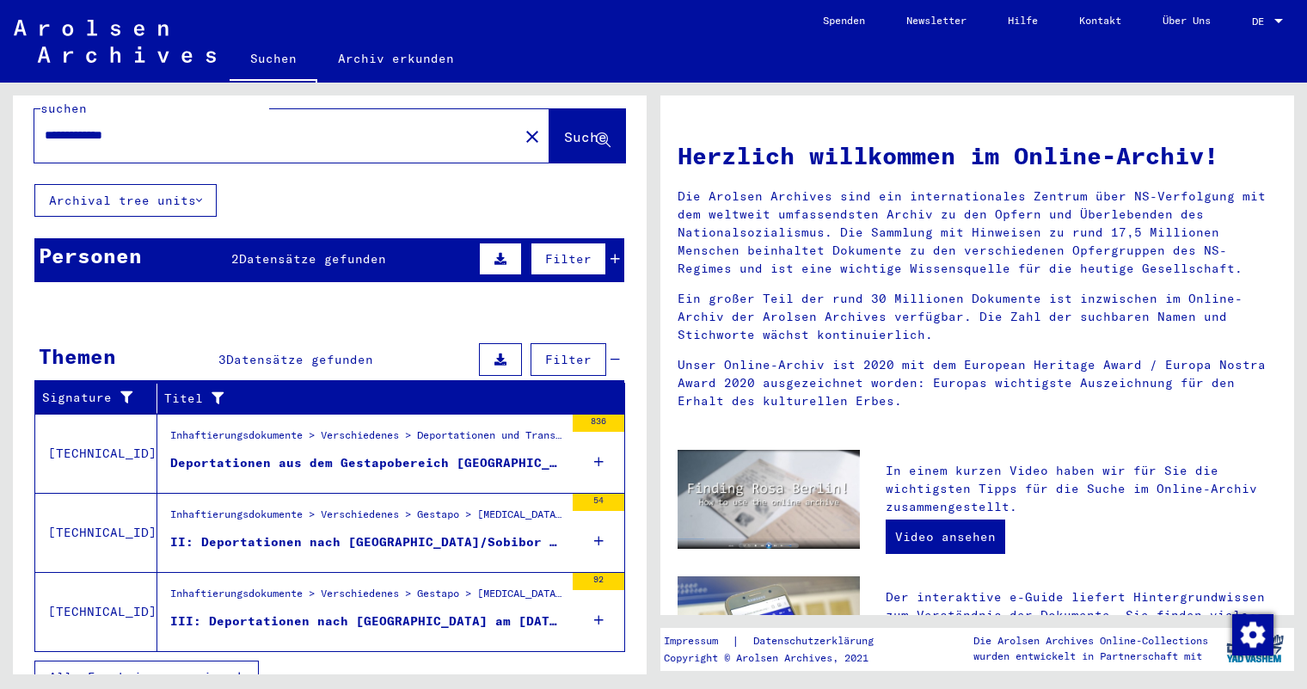
scroll to position [46, 0]
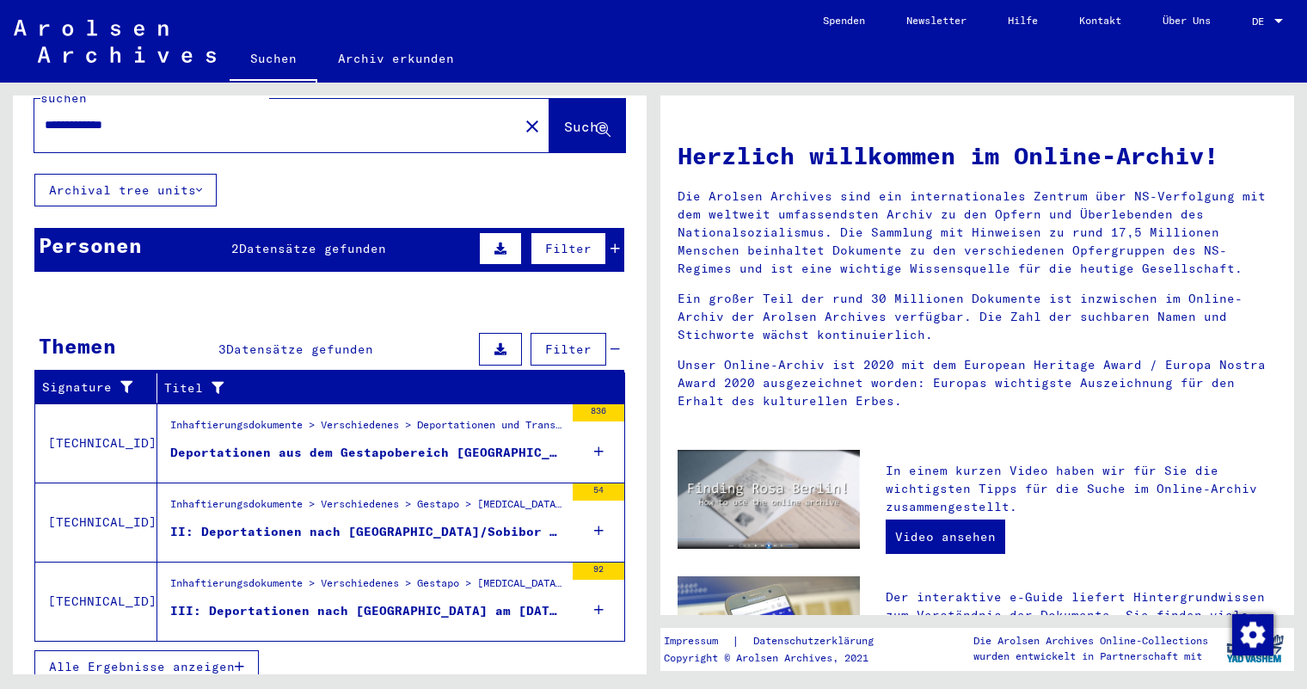
click at [318, 417] on div "Inhaftierungsdokumente > Verschiedenes > Deportationen und Transporte > Deporta…" at bounding box center [367, 429] width 394 height 24
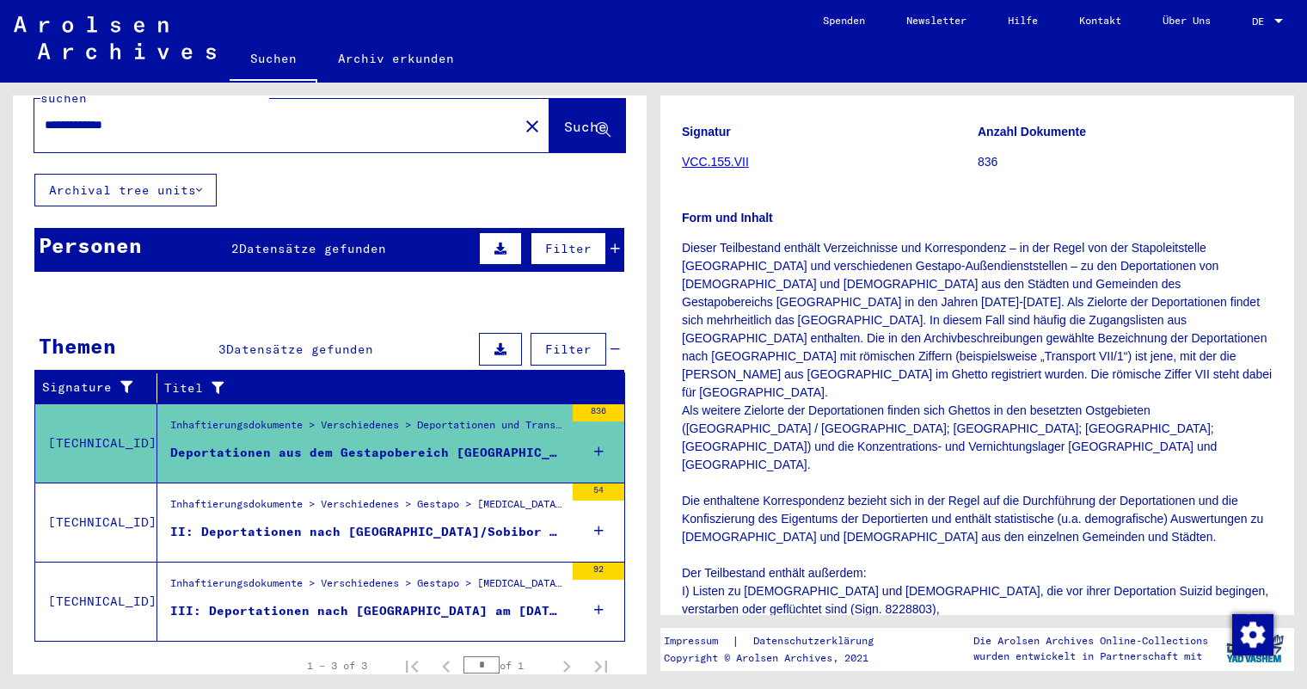
scroll to position [172, 0]
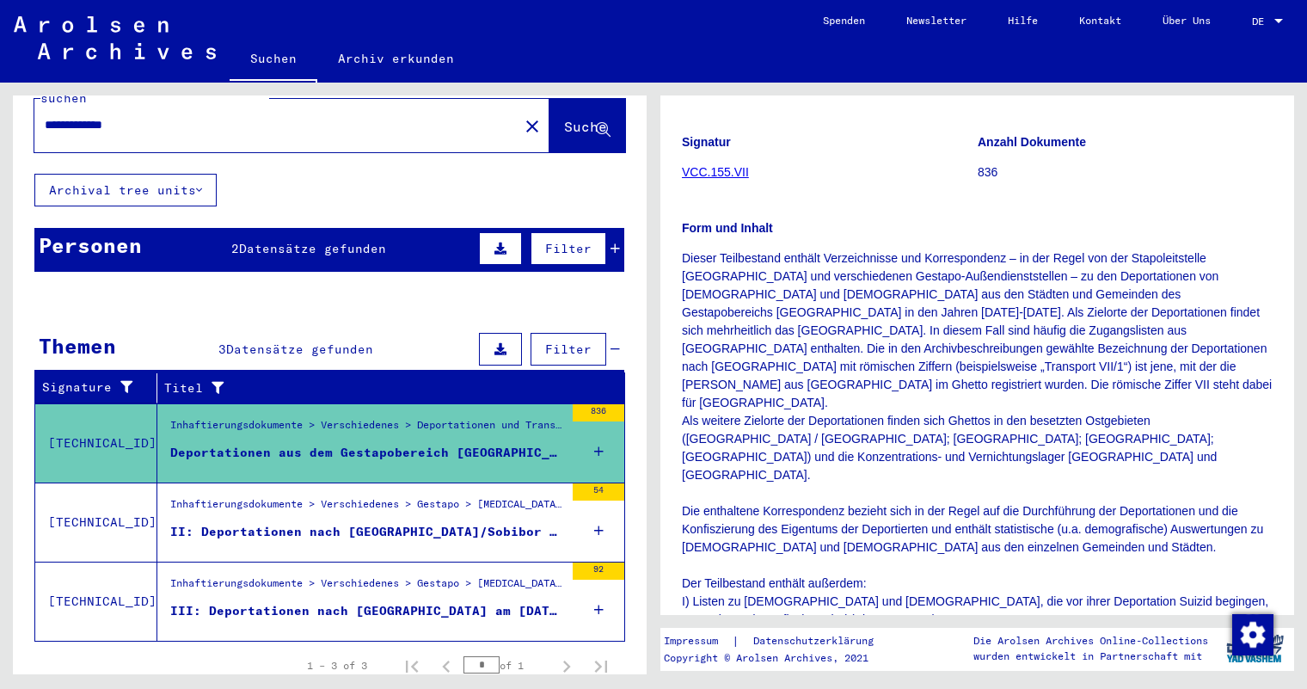
click at [304, 523] on div "II: Deportationen nach [GEOGRAPHIC_DATA]/Sobibor am [DATE] und [DATE] (1942)" at bounding box center [367, 532] width 394 height 18
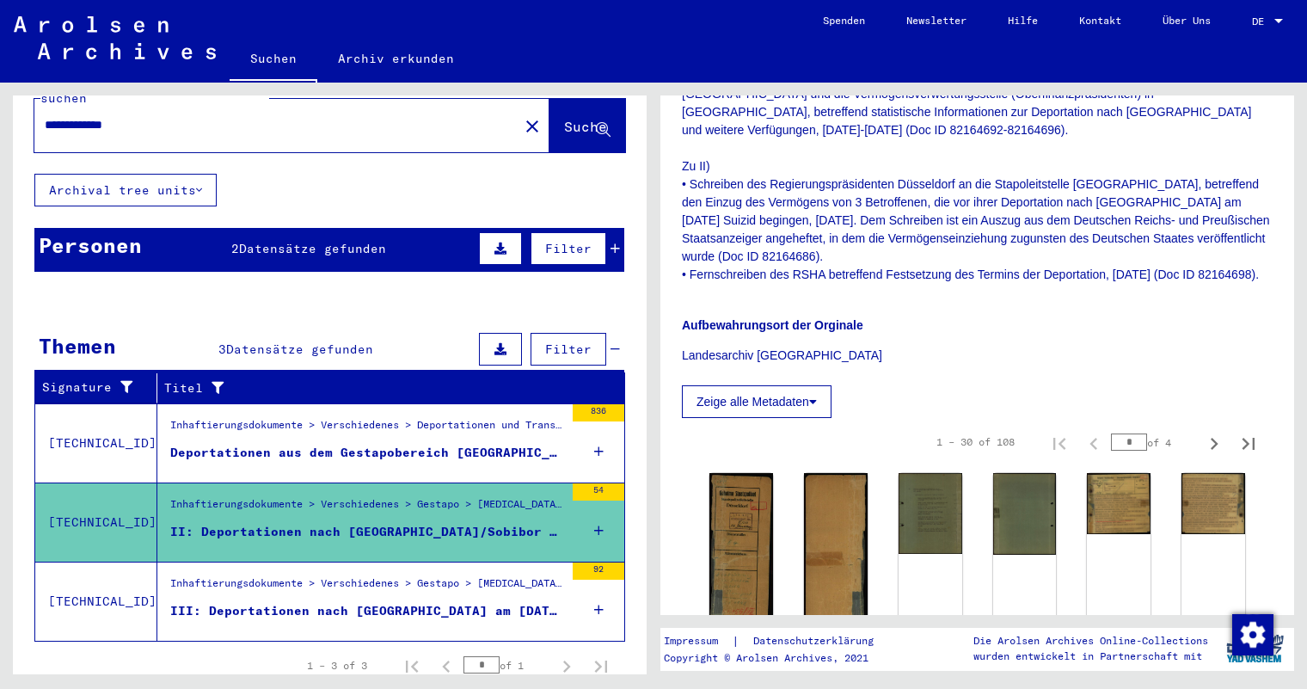
scroll to position [1130, 0]
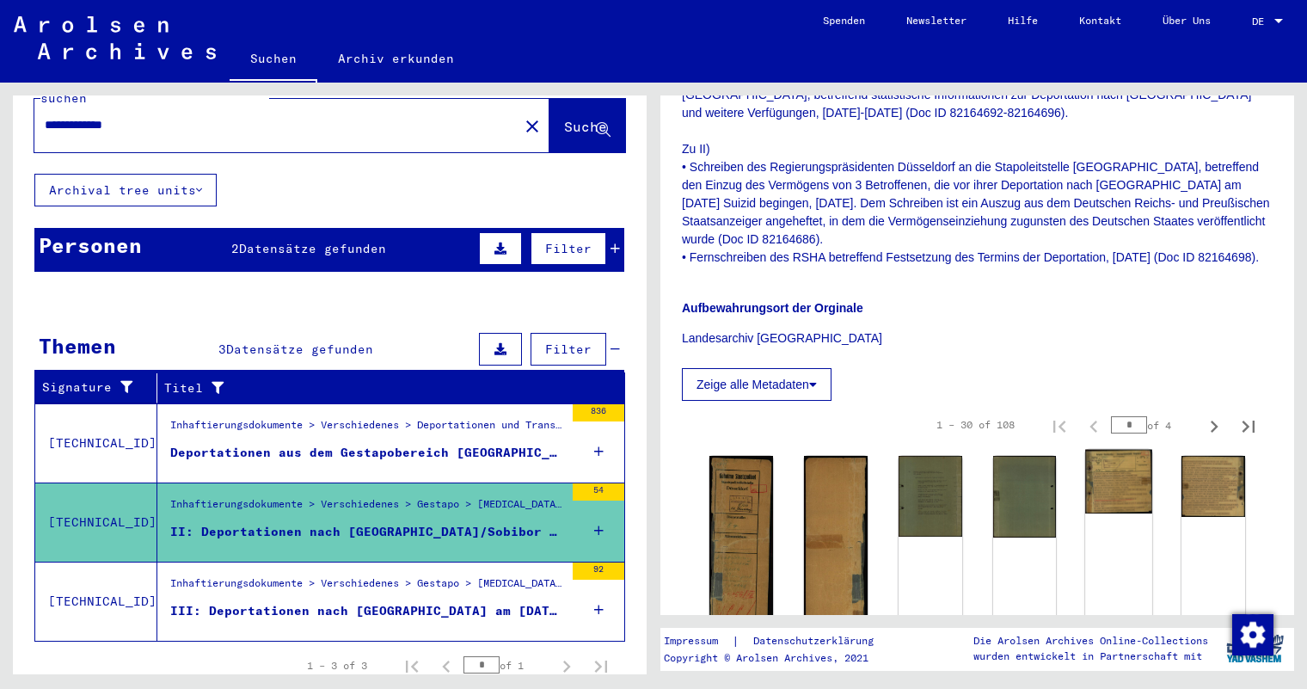
click at [1107, 450] on img at bounding box center [1118, 482] width 67 height 64
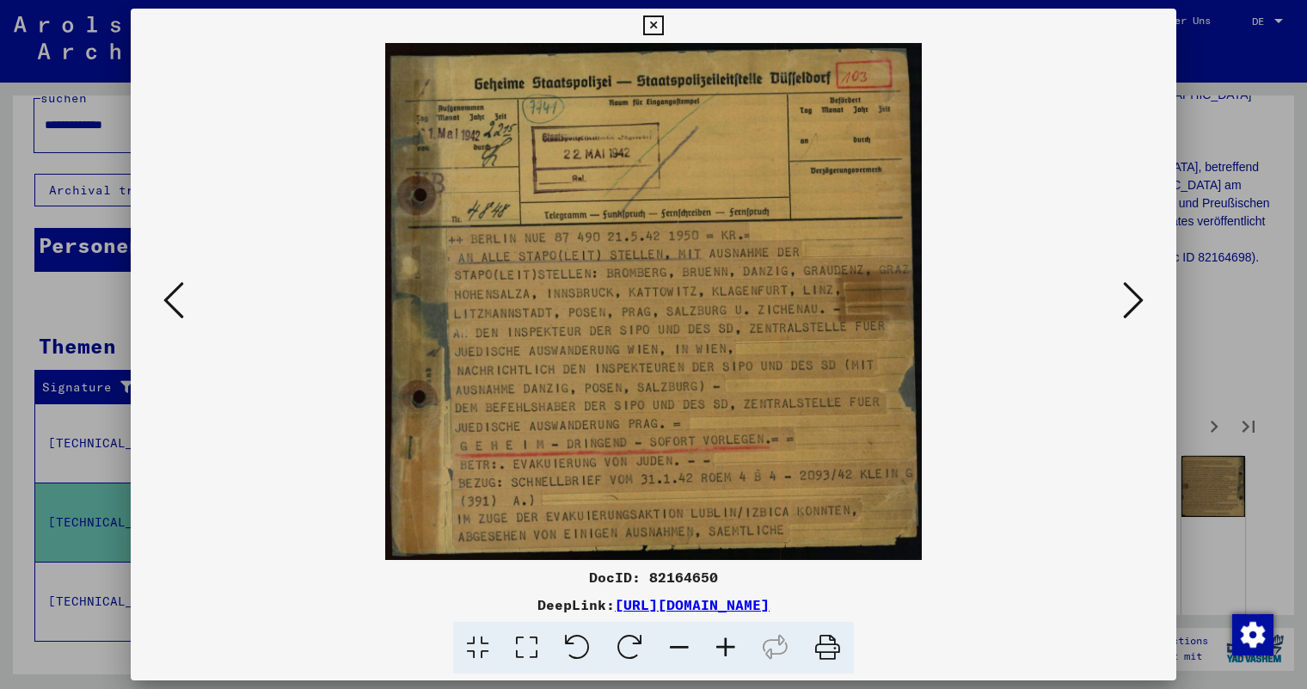
click at [187, 36] on div "DocID: 82164650 DeepLink: [URL][DOMAIN_NAME]" at bounding box center [654, 341] width 1046 height 665
click at [1132, 298] on icon at bounding box center [1133, 299] width 21 height 41
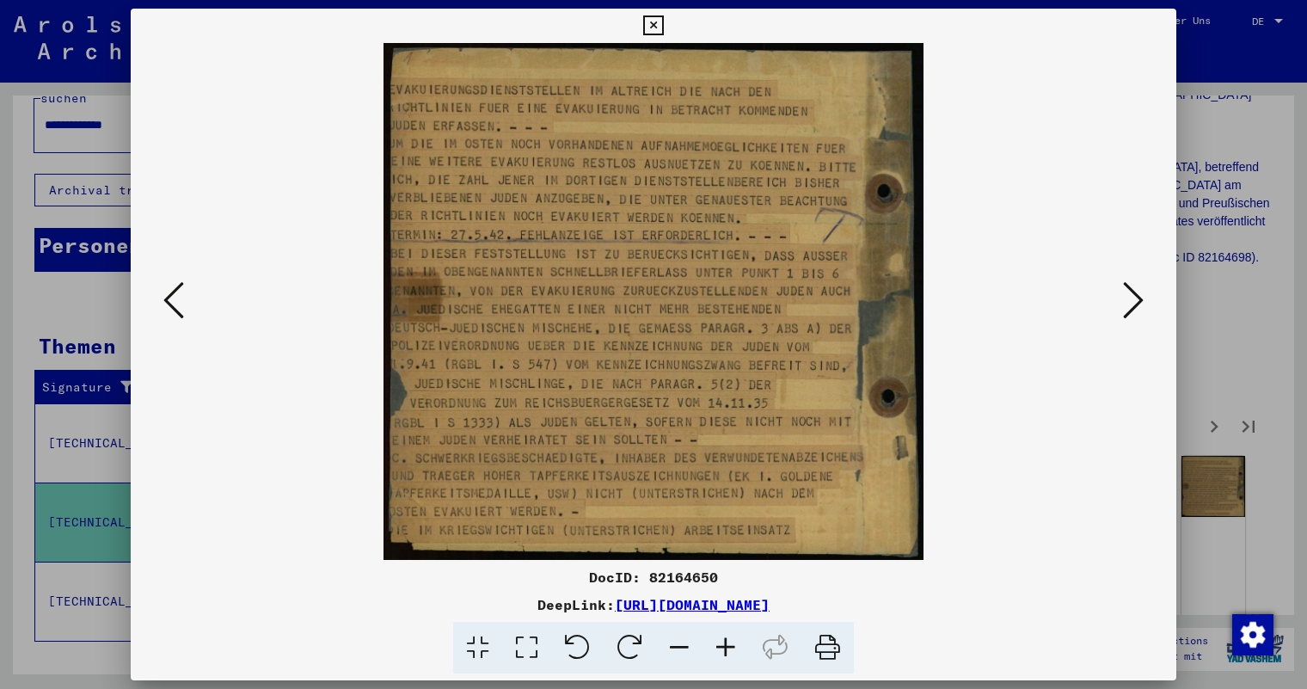
click at [1132, 298] on icon at bounding box center [1133, 299] width 21 height 41
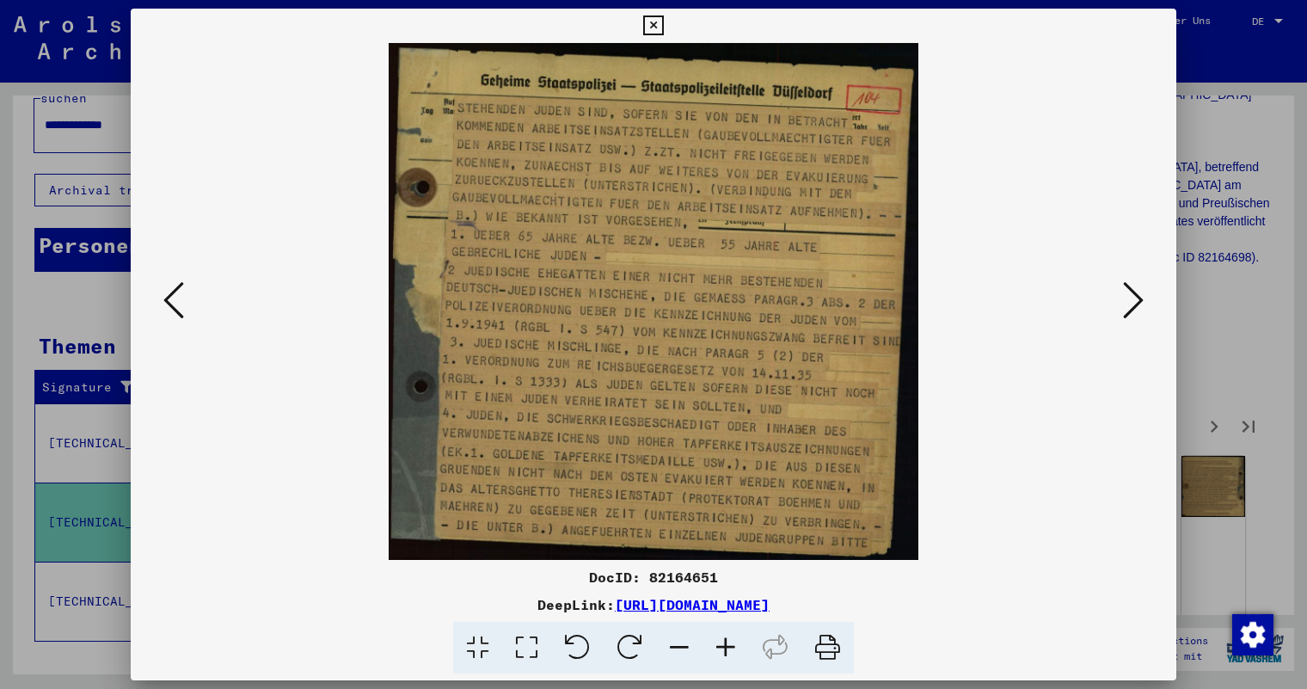
click at [1132, 298] on icon at bounding box center [1133, 299] width 21 height 41
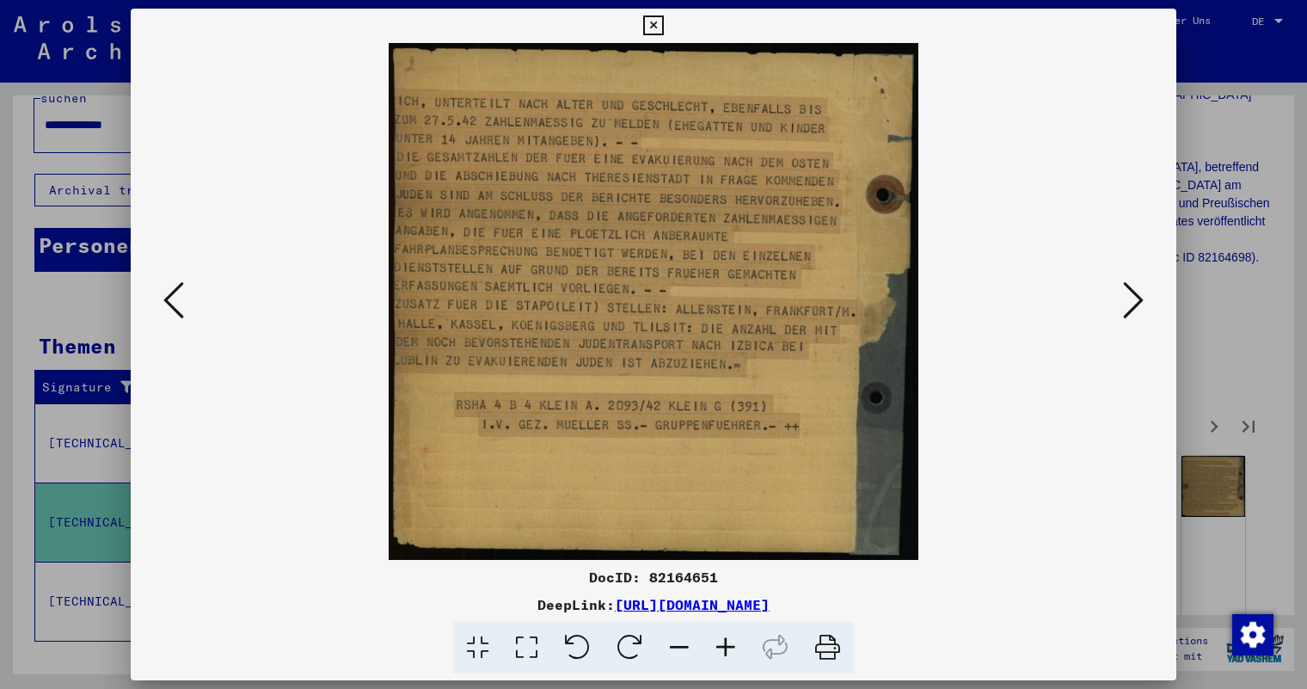
click at [1132, 298] on icon at bounding box center [1133, 299] width 21 height 41
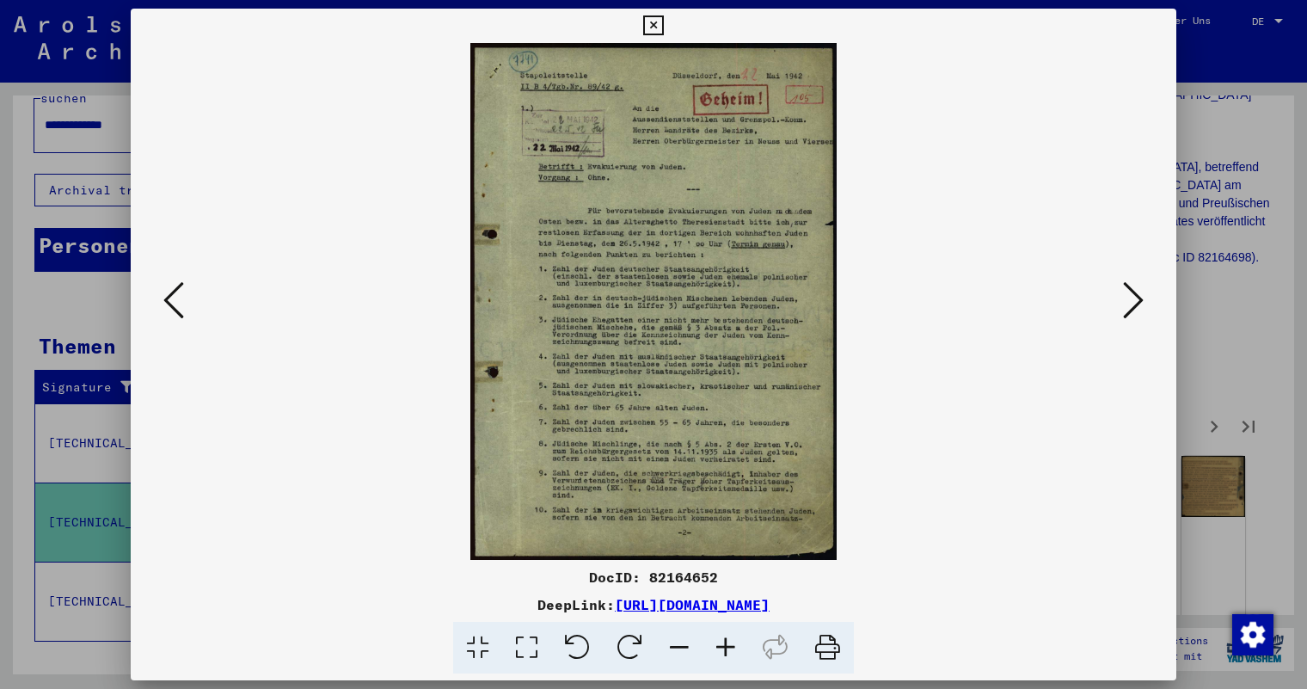
click at [1132, 298] on icon at bounding box center [1133, 299] width 21 height 41
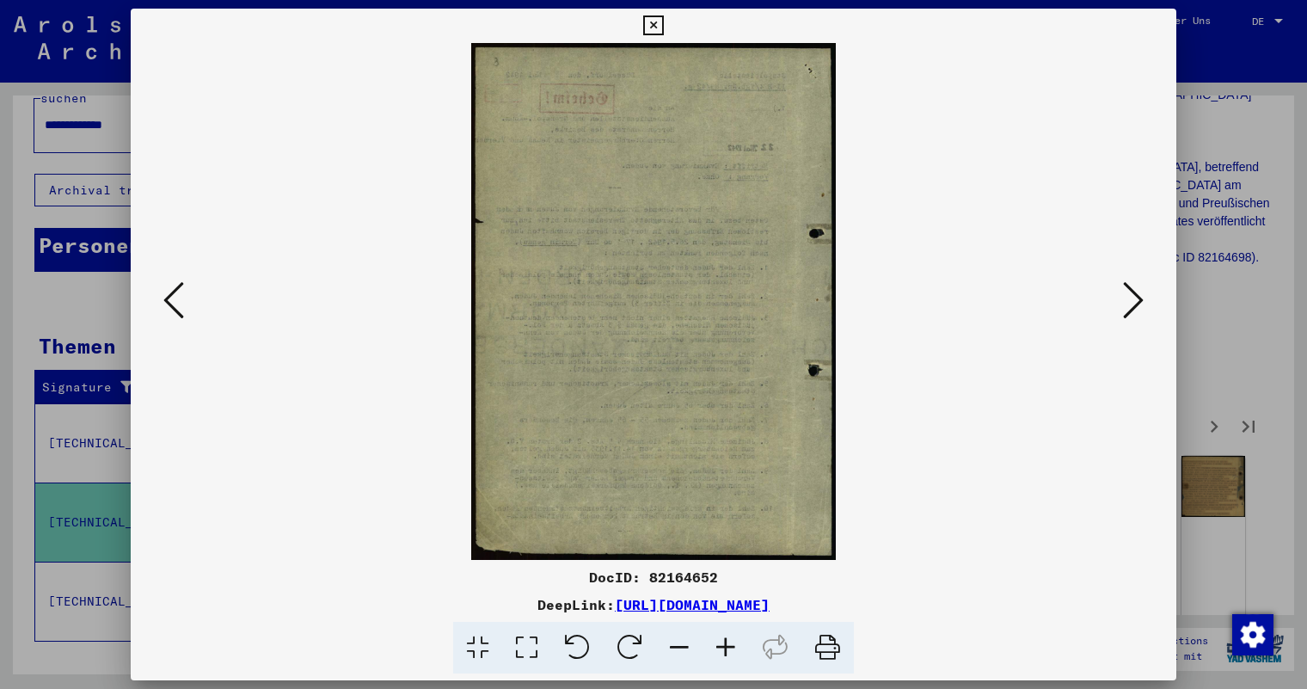
click at [1132, 298] on icon at bounding box center [1133, 299] width 21 height 41
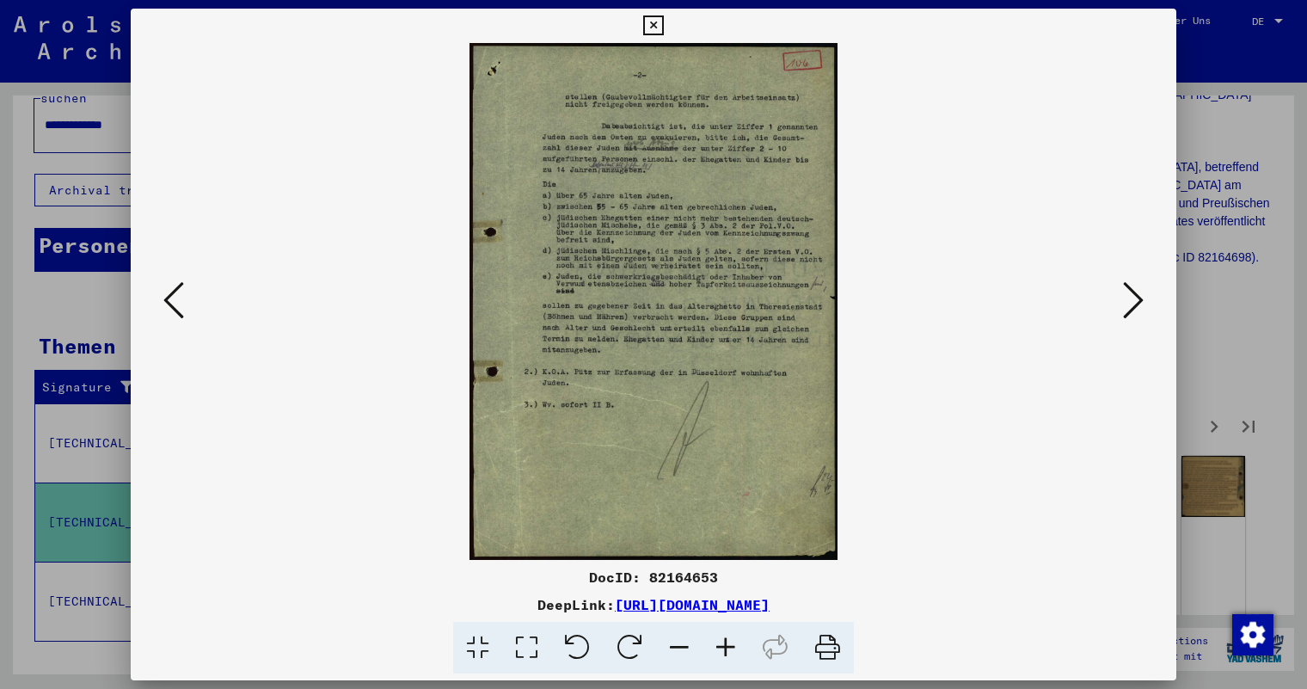
click at [733, 648] on icon at bounding box center [725, 648] width 46 height 52
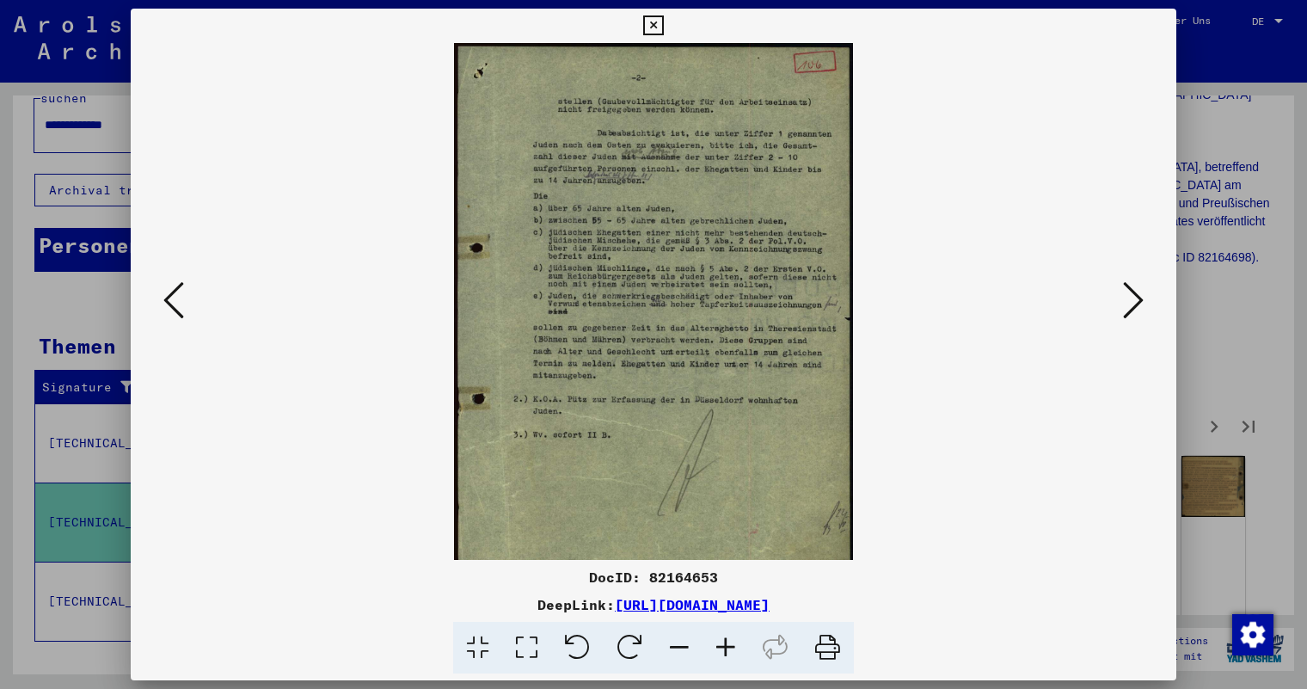
click at [733, 648] on icon at bounding box center [725, 648] width 46 height 52
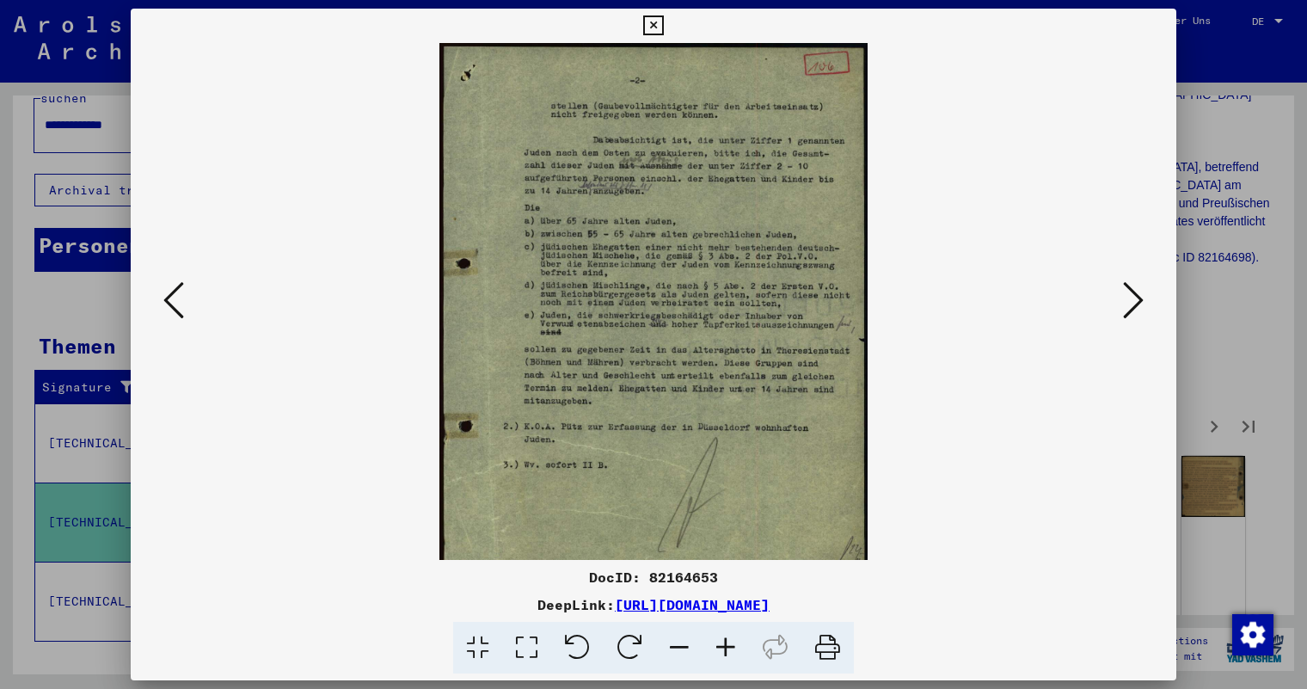
click at [733, 648] on icon at bounding box center [725, 648] width 46 height 52
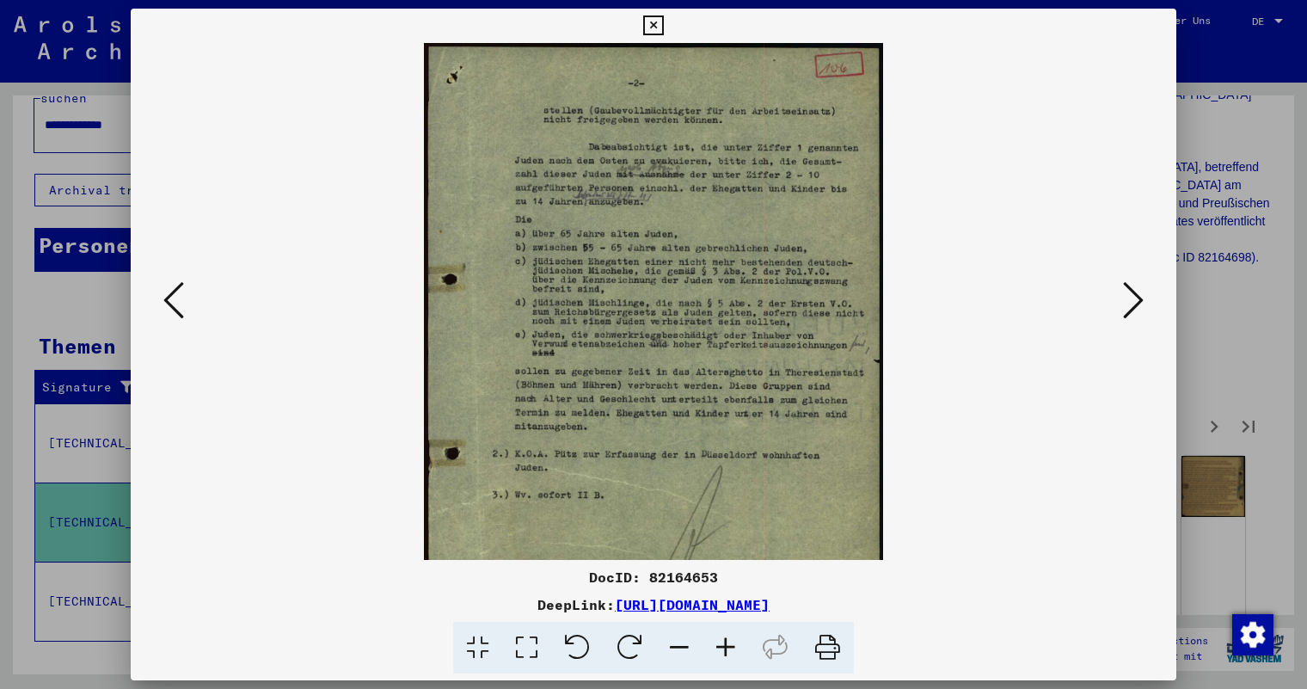
click at [733, 648] on icon at bounding box center [725, 648] width 46 height 52
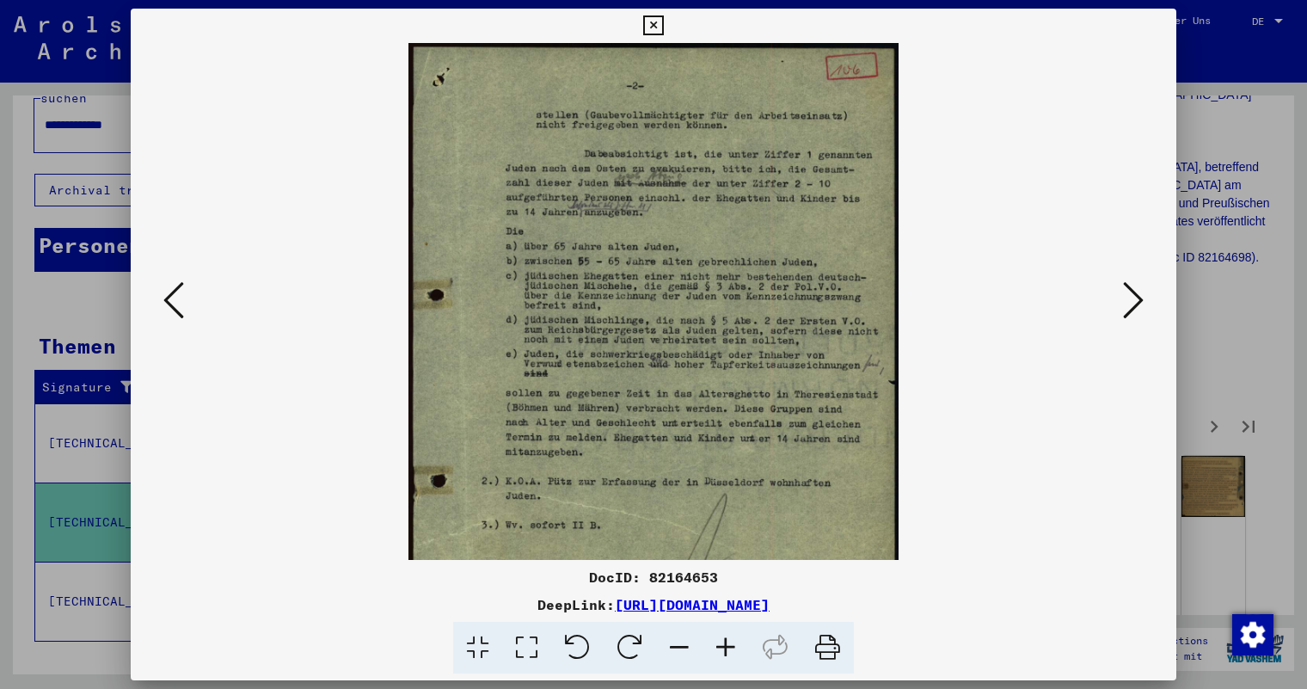
click at [733, 648] on icon at bounding box center [725, 648] width 46 height 52
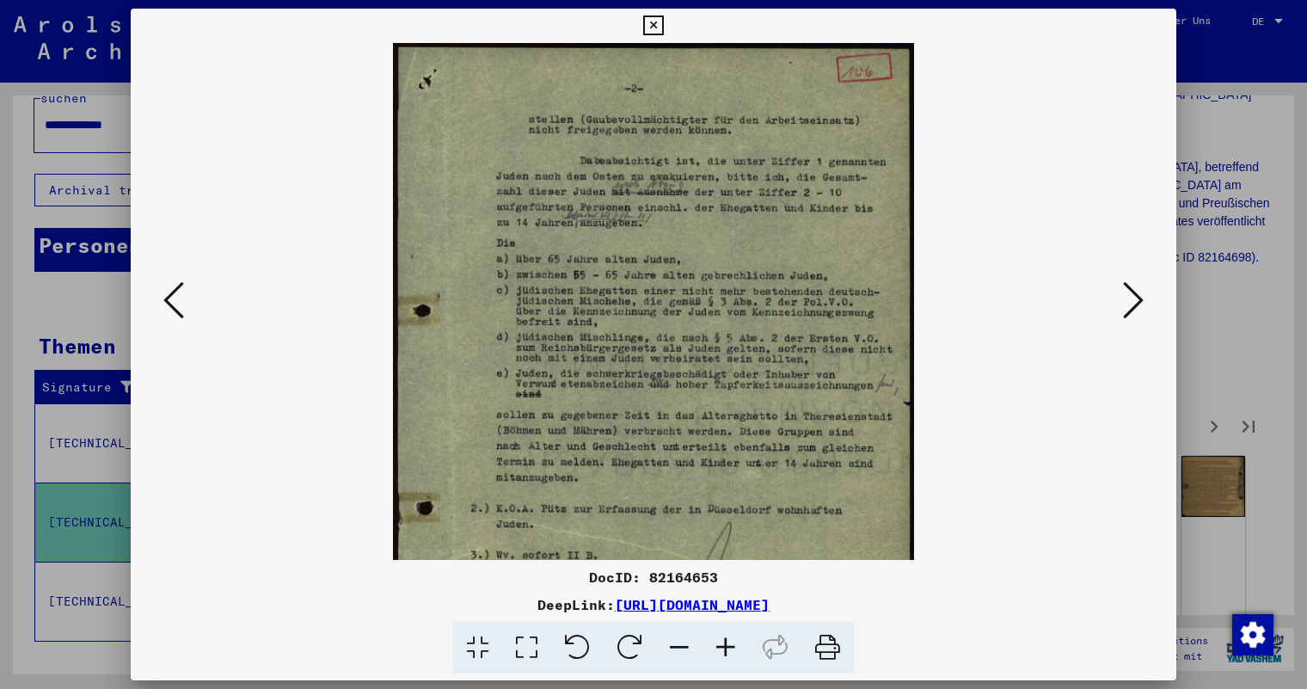
click at [733, 648] on icon at bounding box center [725, 648] width 46 height 52
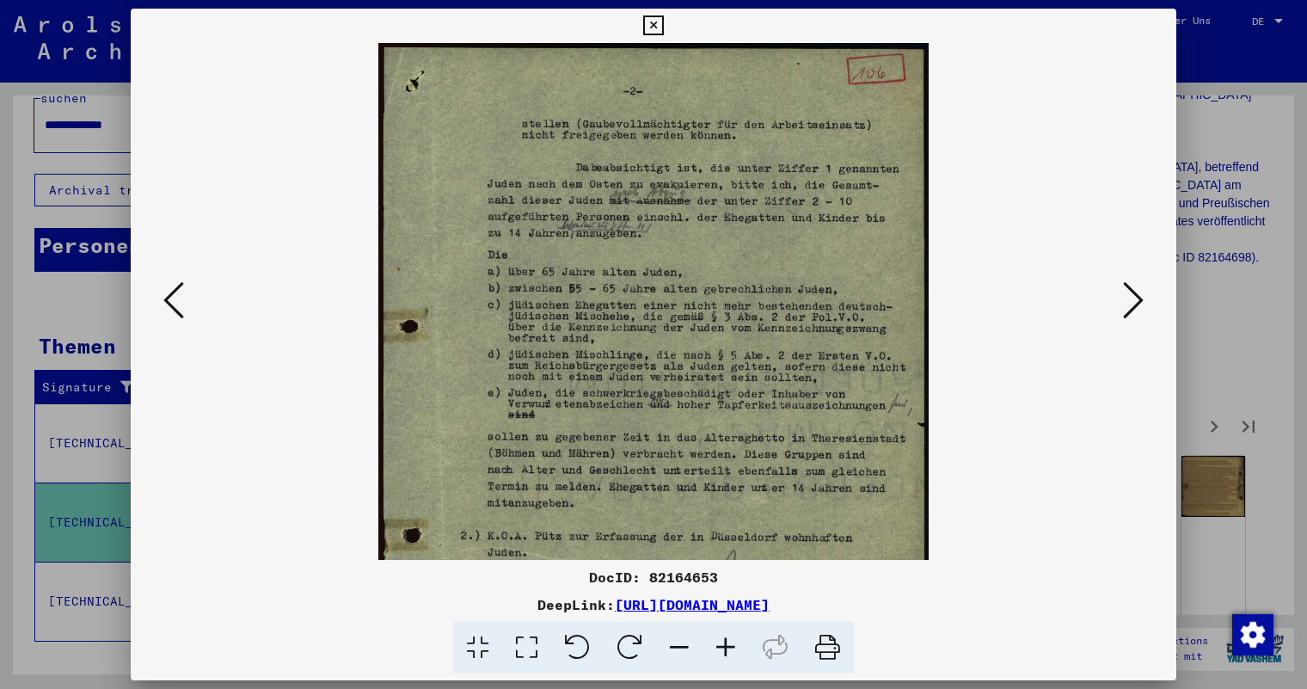
click at [733, 648] on icon at bounding box center [725, 648] width 46 height 52
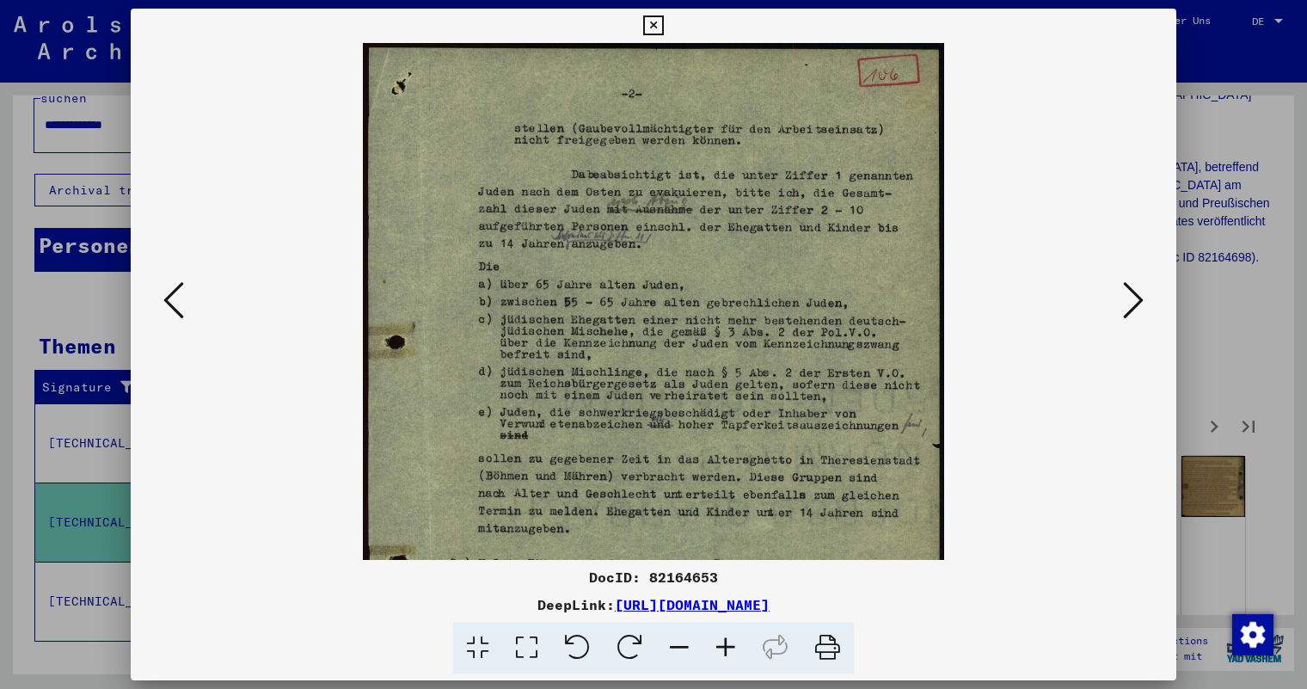
click at [733, 648] on icon at bounding box center [725, 648] width 46 height 52
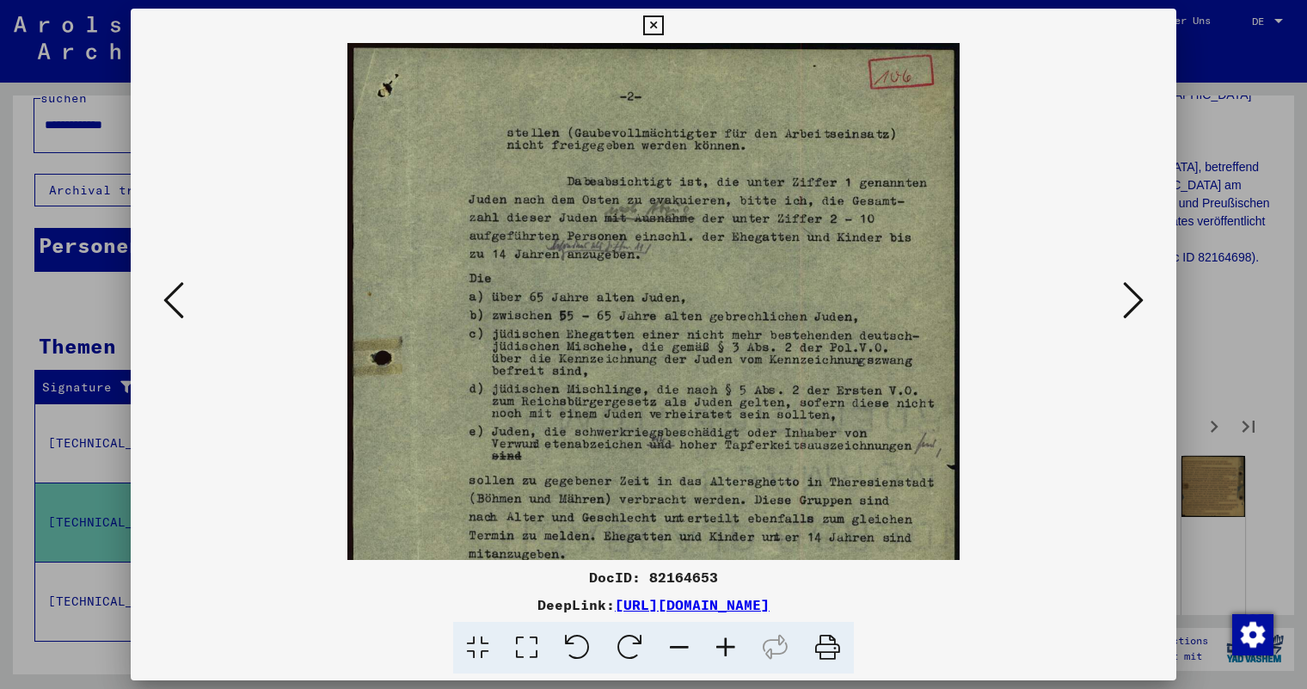
click at [733, 648] on icon at bounding box center [725, 648] width 46 height 52
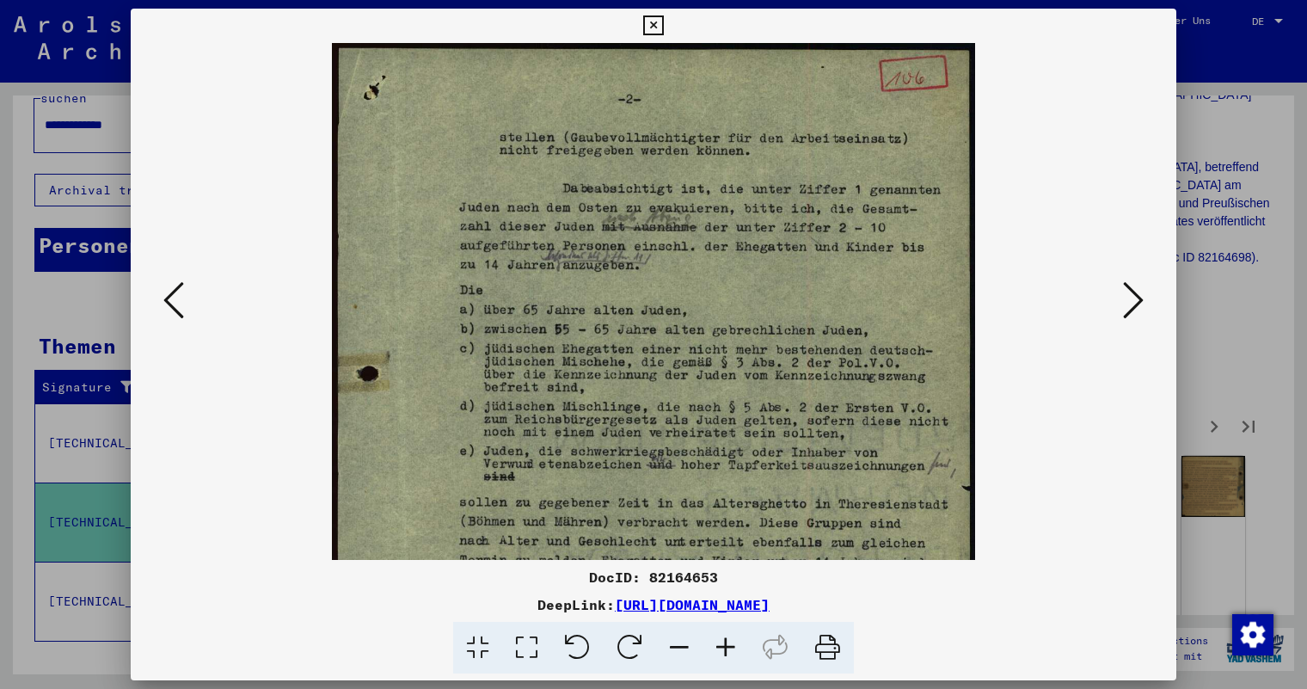
click at [733, 648] on icon at bounding box center [725, 648] width 46 height 52
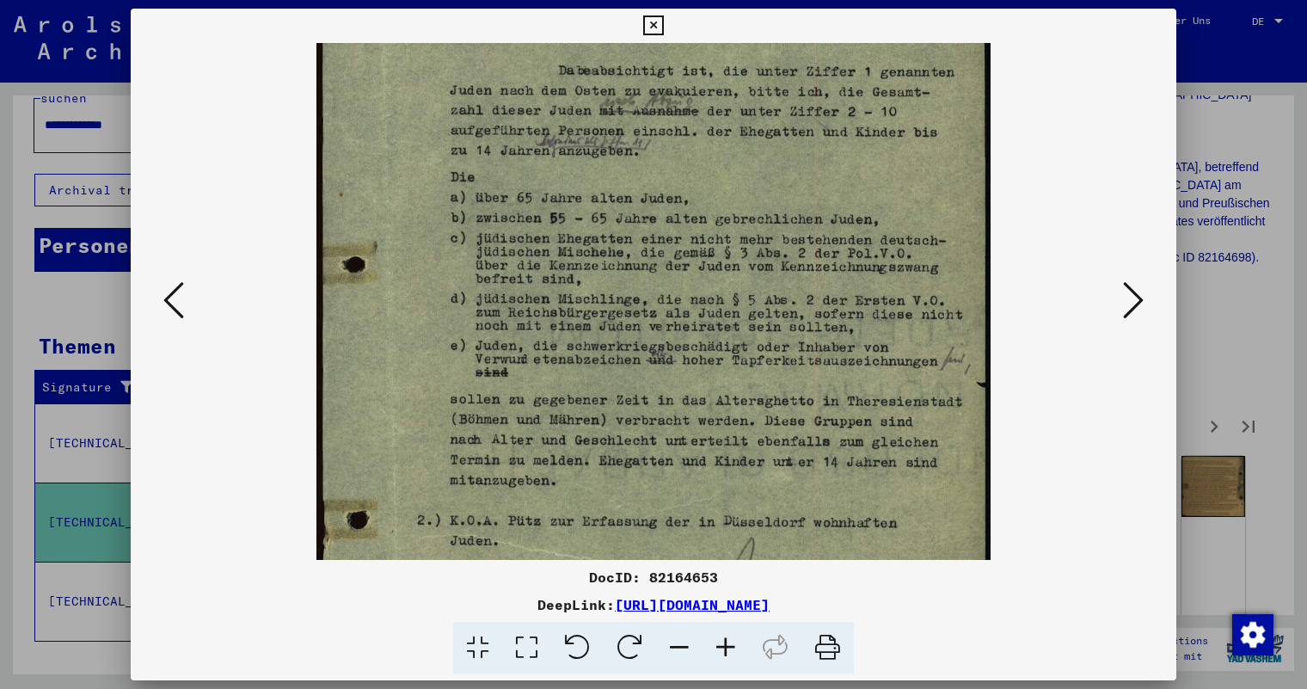
scroll to position [161, 0]
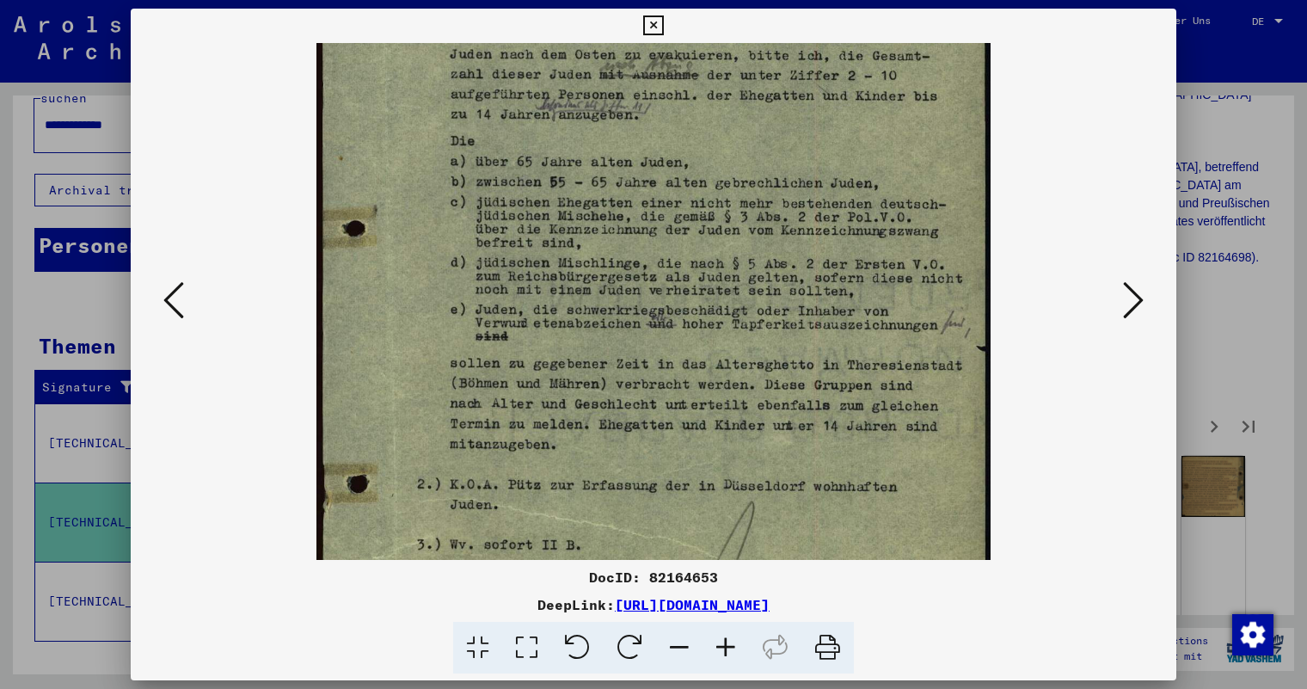
drag, startPoint x: 705, startPoint y: 436, endPoint x: 703, endPoint y: 275, distance: 160.8
click at [703, 275] on img at bounding box center [652, 355] width 673 height 947
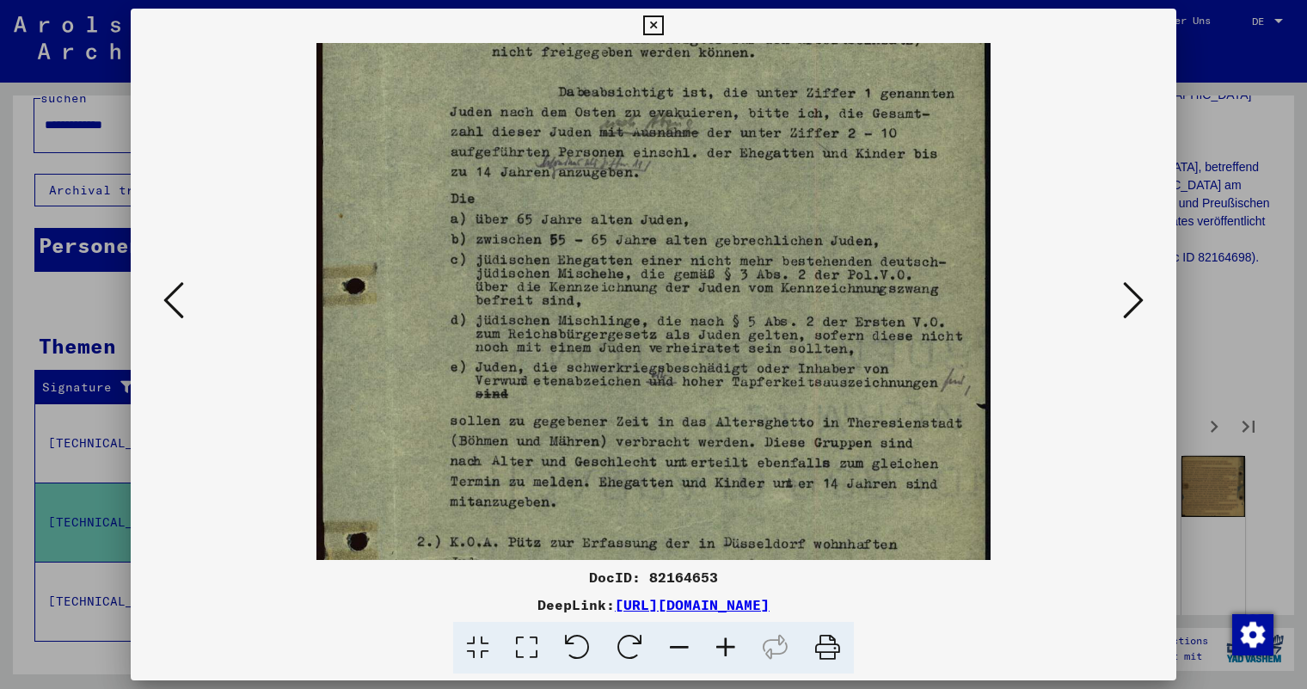
drag, startPoint x: 703, startPoint y: 380, endPoint x: 705, endPoint y: 438, distance: 57.6
click at [705, 438] on img at bounding box center [652, 413] width 673 height 947
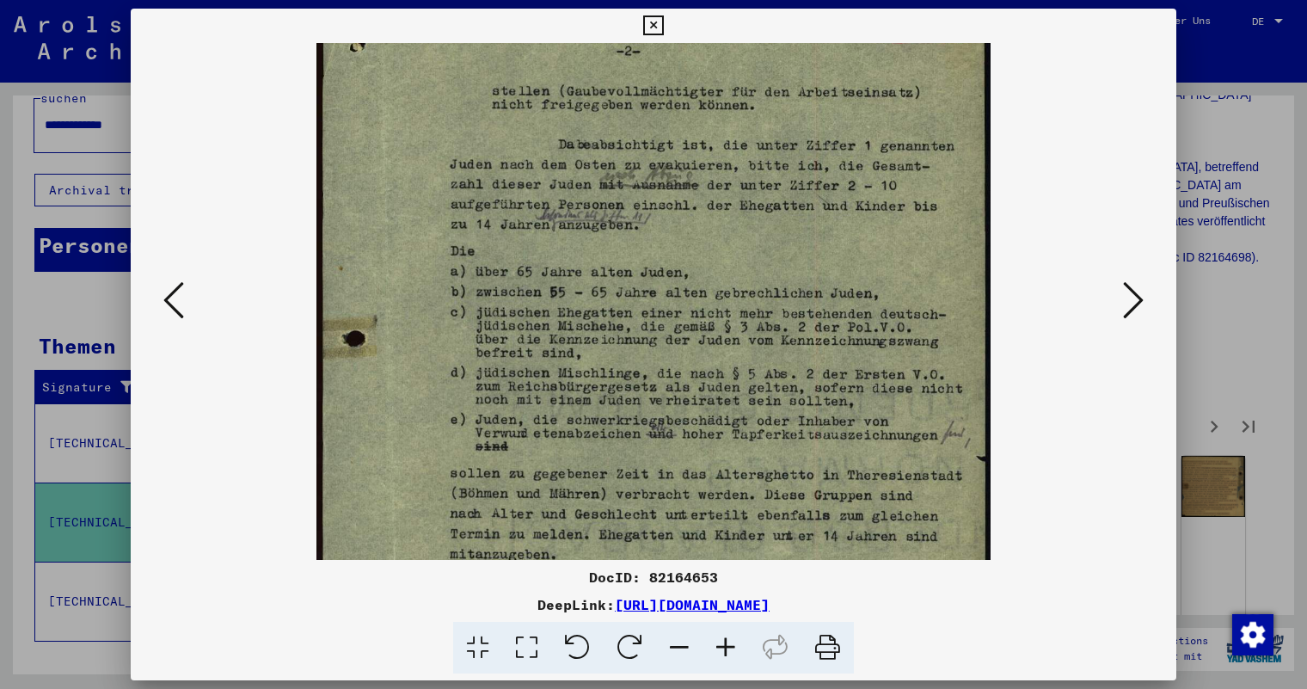
scroll to position [0, 0]
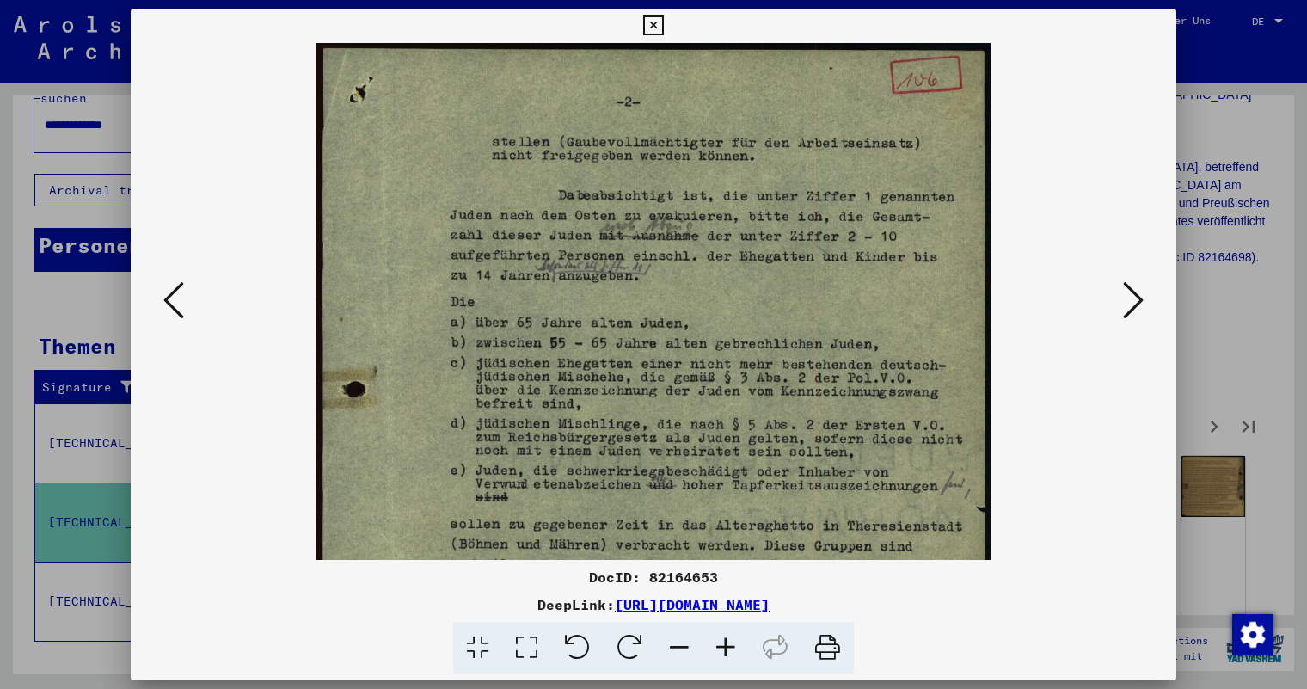
drag, startPoint x: 710, startPoint y: 264, endPoint x: 708, endPoint y: 467, distance: 202.9
click at [708, 467] on img at bounding box center [652, 516] width 673 height 947
drag, startPoint x: 712, startPoint y: 228, endPoint x: 712, endPoint y: 380, distance: 152.2
click at [712, 380] on img at bounding box center [652, 516] width 673 height 947
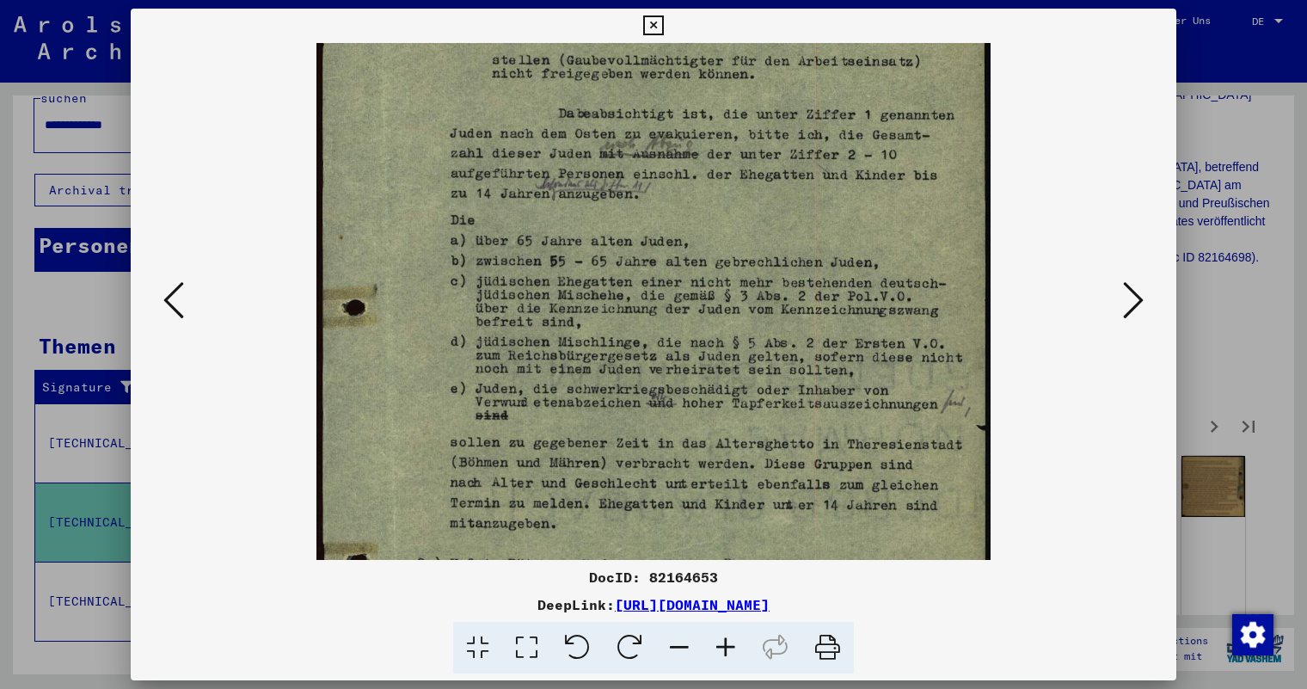
scroll to position [83, 0]
drag, startPoint x: 727, startPoint y: 389, endPoint x: 726, endPoint y: 306, distance: 82.5
click at [726, 306] on img at bounding box center [652, 433] width 673 height 947
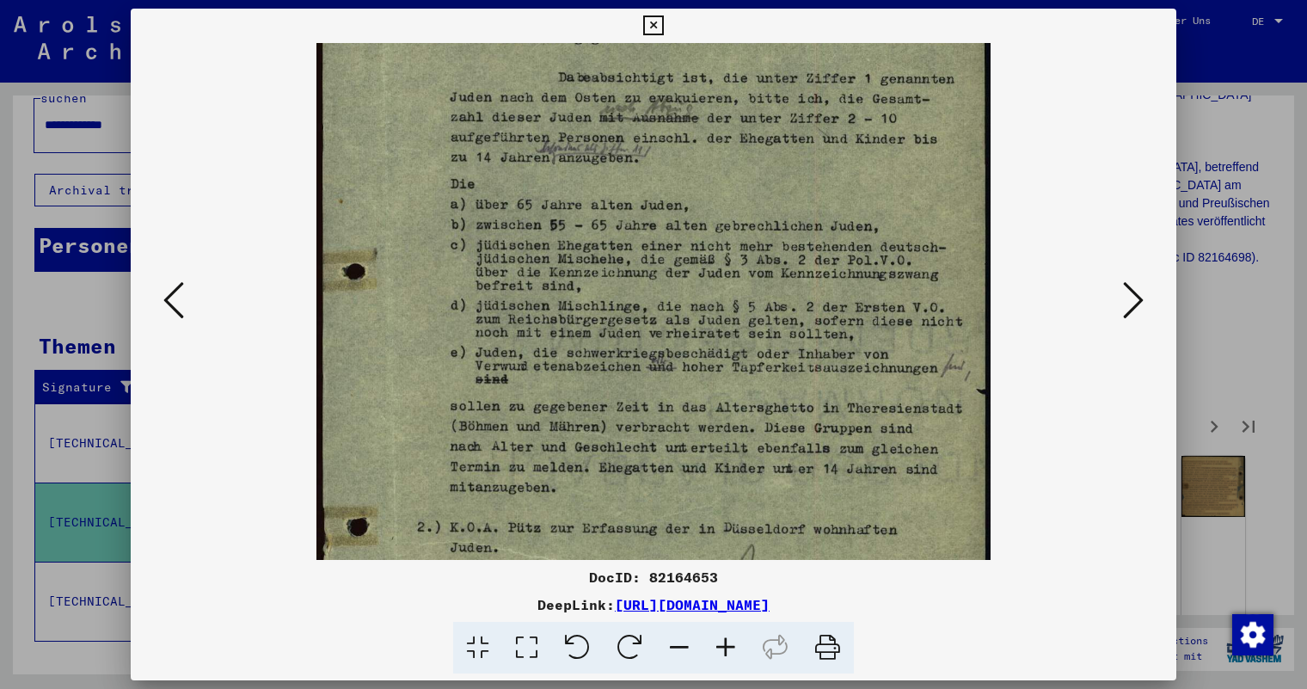
scroll to position [123, 0]
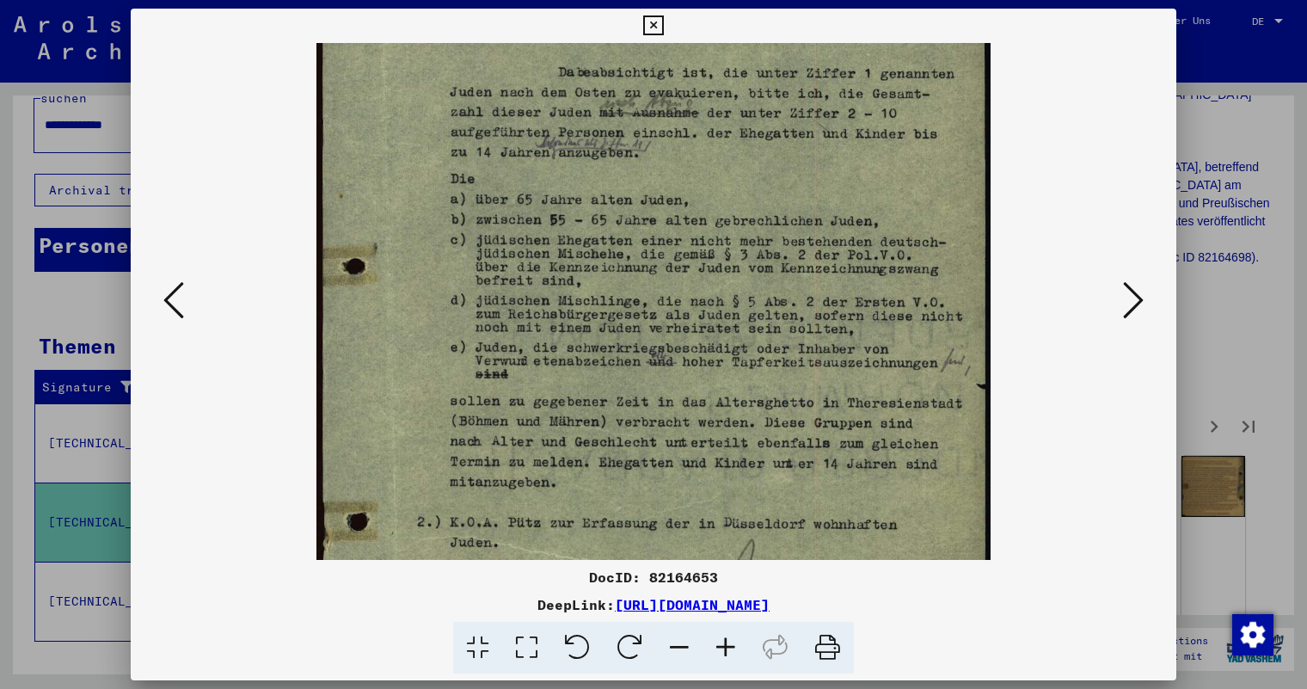
drag, startPoint x: 726, startPoint y: 359, endPoint x: 726, endPoint y: 318, distance: 40.4
click at [726, 318] on img at bounding box center [652, 393] width 673 height 947
